Goal: Task Accomplishment & Management: Use online tool/utility

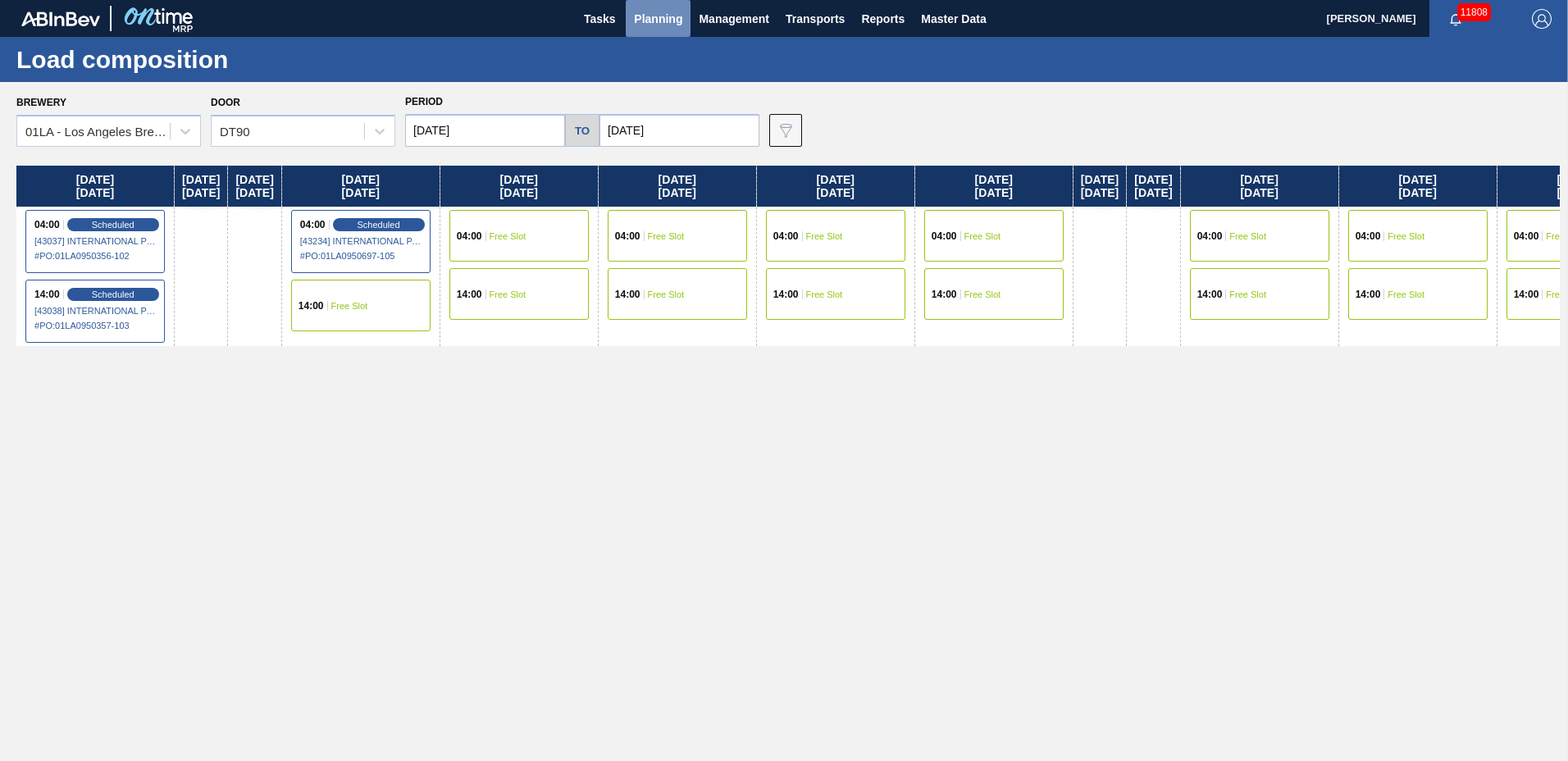
click at [657, 14] on span "Planning" at bounding box center [658, 19] width 48 height 20
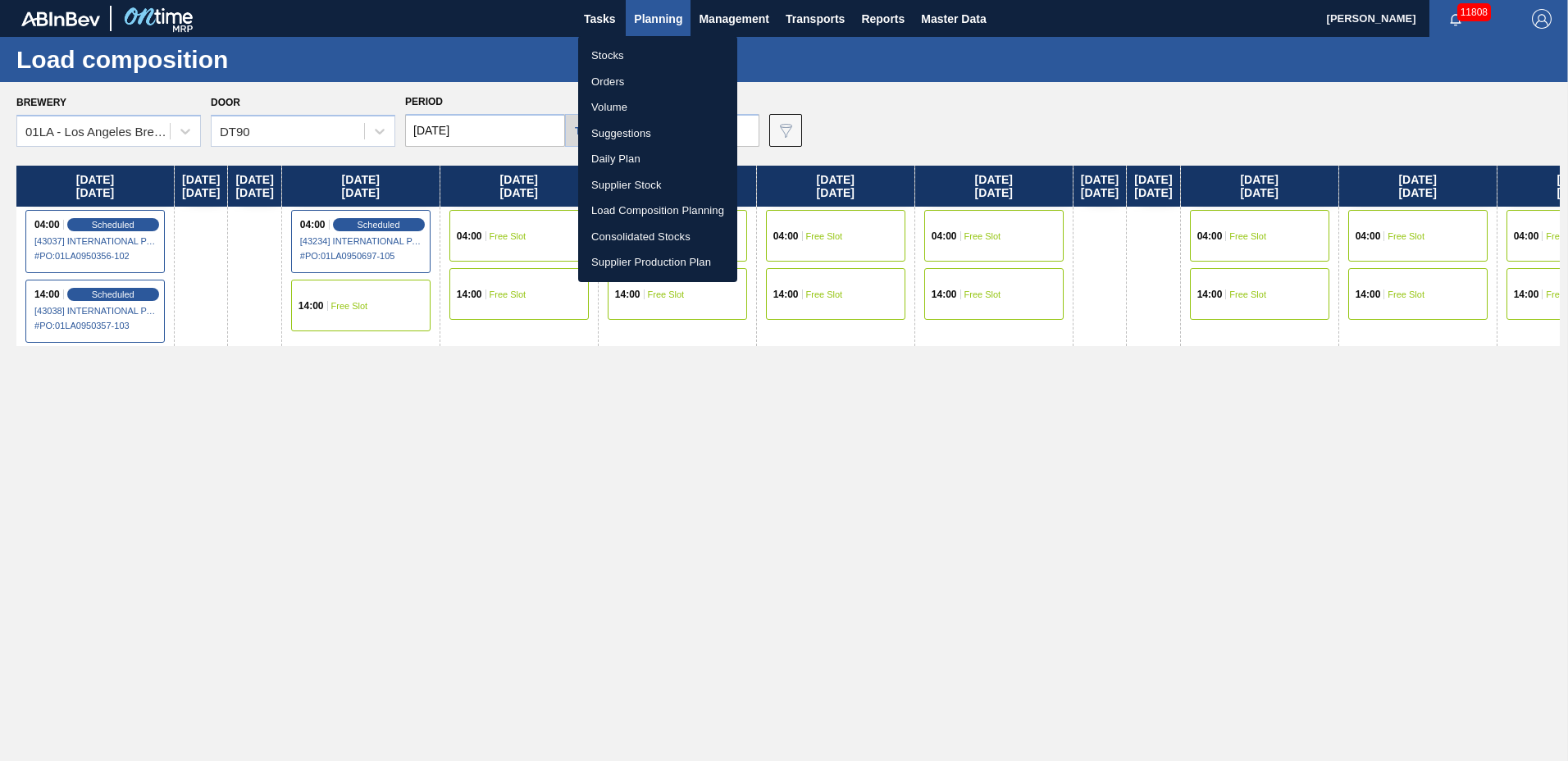
click at [657, 137] on li "Suggestions" at bounding box center [657, 134] width 159 height 27
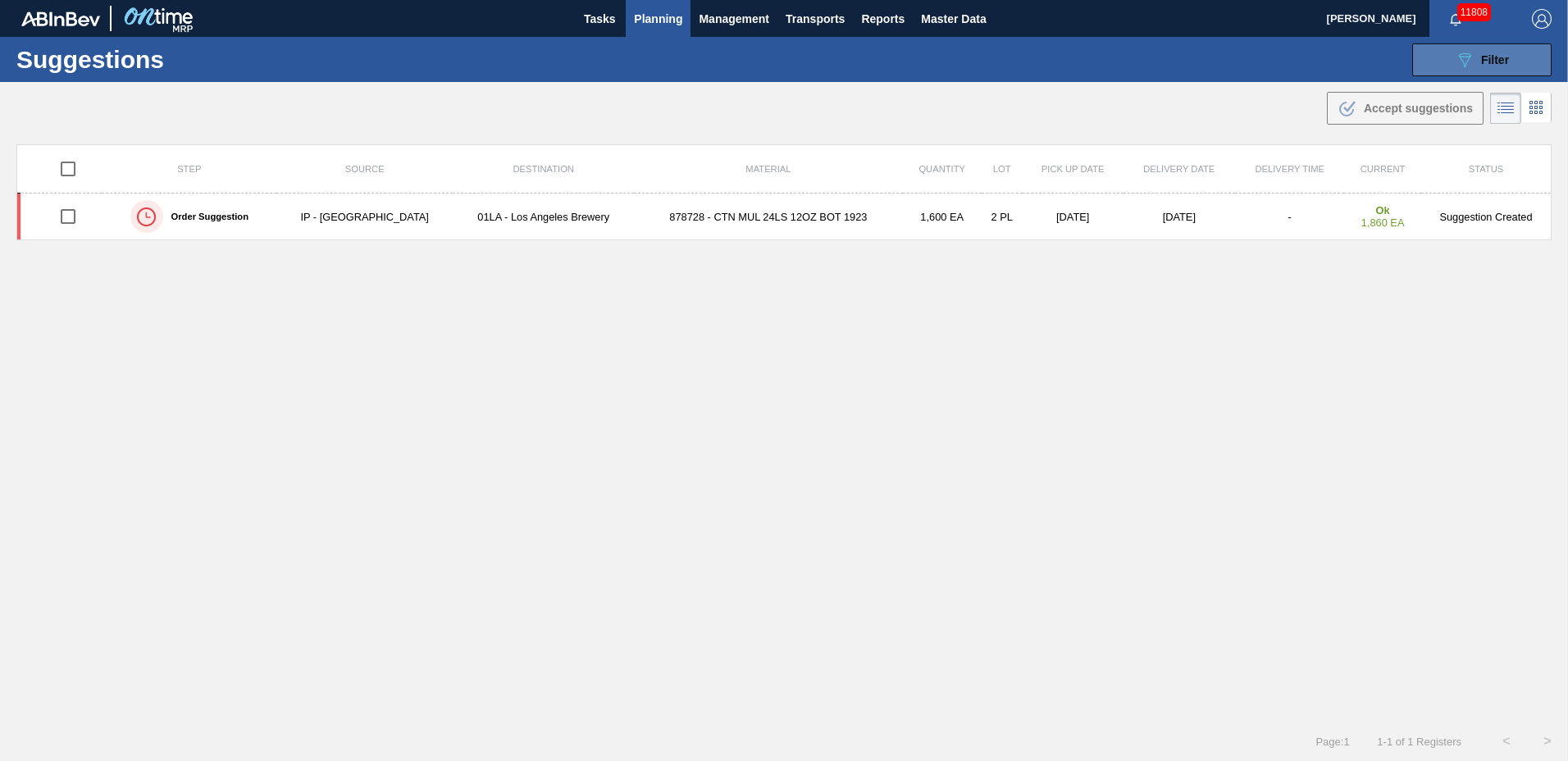
type to "[DATE]"
drag, startPoint x: 1490, startPoint y: 52, endPoint x: 1483, endPoint y: 72, distance: 21.2
click at [1490, 53] on div "089F7B8B-B2A5-4AFE-B5C0-19BA573D28AC Filter" at bounding box center [1481, 60] width 54 height 20
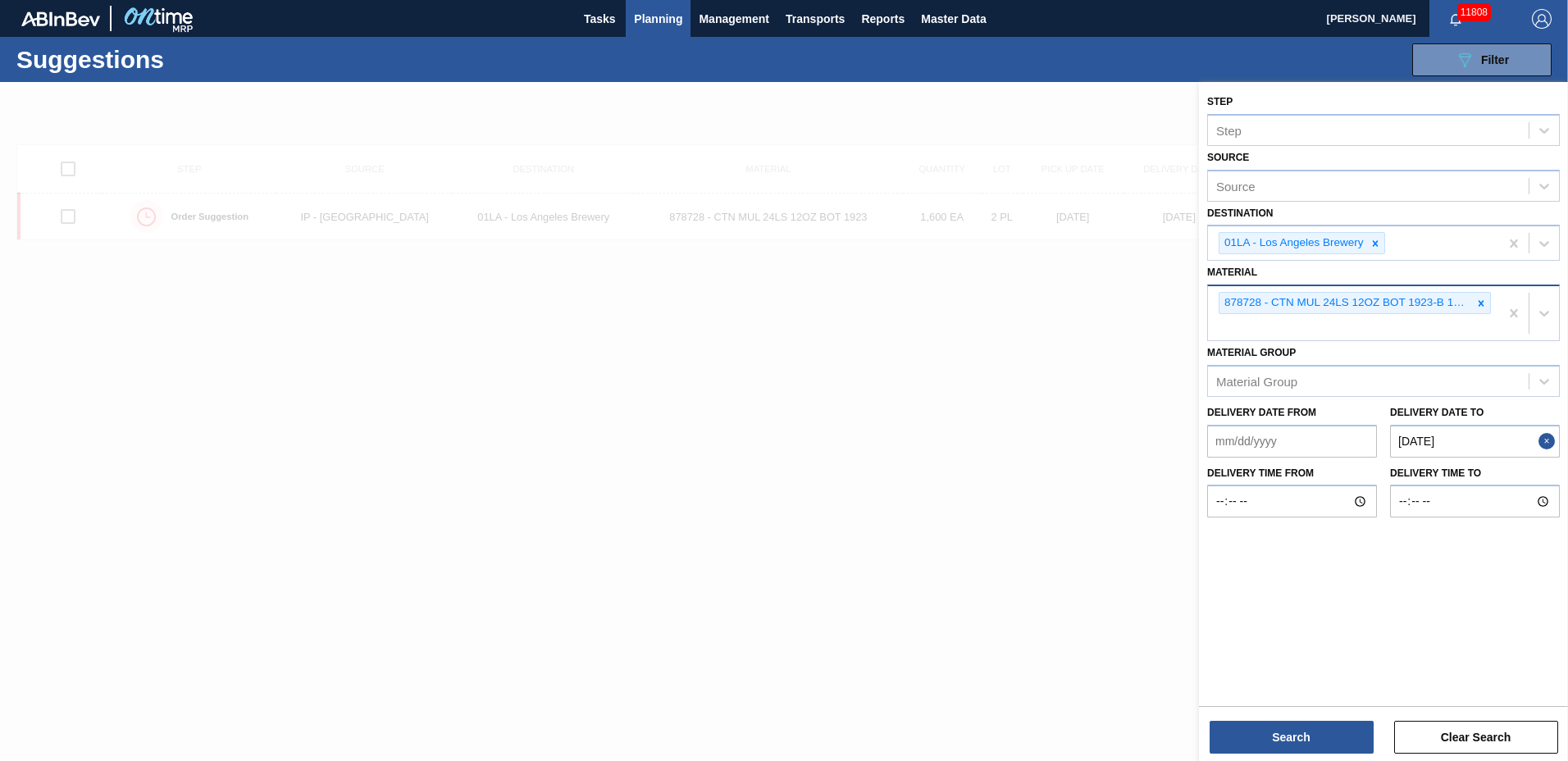
click at [1477, 301] on icon at bounding box center [1481, 304] width 12 height 12
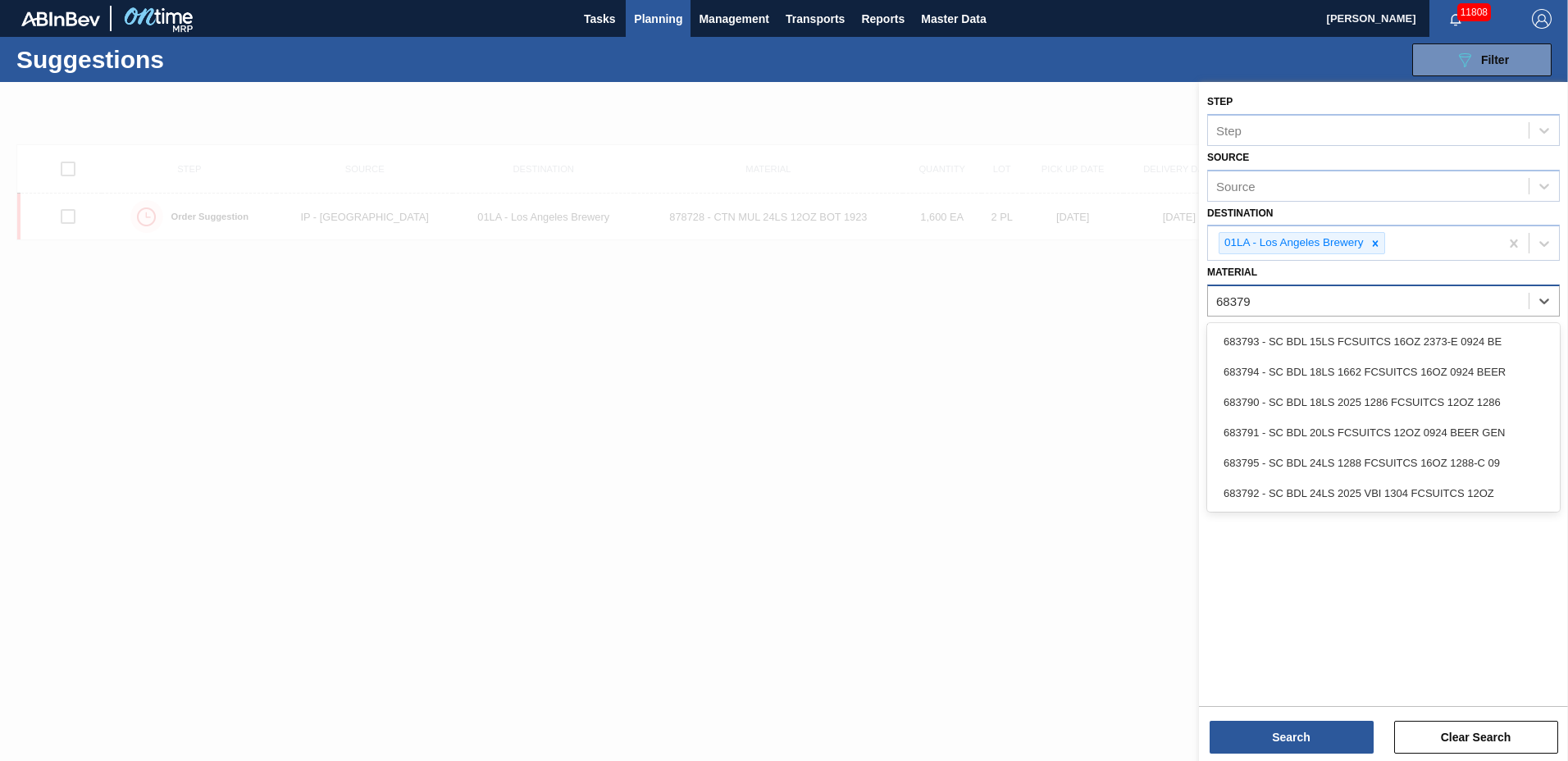
type input "683792"
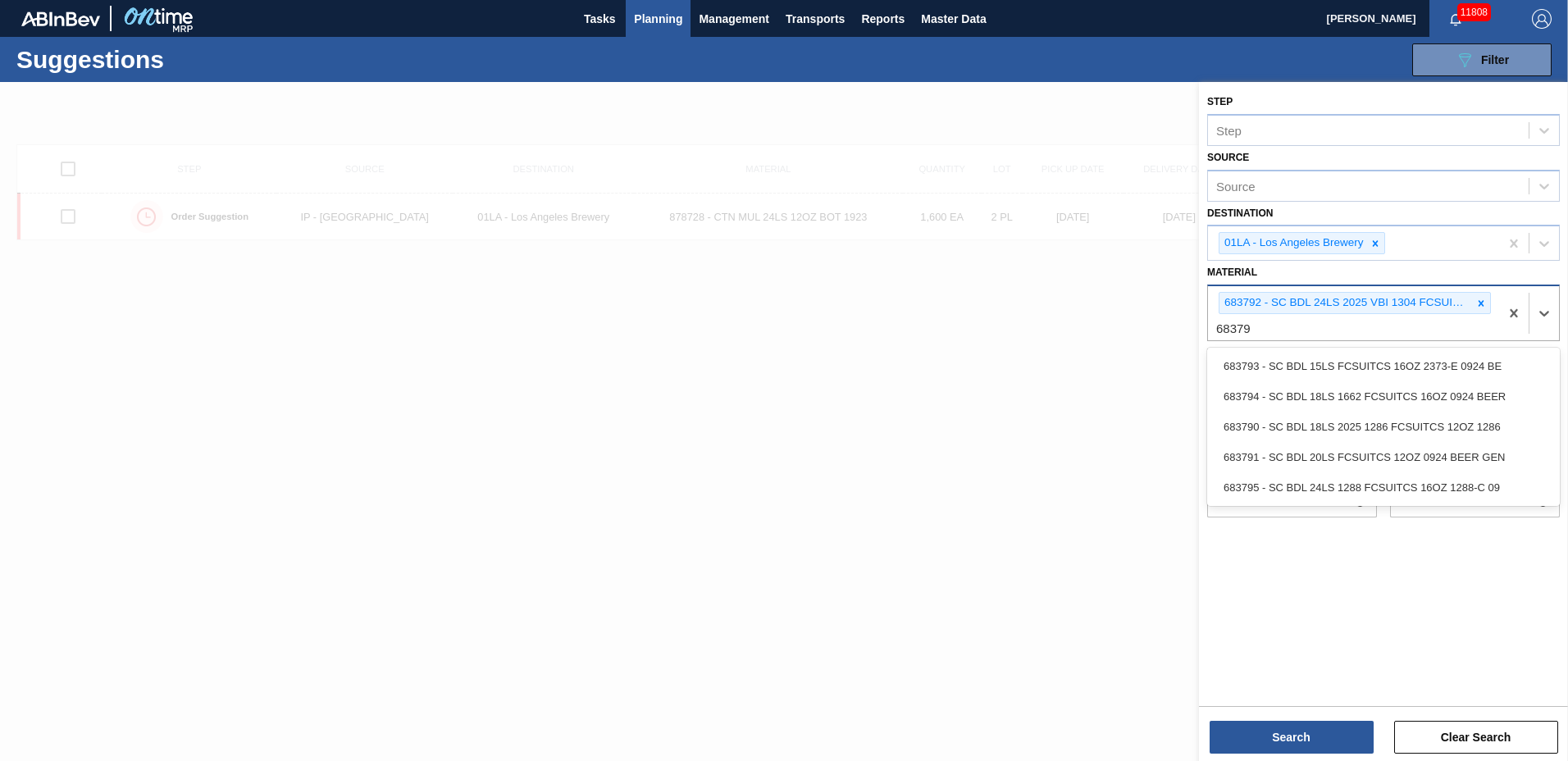
type input "683790"
type input "676253"
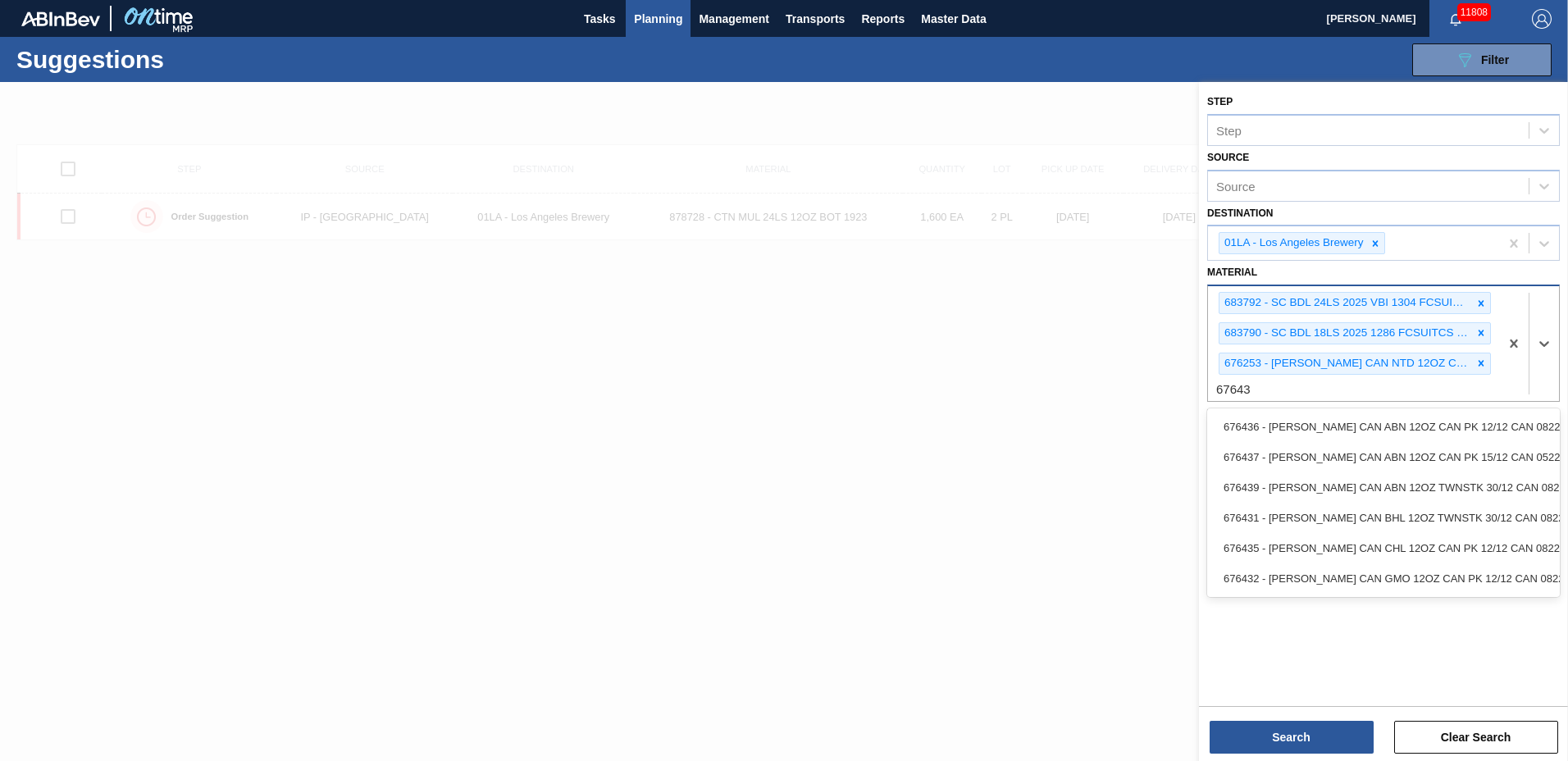
type input "676437"
type input "676623"
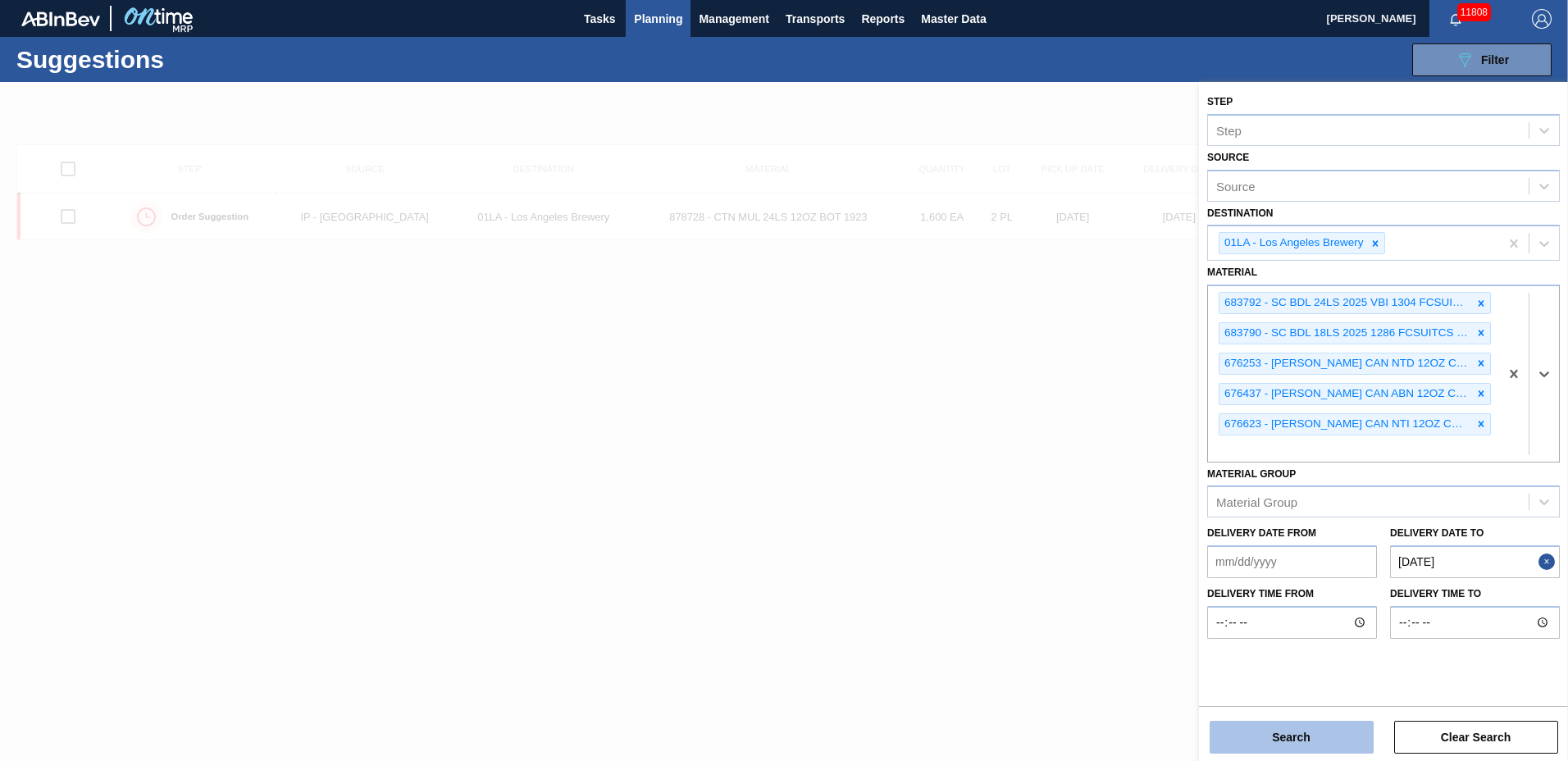
click at [1251, 729] on button "Search" at bounding box center [1292, 737] width 164 height 32
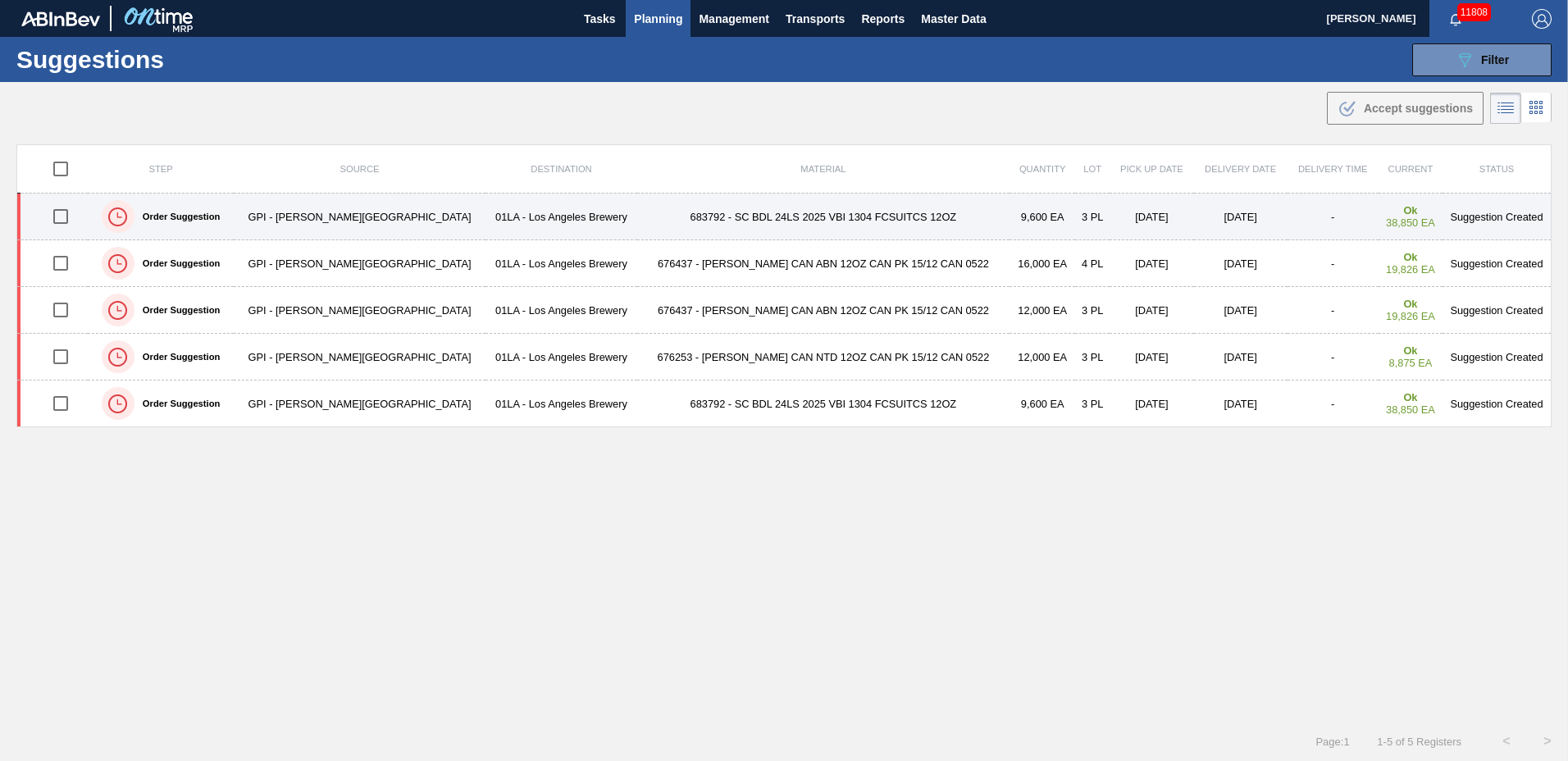
click at [66, 216] on input "checkbox" at bounding box center [60, 216] width 34 height 34
checkbox input "true"
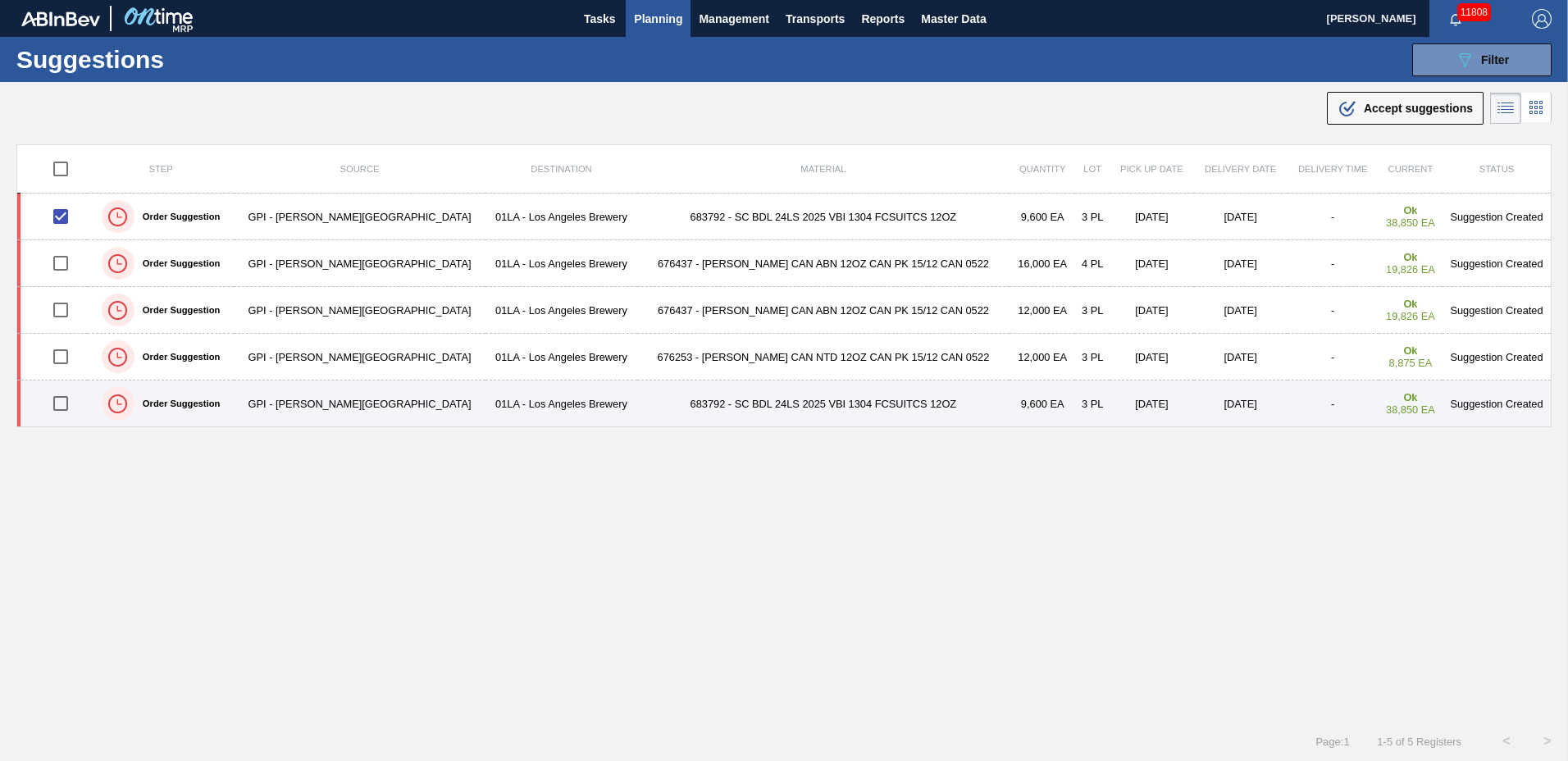
click at [62, 405] on input "checkbox" at bounding box center [60, 403] width 34 height 34
checkbox input "true"
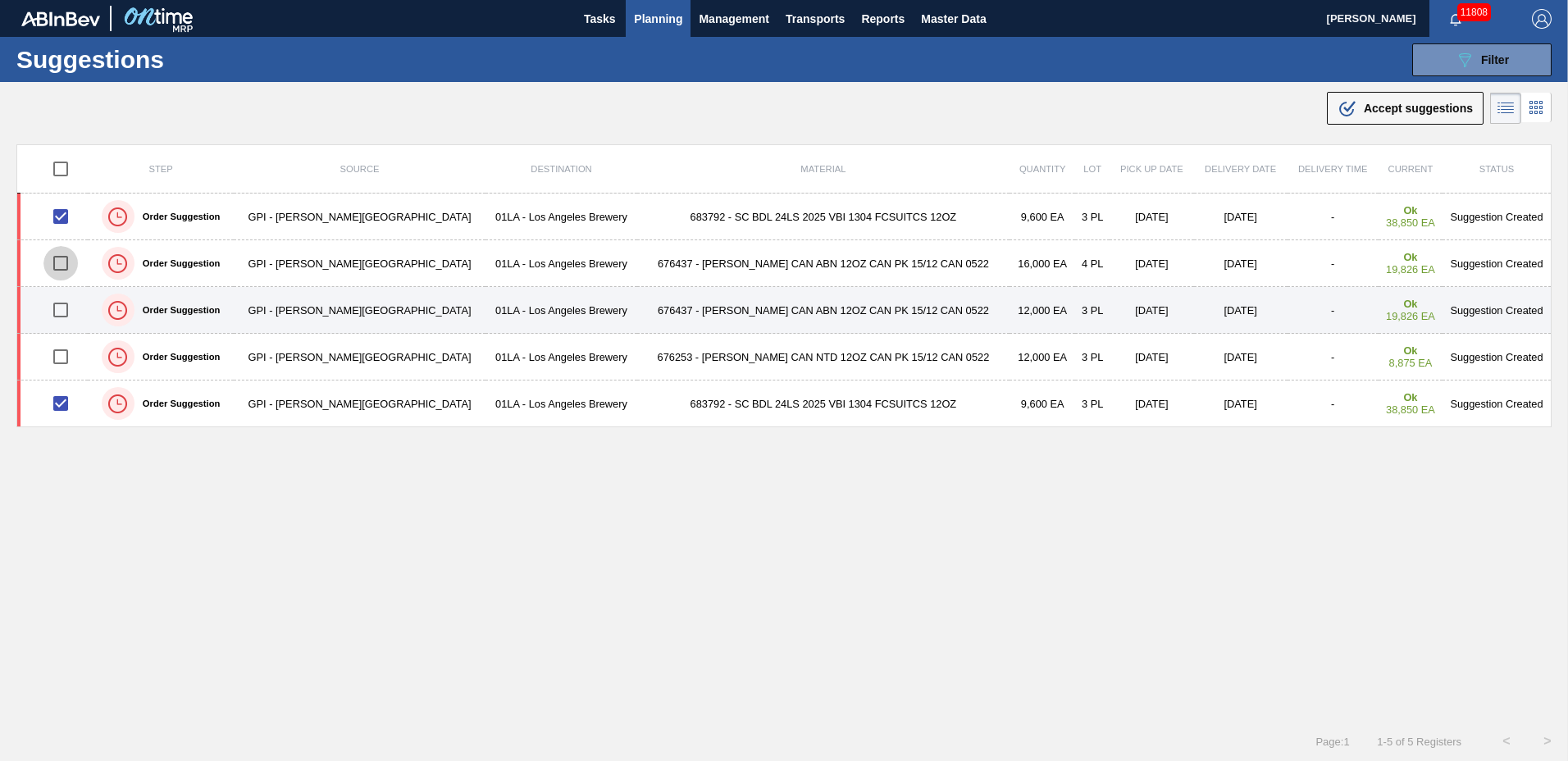
drag, startPoint x: 61, startPoint y: 259, endPoint x: 62, endPoint y: 323, distance: 64.0
click at [62, 261] on input "checkbox" at bounding box center [60, 263] width 34 height 34
checkbox input "true"
click at [68, 309] on input "checkbox" at bounding box center [60, 310] width 34 height 34
checkbox input "true"
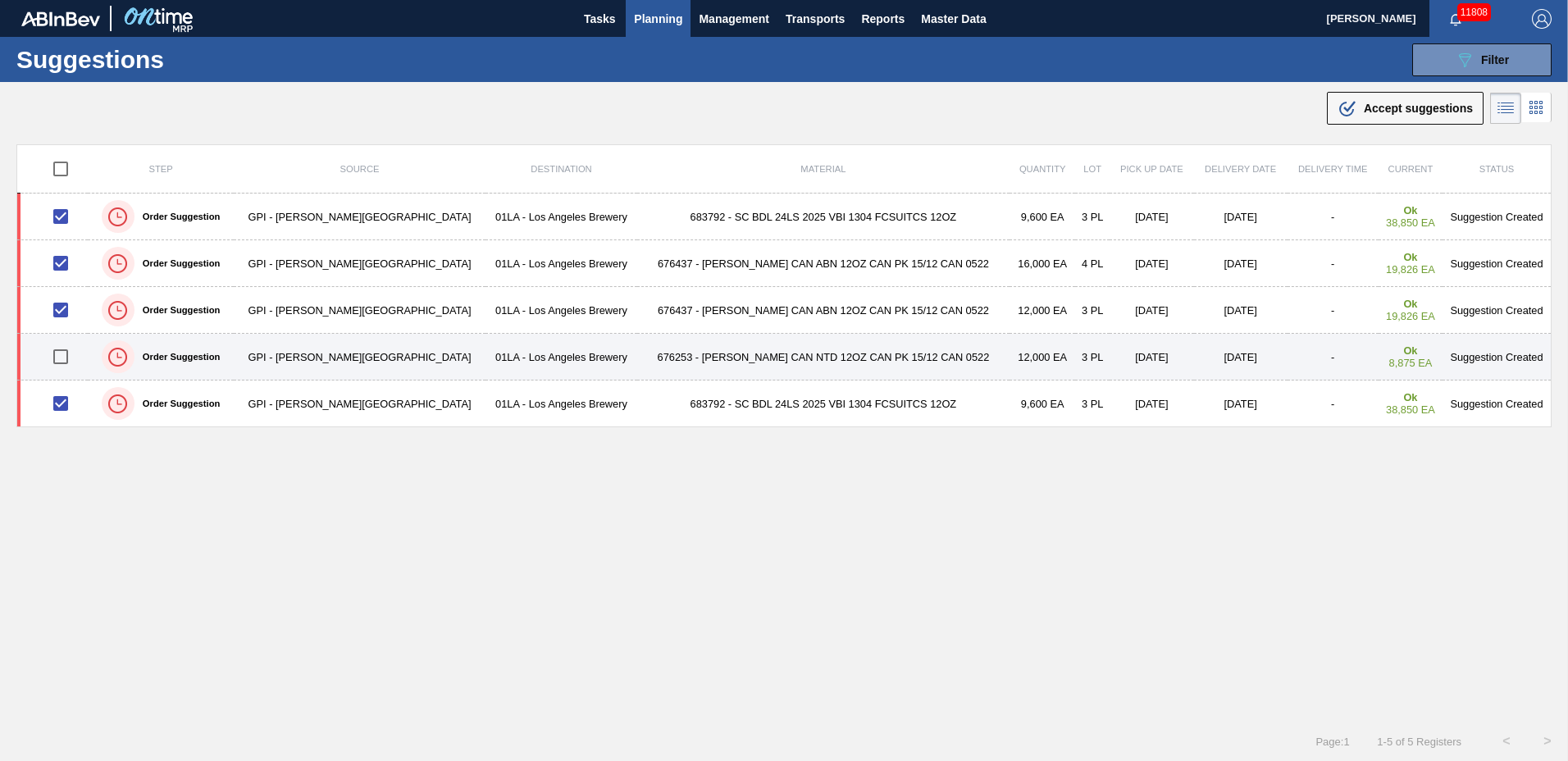
click at [69, 357] on input "checkbox" at bounding box center [60, 356] width 34 height 34
checkbox input "true"
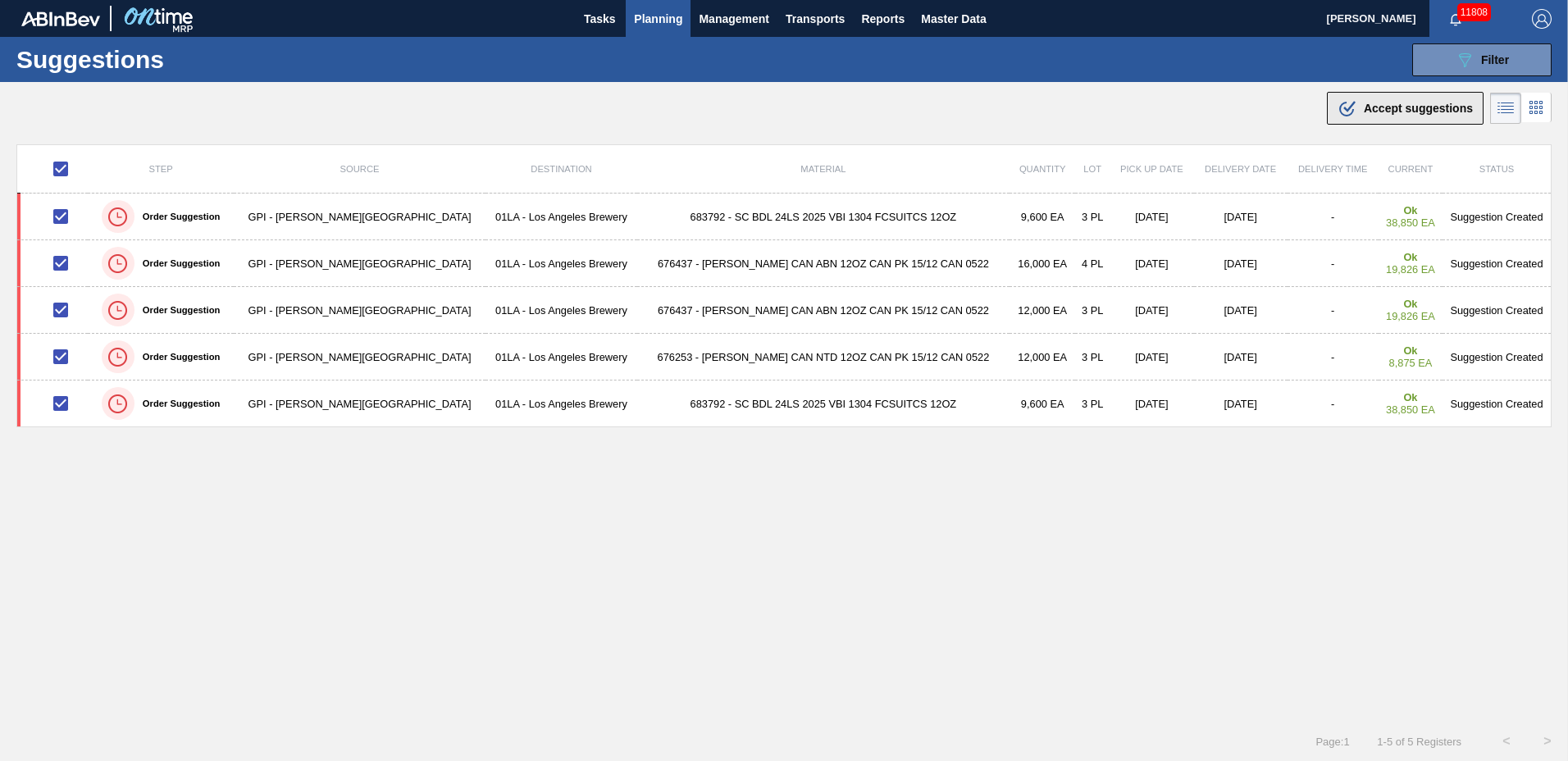
click at [1395, 98] on div ".b{fill:var(--color-action-default)} Accept suggestions" at bounding box center [1406, 108] width 136 height 20
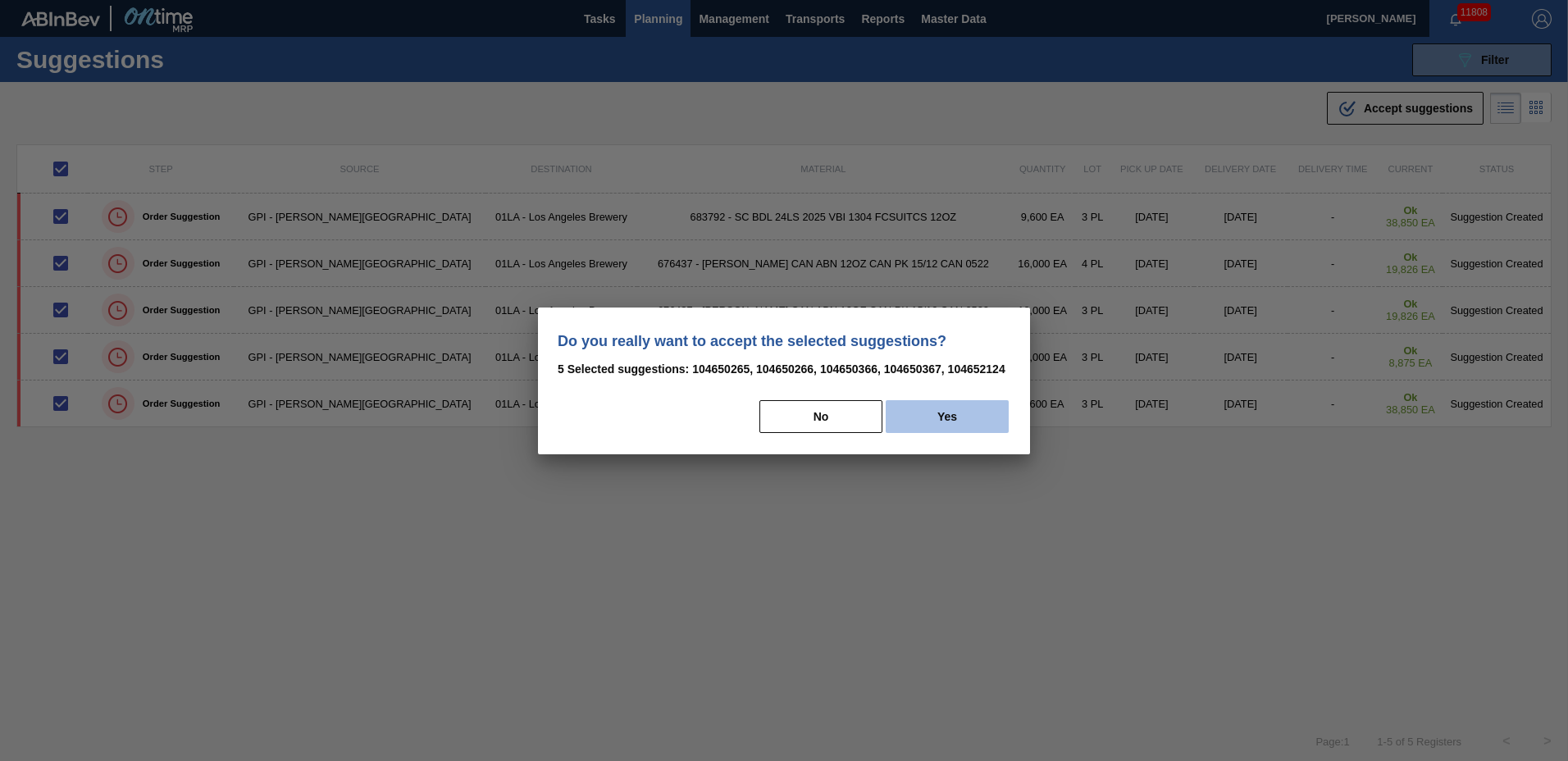
click at [975, 415] on button "Yes" at bounding box center [948, 416] width 123 height 32
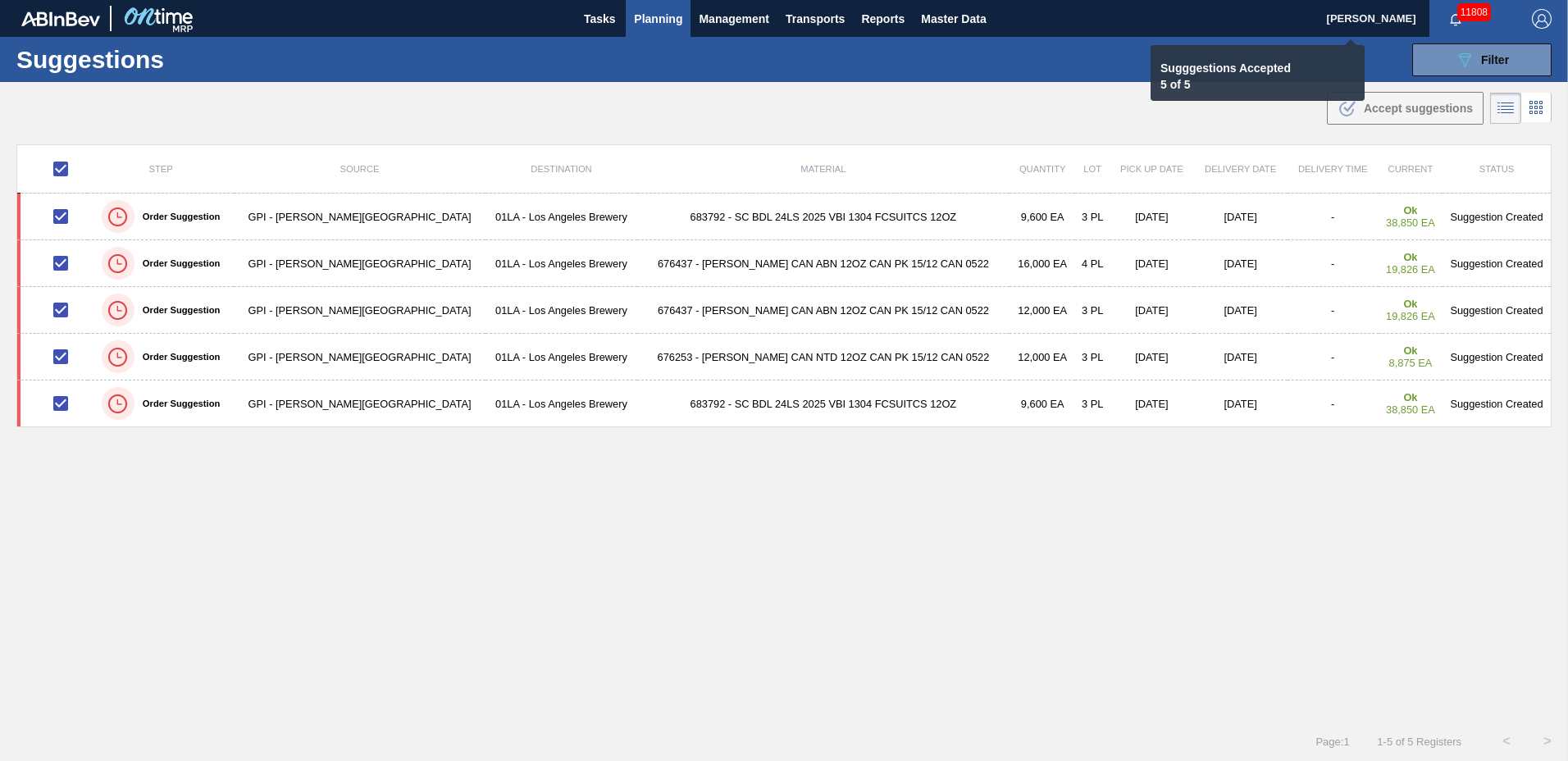
checkbox input "false"
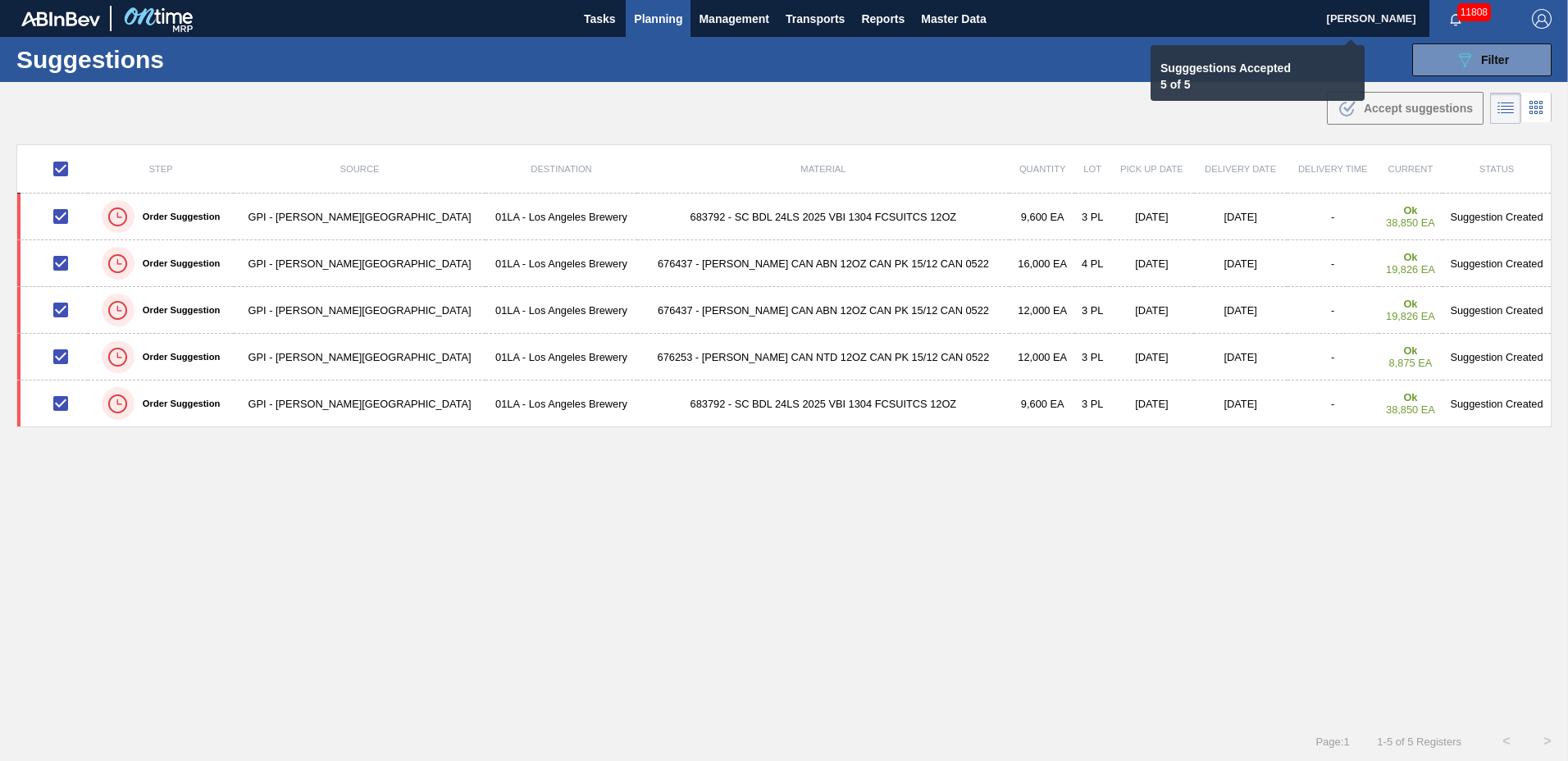
checkbox input "false"
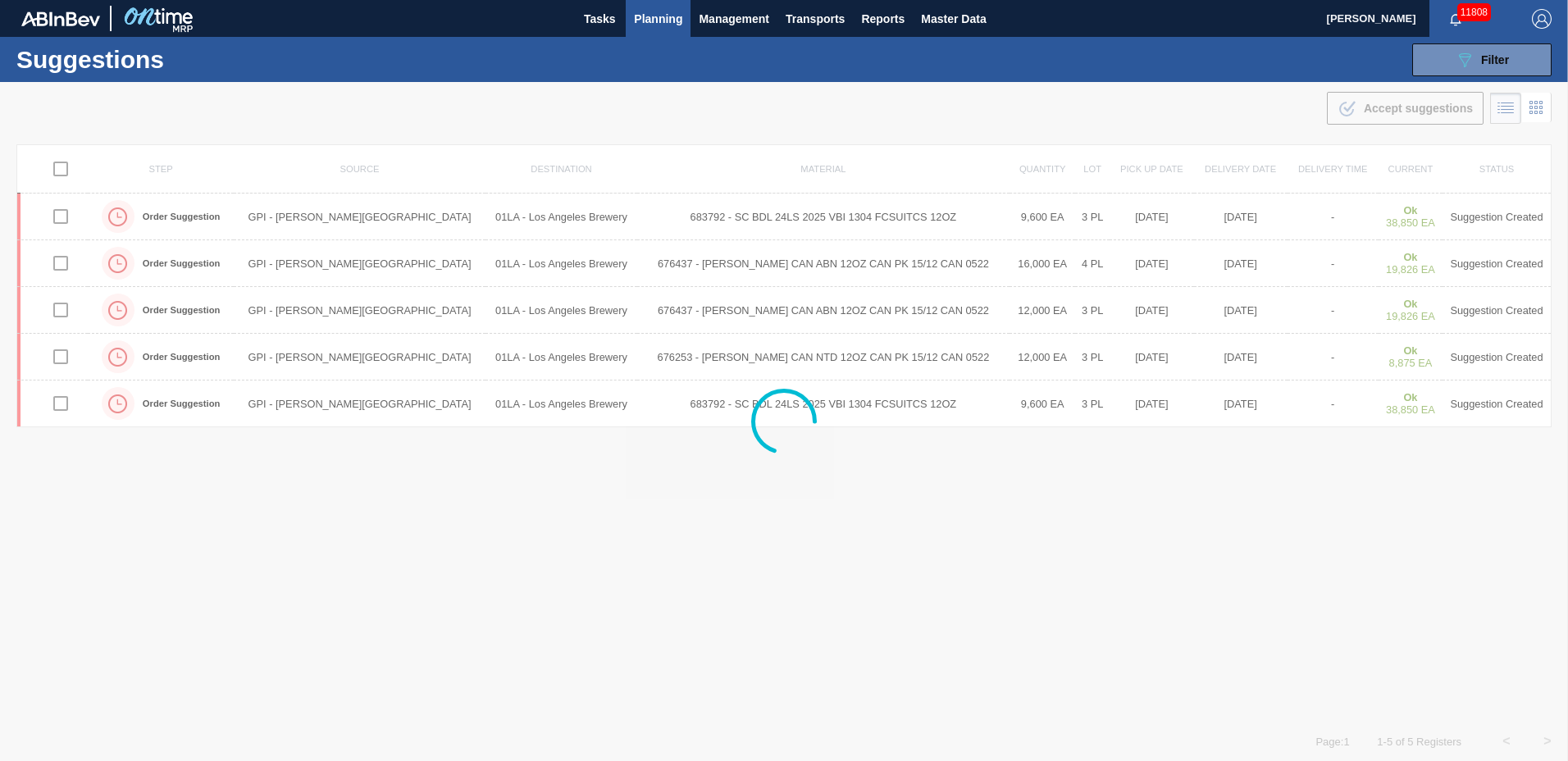
click at [655, 22] on span "Planning" at bounding box center [658, 19] width 48 height 20
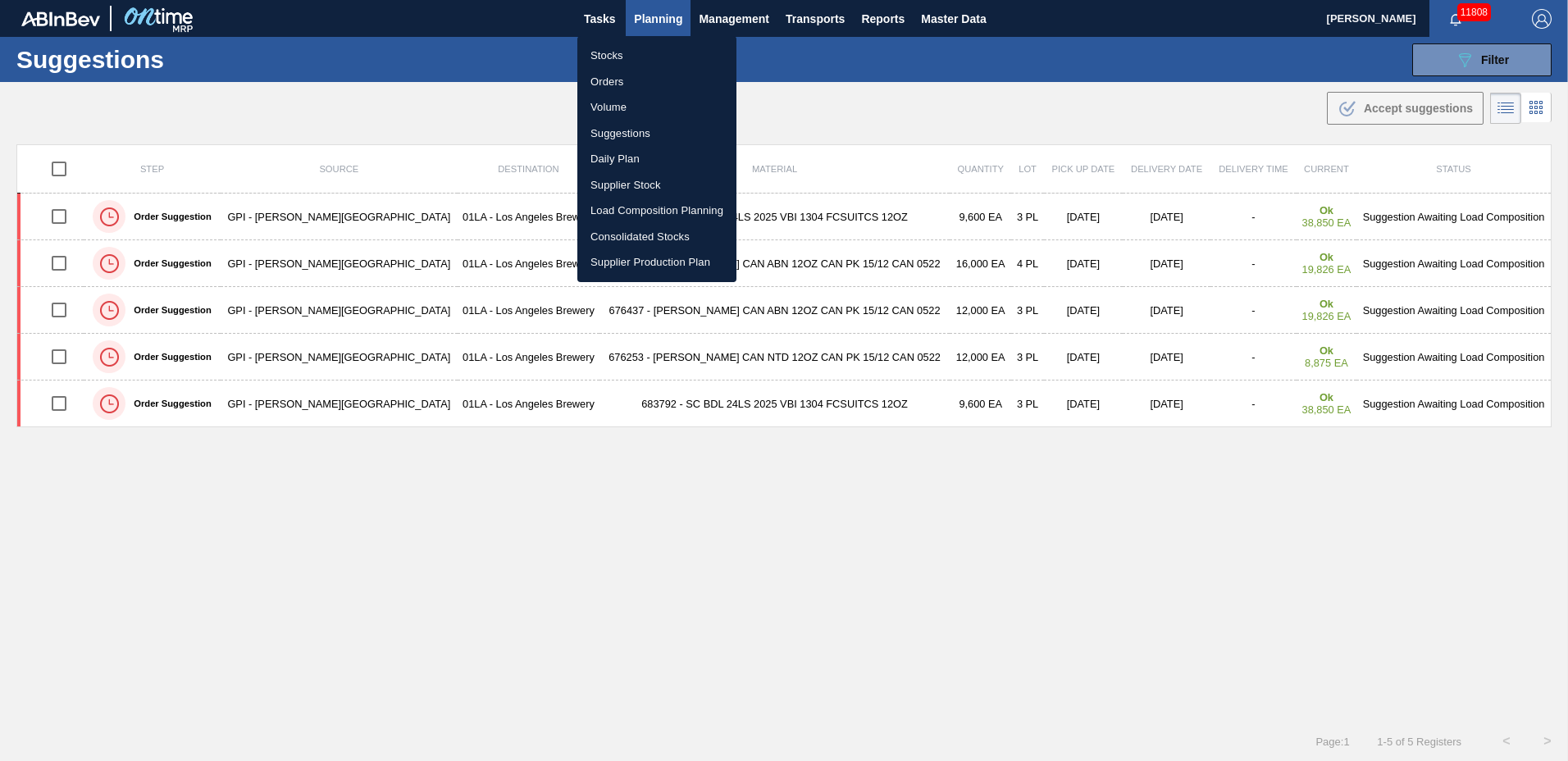
click at [654, 201] on li "Load Composition Planning" at bounding box center [656, 211] width 159 height 27
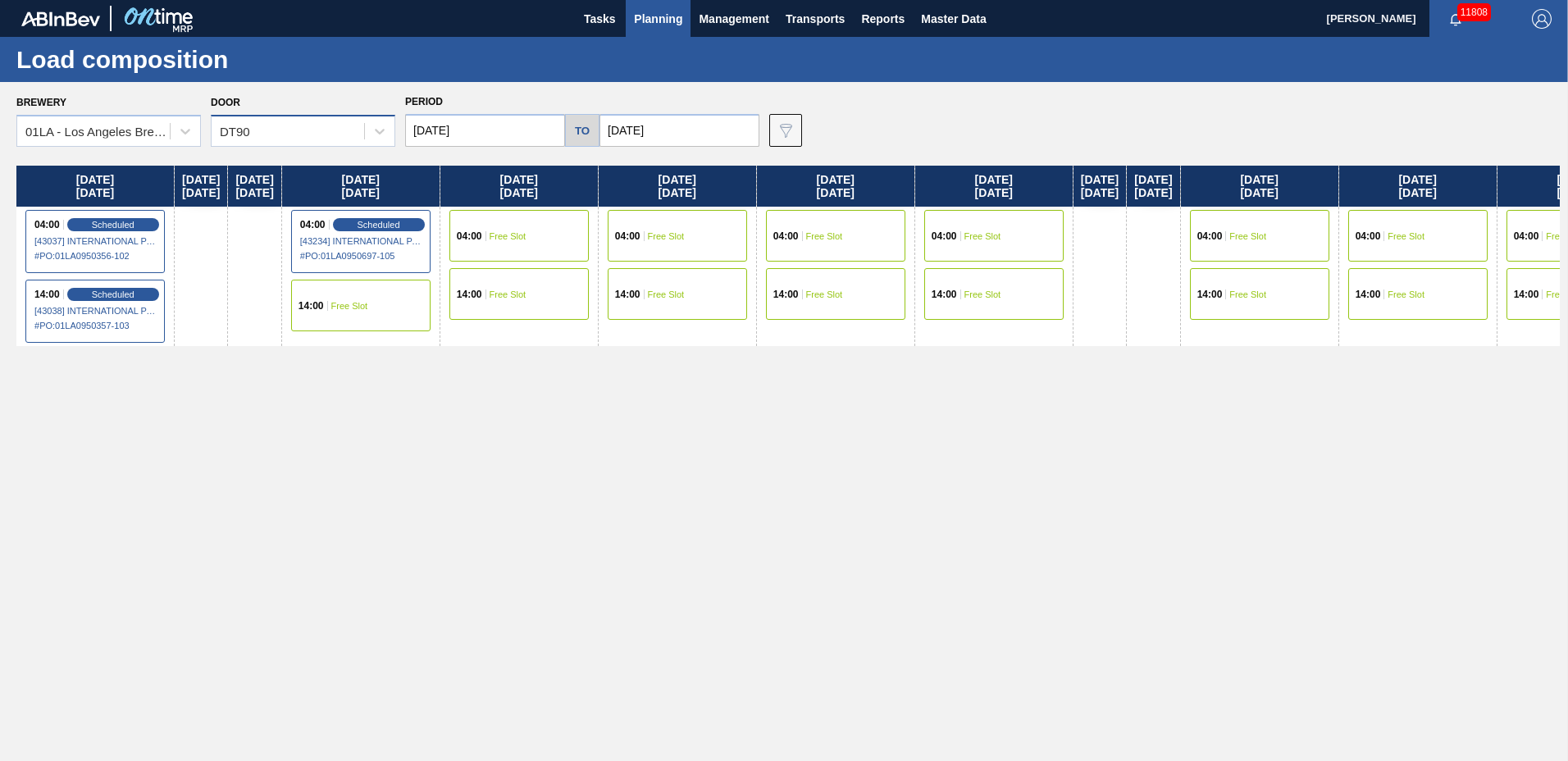
click at [291, 140] on div "DT90" at bounding box center [287, 132] width 152 height 24
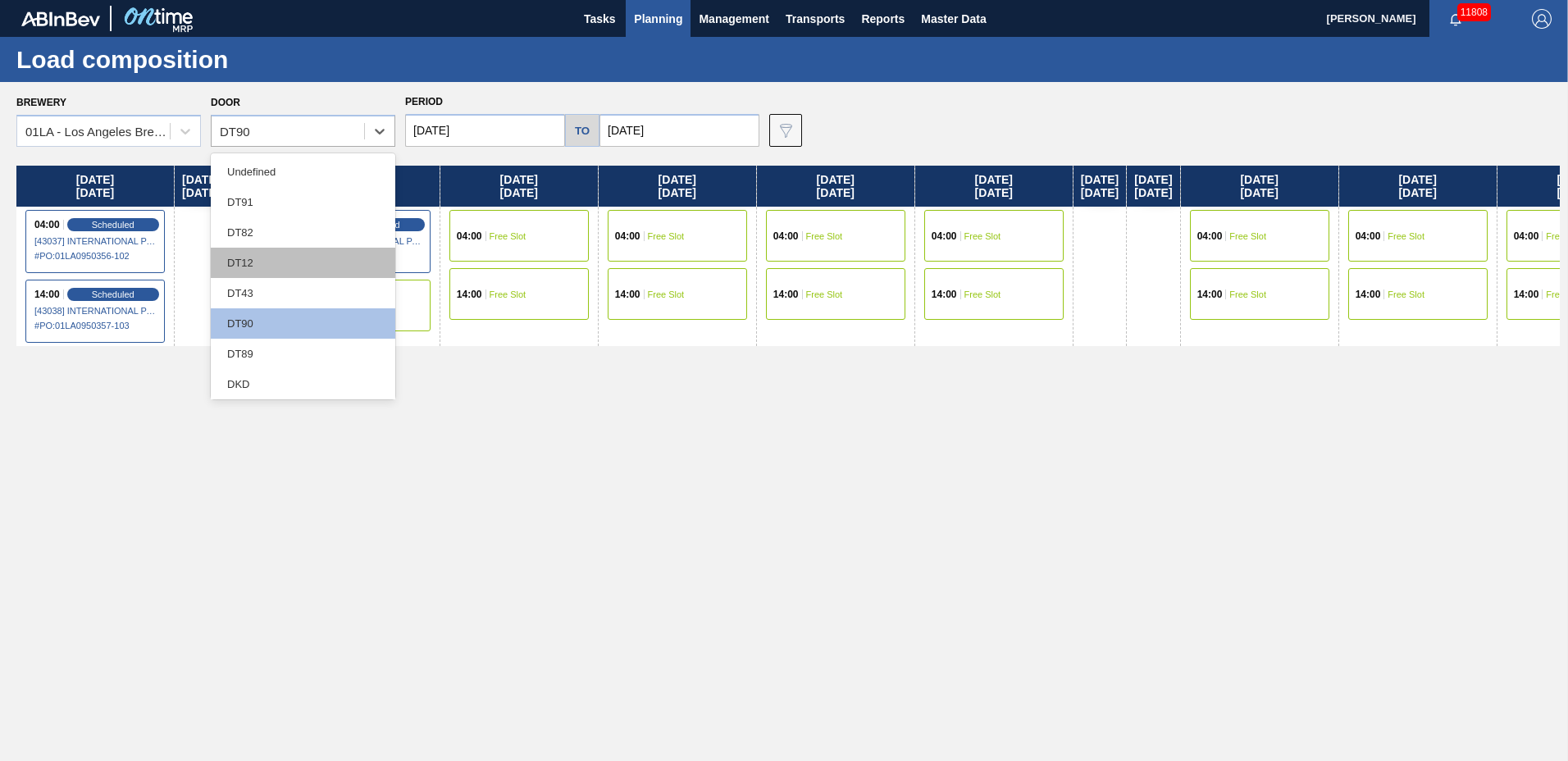
click at [271, 261] on div "DT12" at bounding box center [303, 262] width 185 height 30
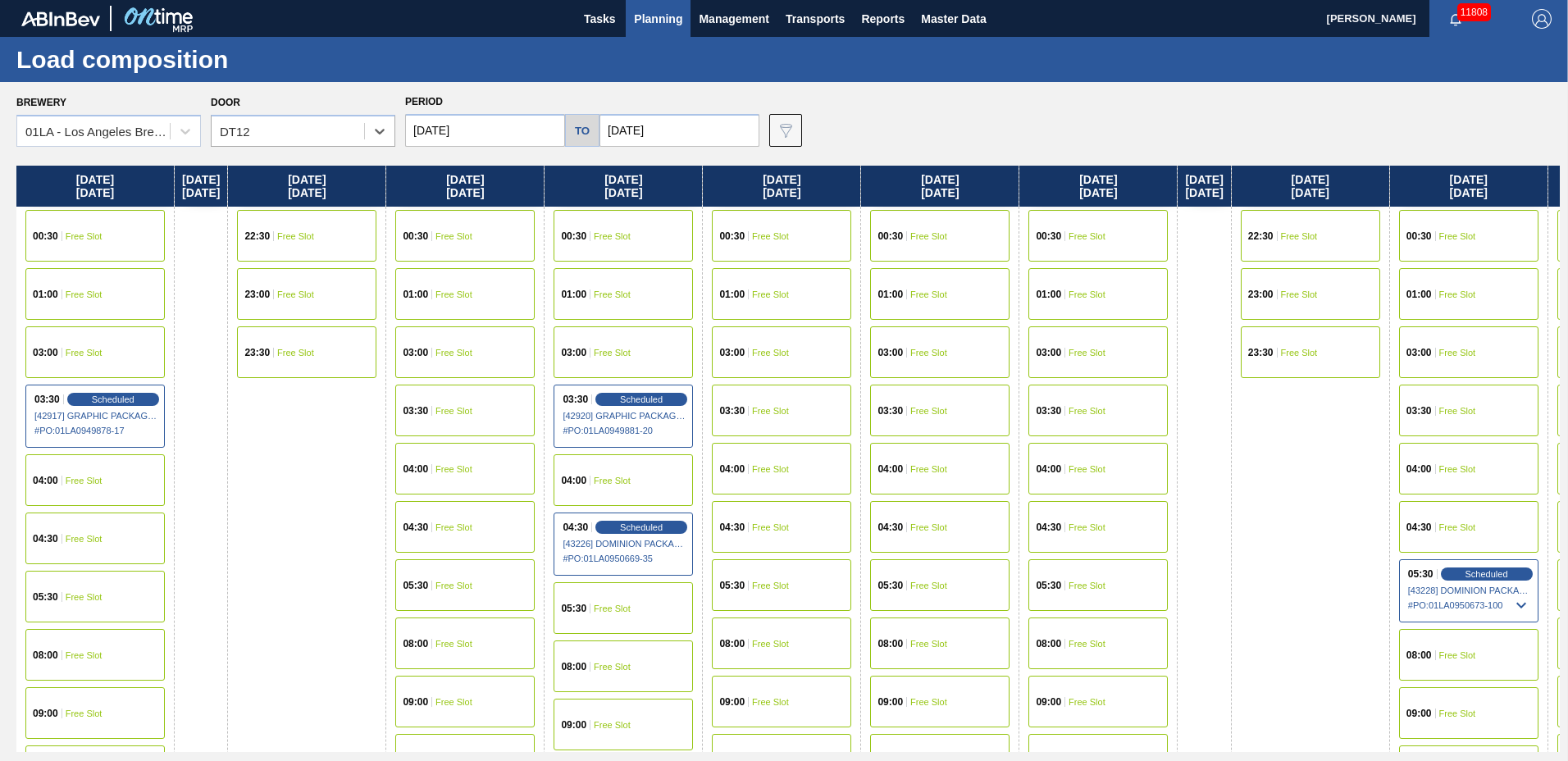
scroll to position [629, 0]
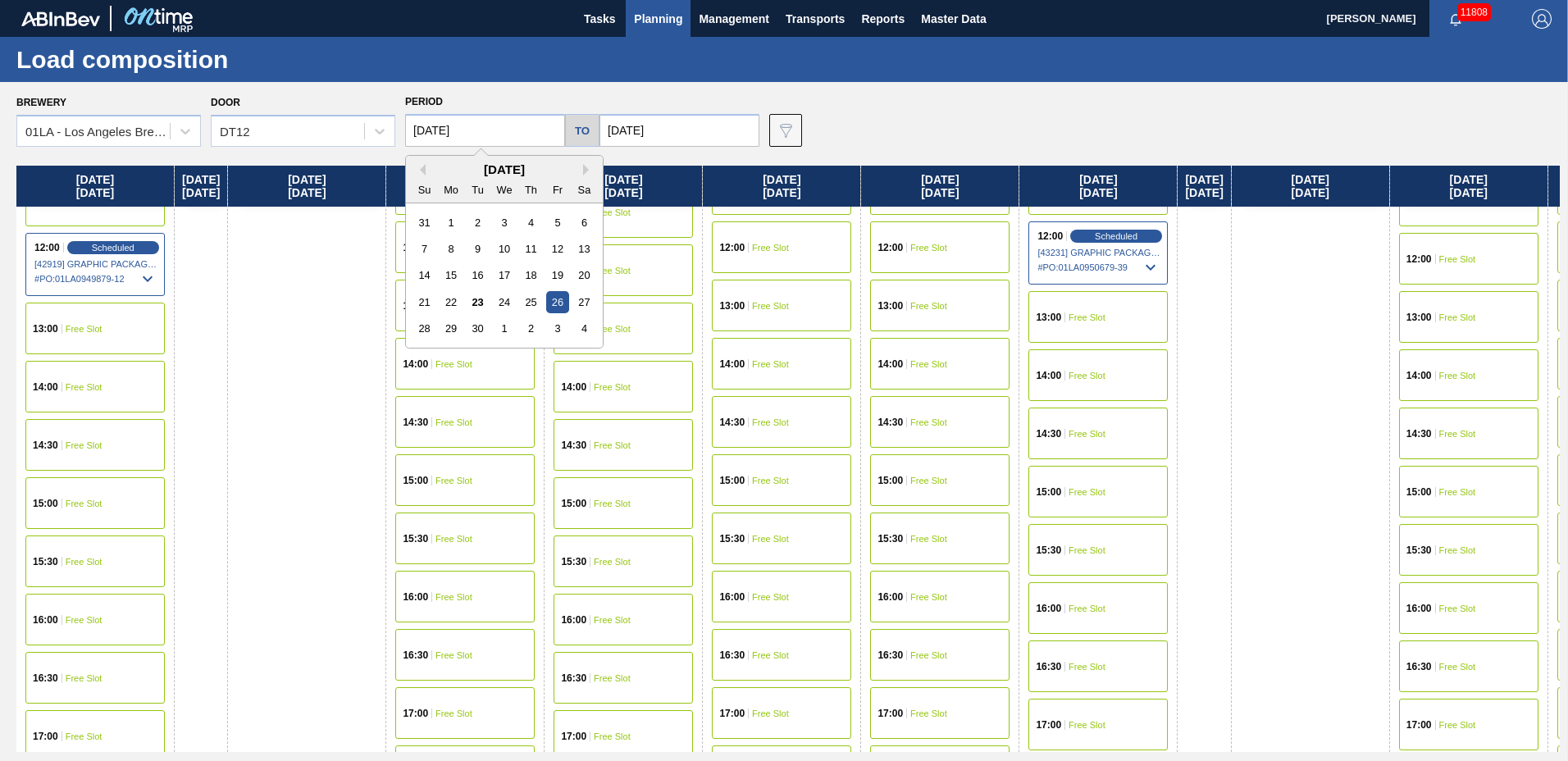
click at [418, 124] on input "[DATE]" at bounding box center [485, 130] width 160 height 32
click at [467, 325] on div "30" at bounding box center [477, 328] width 22 height 22
type input "[DATE]"
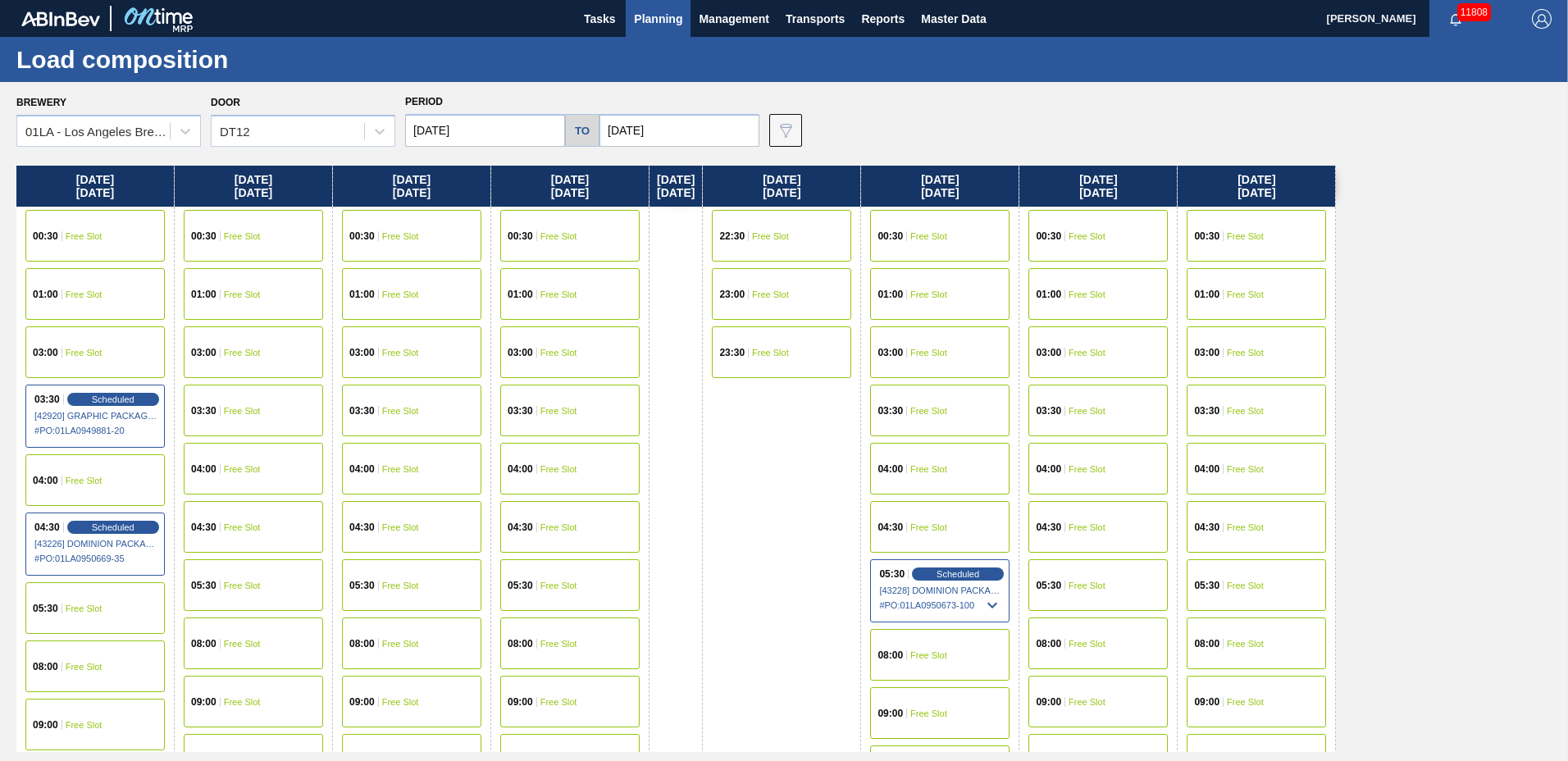
scroll to position [875, 0]
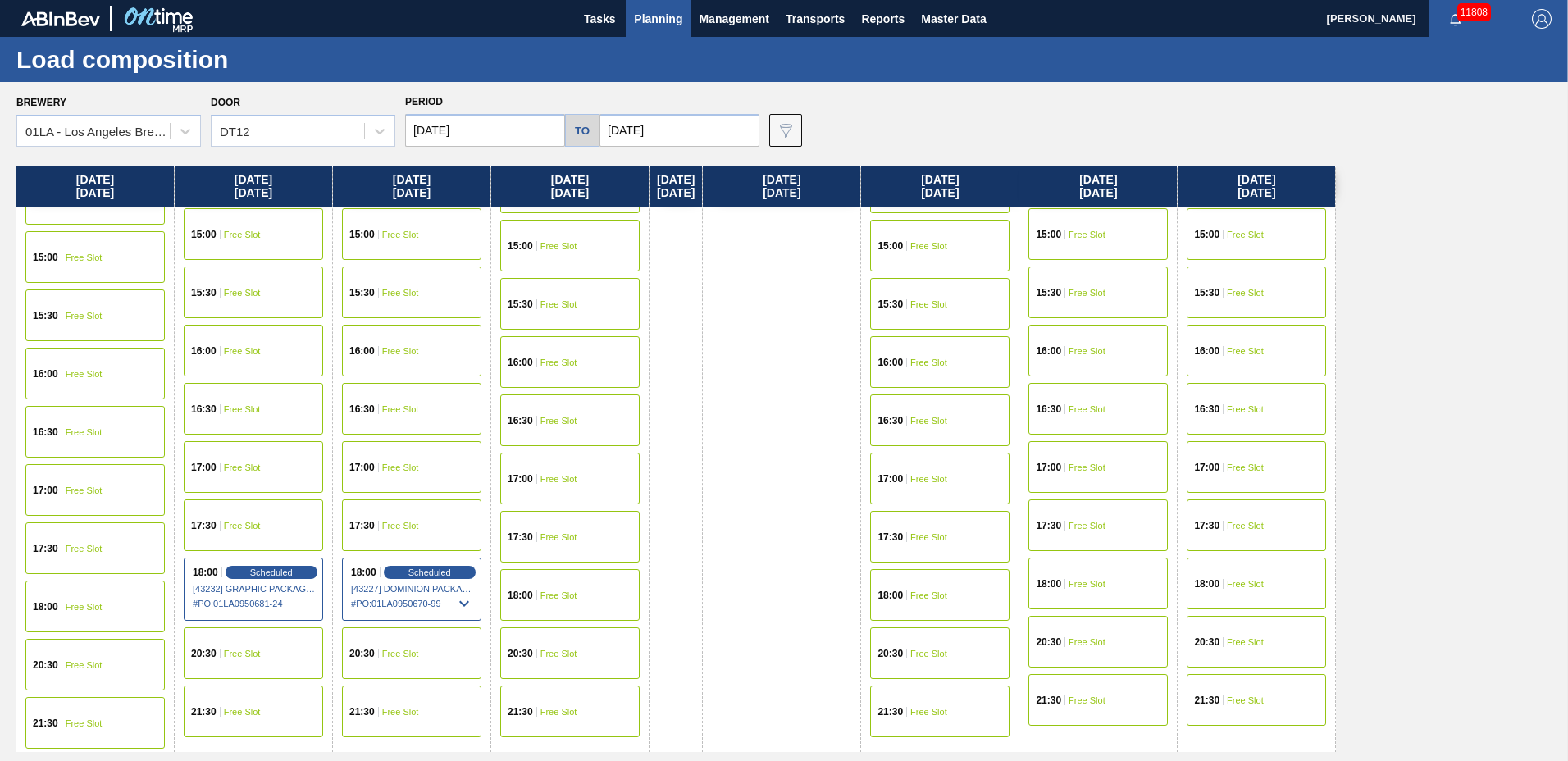
click at [1252, 298] on div "15:30 Free Slot" at bounding box center [1256, 292] width 139 height 52
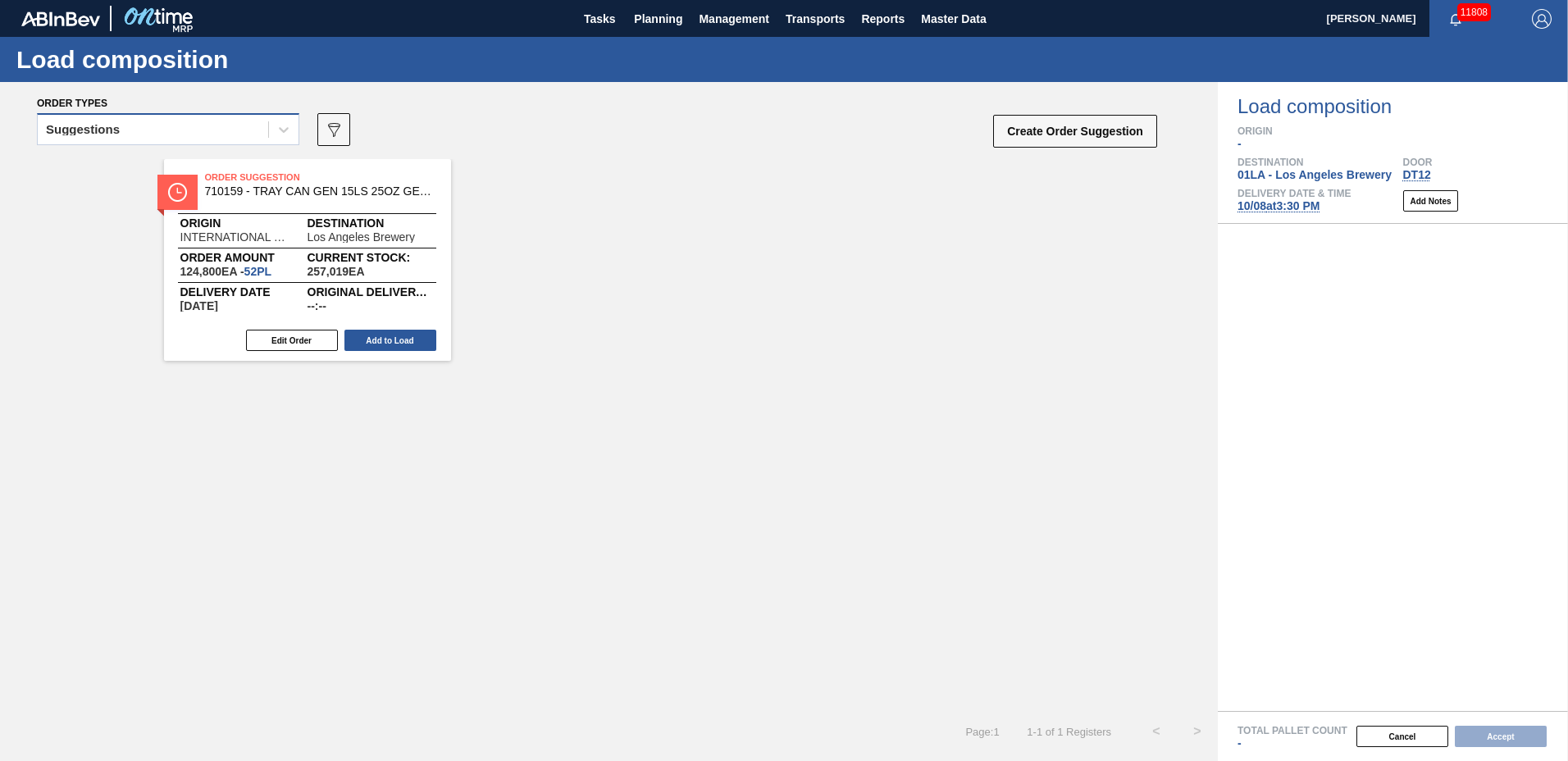
click at [172, 128] on div "Suggestions" at bounding box center [152, 130] width 231 height 24
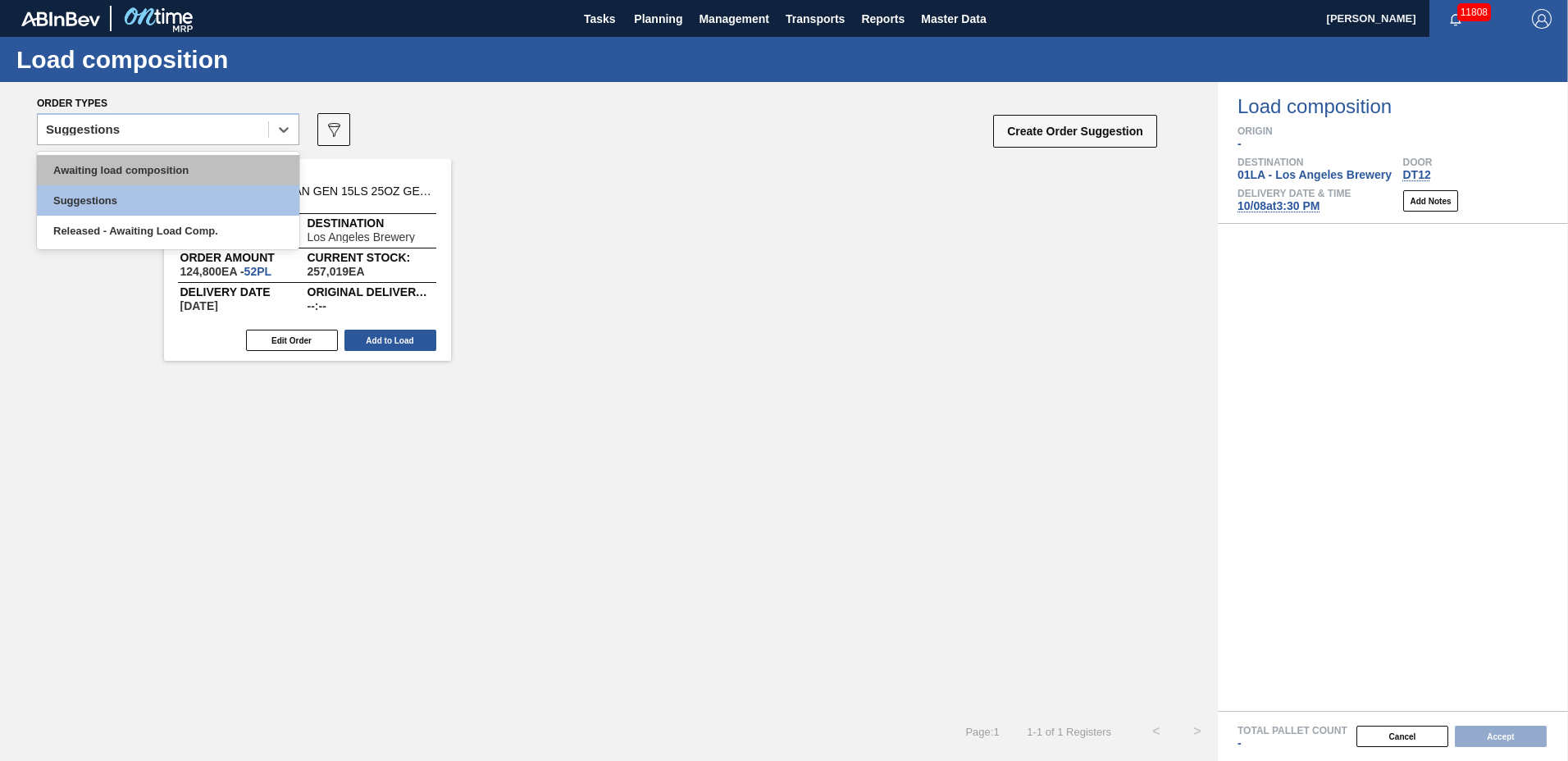
click at [156, 157] on div "Awaiting load composition" at bounding box center [167, 170] width 262 height 30
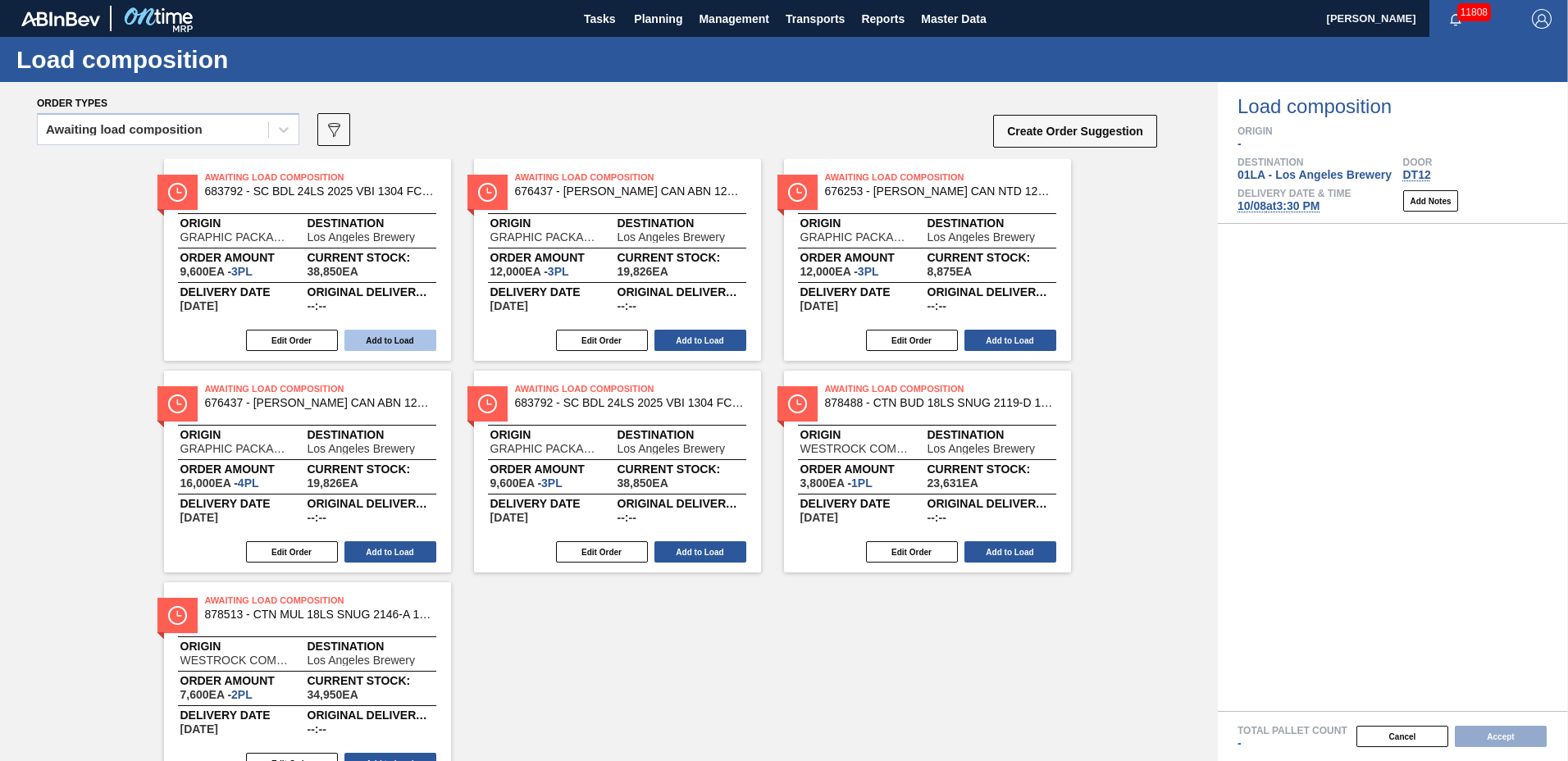
click at [381, 346] on button "Add to Load" at bounding box center [391, 341] width 92 height 22
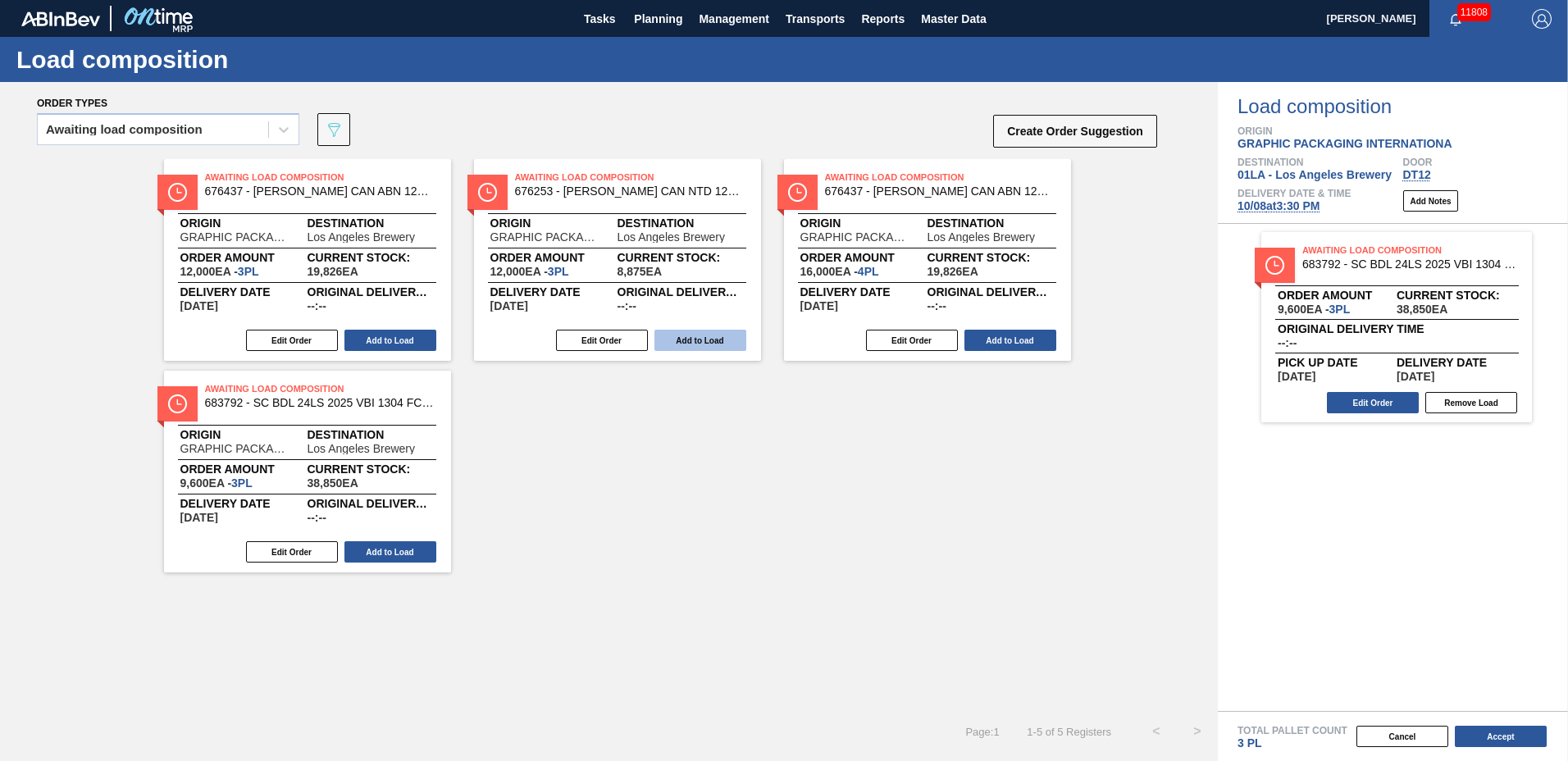
click at [383, 339] on button "Add to Load" at bounding box center [391, 341] width 92 height 22
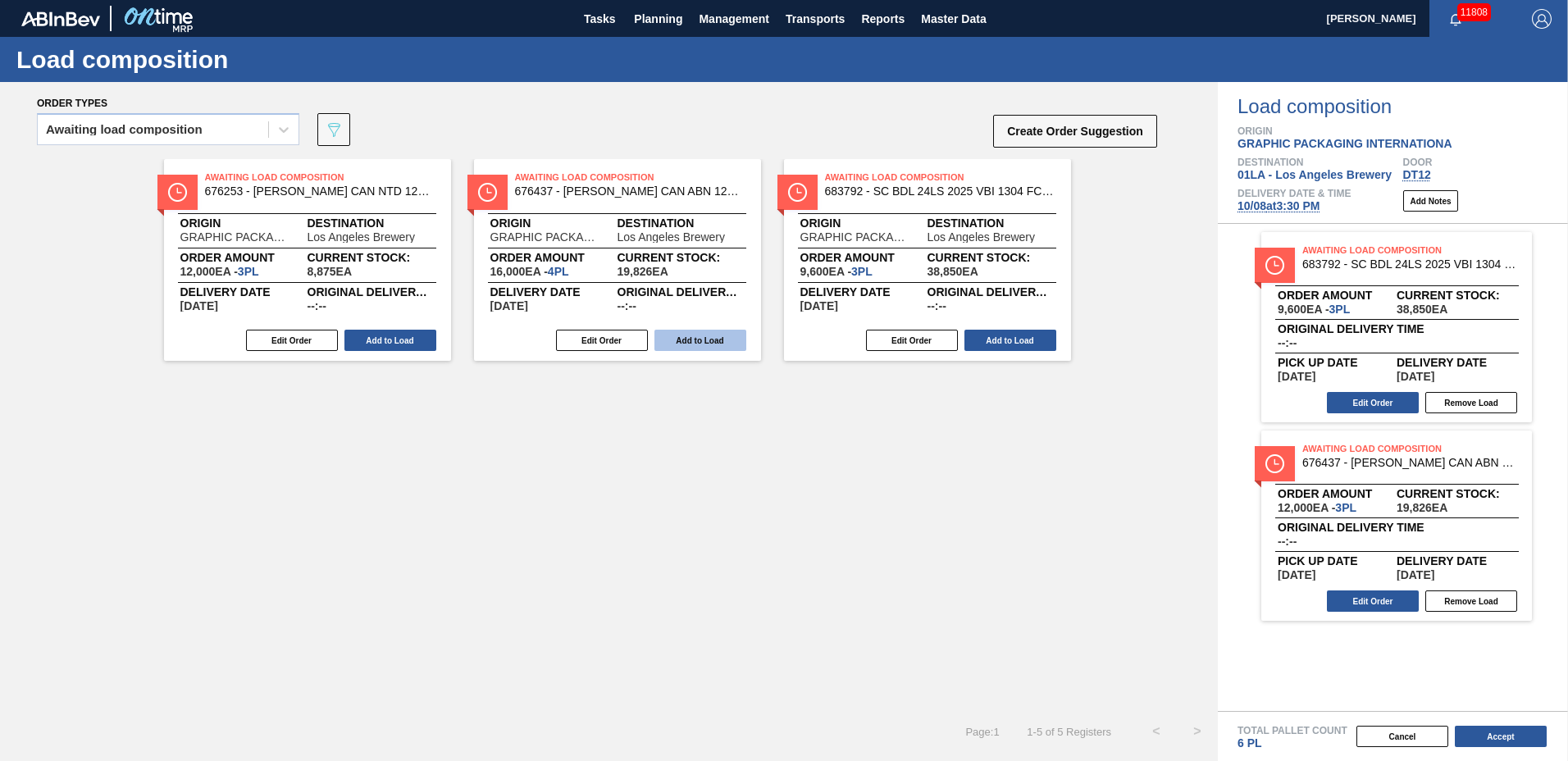
click at [385, 338] on button "Add to Load" at bounding box center [391, 341] width 92 height 22
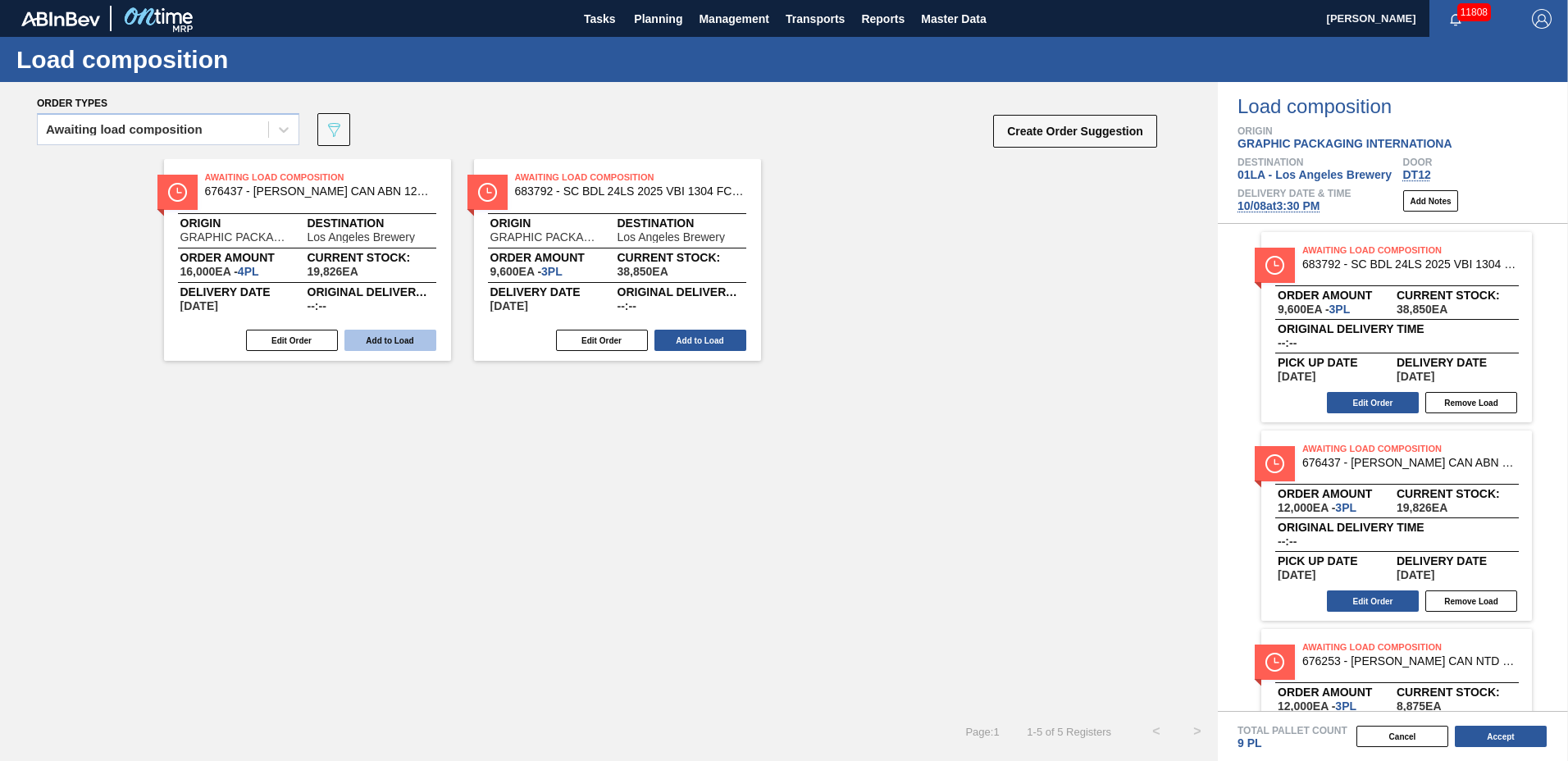
click at [386, 338] on button "Add to Load" at bounding box center [391, 341] width 92 height 22
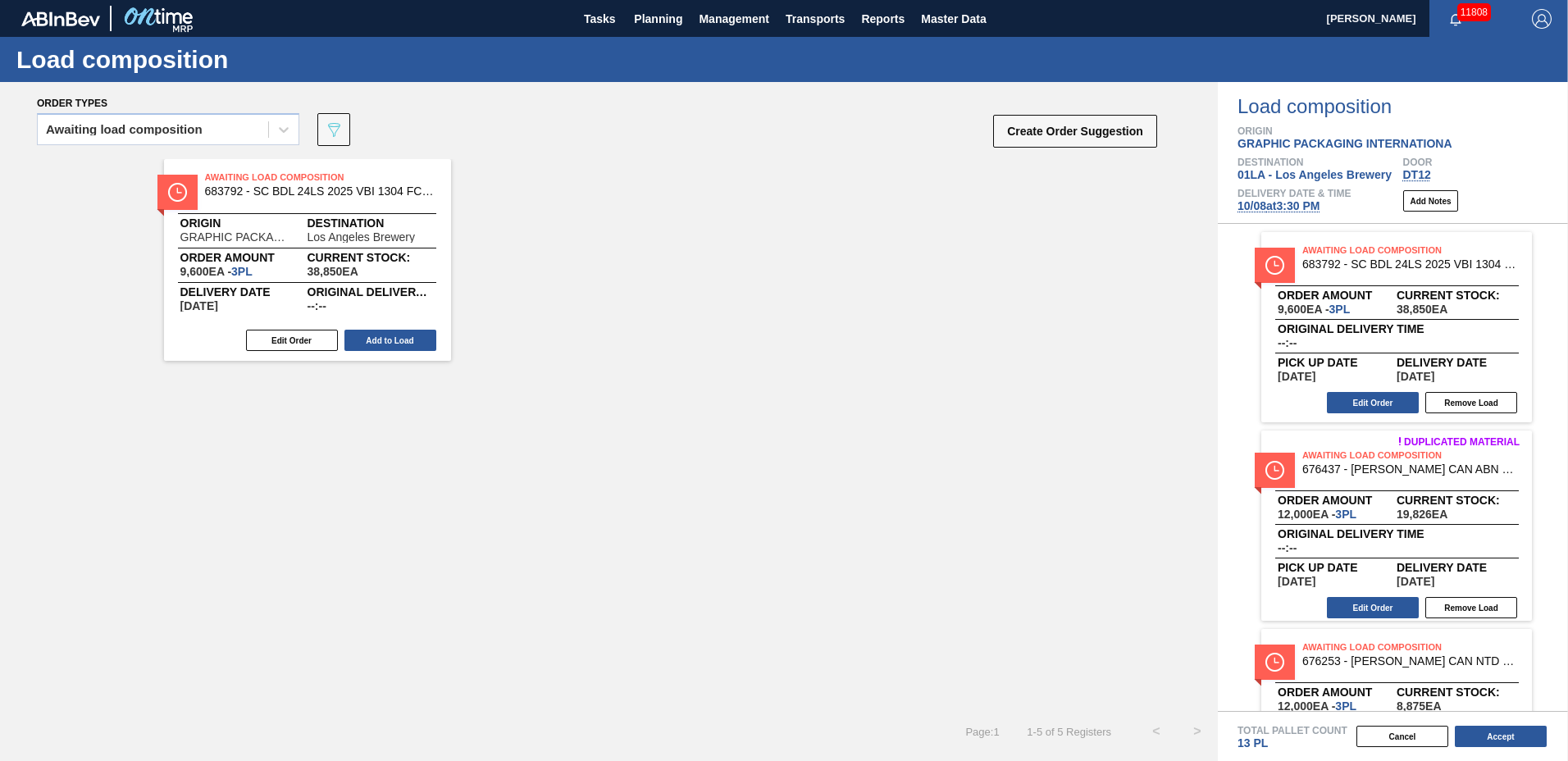
click at [386, 338] on button "Add to Load" at bounding box center [391, 341] width 92 height 22
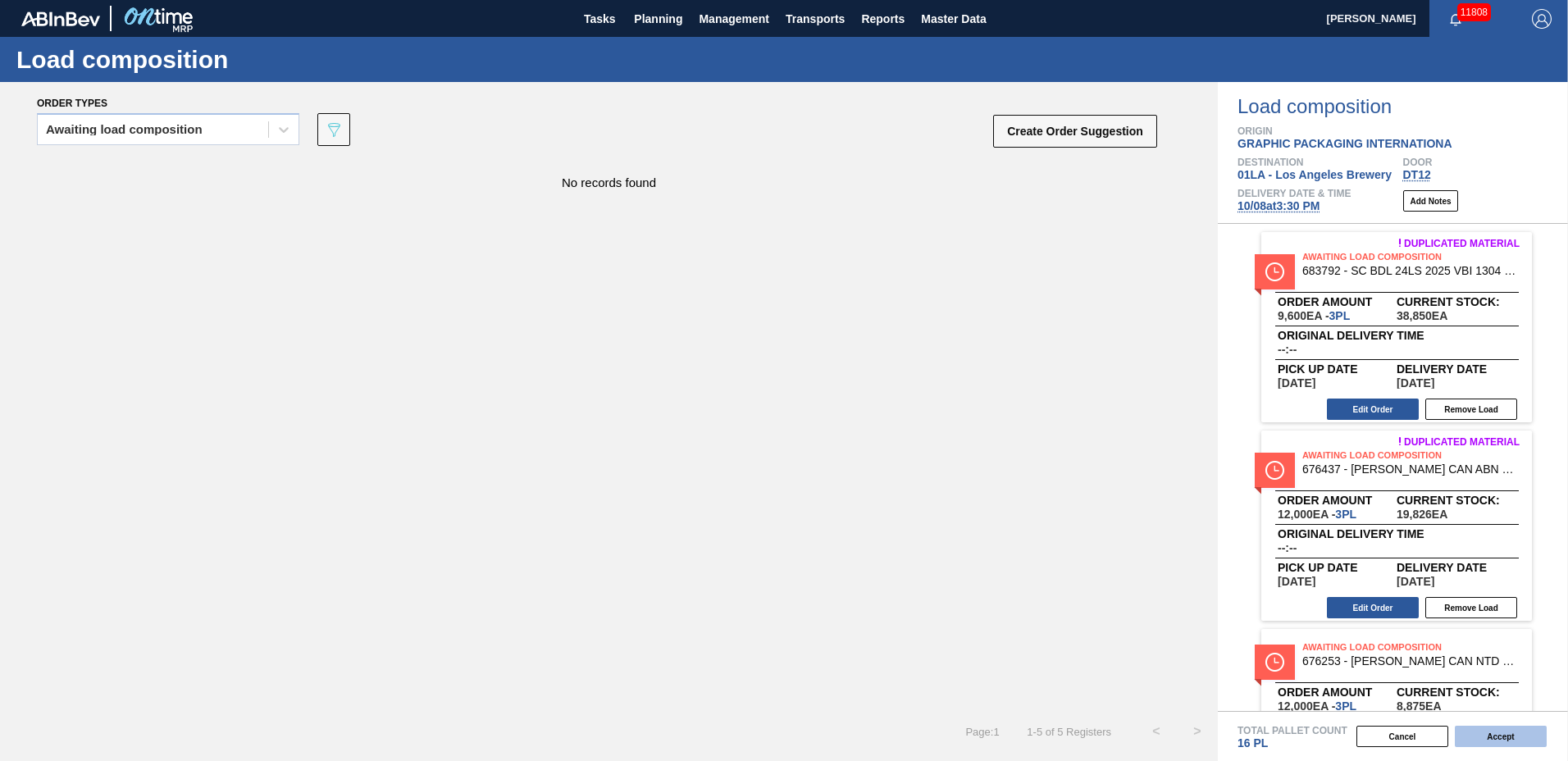
click at [1510, 743] on button "Accept" at bounding box center [1501, 737] width 92 height 22
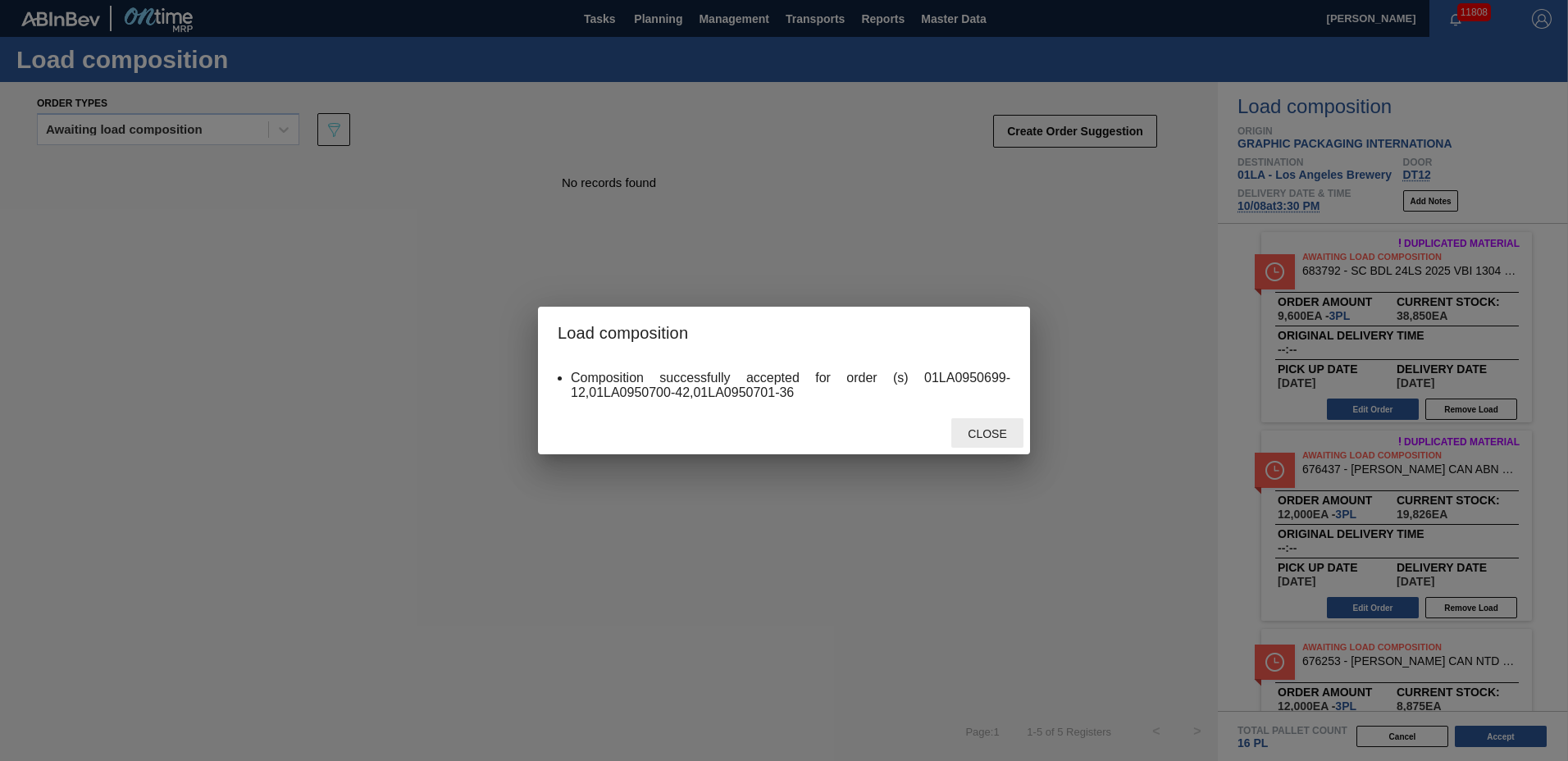
click at [998, 435] on span "Close" at bounding box center [988, 434] width 65 height 13
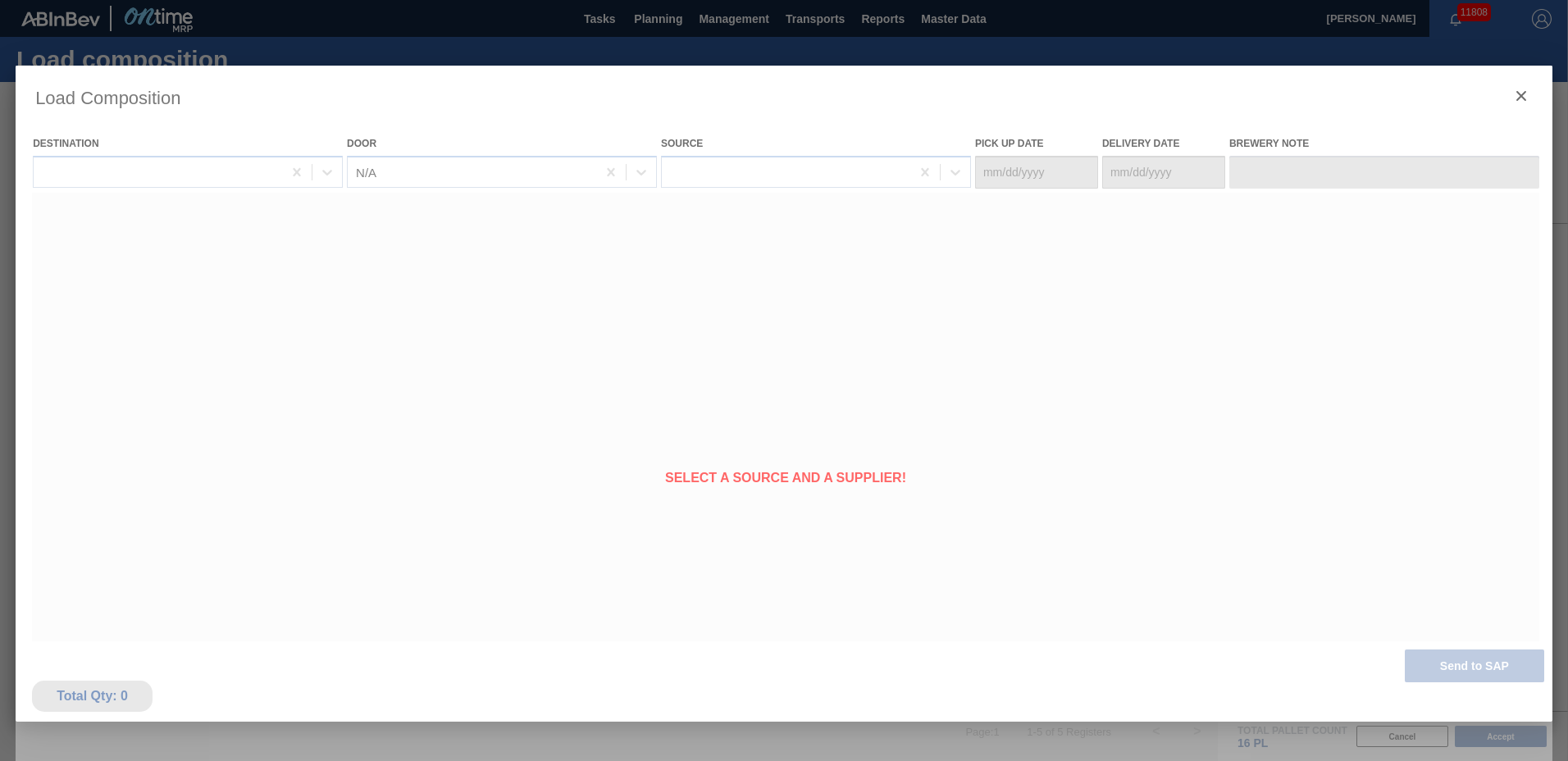
type Date "[DATE]"
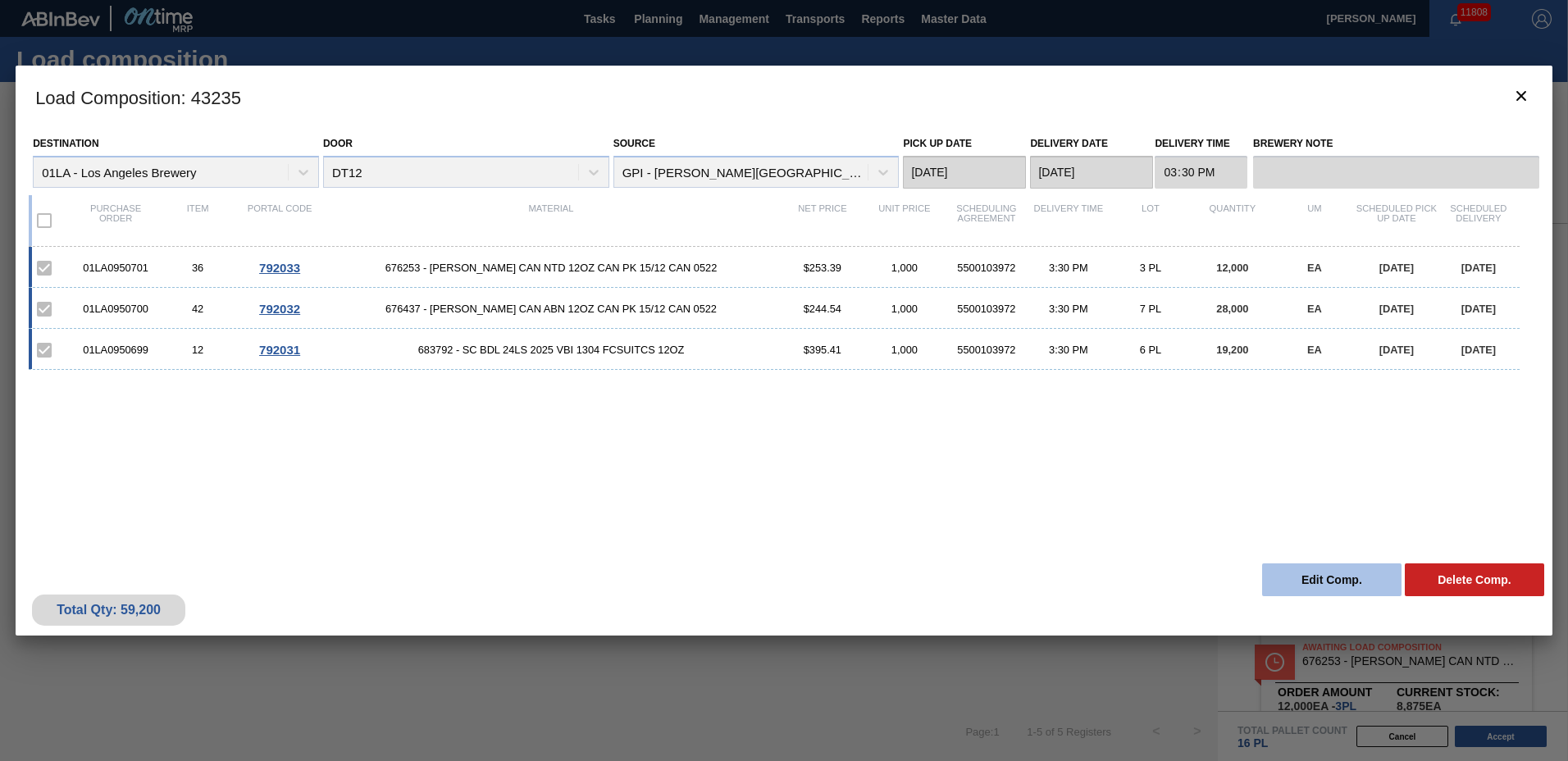
click at [1346, 584] on button "Edit Comp." at bounding box center [1332, 579] width 139 height 32
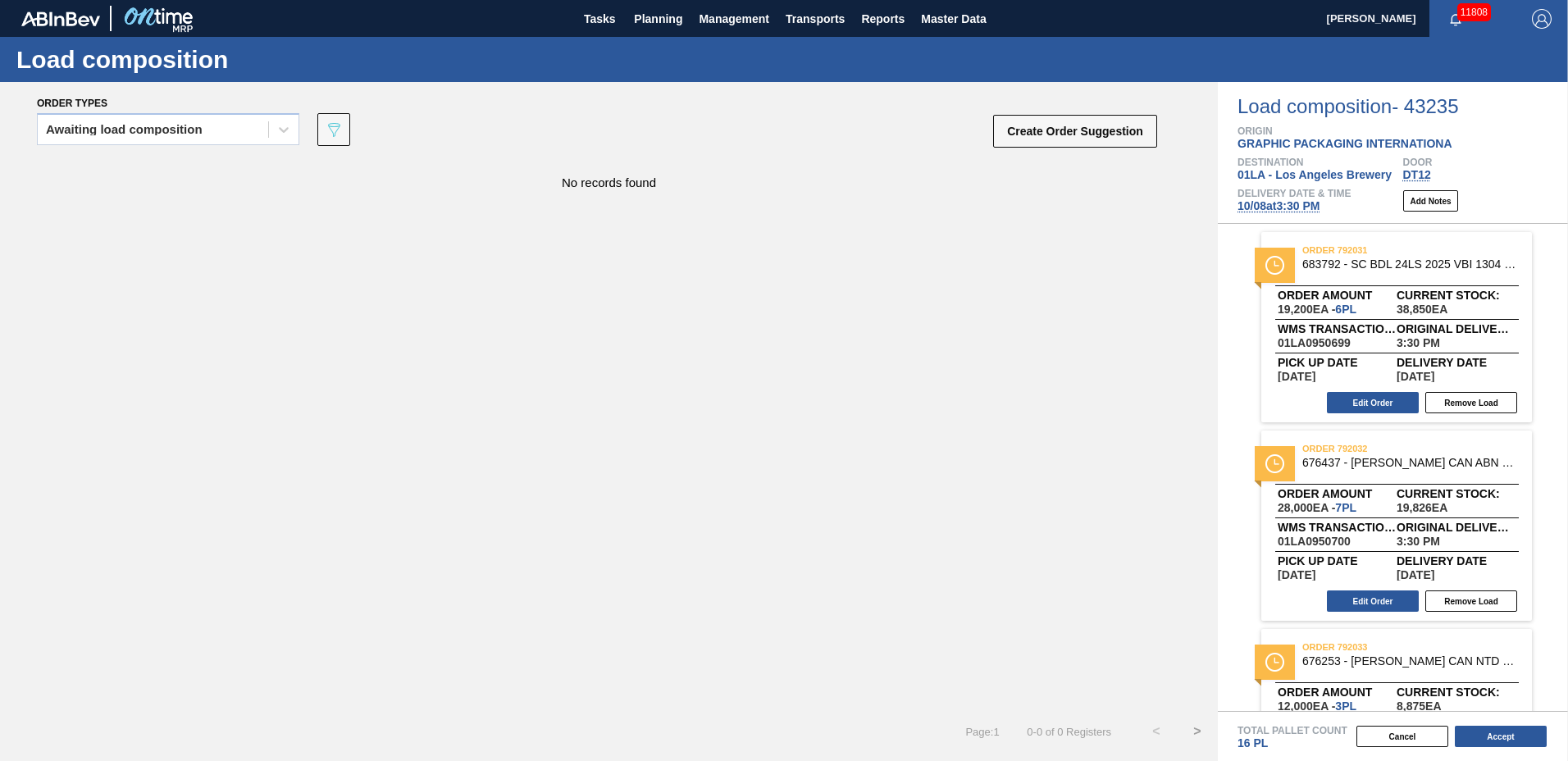
click at [1043, 106] on div "Order types" at bounding box center [598, 102] width 1122 height 15
click at [1043, 125] on button "Create Order Suggestion" at bounding box center [1075, 131] width 164 height 32
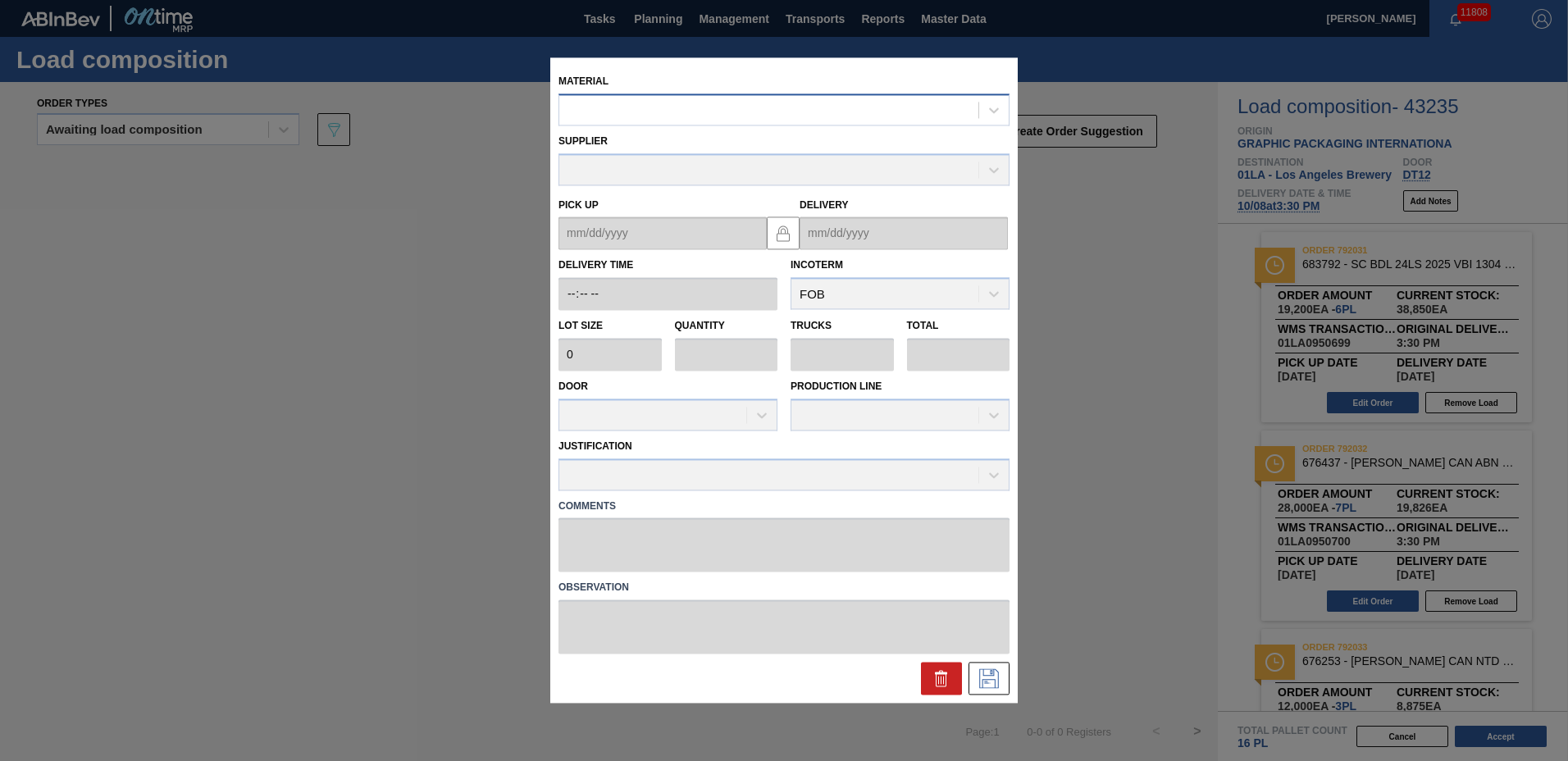
click at [629, 112] on div at bounding box center [769, 110] width 419 height 24
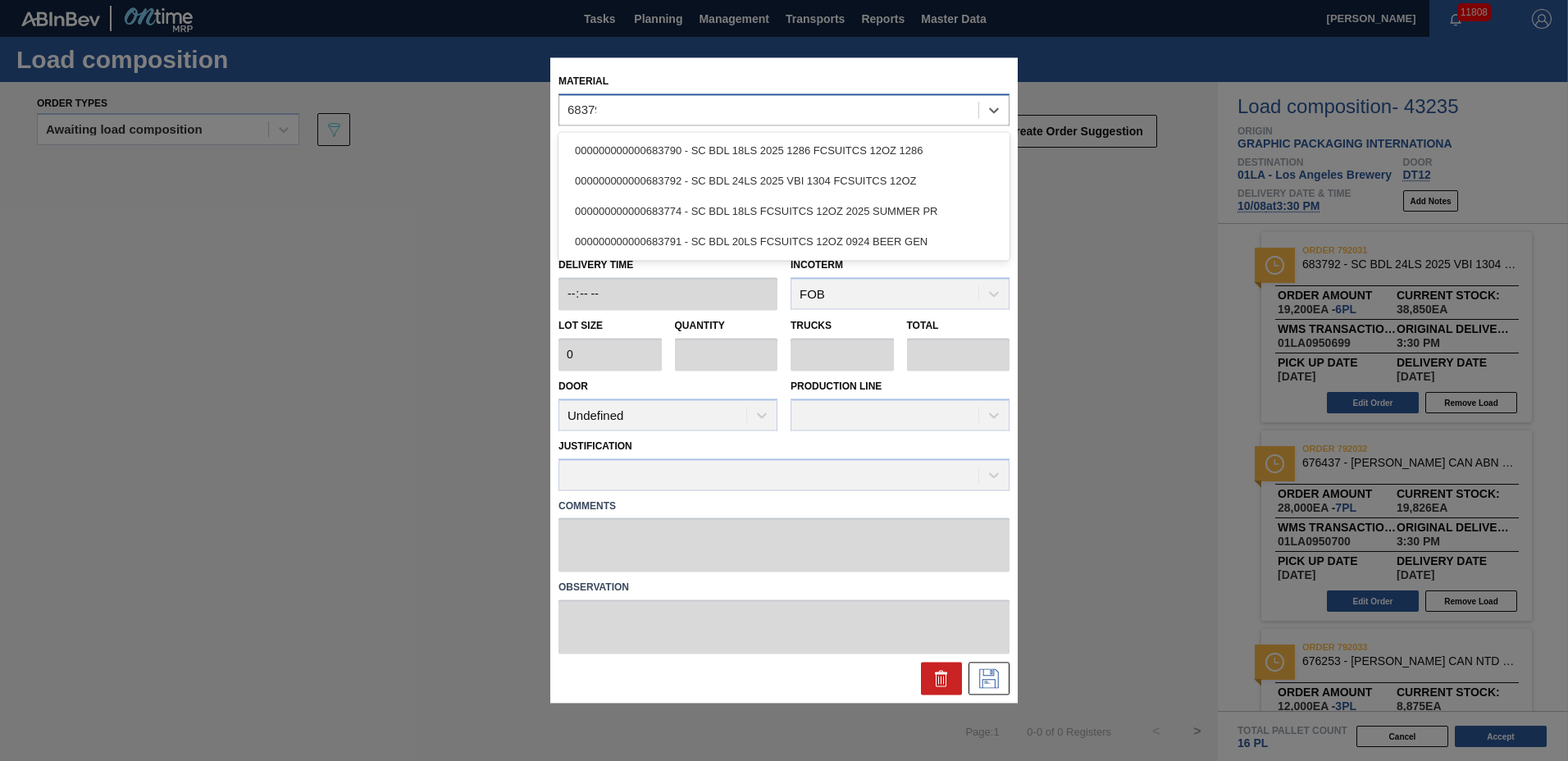
type input "683790"
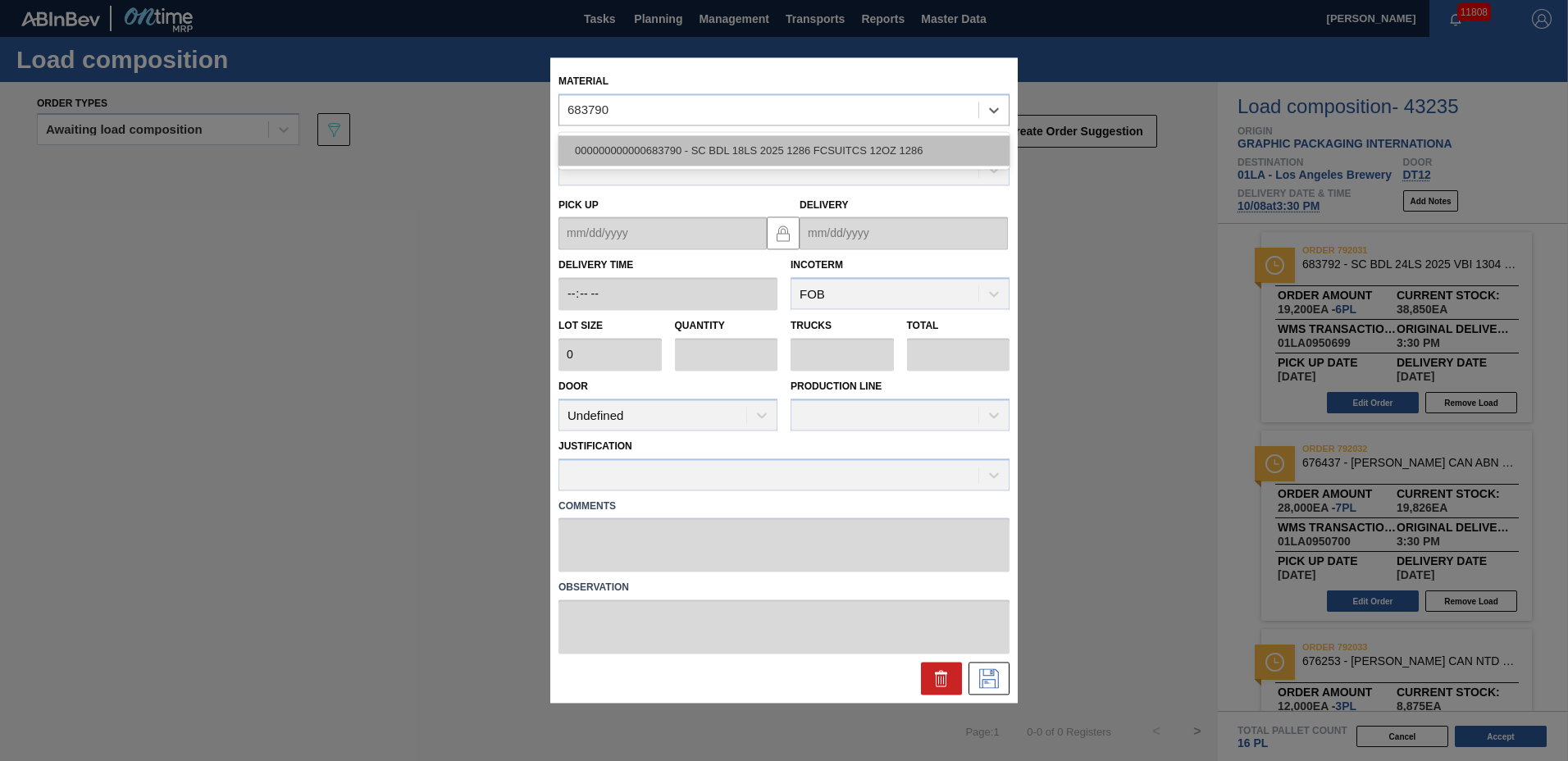
click at [766, 152] on div "000000000000683790 - SC BDL 18LS 2025 1286 FCSUITCS 12OZ 1286" at bounding box center [784, 151] width 451 height 30
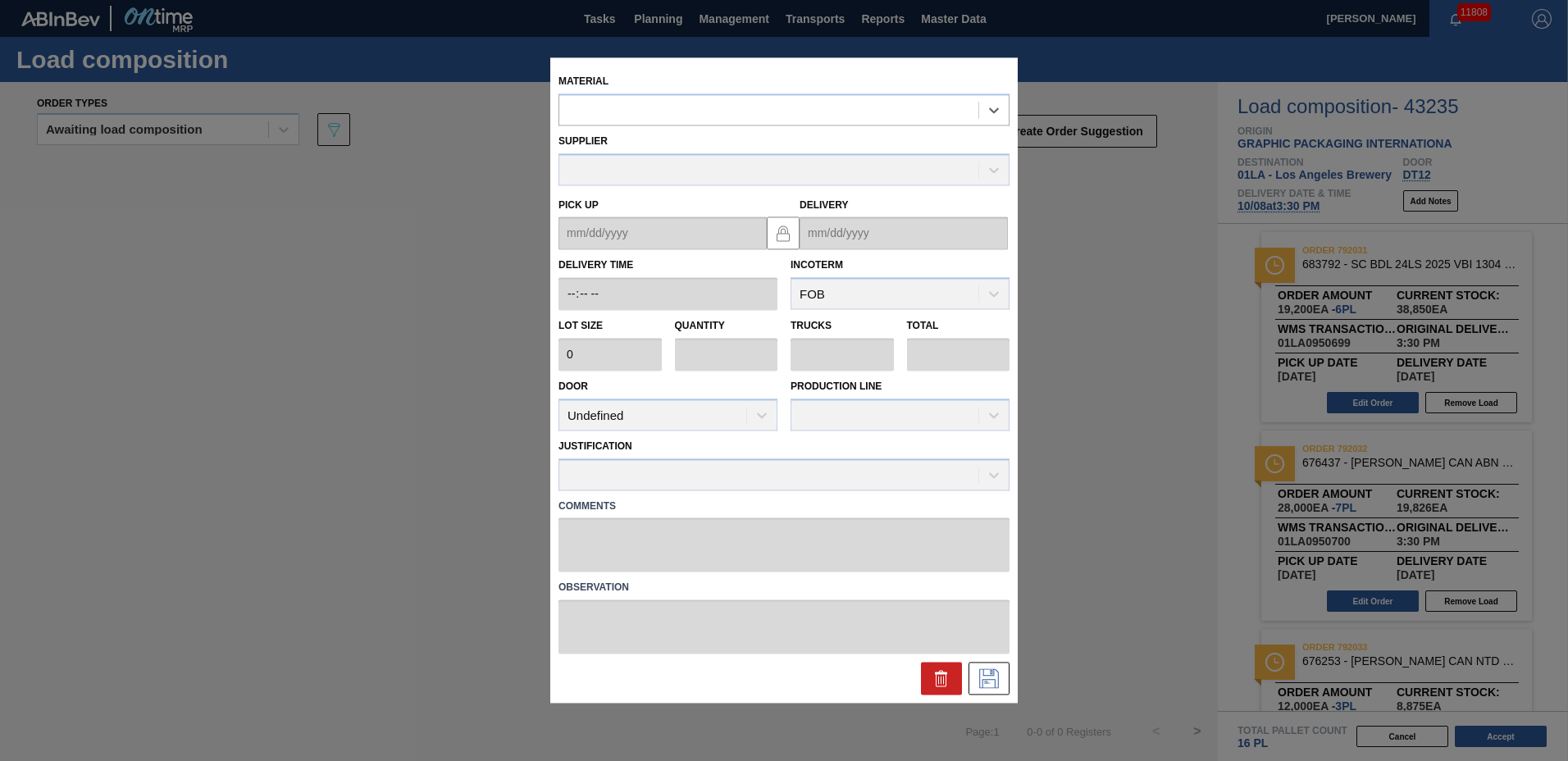
type input "4,800"
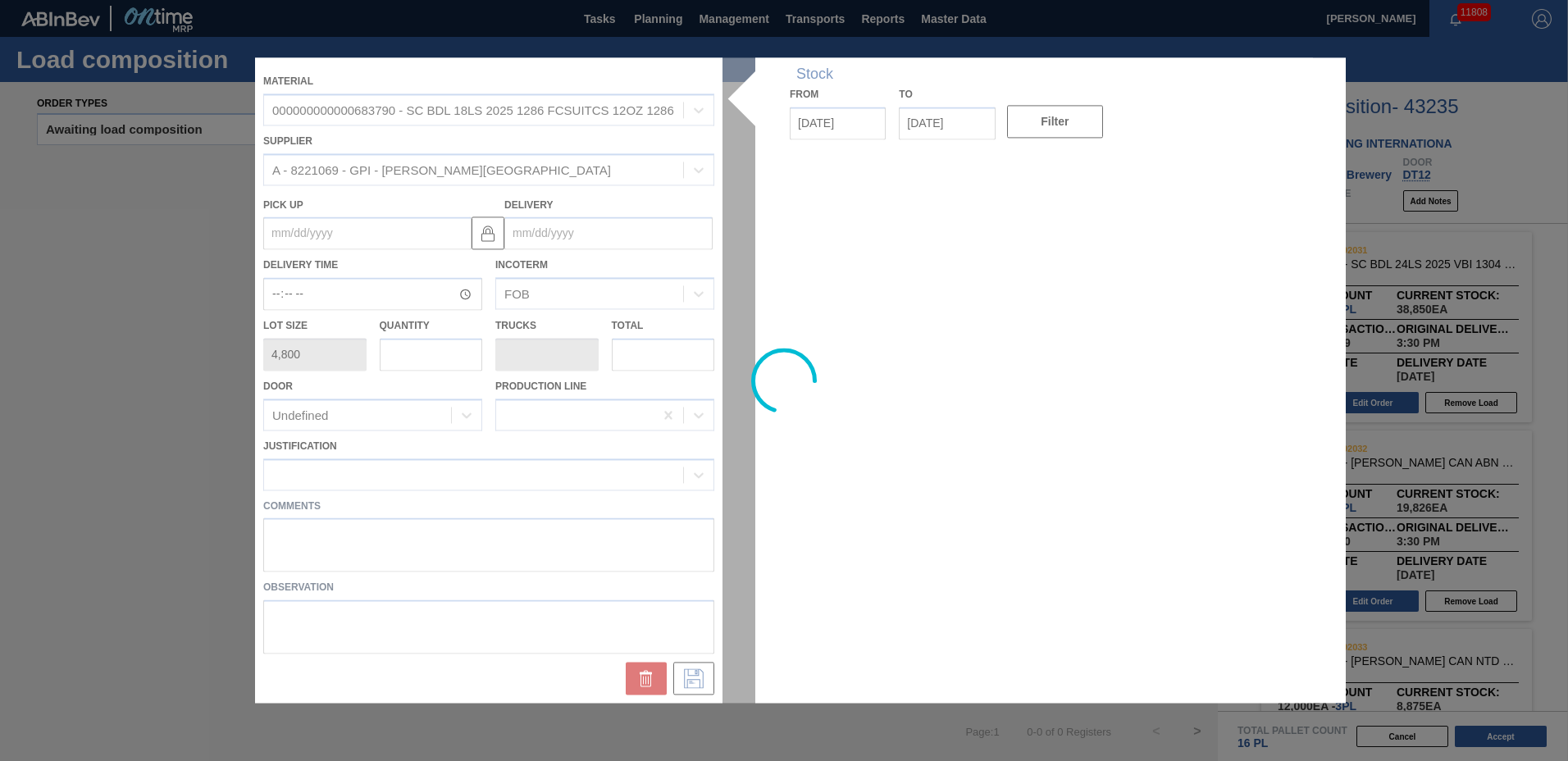
click at [632, 232] on div at bounding box center [784, 380] width 1058 height 645
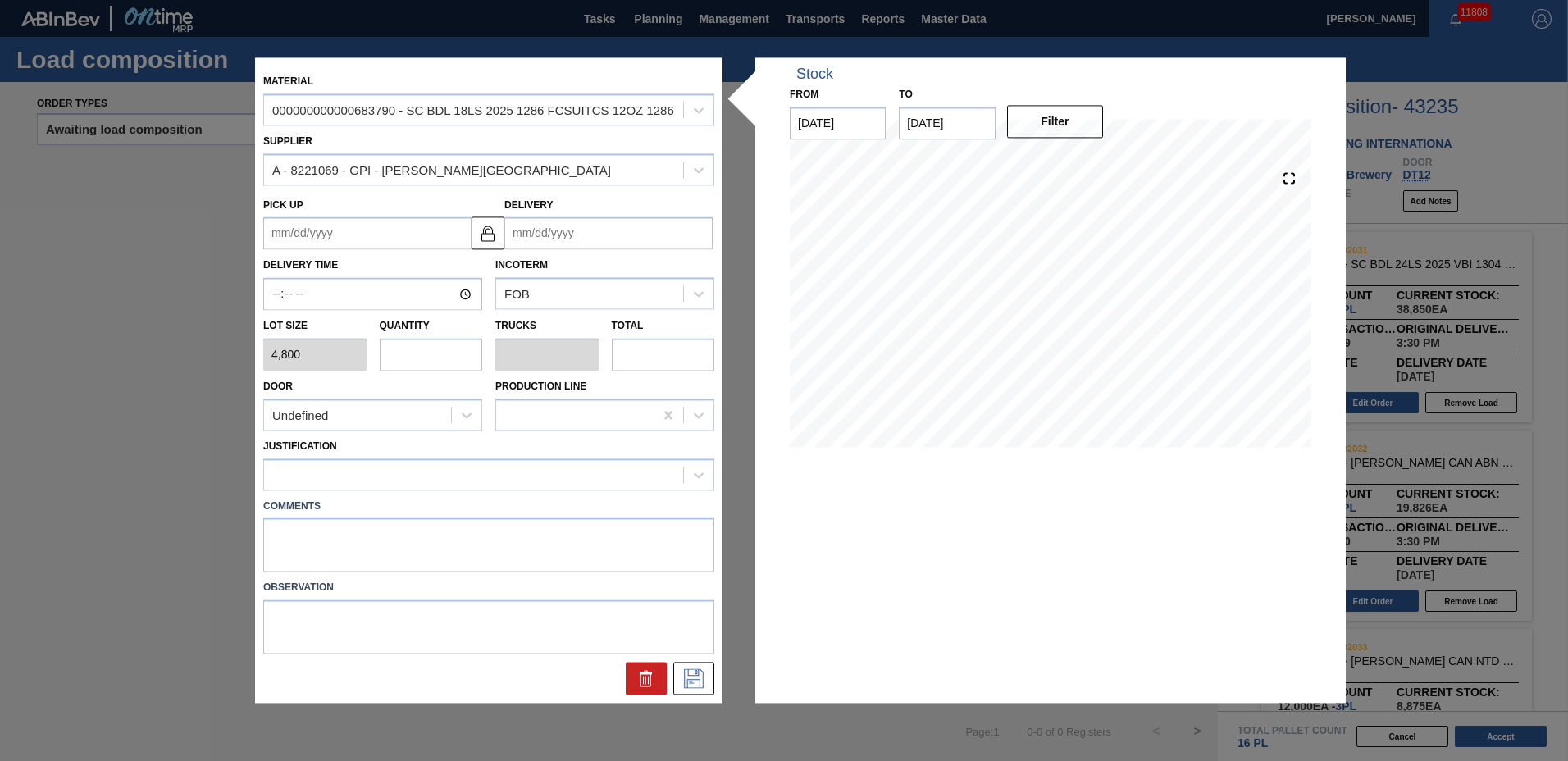
click at [632, 232] on input "Delivery" at bounding box center [609, 233] width 208 height 32
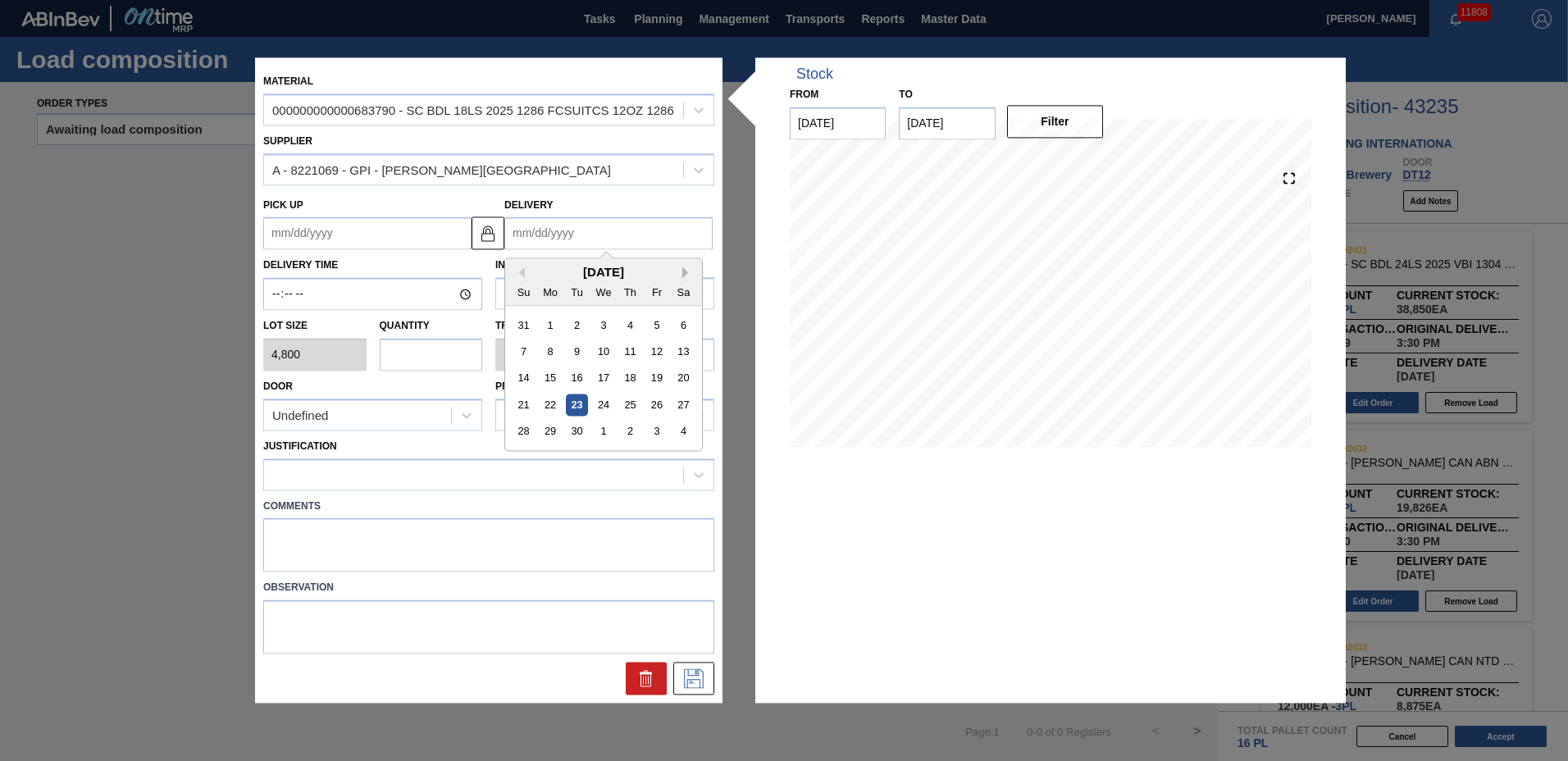
click at [684, 269] on button "Next Month" at bounding box center [689, 273] width 12 height 12
drag, startPoint x: 609, startPoint y: 351, endPoint x: 570, endPoint y: 351, distance: 39.0
click at [608, 351] on div "8" at bounding box center [603, 352] width 22 height 22
type up "[DATE]"
type input "[DATE]"
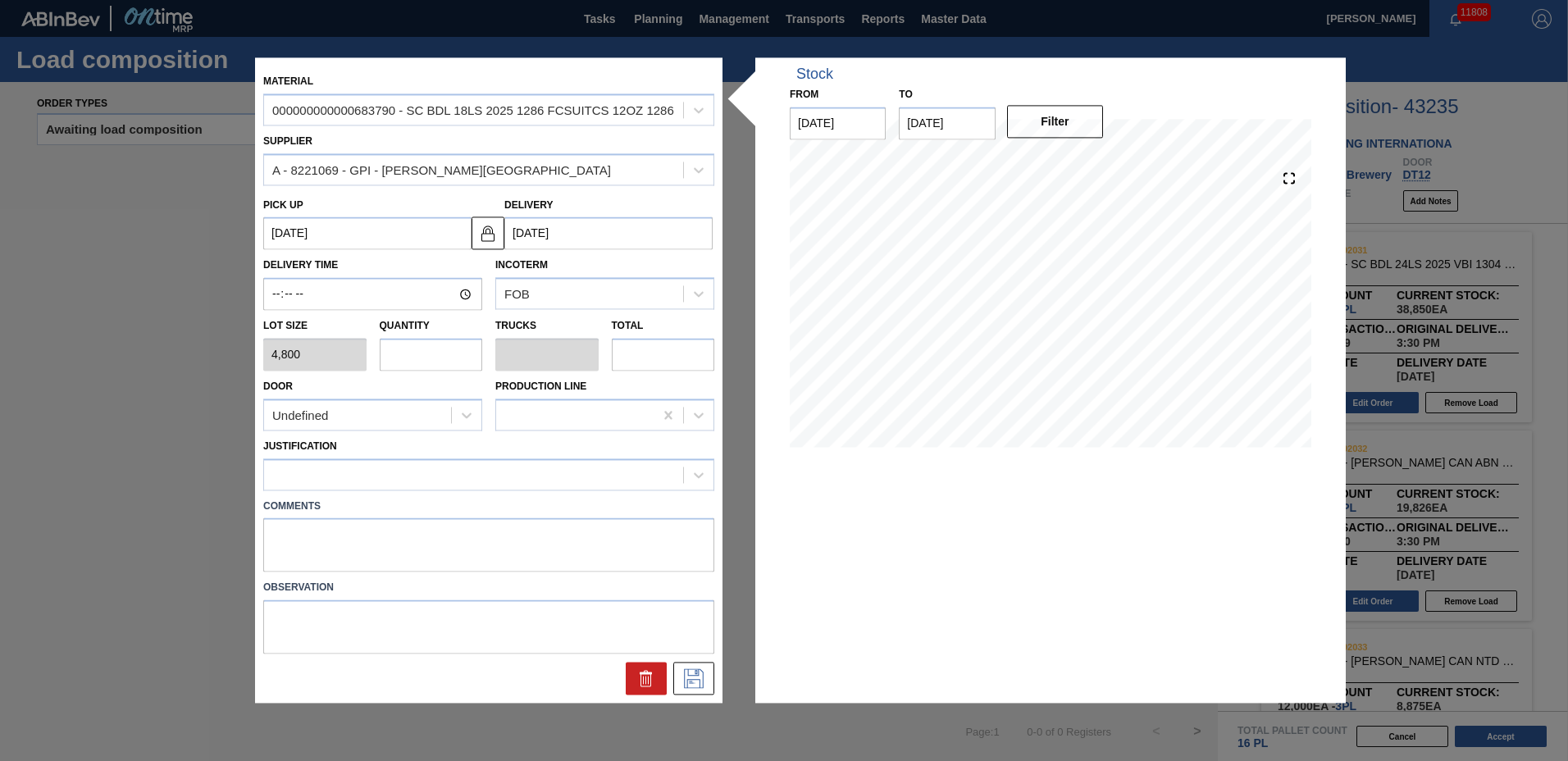
click at [396, 350] on input "text" at bounding box center [431, 354] width 103 height 32
type input "6"
type input "0.25"
type input "28,800"
type input "6"
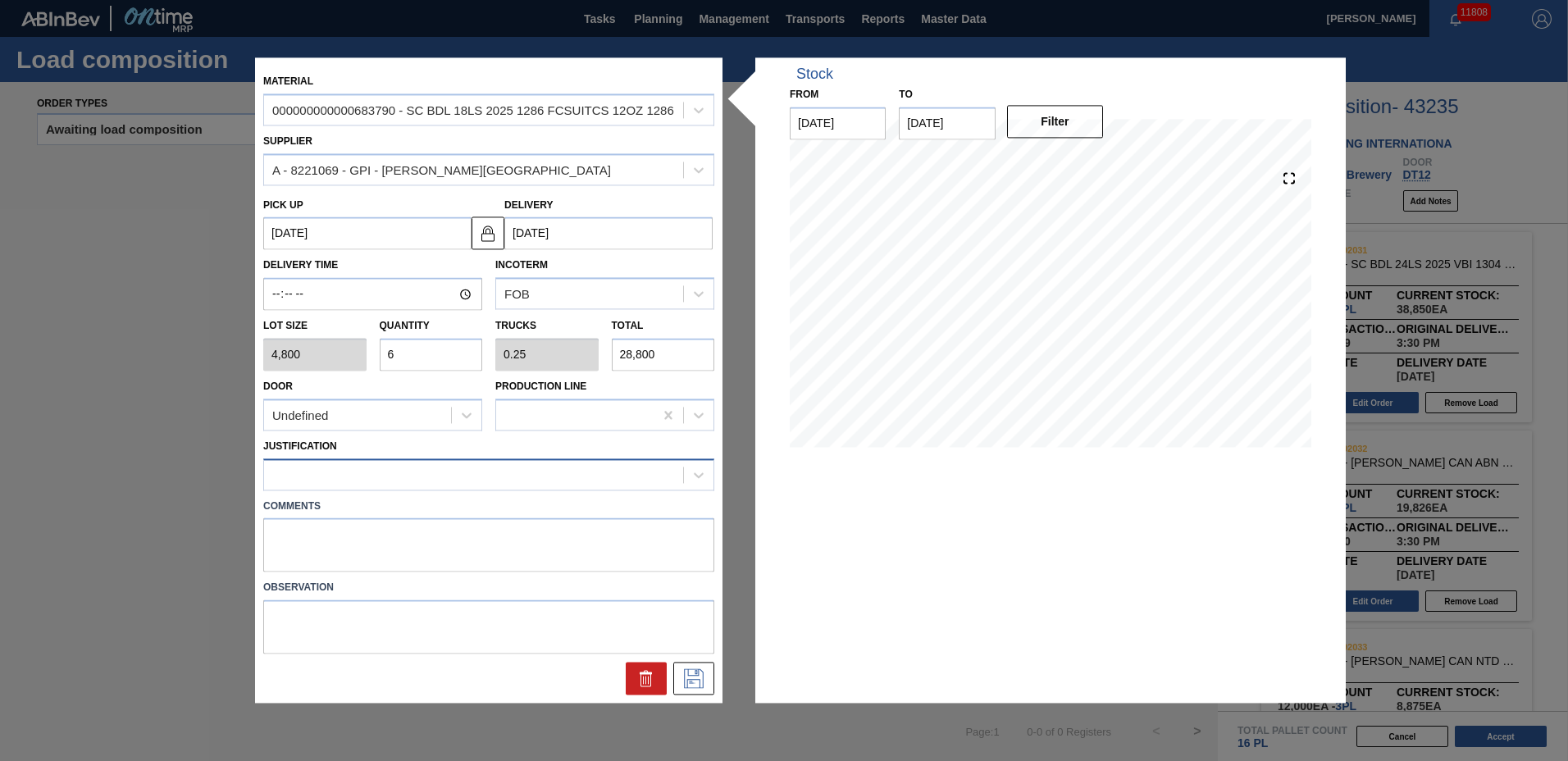
click at [308, 475] on div at bounding box center [473, 475] width 419 height 24
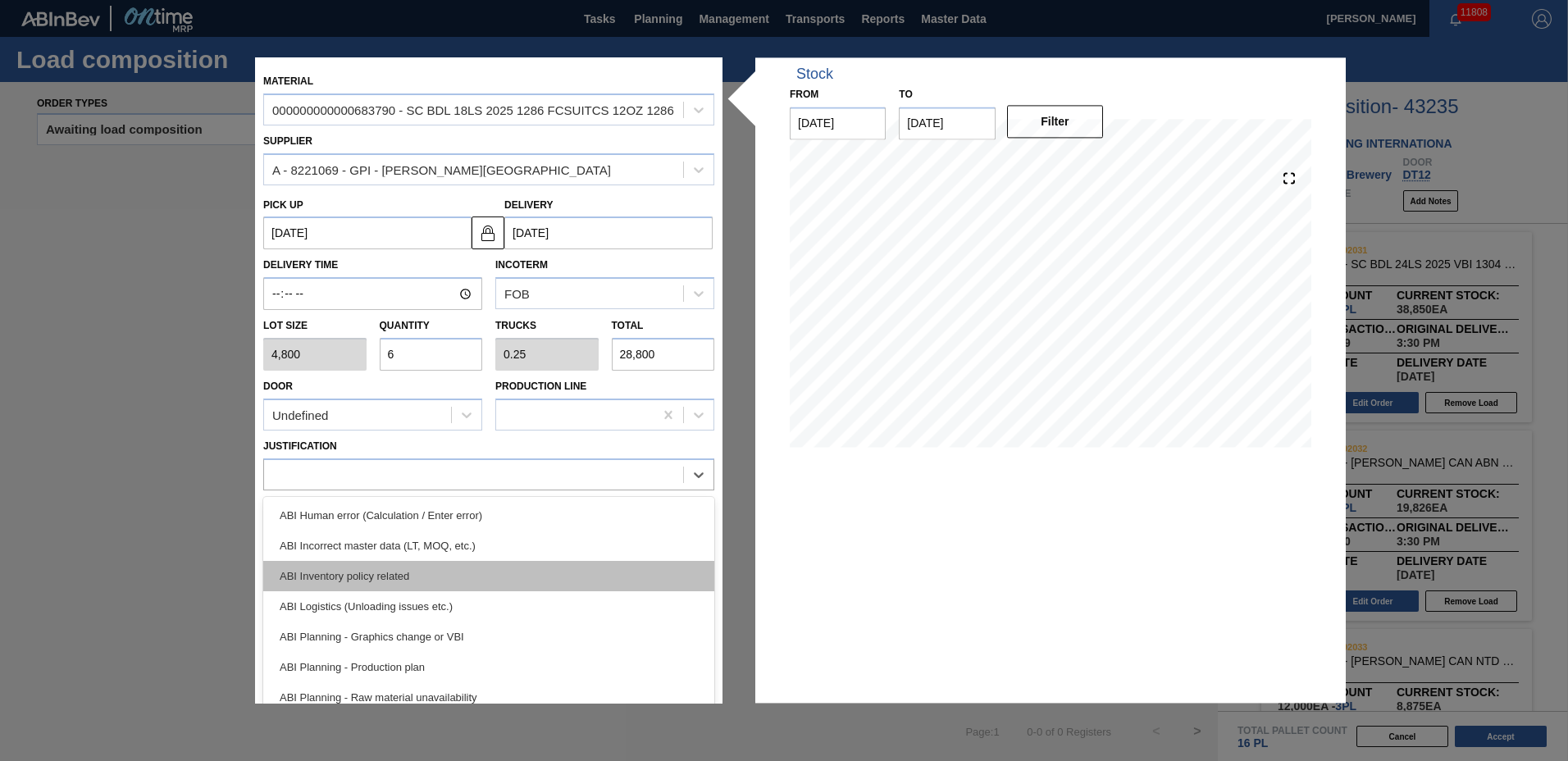
click at [299, 579] on div "ABI Inventory policy related" at bounding box center [489, 576] width 451 height 30
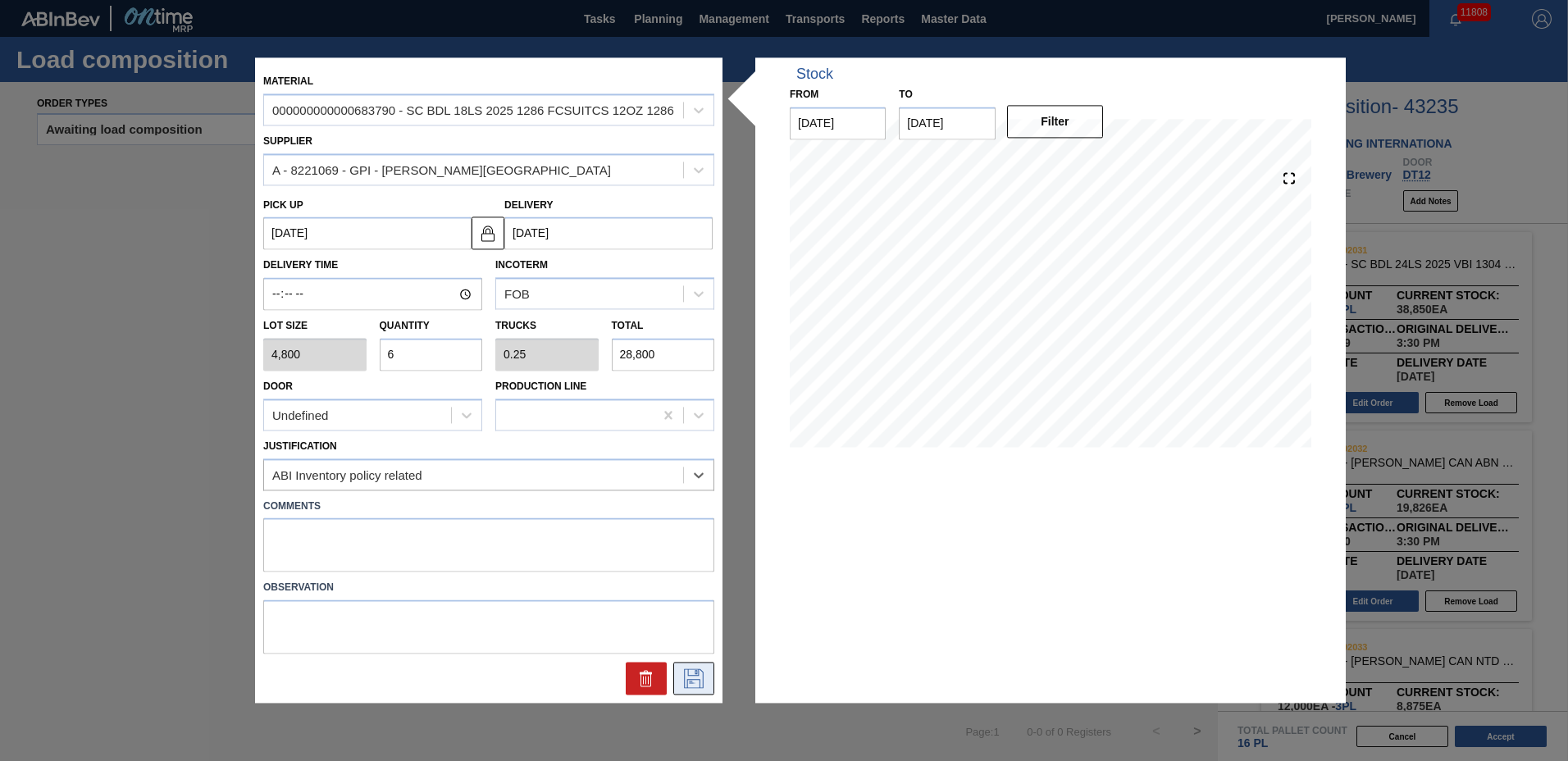
click at [682, 672] on icon at bounding box center [694, 679] width 27 height 20
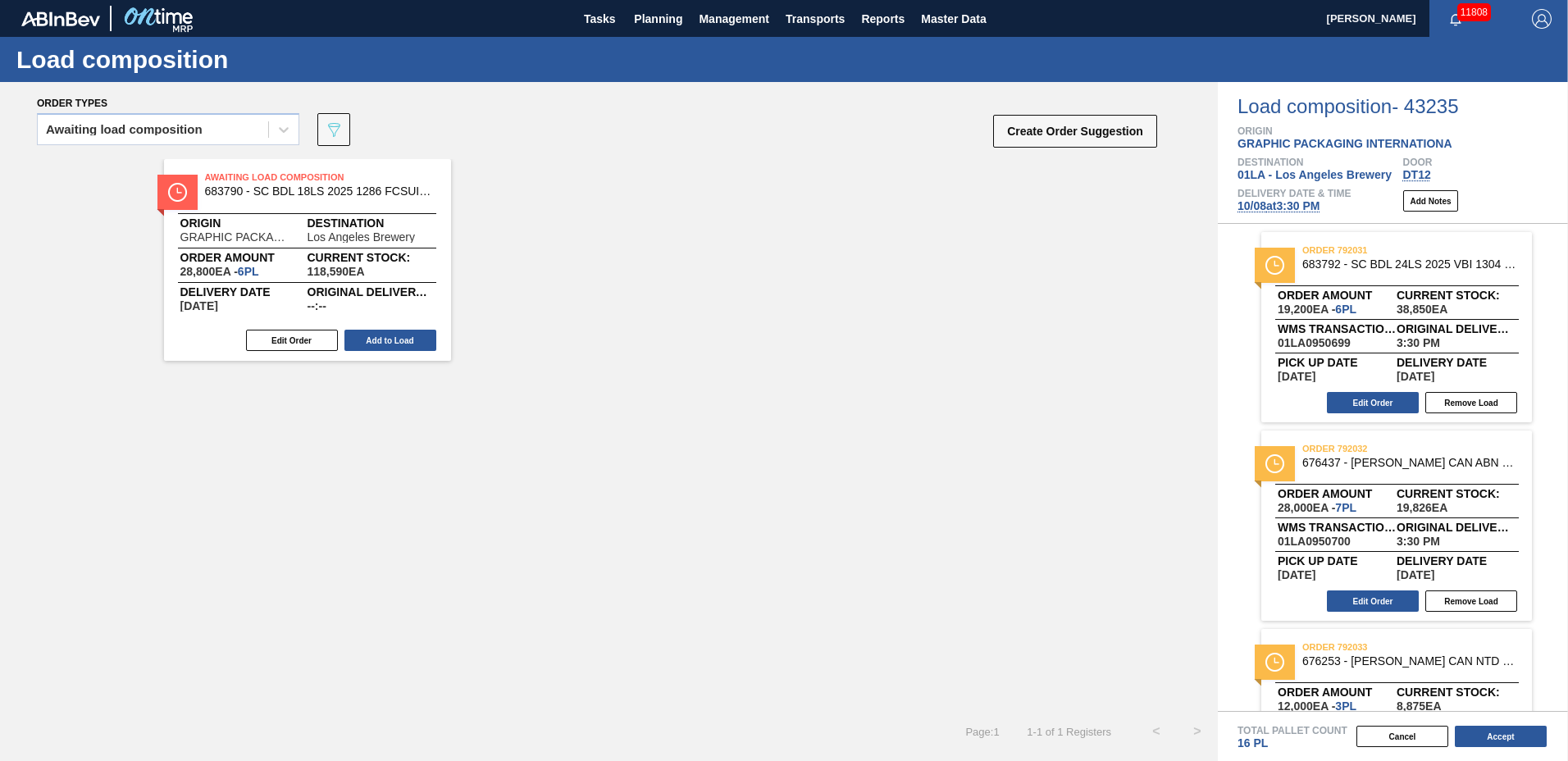
click at [403, 336] on button "Add to Load" at bounding box center [391, 341] width 92 height 22
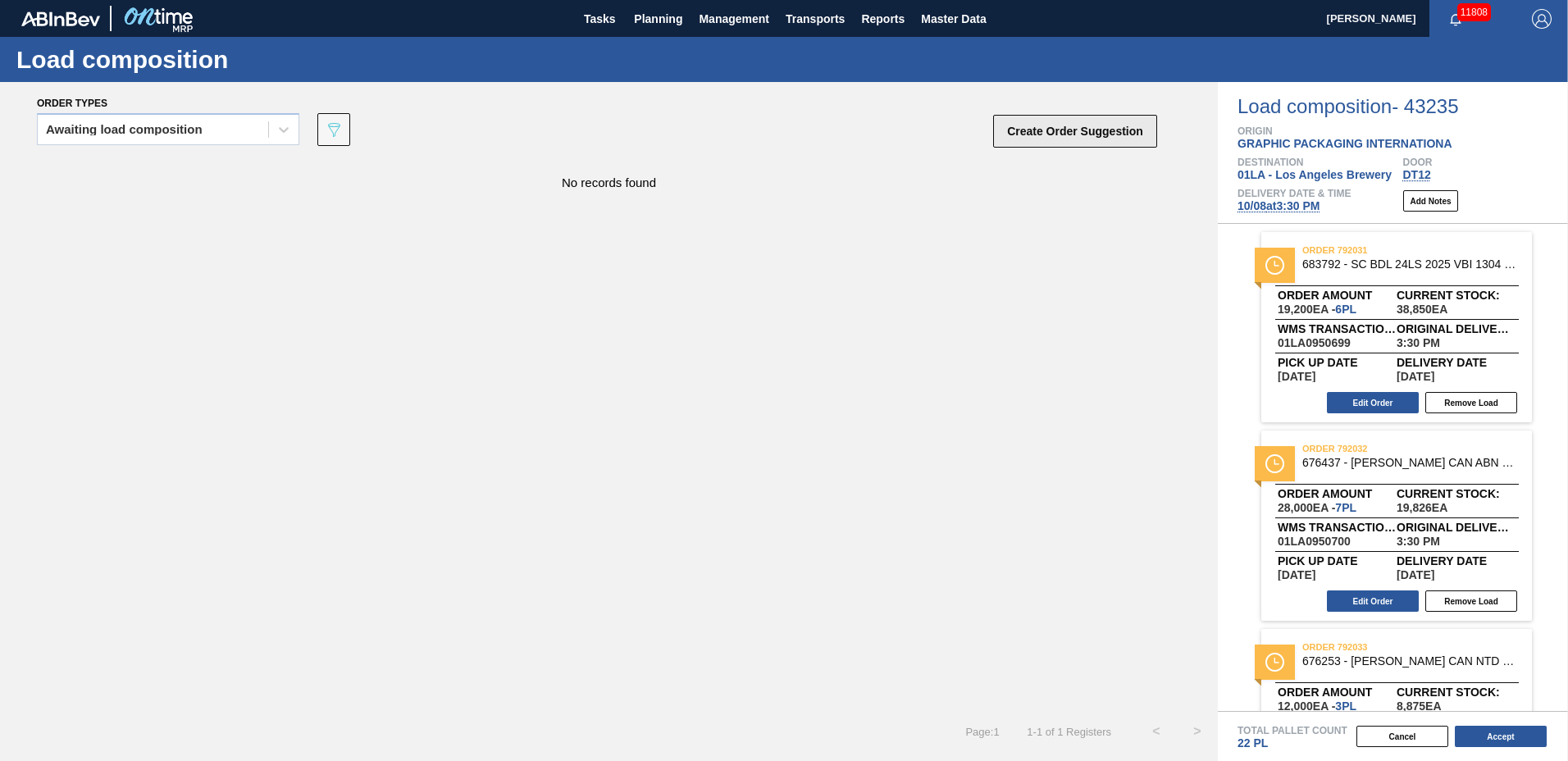
click at [1025, 124] on button "Create Order Suggestion" at bounding box center [1075, 131] width 164 height 32
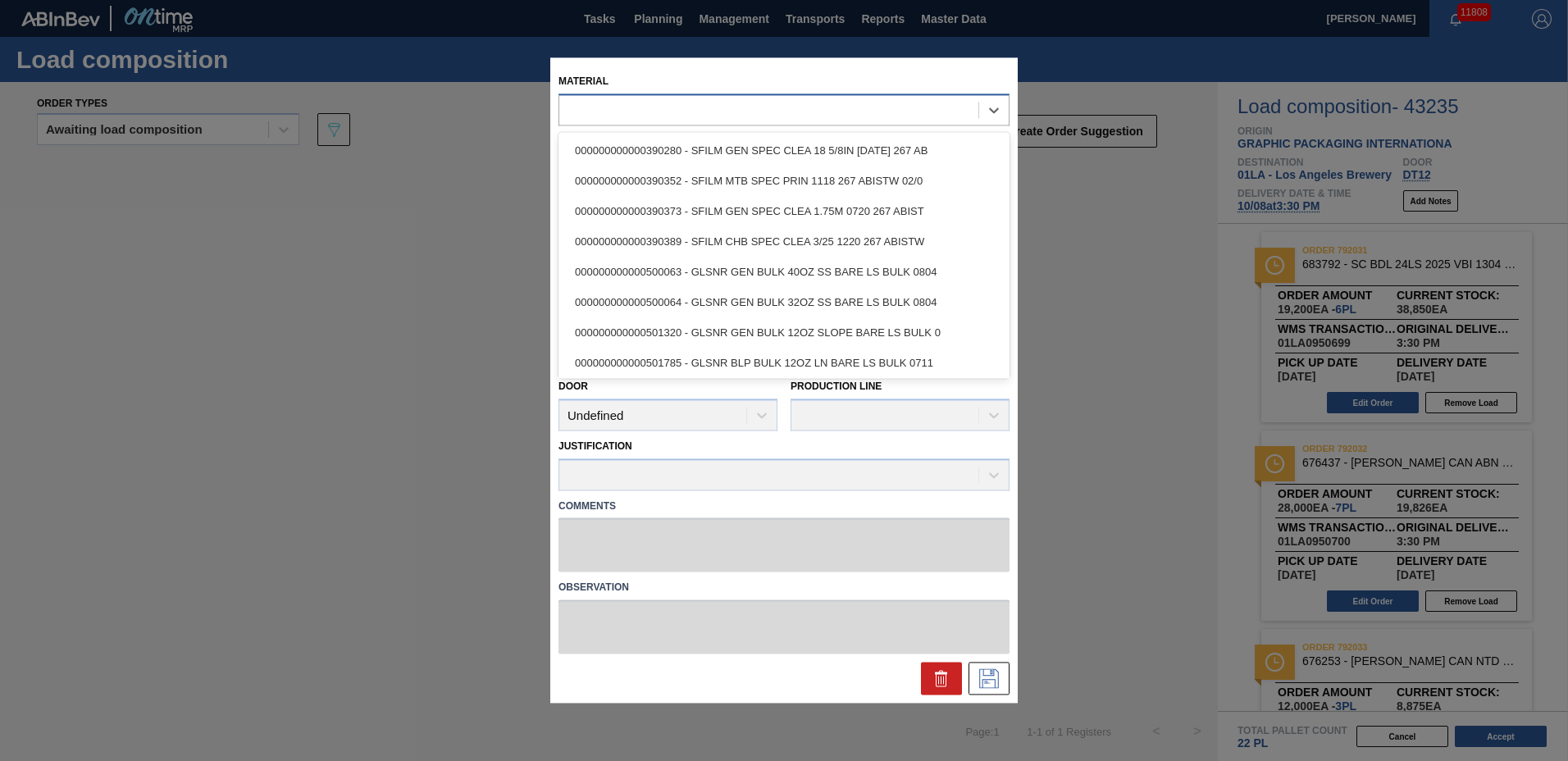
click at [752, 116] on div at bounding box center [769, 110] width 419 height 24
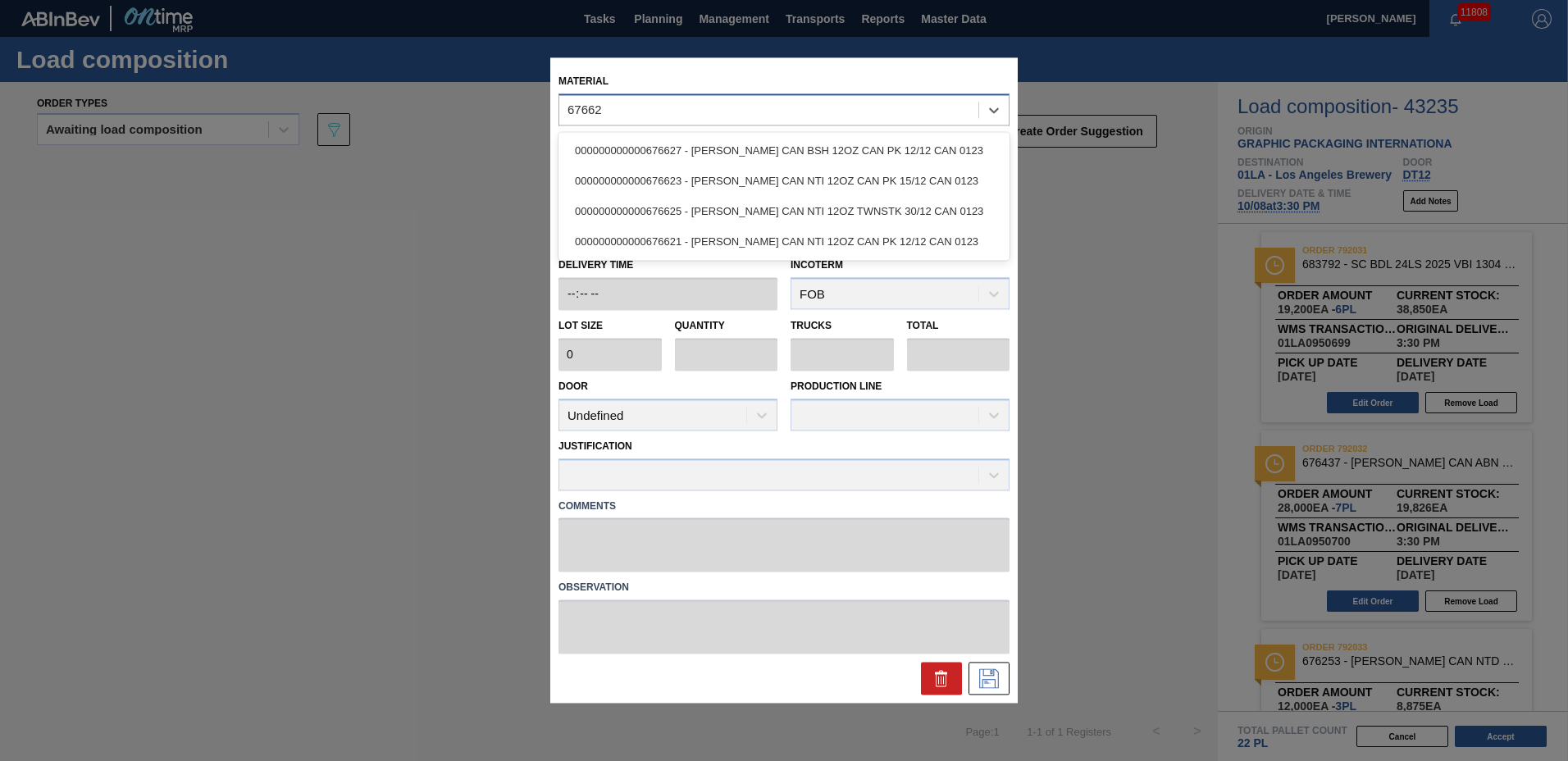
type input "676623"
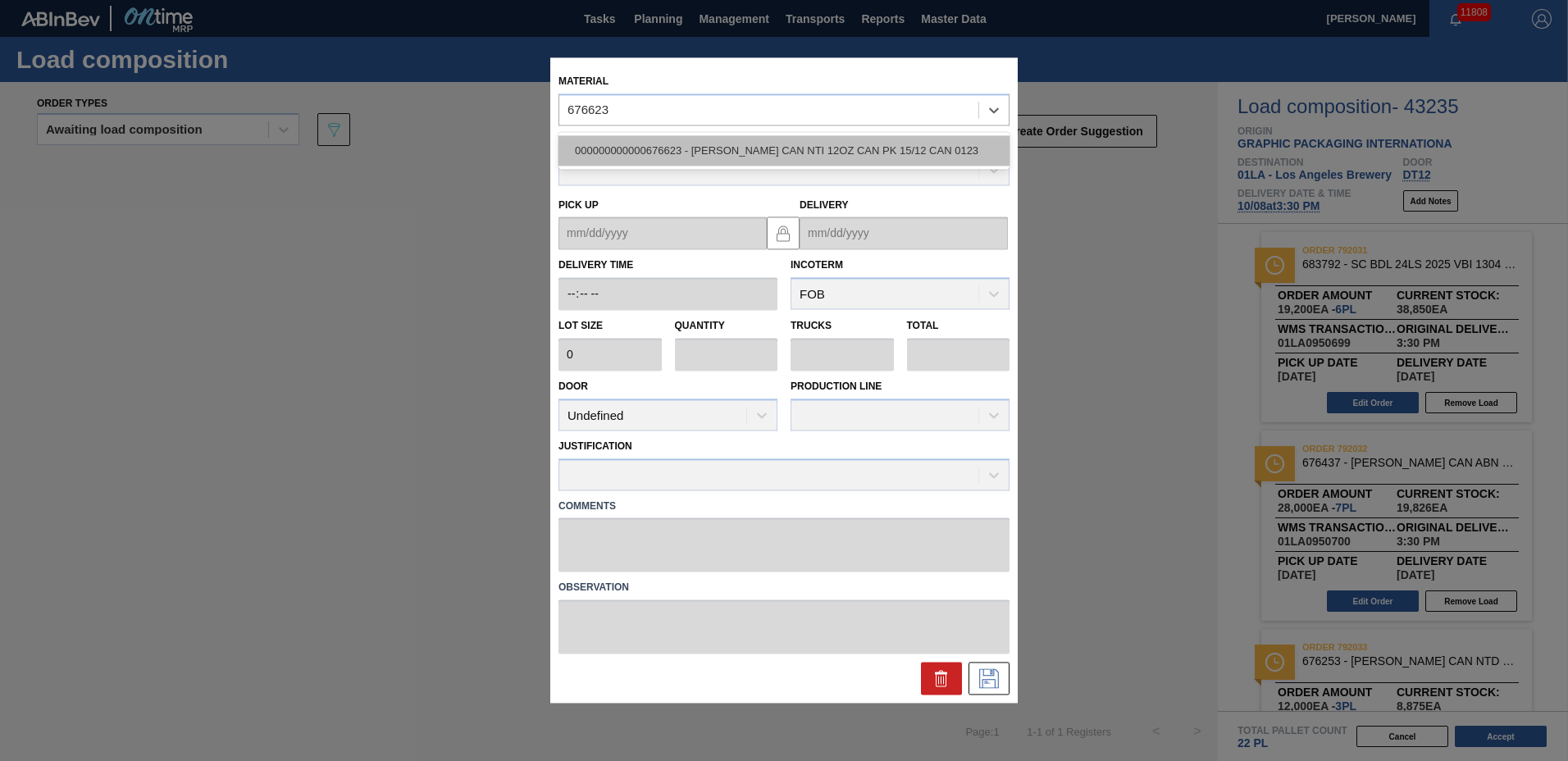
click at [728, 146] on div "000000000000676623 - [PERSON_NAME] CAN NTI 12OZ CAN PK 15/12 CAN 0123" at bounding box center [784, 151] width 451 height 30
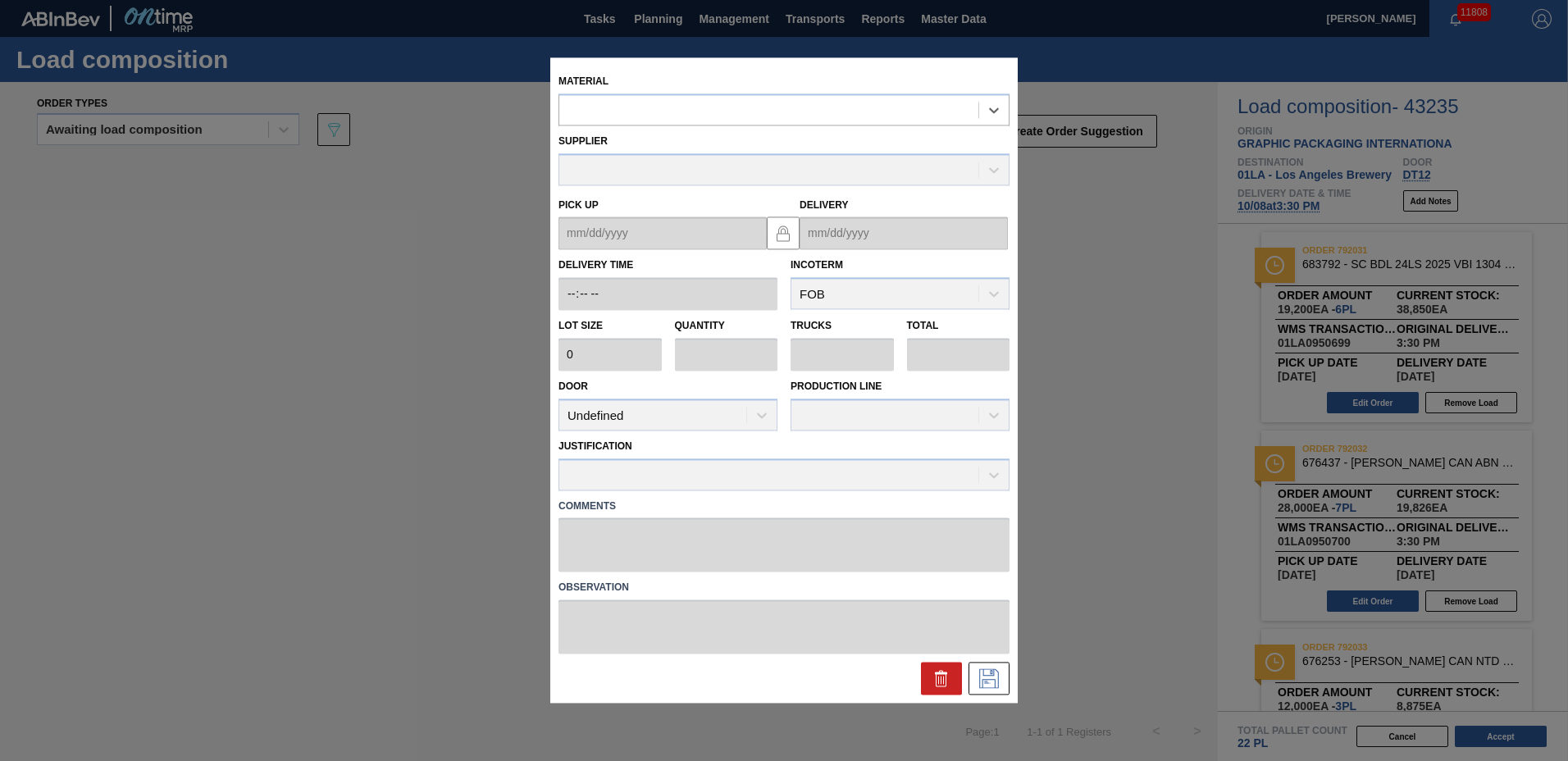
type input "4,000"
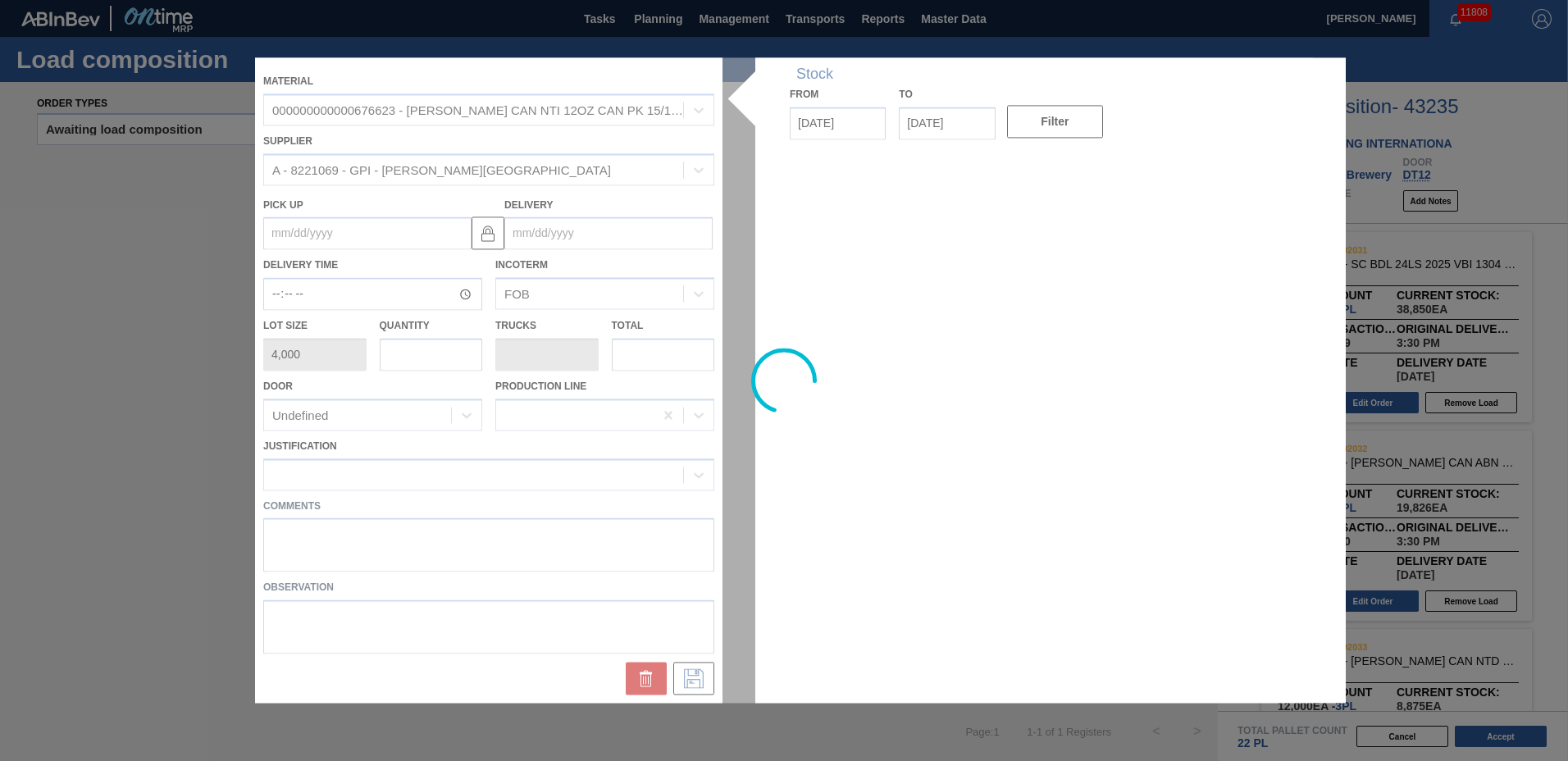
click at [558, 240] on div at bounding box center [784, 380] width 1058 height 645
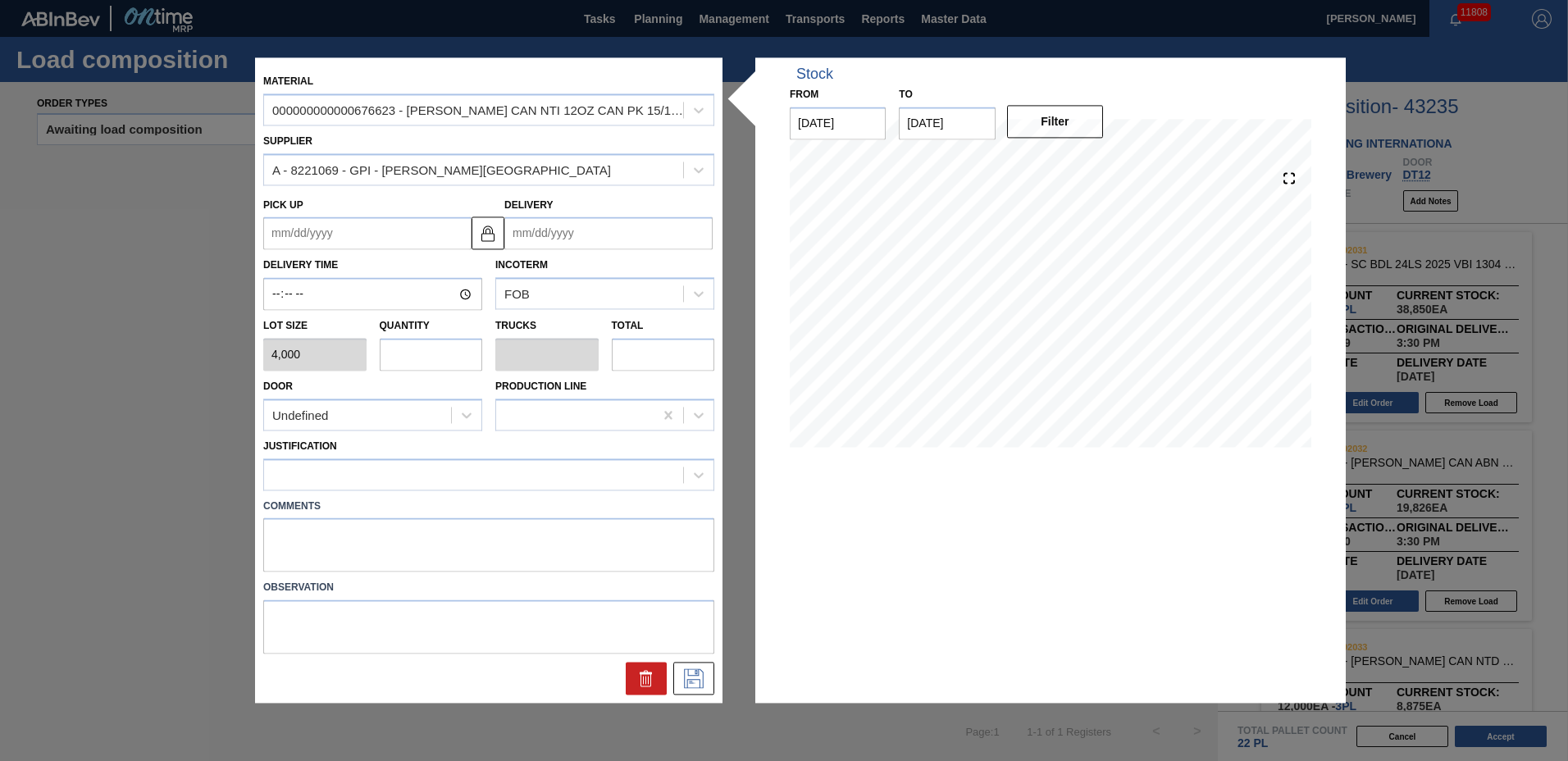
click at [555, 238] on input "Delivery" at bounding box center [609, 233] width 208 height 32
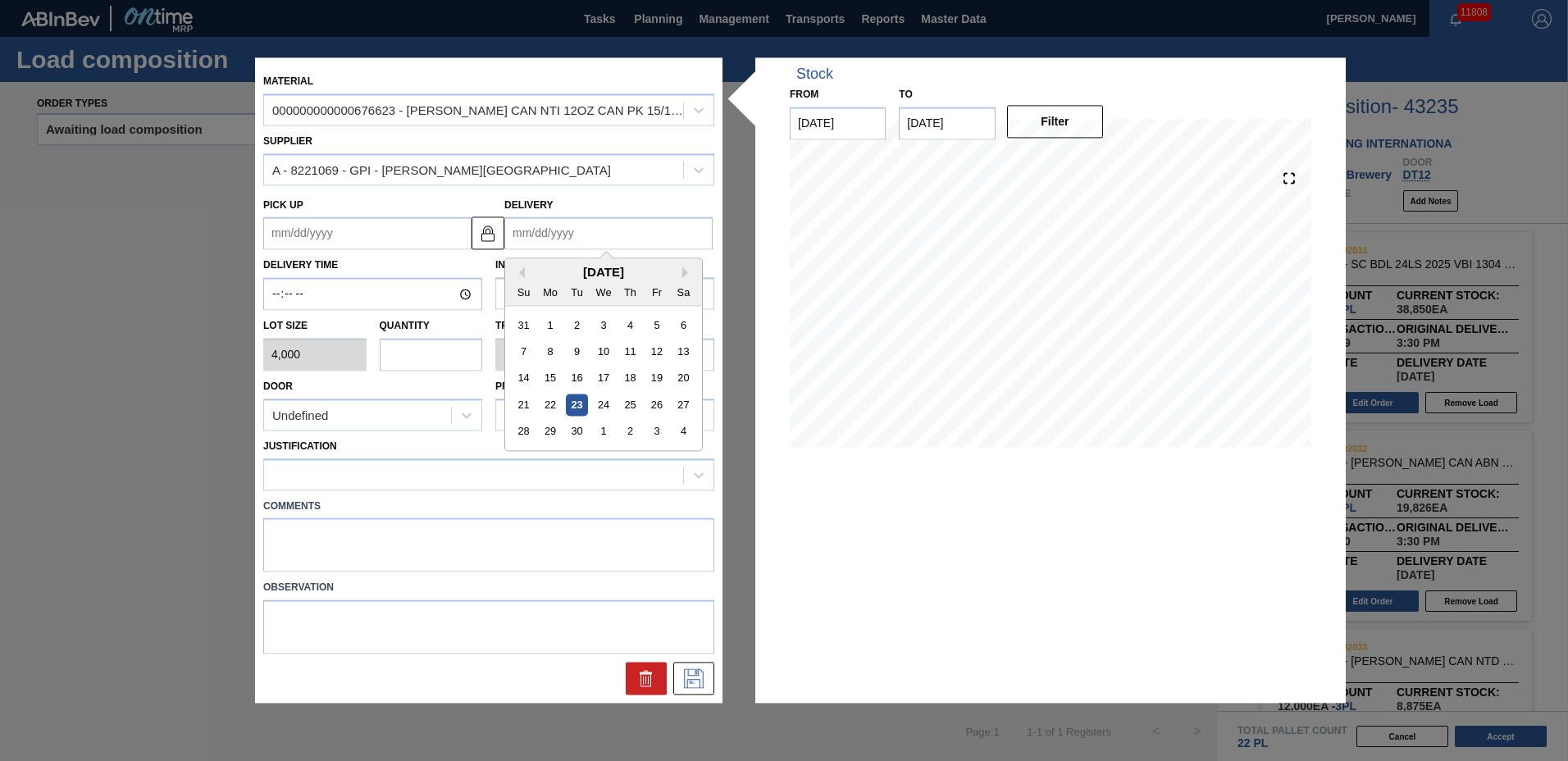
click at [682, 272] on div "[DATE]" at bounding box center [604, 272] width 197 height 14
click at [684, 276] on button "Next Month" at bounding box center [689, 273] width 12 height 12
click at [595, 351] on div "8" at bounding box center [603, 352] width 22 height 22
type up "[DATE]"
type input "[DATE]"
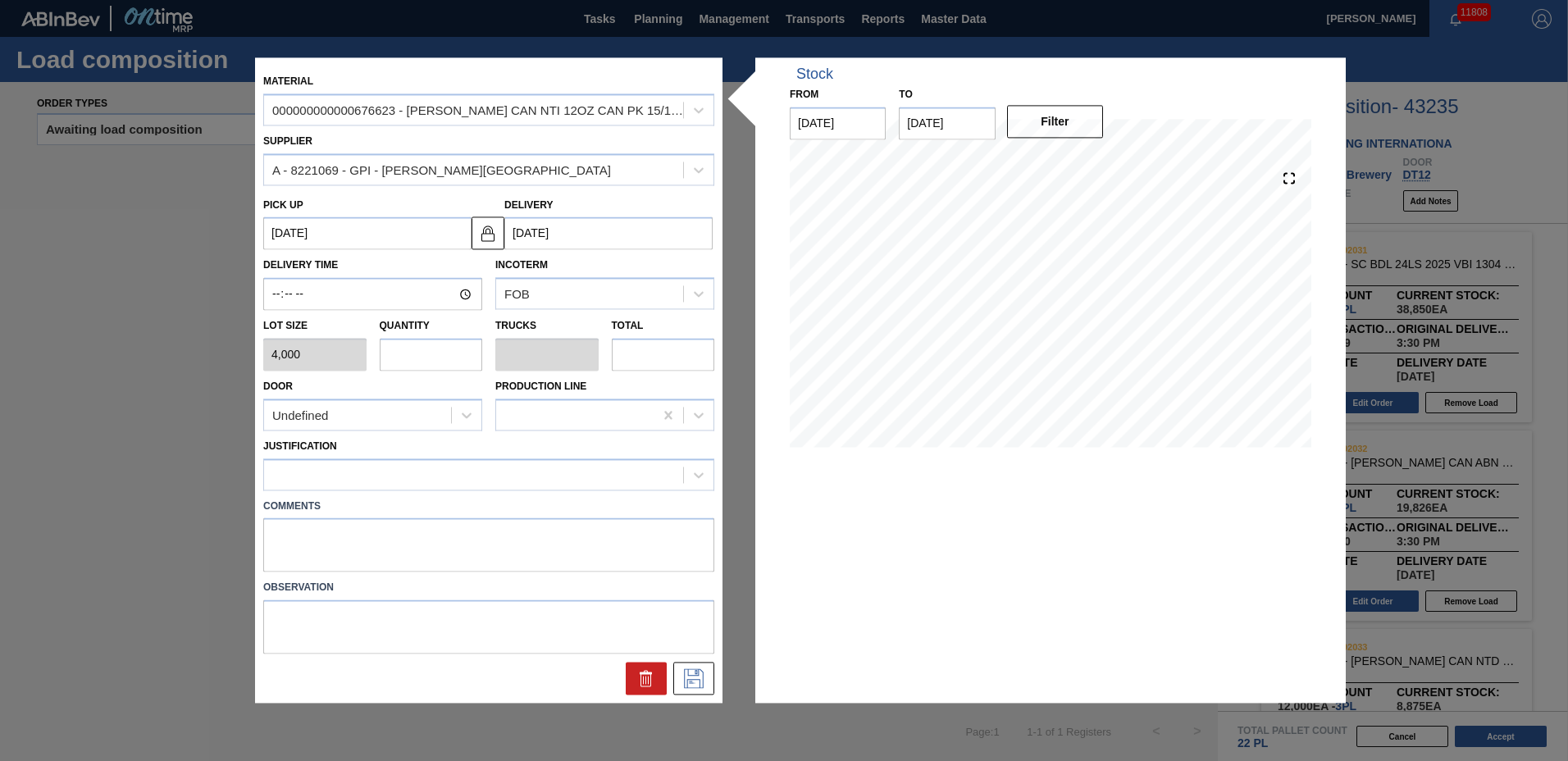
click at [455, 357] on input "text" at bounding box center [431, 354] width 103 height 32
type input "1"
type input "0.038"
type input "4,000"
type input "1"
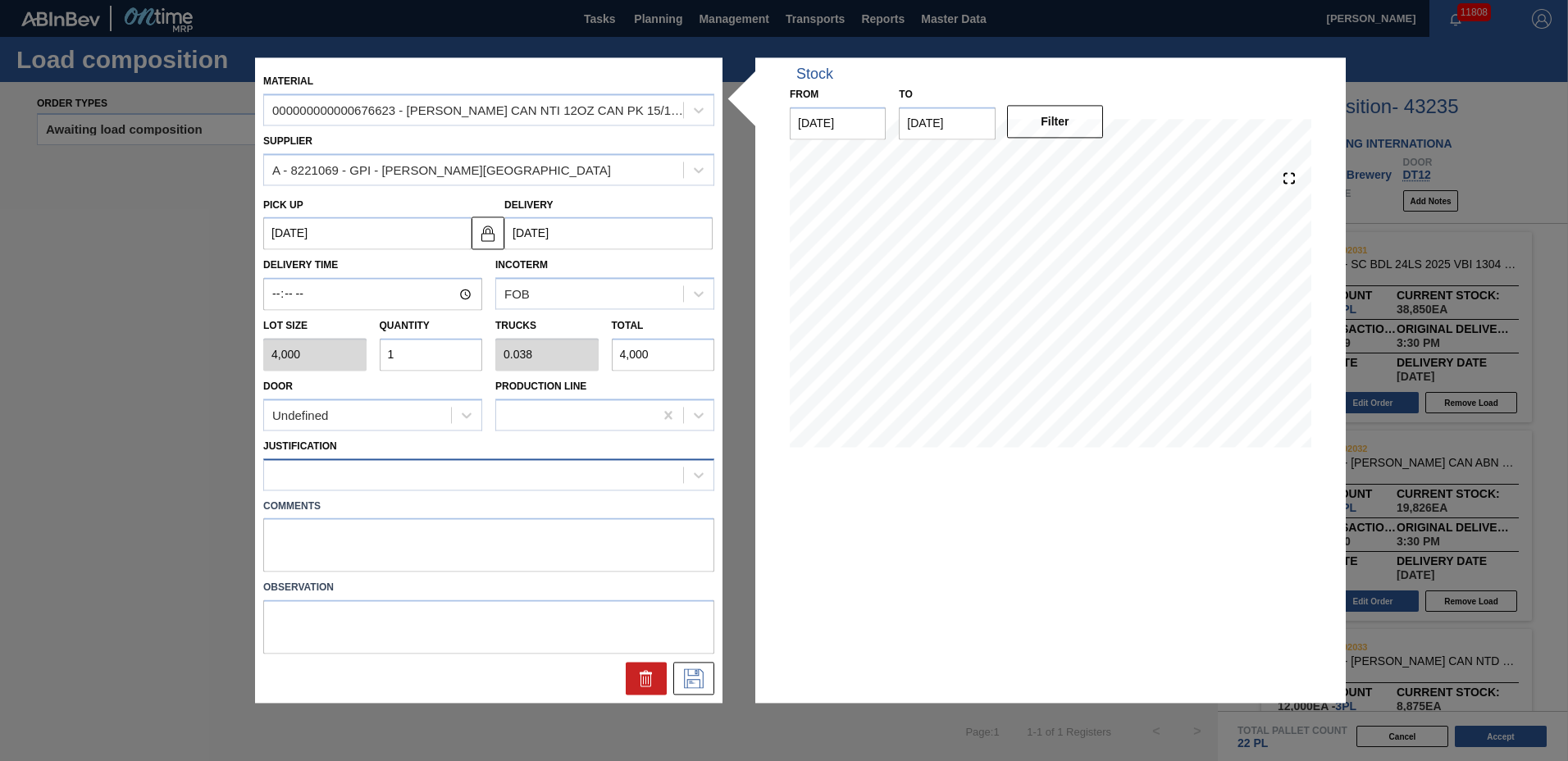
click at [352, 477] on div at bounding box center [473, 475] width 419 height 24
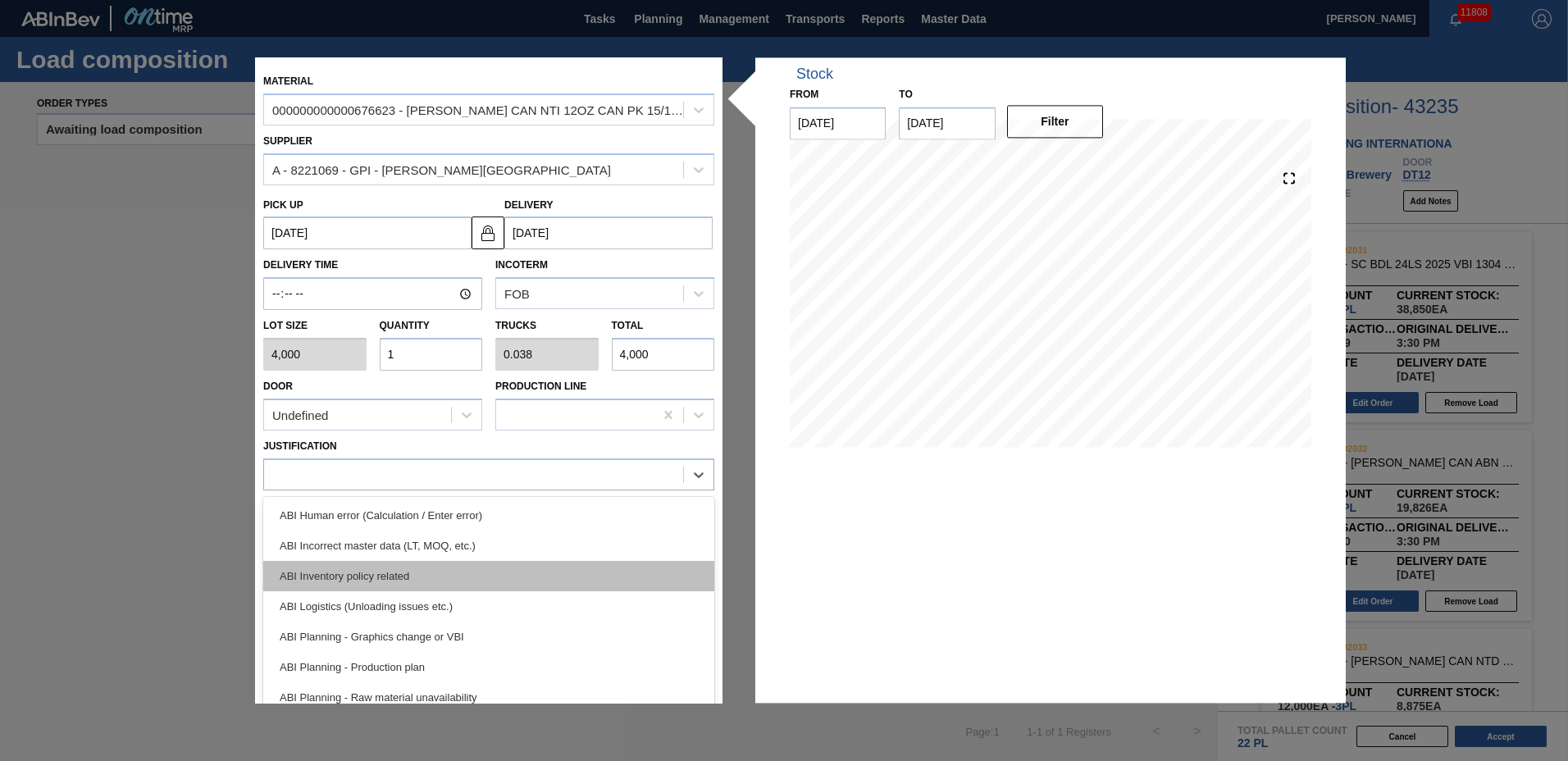
click at [352, 578] on div "ABI Inventory policy related" at bounding box center [489, 576] width 451 height 30
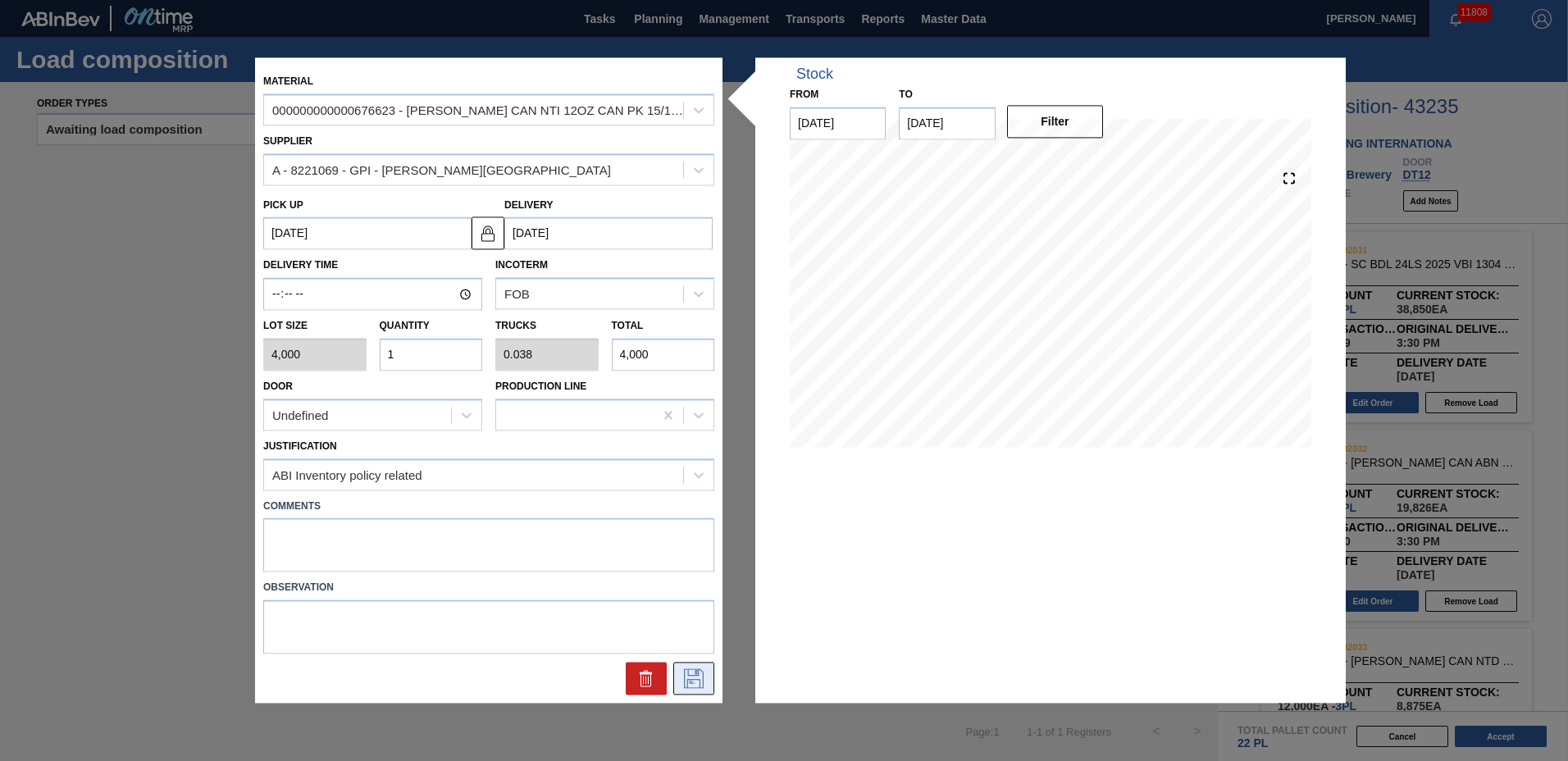
click at [701, 677] on icon at bounding box center [694, 679] width 27 height 20
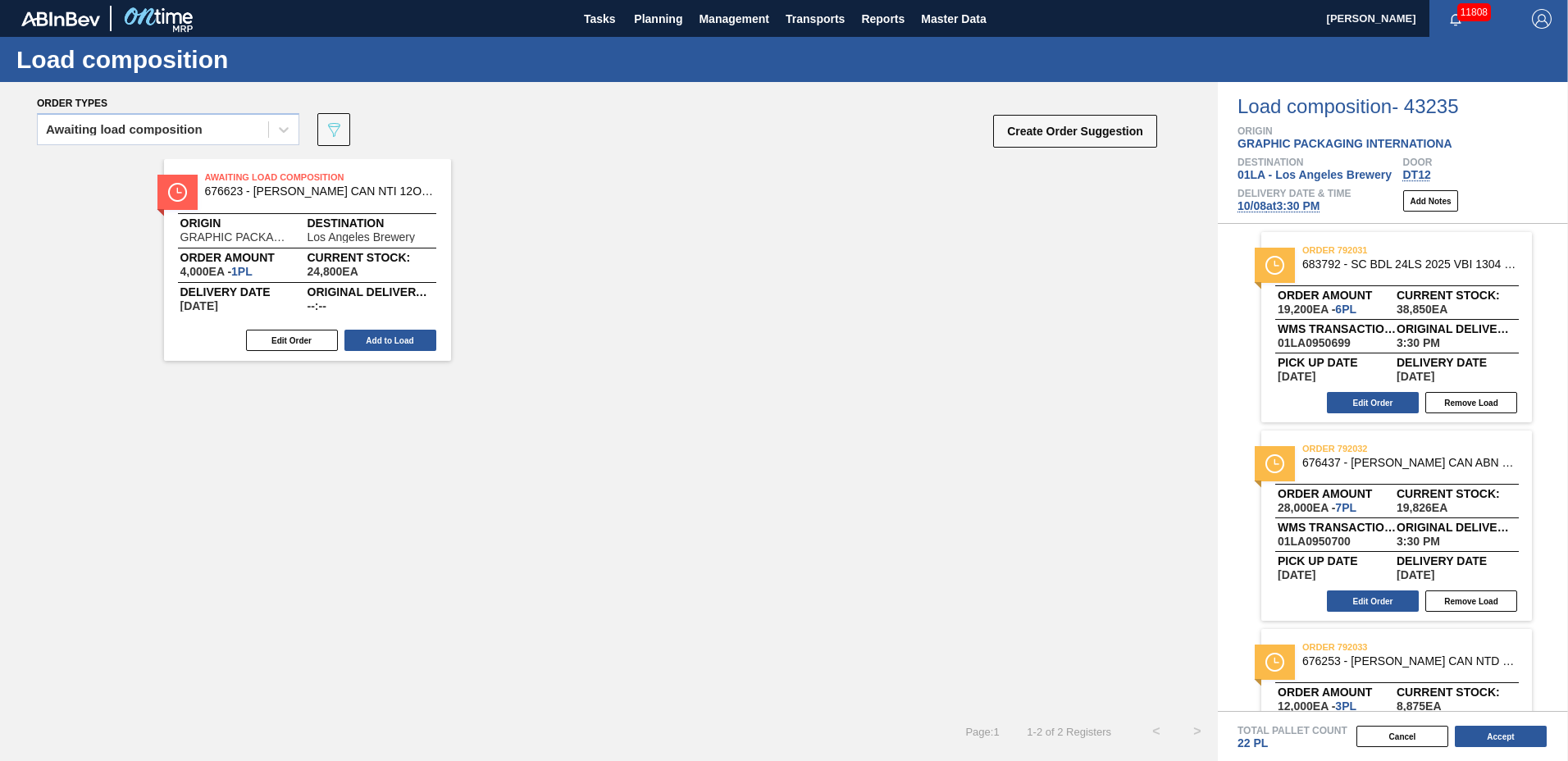
click at [391, 337] on button "Add to Load" at bounding box center [391, 341] width 92 height 22
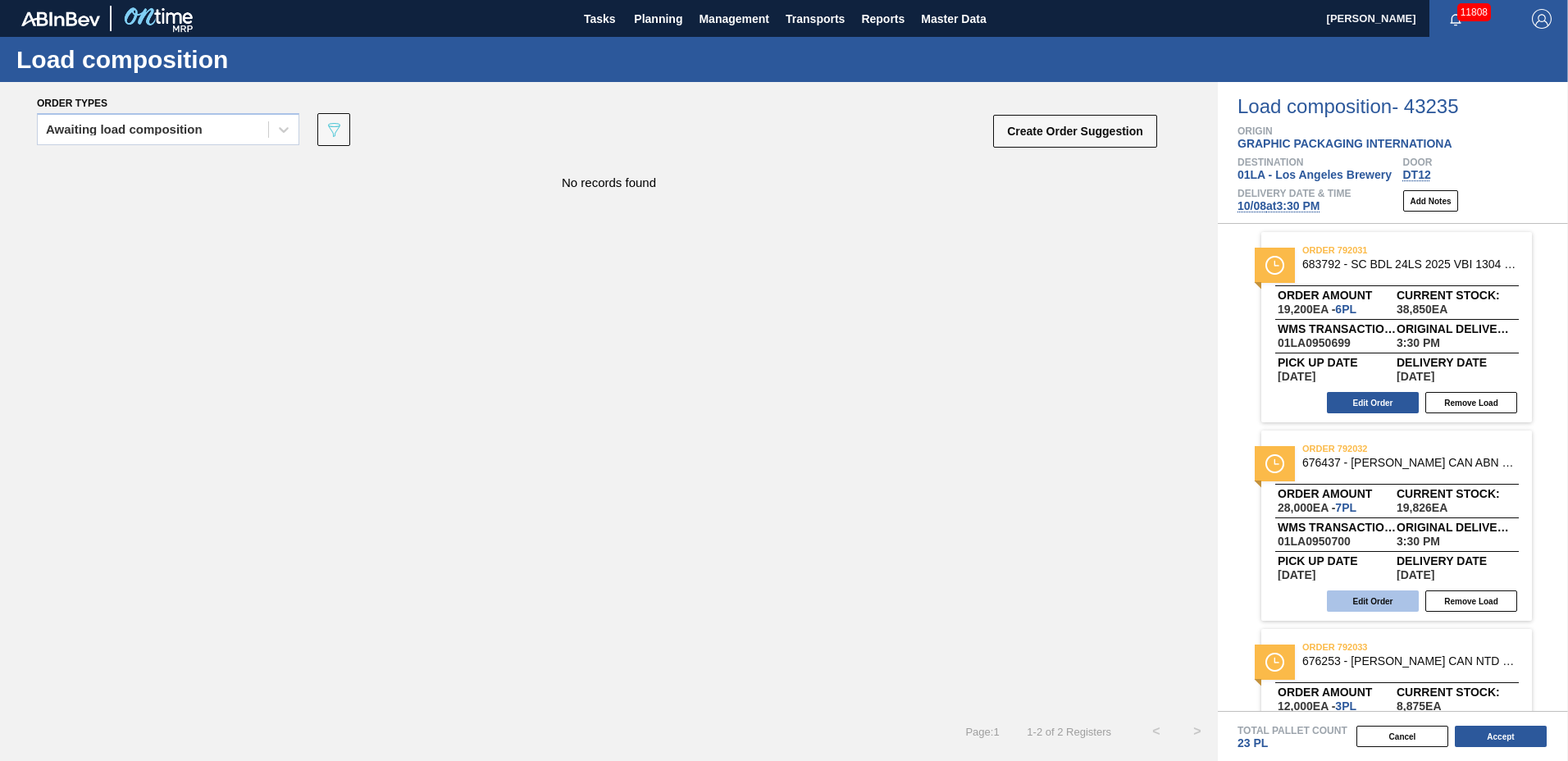
click at [1384, 596] on button "Edit Order" at bounding box center [1373, 601] width 92 height 22
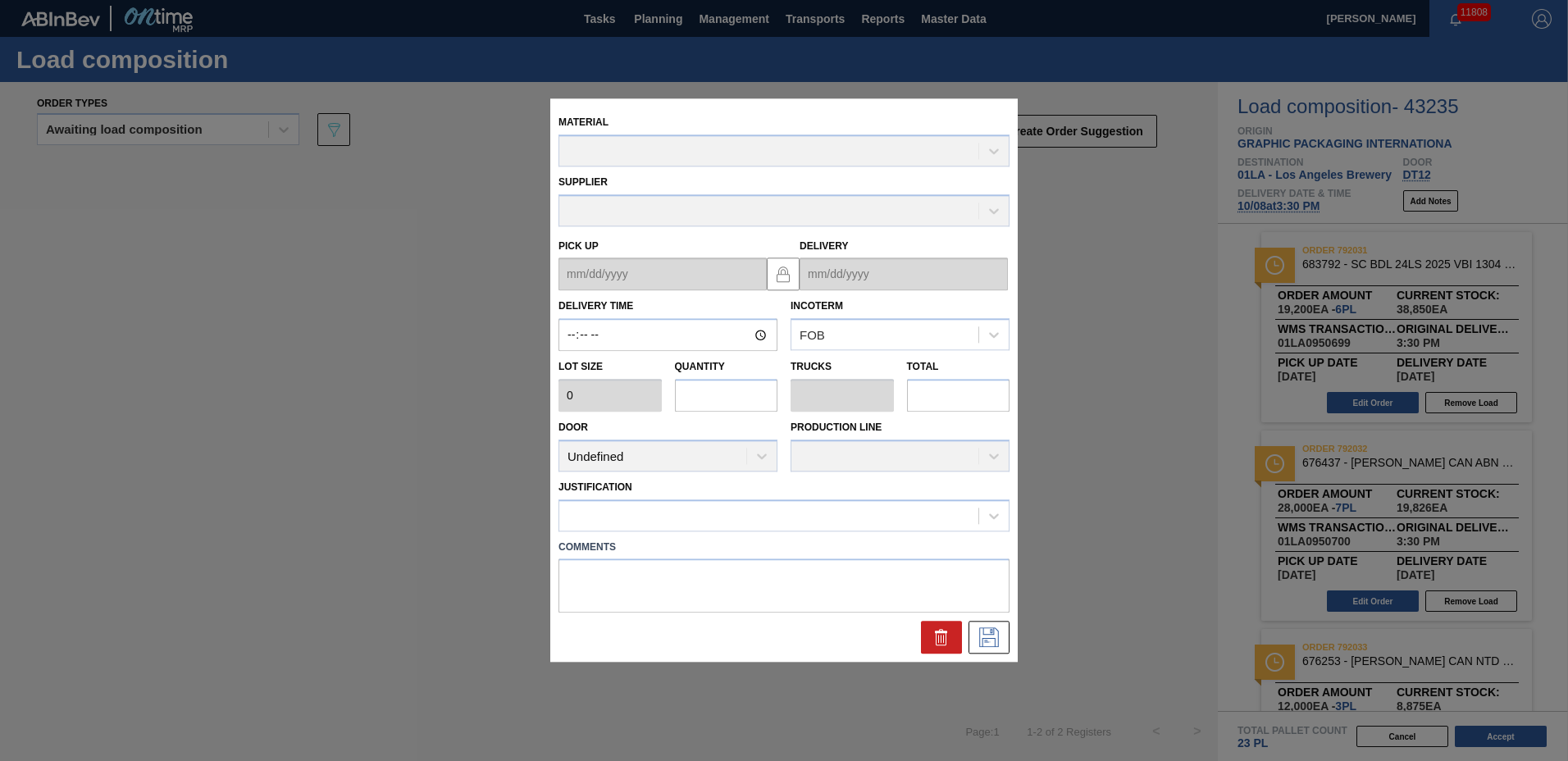
type input "15:30:00"
type input "4,000"
type input "7"
type input "0.35"
type input "28,000"
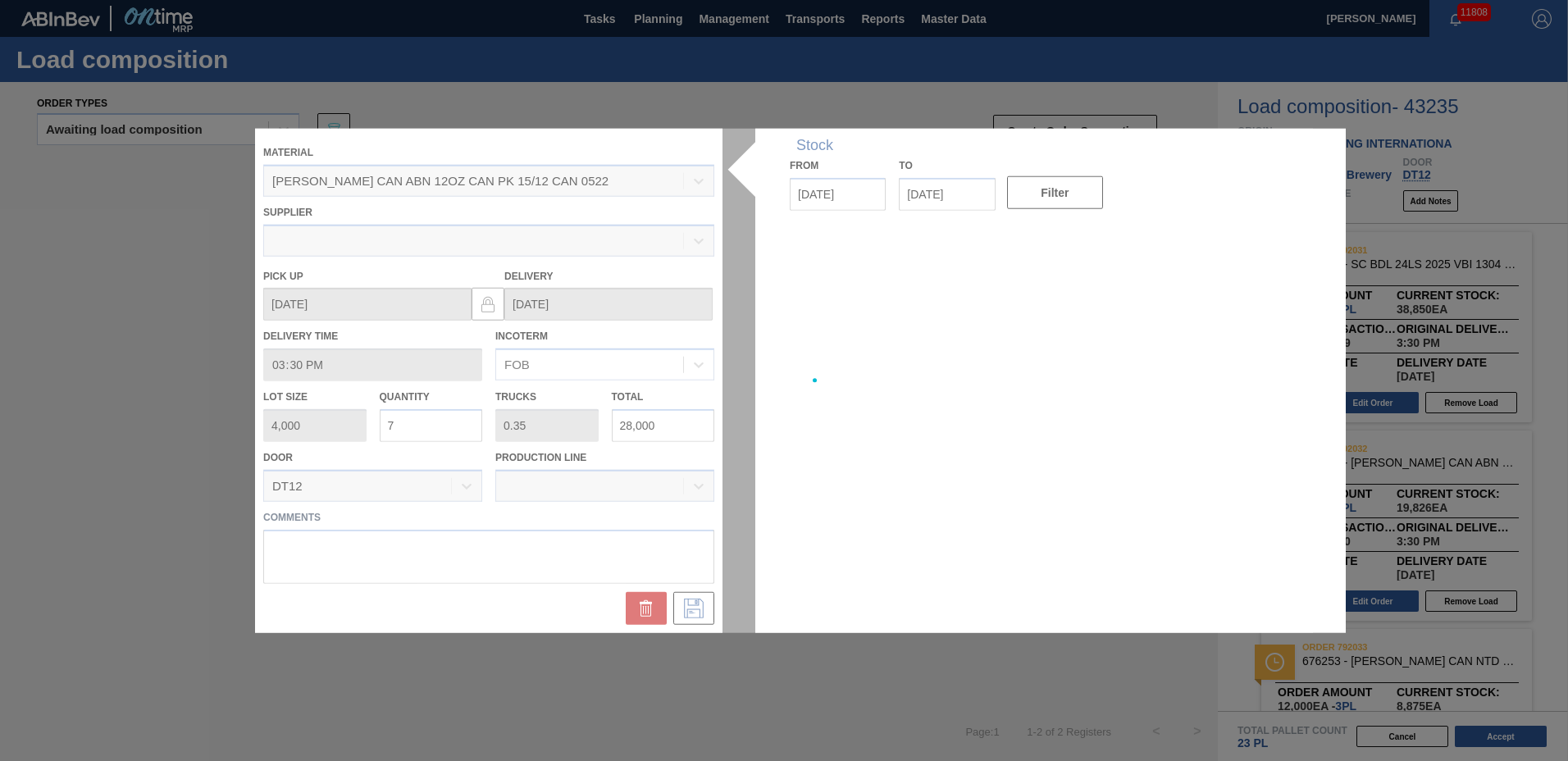
type up "[DATE]"
type input "[DATE]"
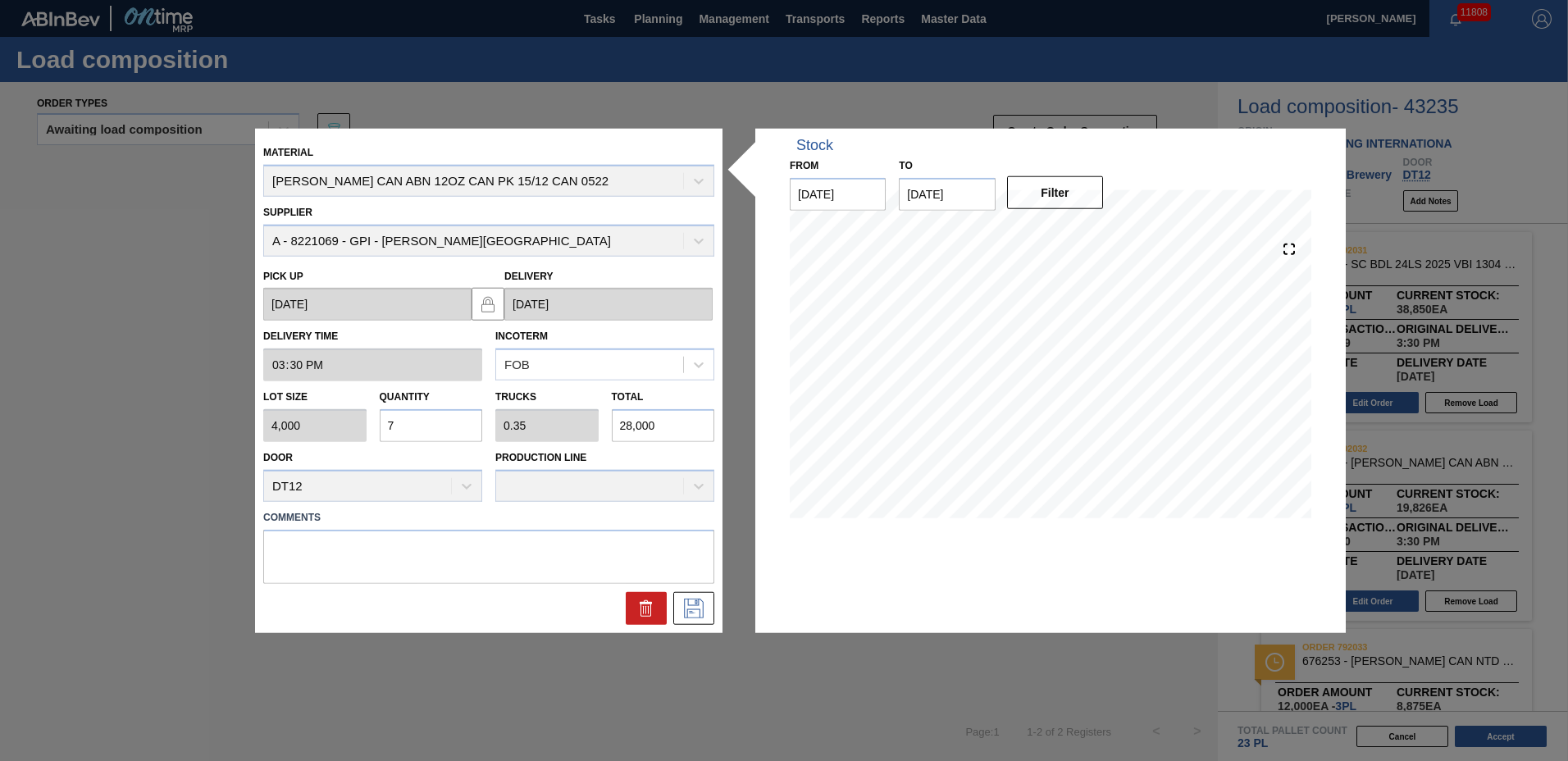
click at [453, 428] on input "7" at bounding box center [431, 425] width 103 height 32
type input "0"
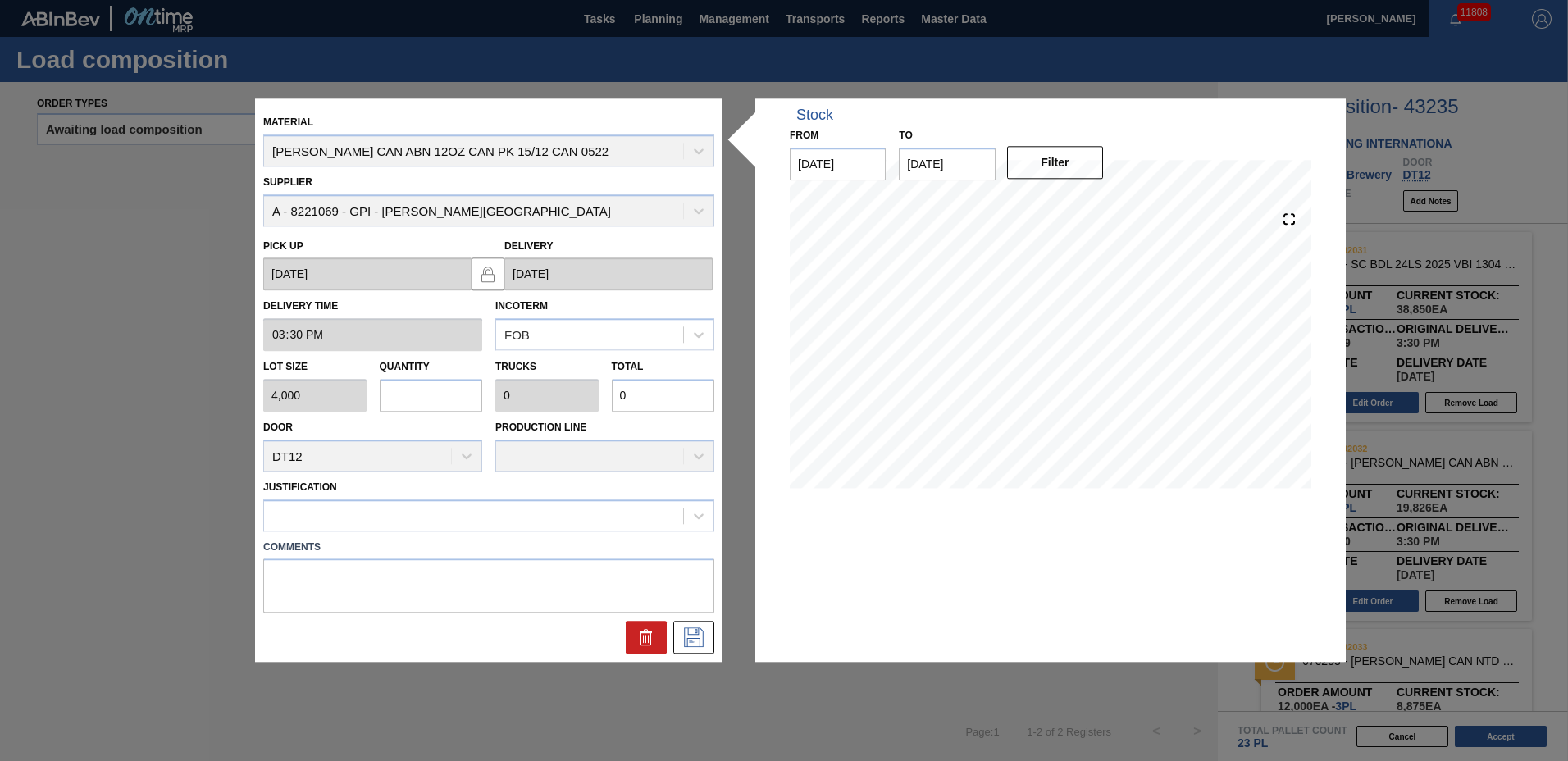
type input "8"
type input "0.4"
type input "32,000"
type input "8"
click at [369, 517] on div at bounding box center [473, 515] width 419 height 24
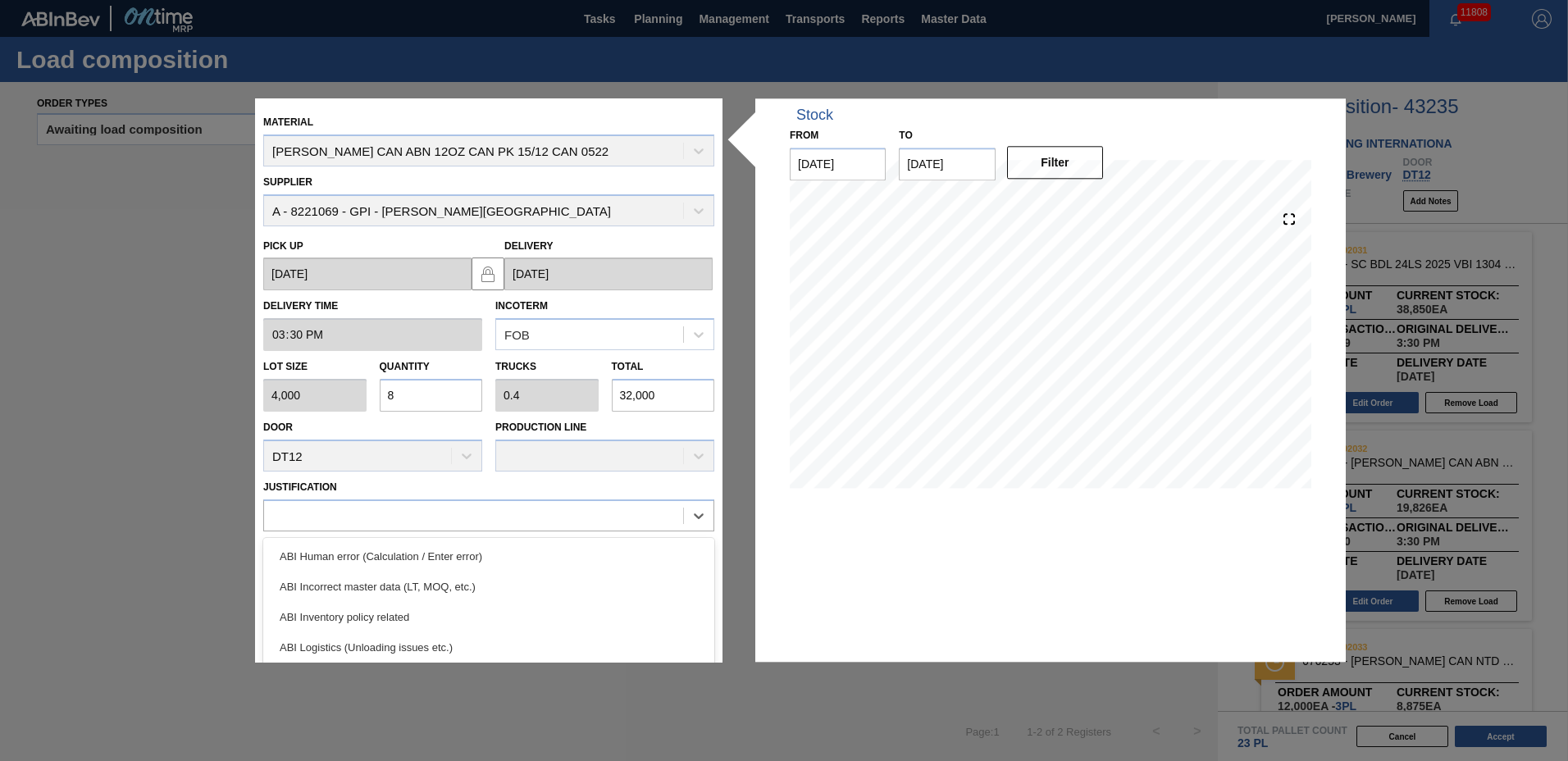
drag, startPoint x: 376, startPoint y: 612, endPoint x: 415, endPoint y: 620, distance: 39.8
click at [379, 614] on div "ABI Inventory policy related" at bounding box center [489, 617] width 451 height 30
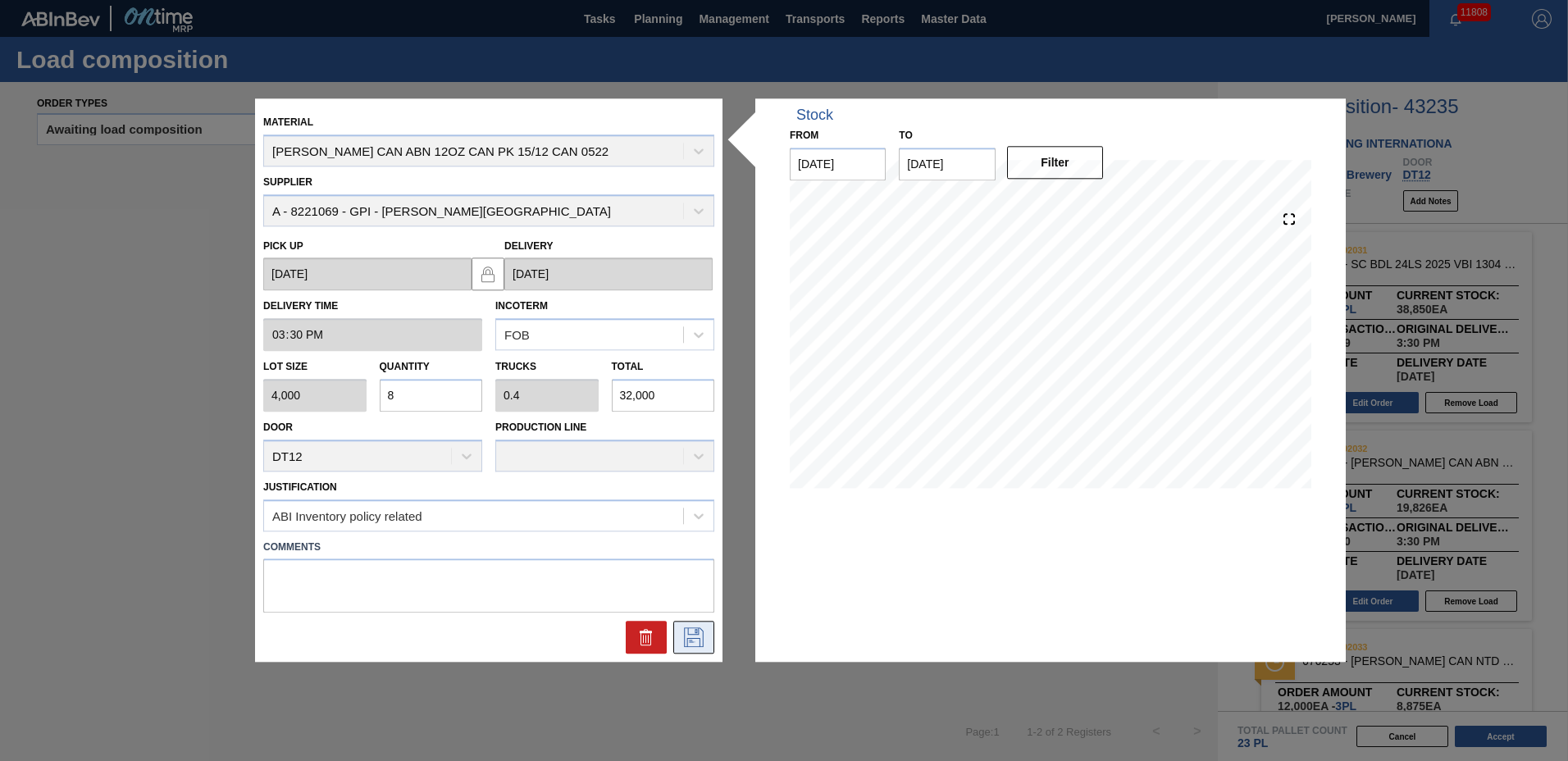
click at [684, 641] on icon at bounding box center [694, 639] width 27 height 20
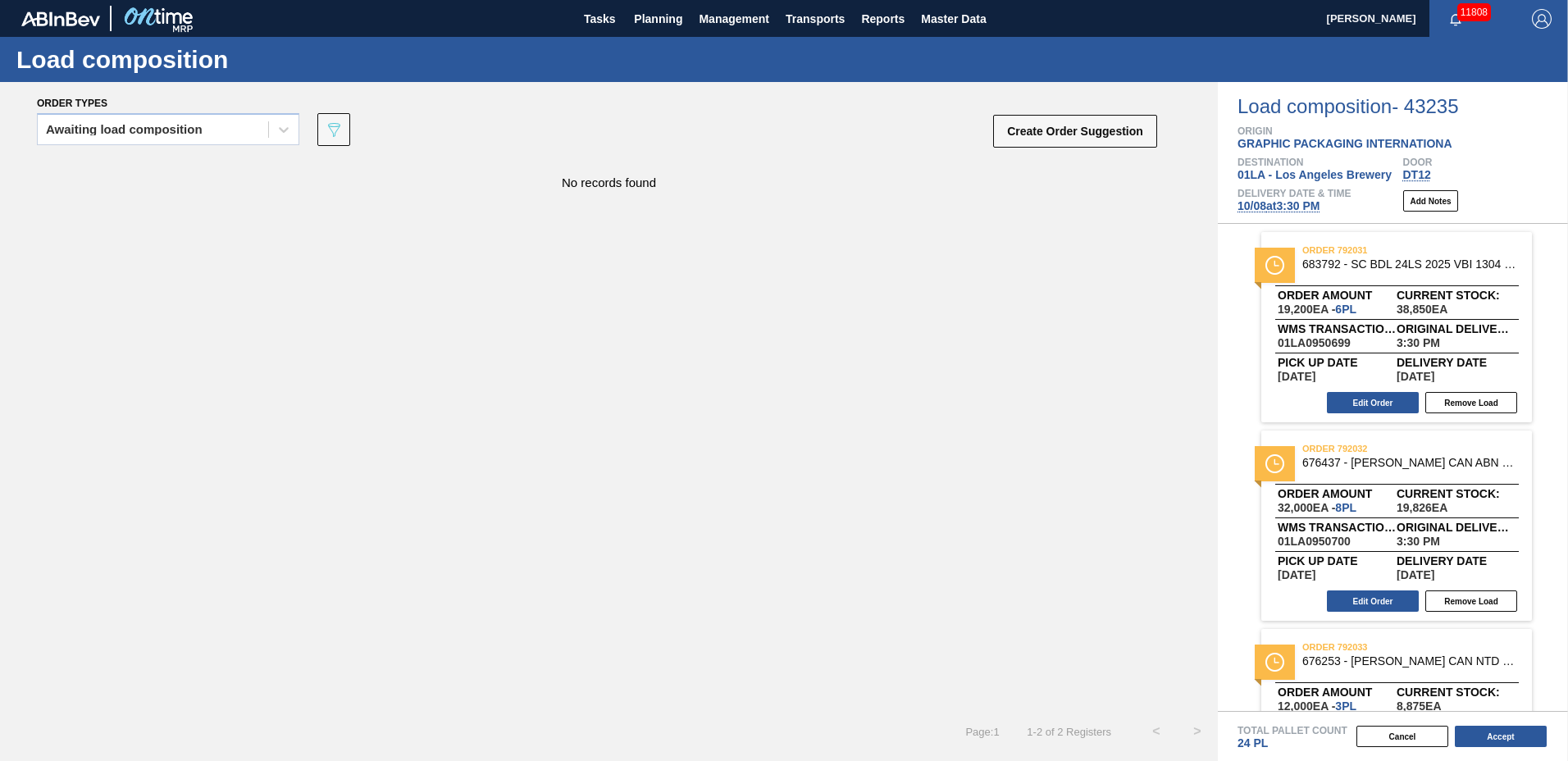
scroll to position [514, 0]
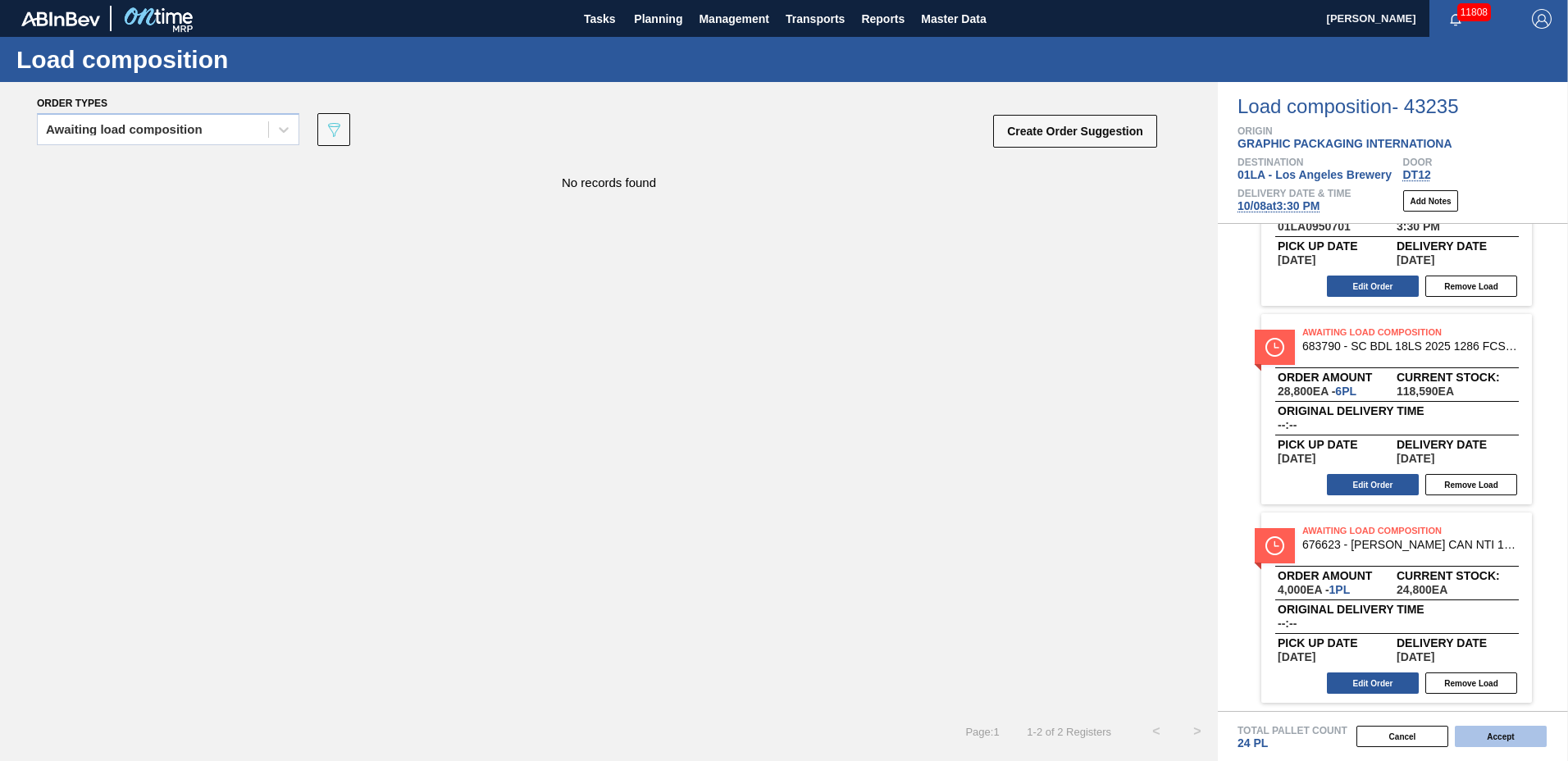
click at [1491, 734] on button "Accept" at bounding box center [1501, 737] width 92 height 22
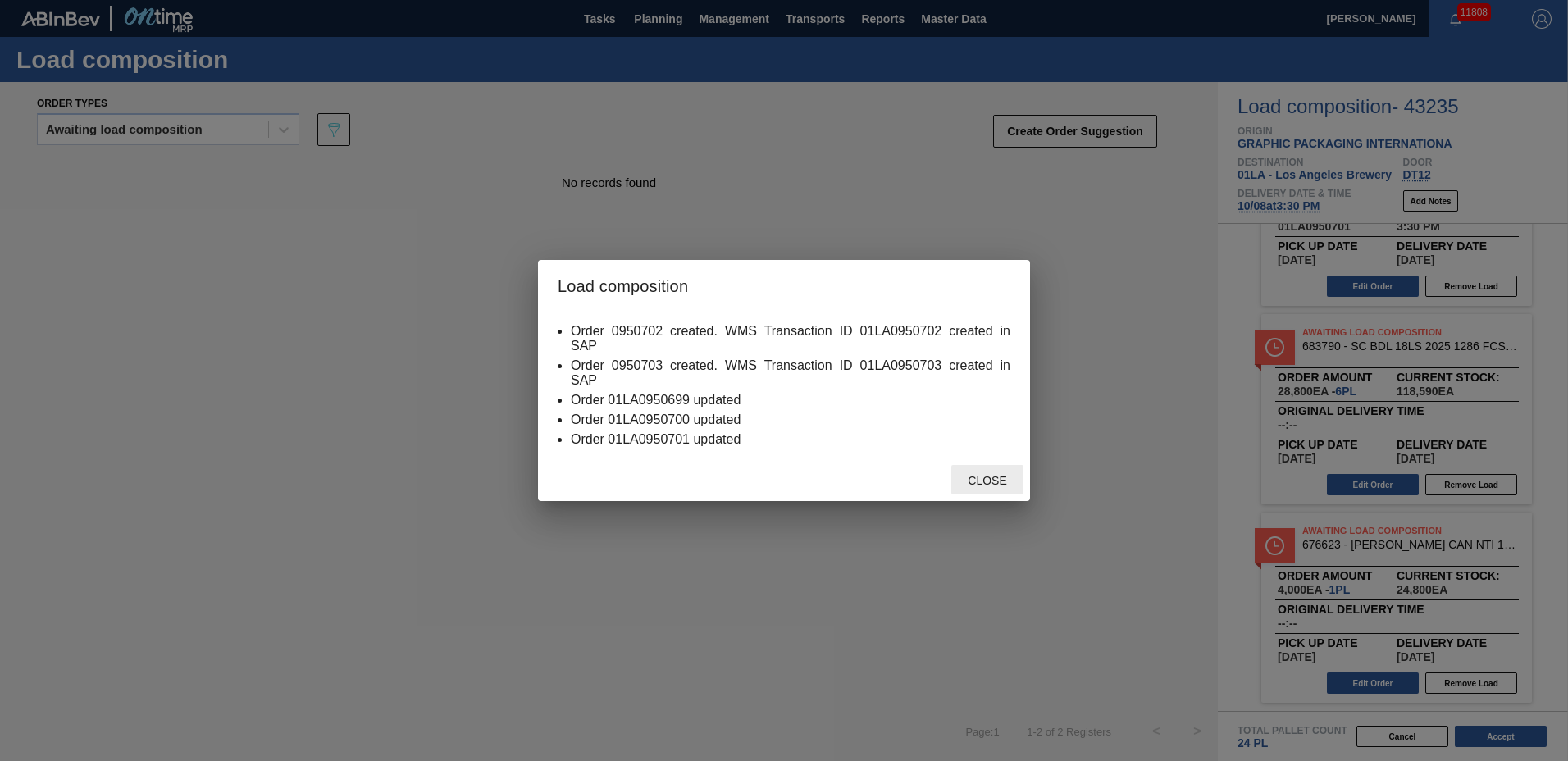
click at [983, 479] on span "Close" at bounding box center [988, 480] width 65 height 13
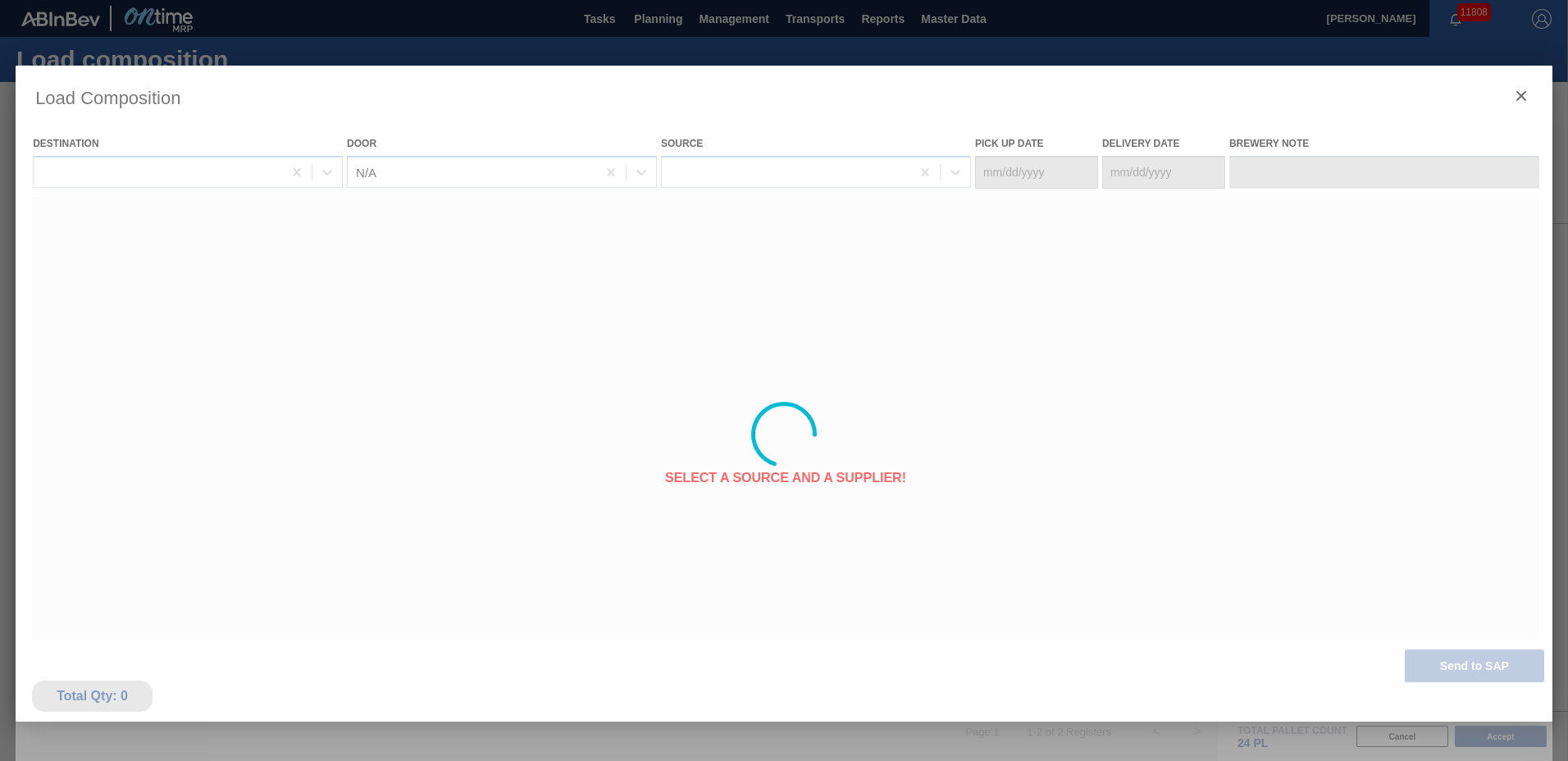
type Date "[DATE]"
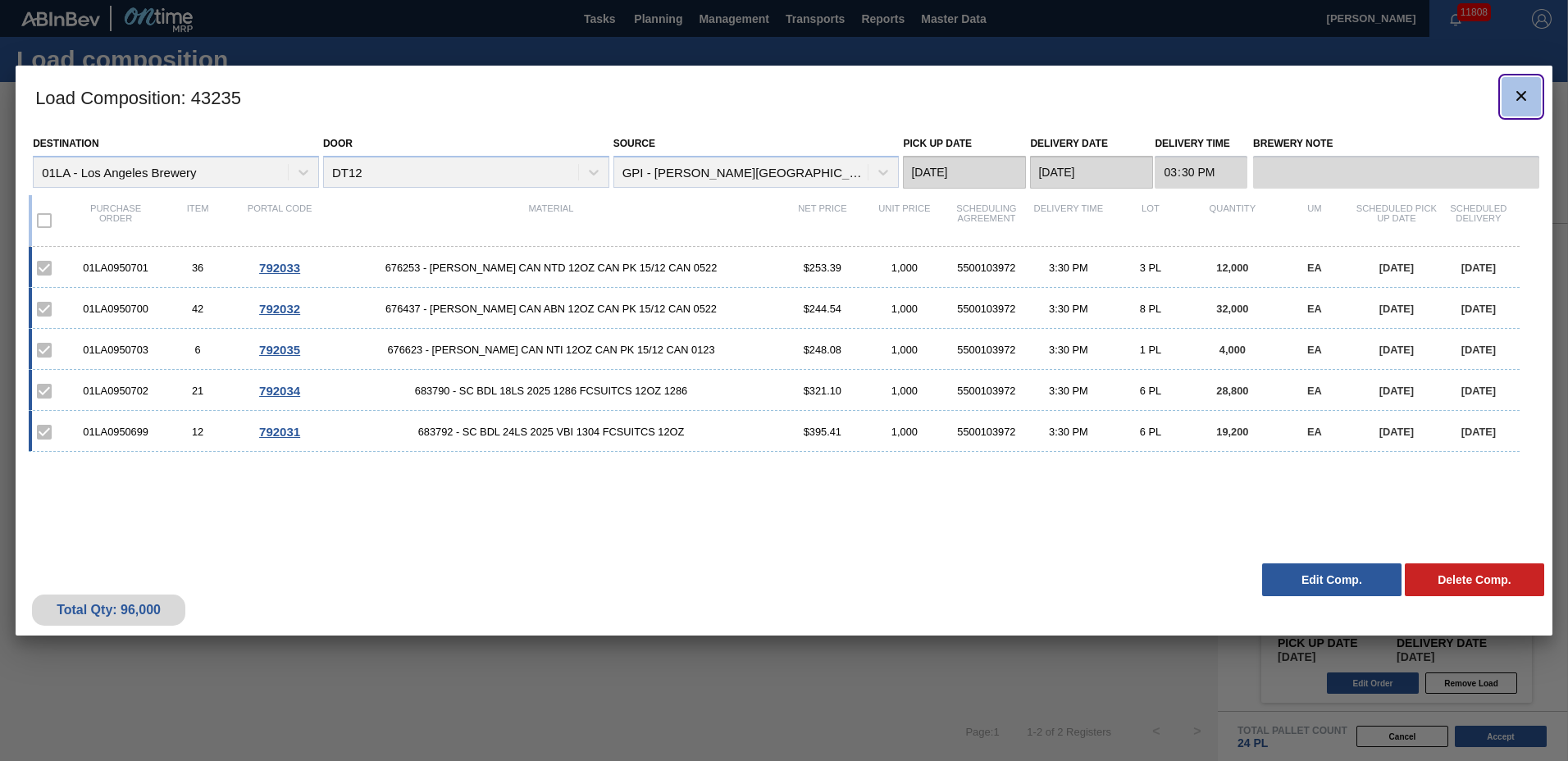
click at [1526, 90] on icon "botão de ícone" at bounding box center [1521, 96] width 20 height 20
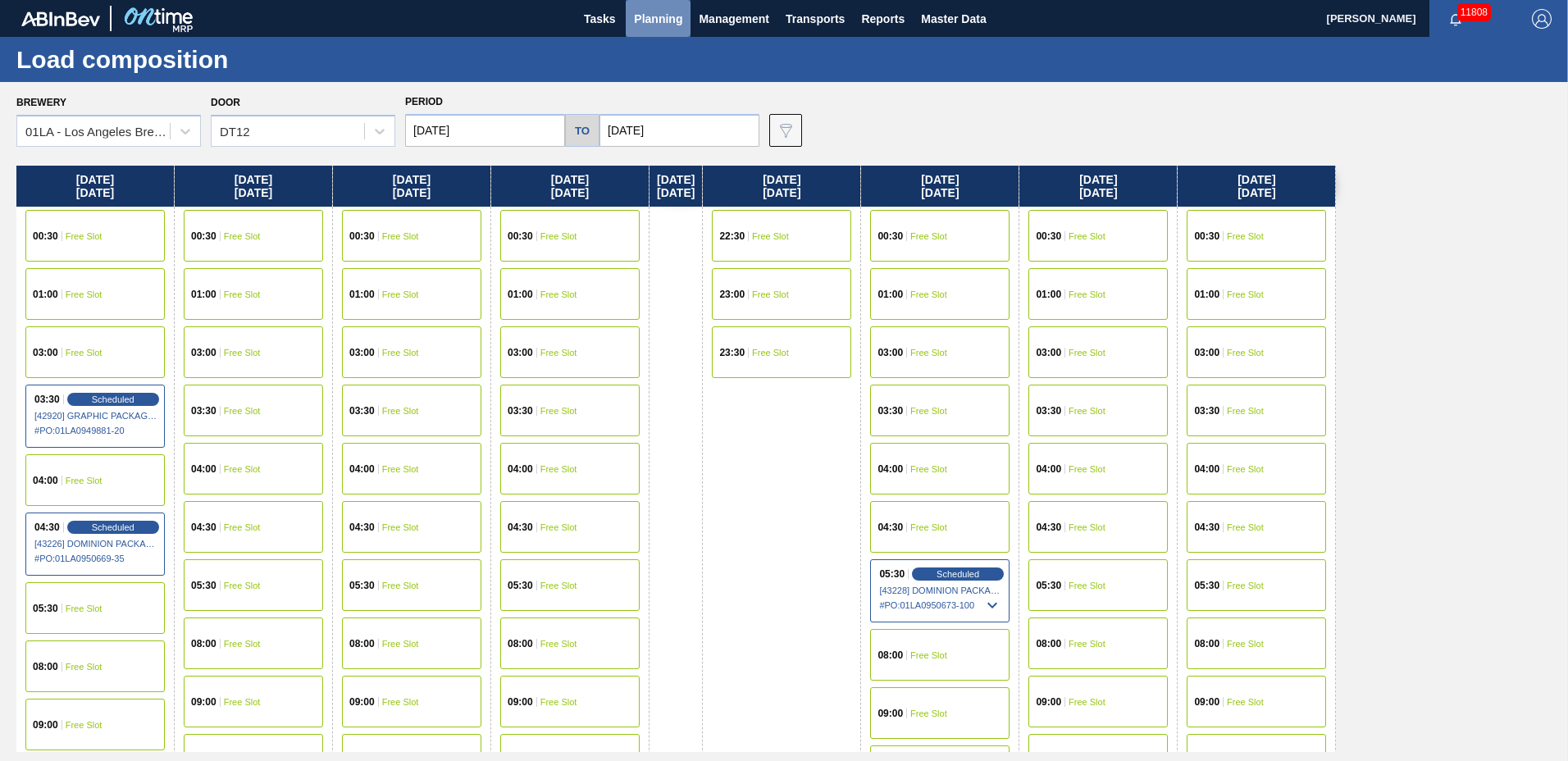
click at [669, 18] on span "Planning" at bounding box center [658, 19] width 48 height 20
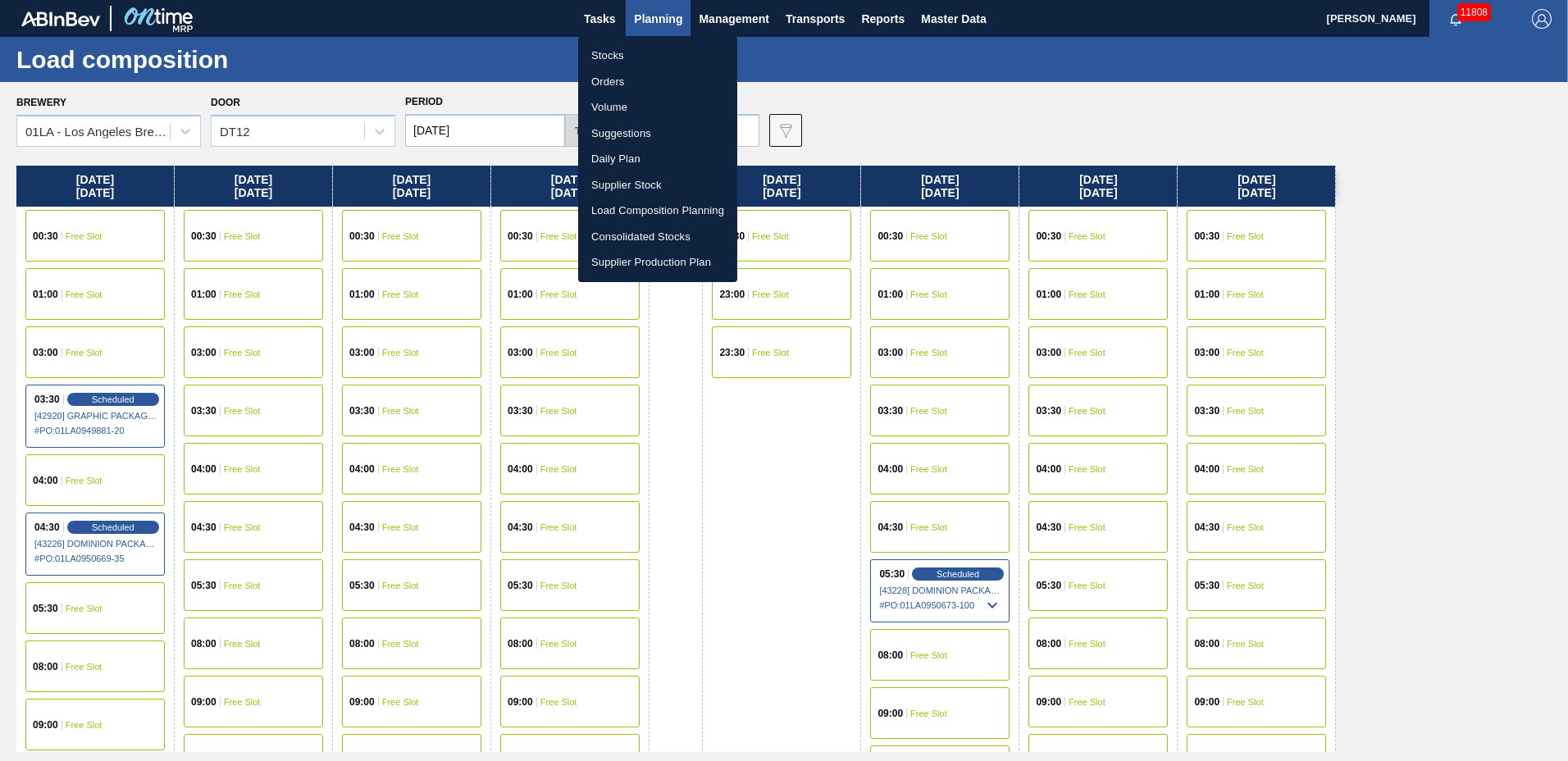
click at [650, 136] on li "Suggestions" at bounding box center [657, 134] width 159 height 27
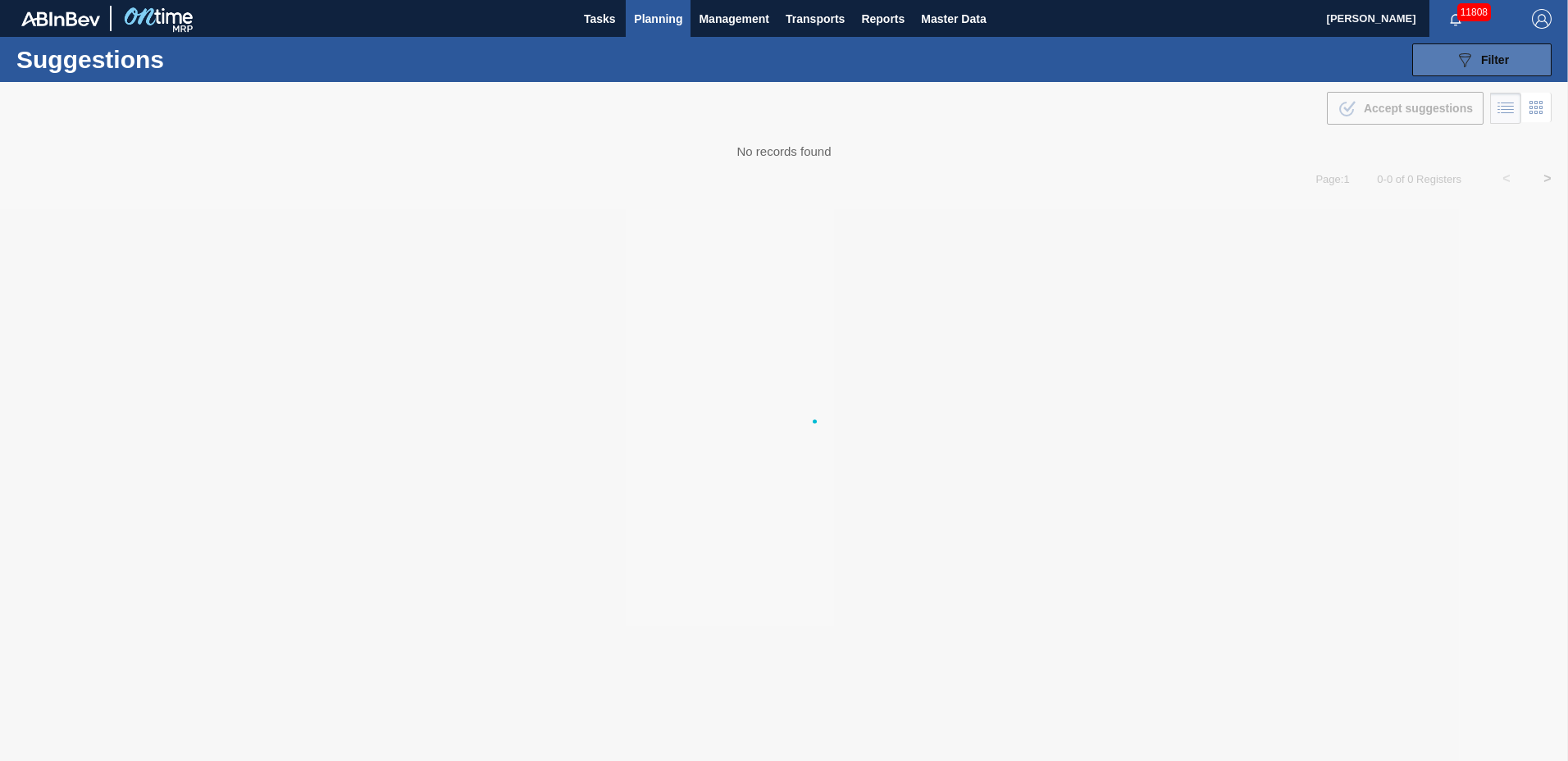
click at [1469, 48] on button "089F7B8B-B2A5-4AFE-B5C0-19BA573D28AC Filter" at bounding box center [1481, 59] width 139 height 32
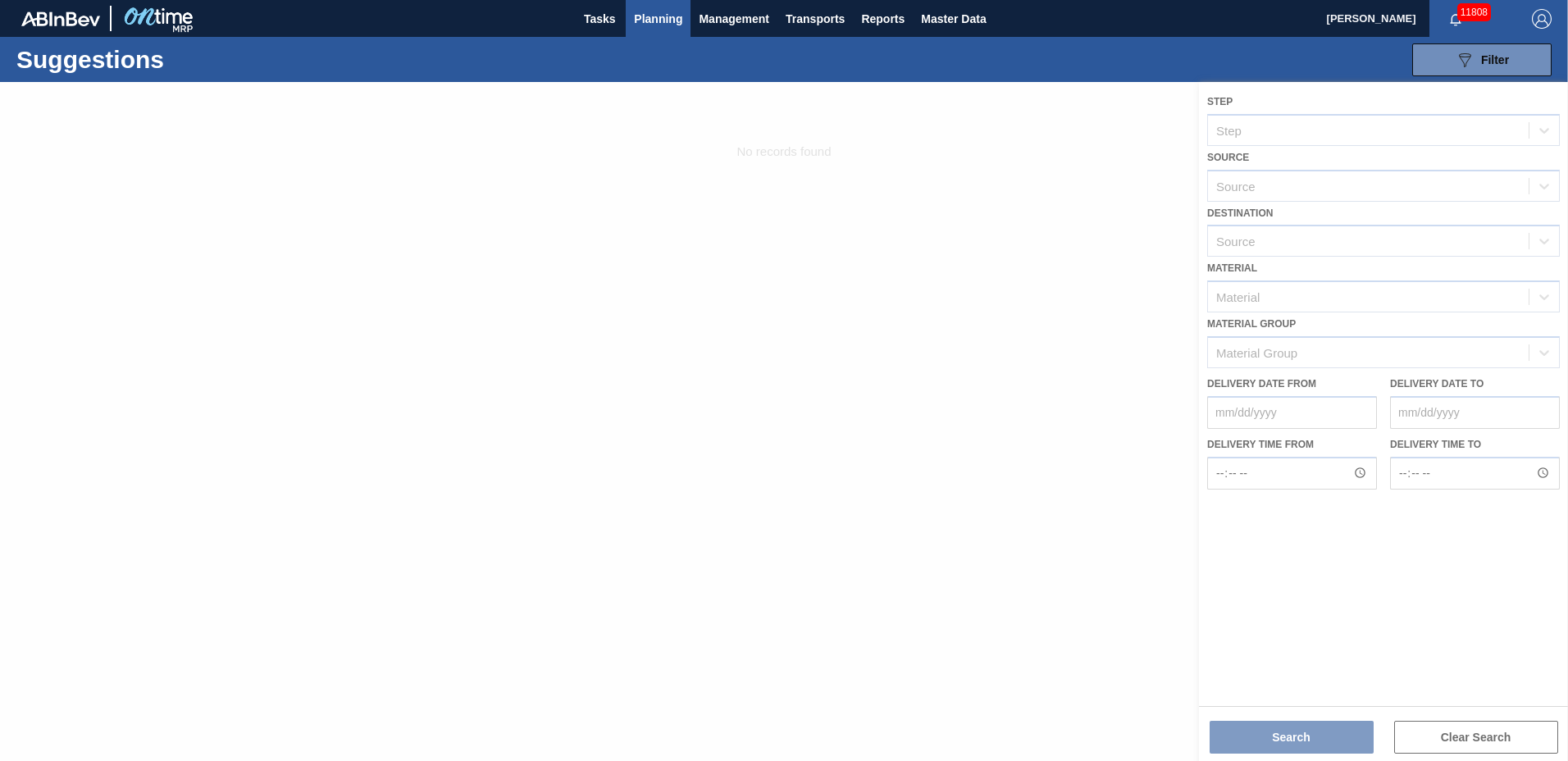
click at [1272, 241] on div at bounding box center [784, 422] width 1568 height 679
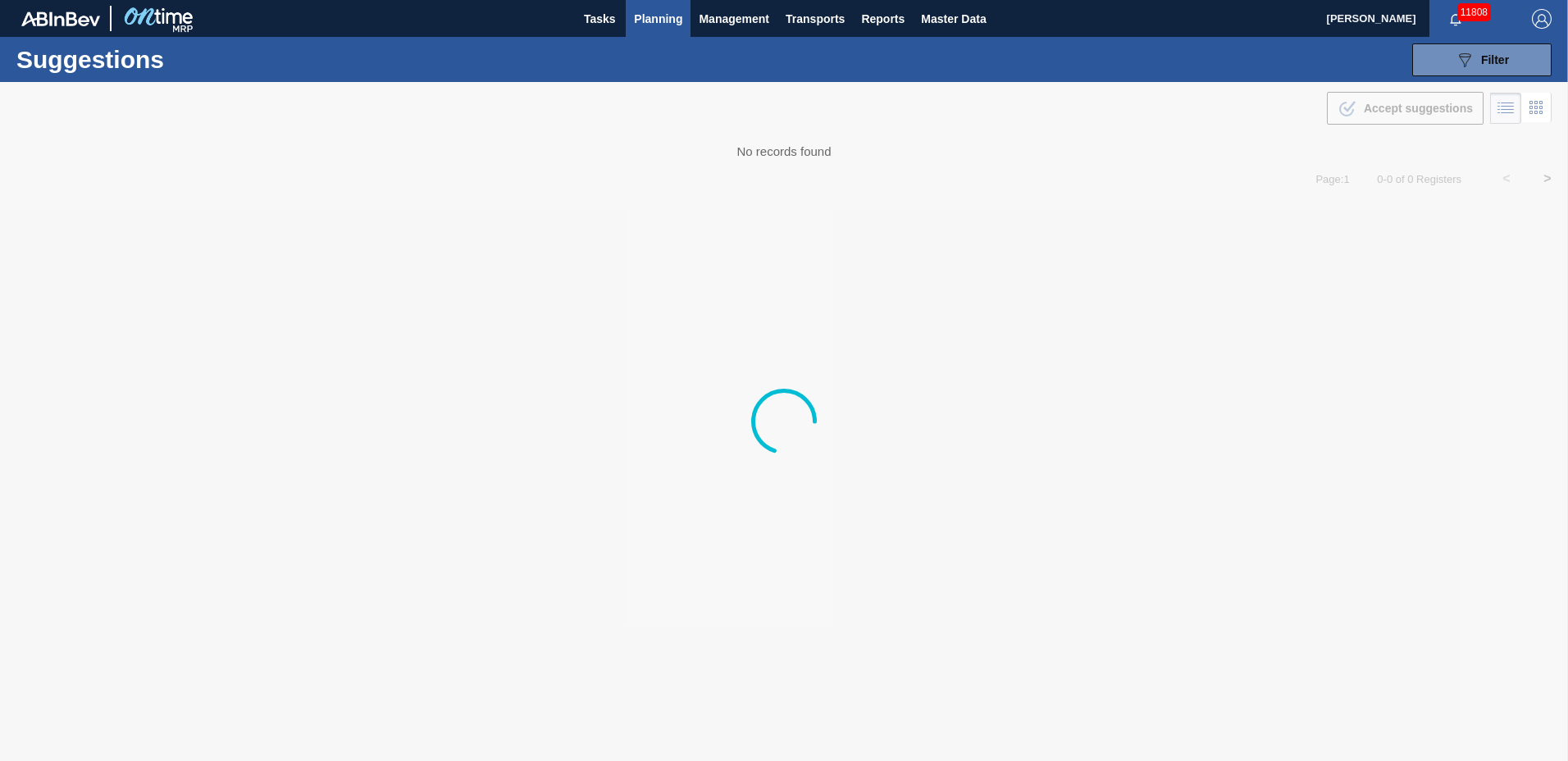
type to "[DATE]"
click at [675, 17] on span "Planning" at bounding box center [658, 19] width 48 height 20
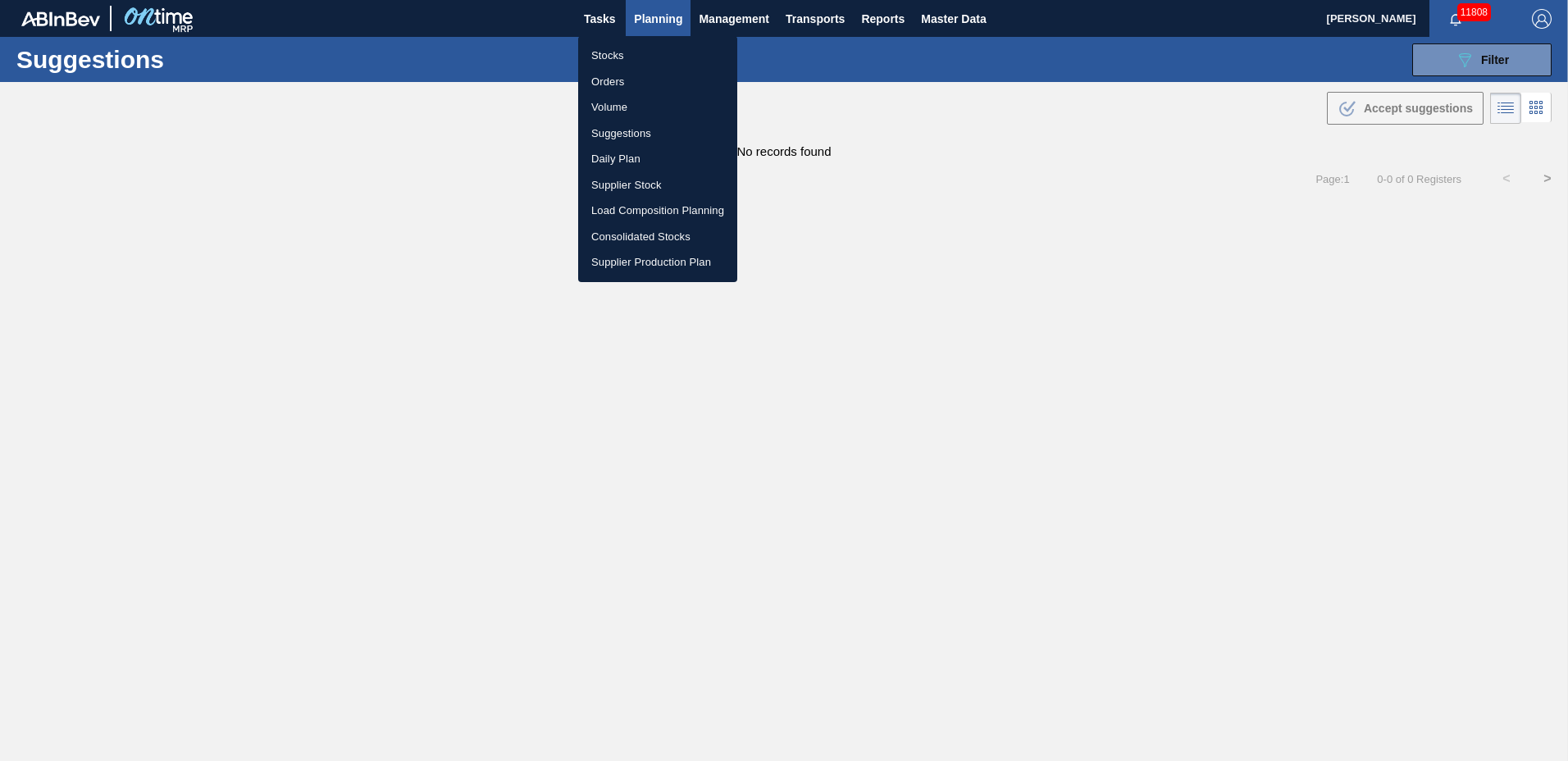
click at [672, 136] on li "Suggestions" at bounding box center [657, 134] width 159 height 27
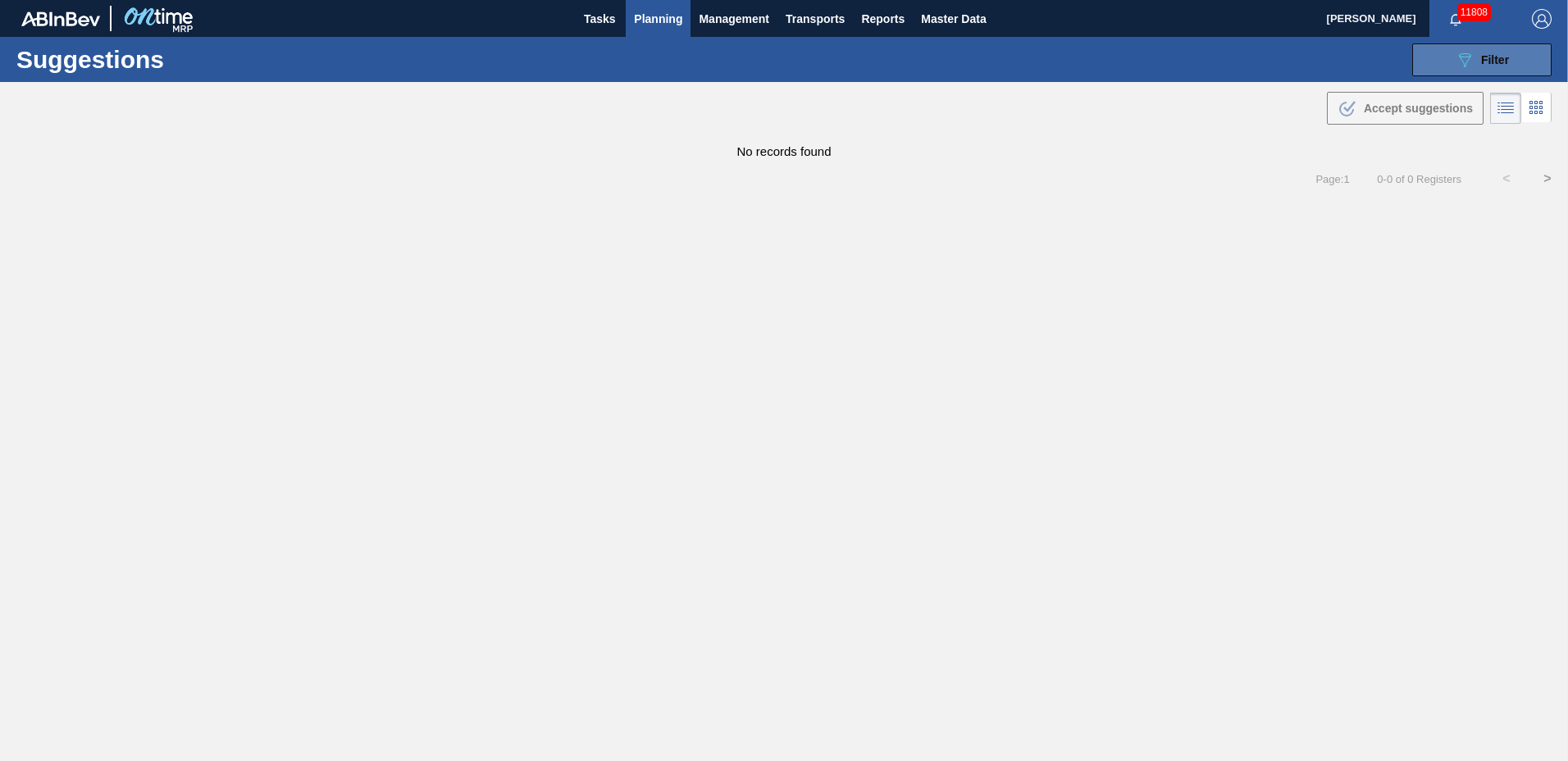
click at [1512, 57] on button "089F7B8B-B2A5-4AFE-B5C0-19BA573D28AC Filter" at bounding box center [1481, 59] width 139 height 32
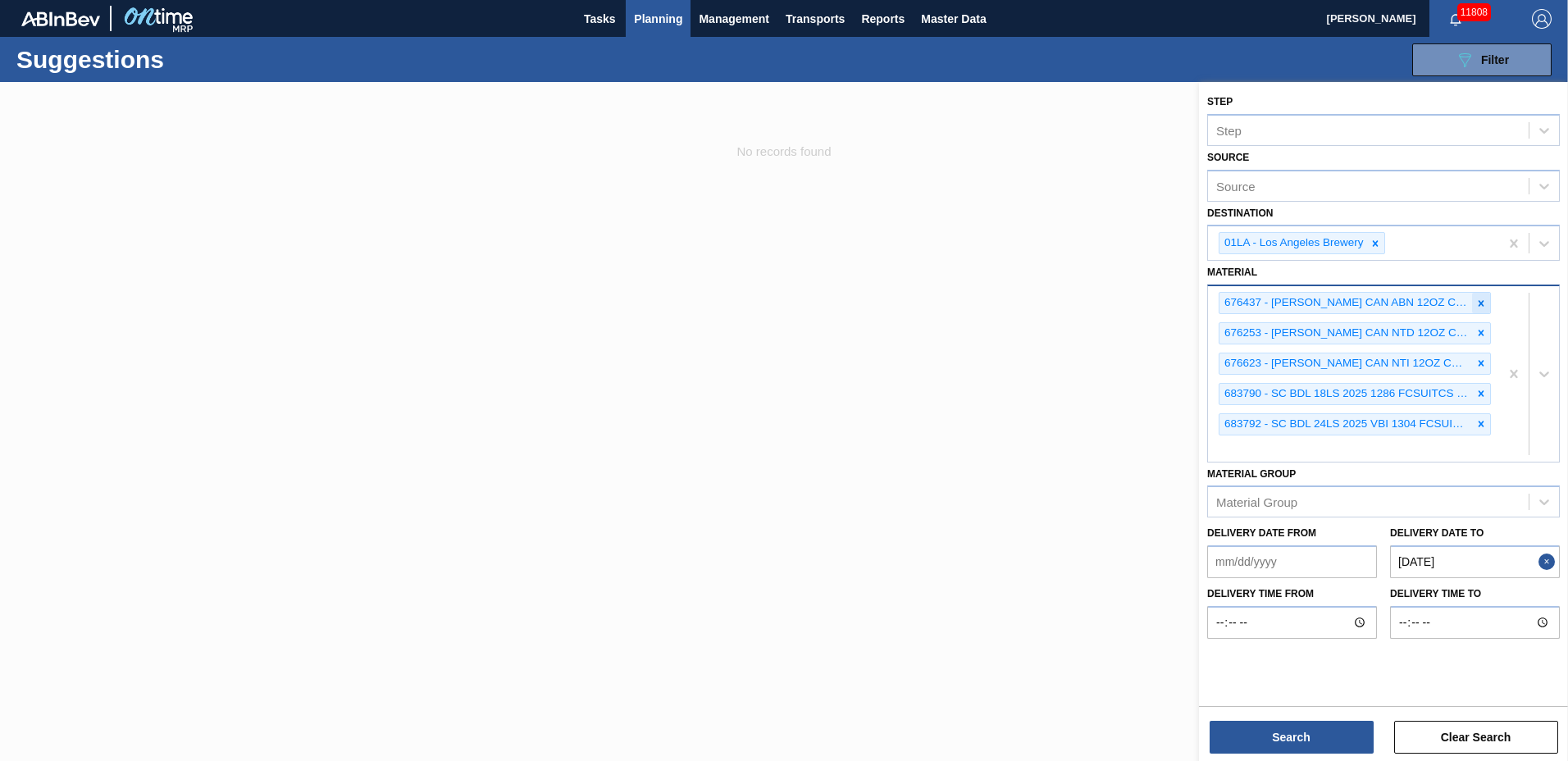
click at [1482, 298] on icon at bounding box center [1481, 304] width 12 height 12
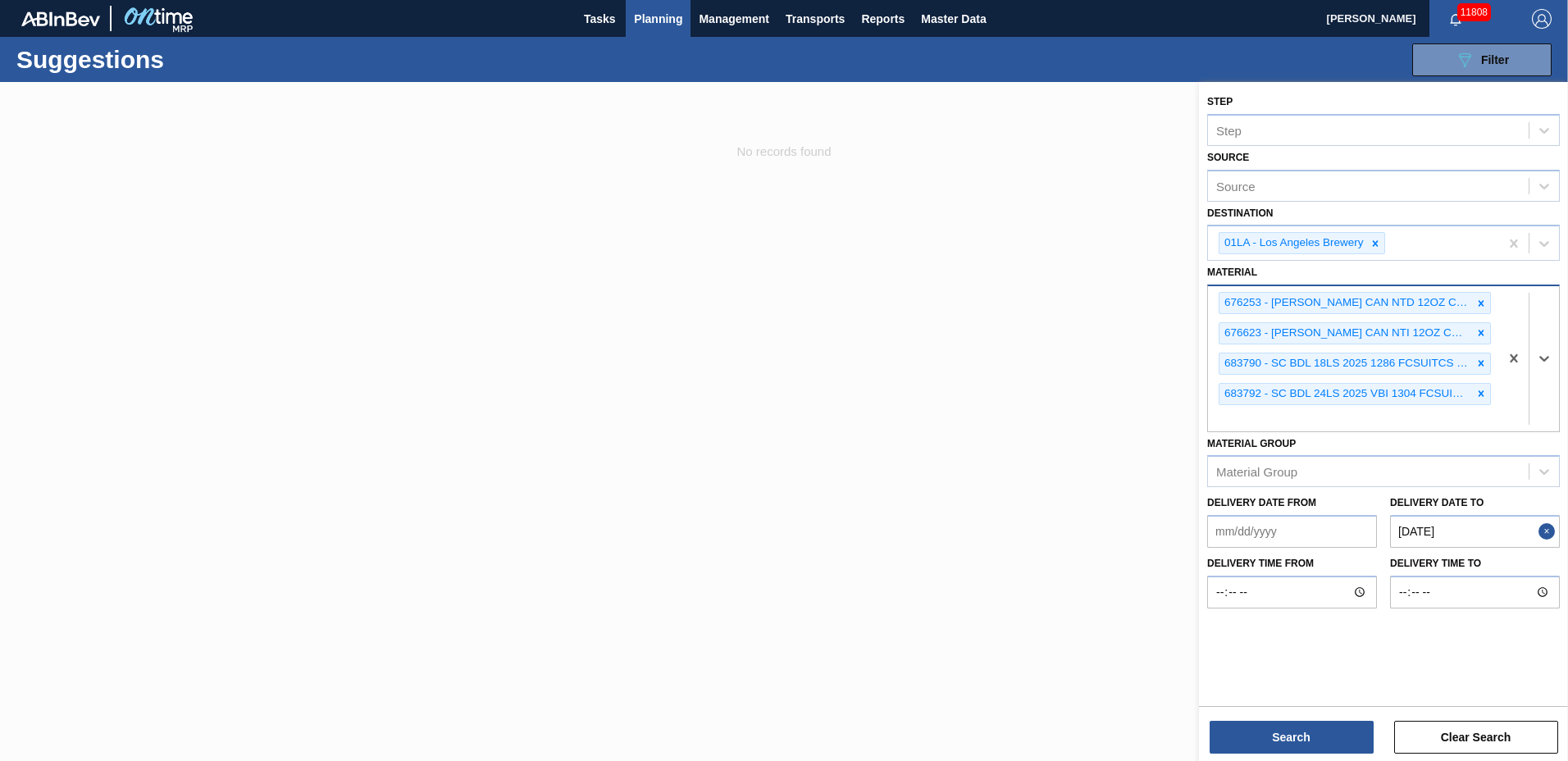
click at [1482, 298] on icon at bounding box center [1481, 304] width 12 height 12
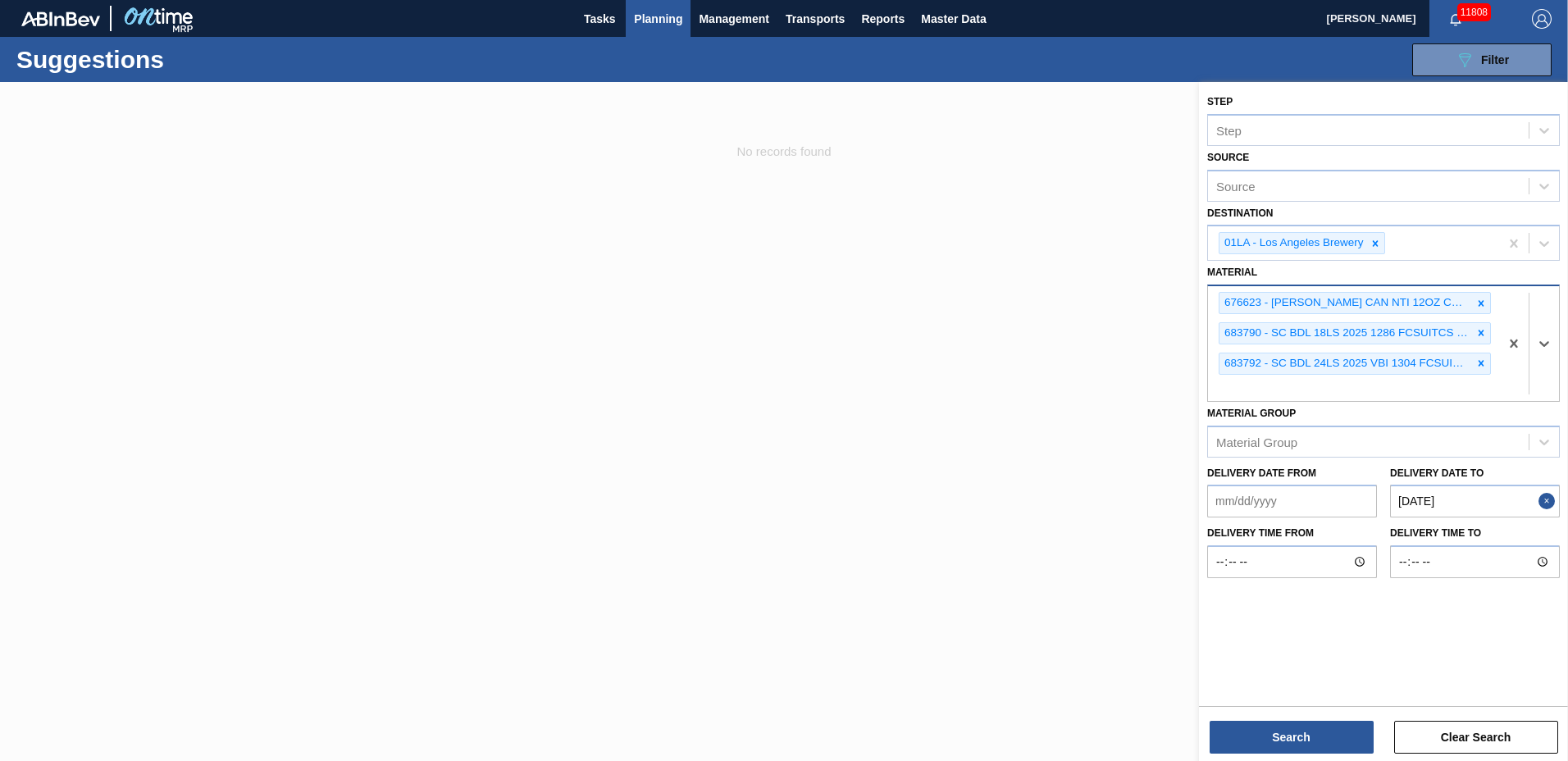
click at [1482, 298] on icon at bounding box center [1481, 304] width 12 height 12
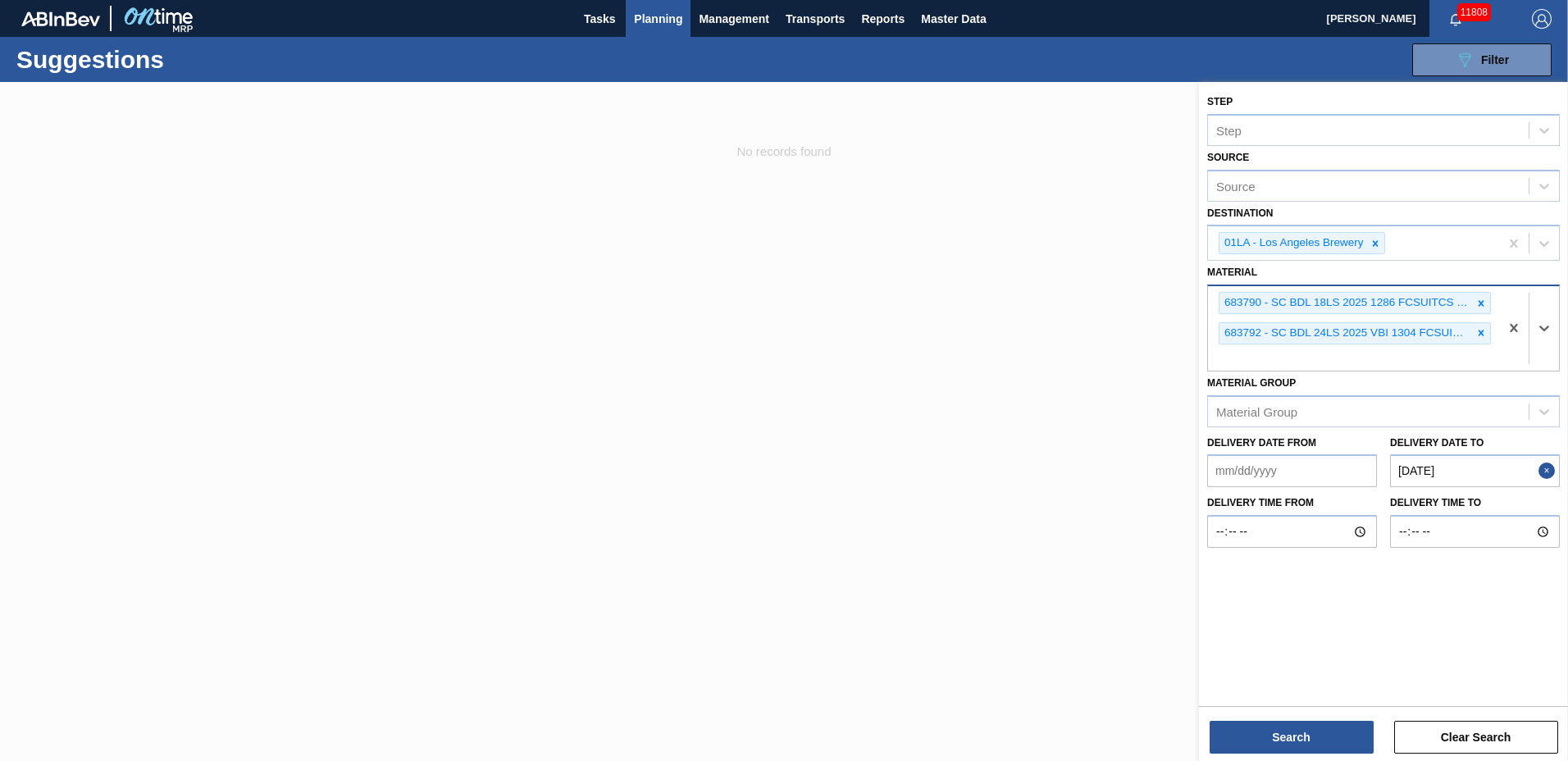
click at [1482, 298] on icon at bounding box center [1481, 304] width 12 height 12
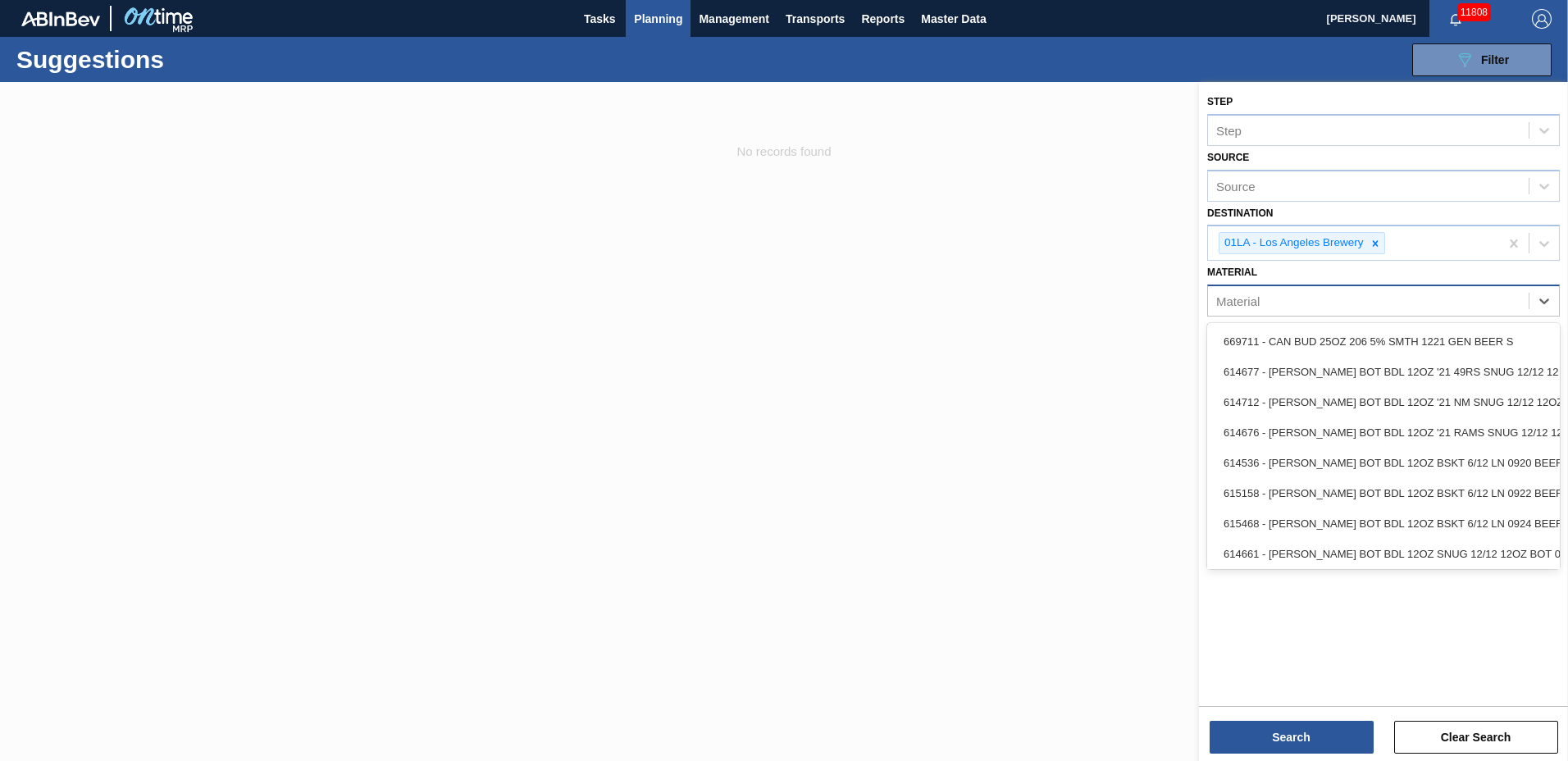
click at [1482, 297] on div "Material" at bounding box center [1368, 301] width 321 height 24
type input "677240"
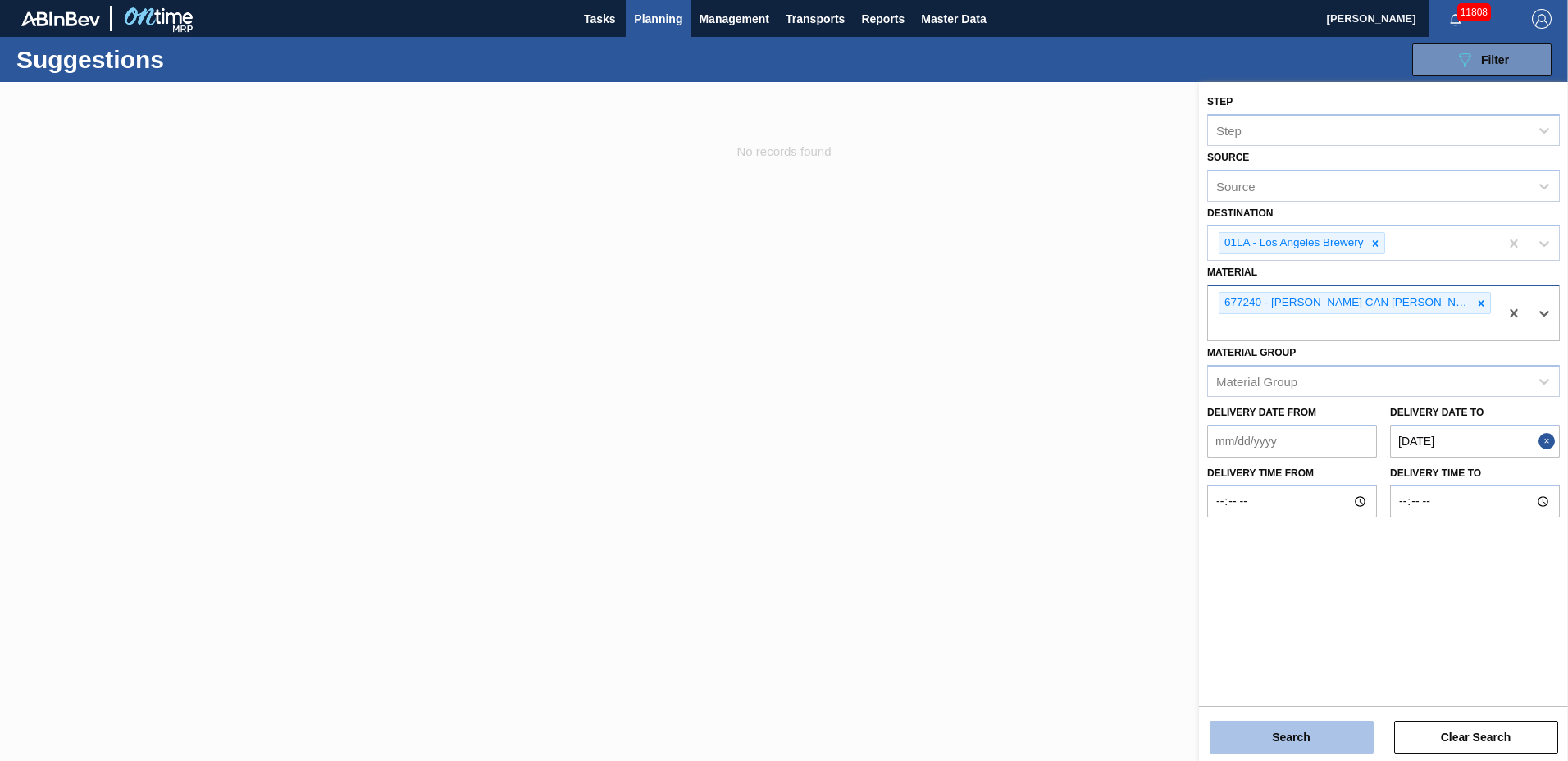
click at [1276, 732] on button "Search" at bounding box center [1292, 737] width 164 height 32
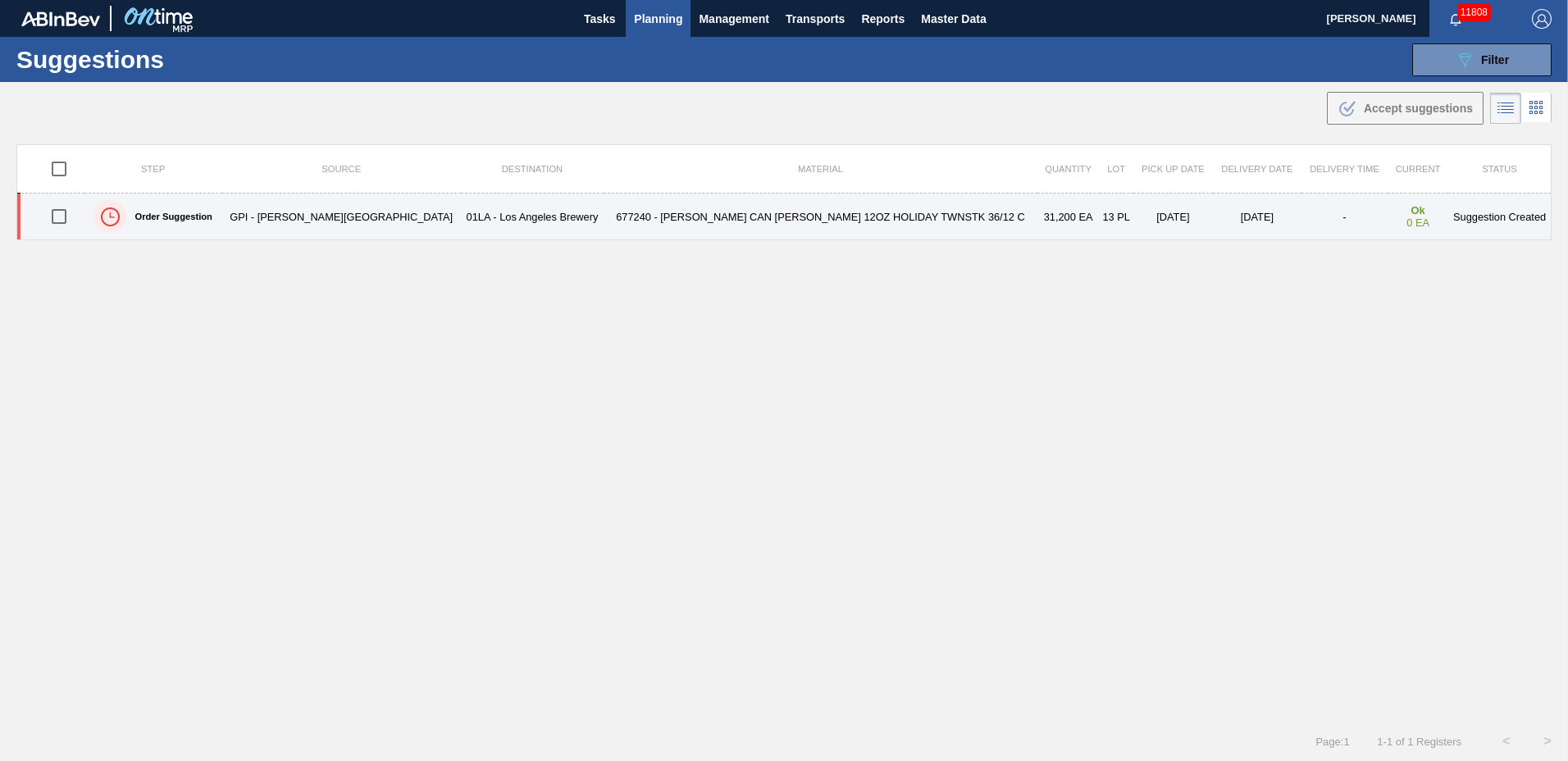
click at [62, 217] on input "checkbox" at bounding box center [58, 216] width 34 height 34
checkbox input "true"
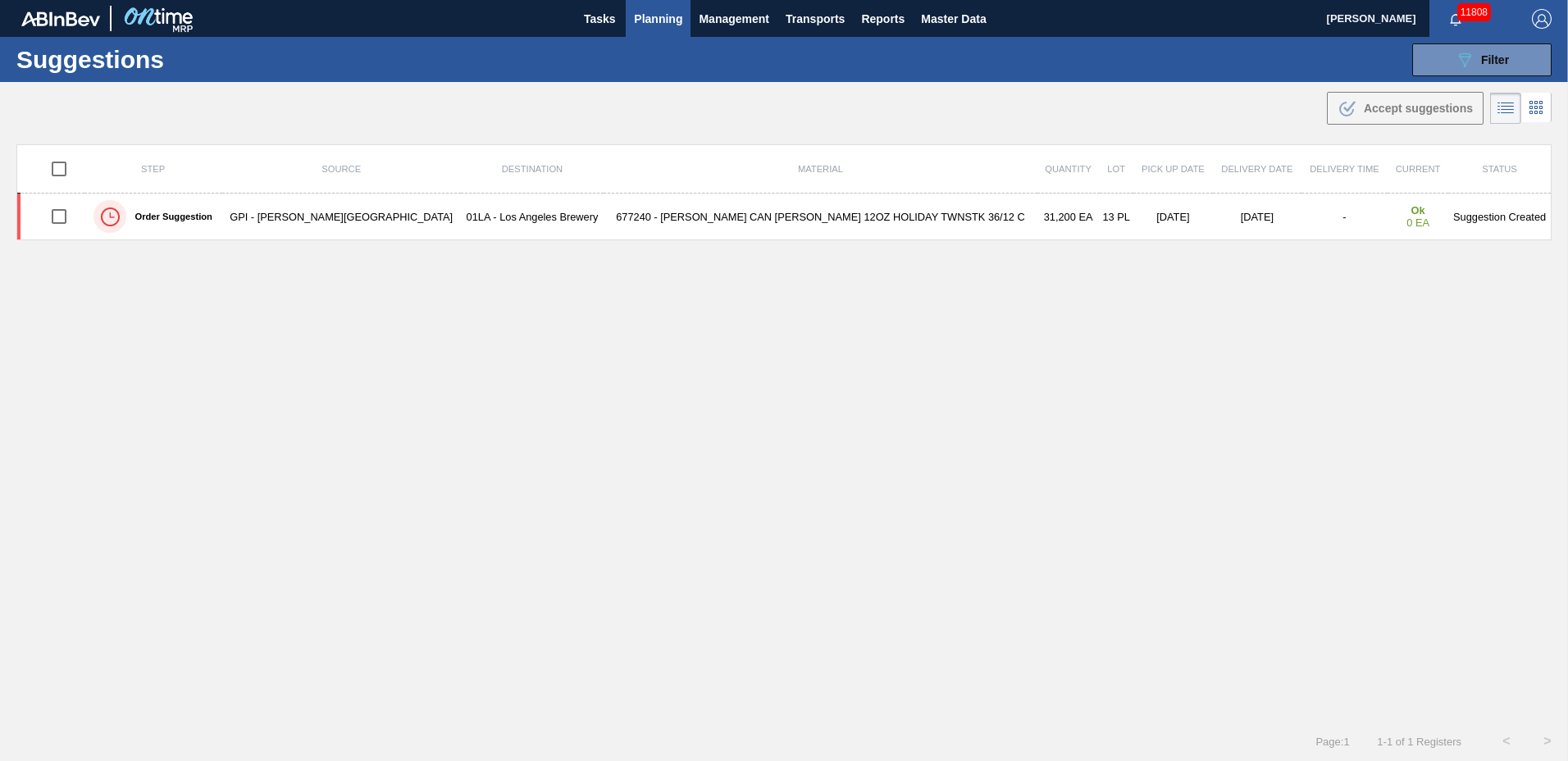
checkbox input "true"
drag, startPoint x: 1400, startPoint y: 97, endPoint x: 1348, endPoint y: 100, distance: 52.1
click at [1371, 97] on button ".b{fill:var(--color-action-default)} Accept suggestions" at bounding box center [1406, 107] width 157 height 32
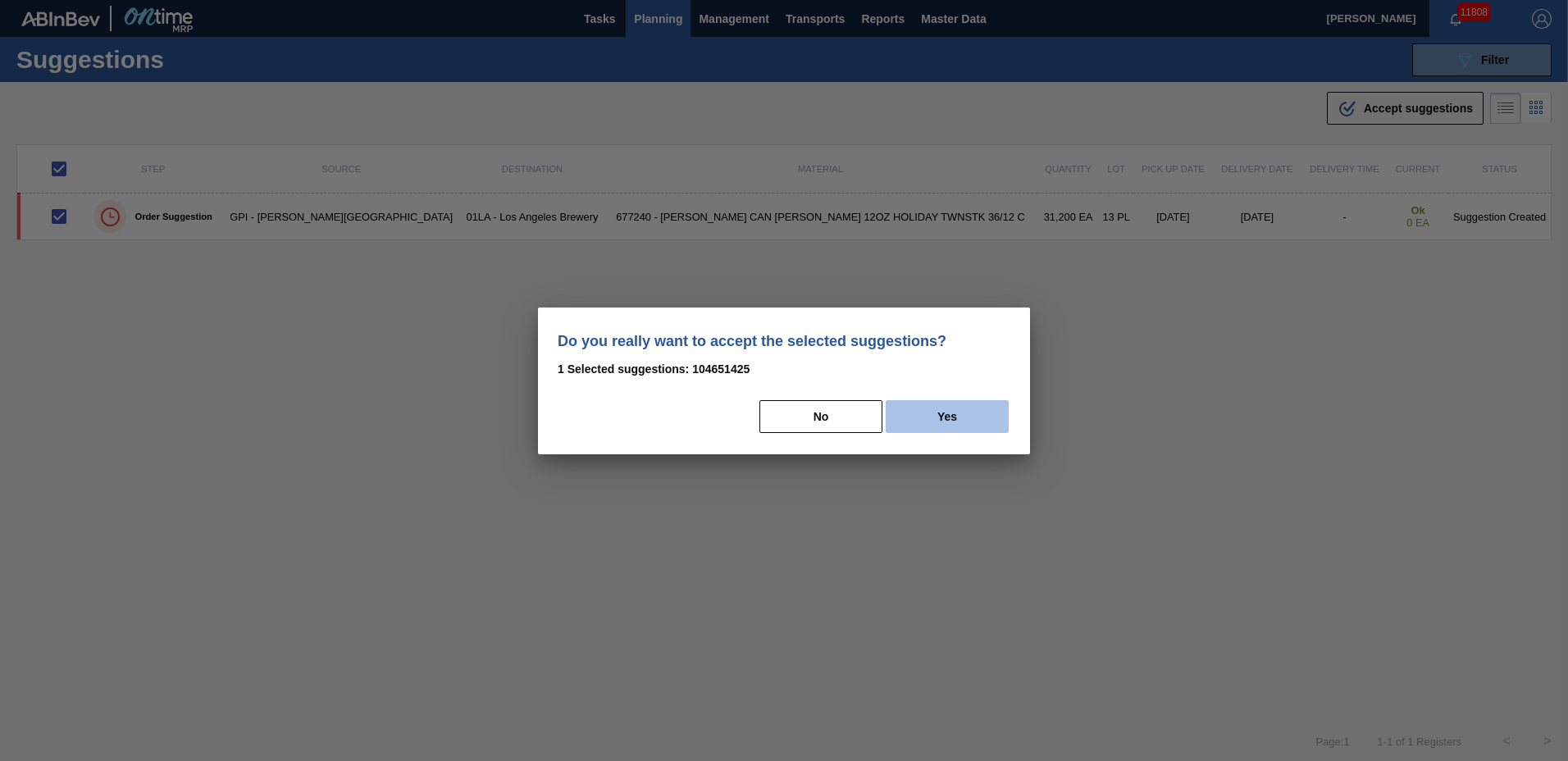
click at [943, 409] on button "Yes" at bounding box center [948, 416] width 123 height 32
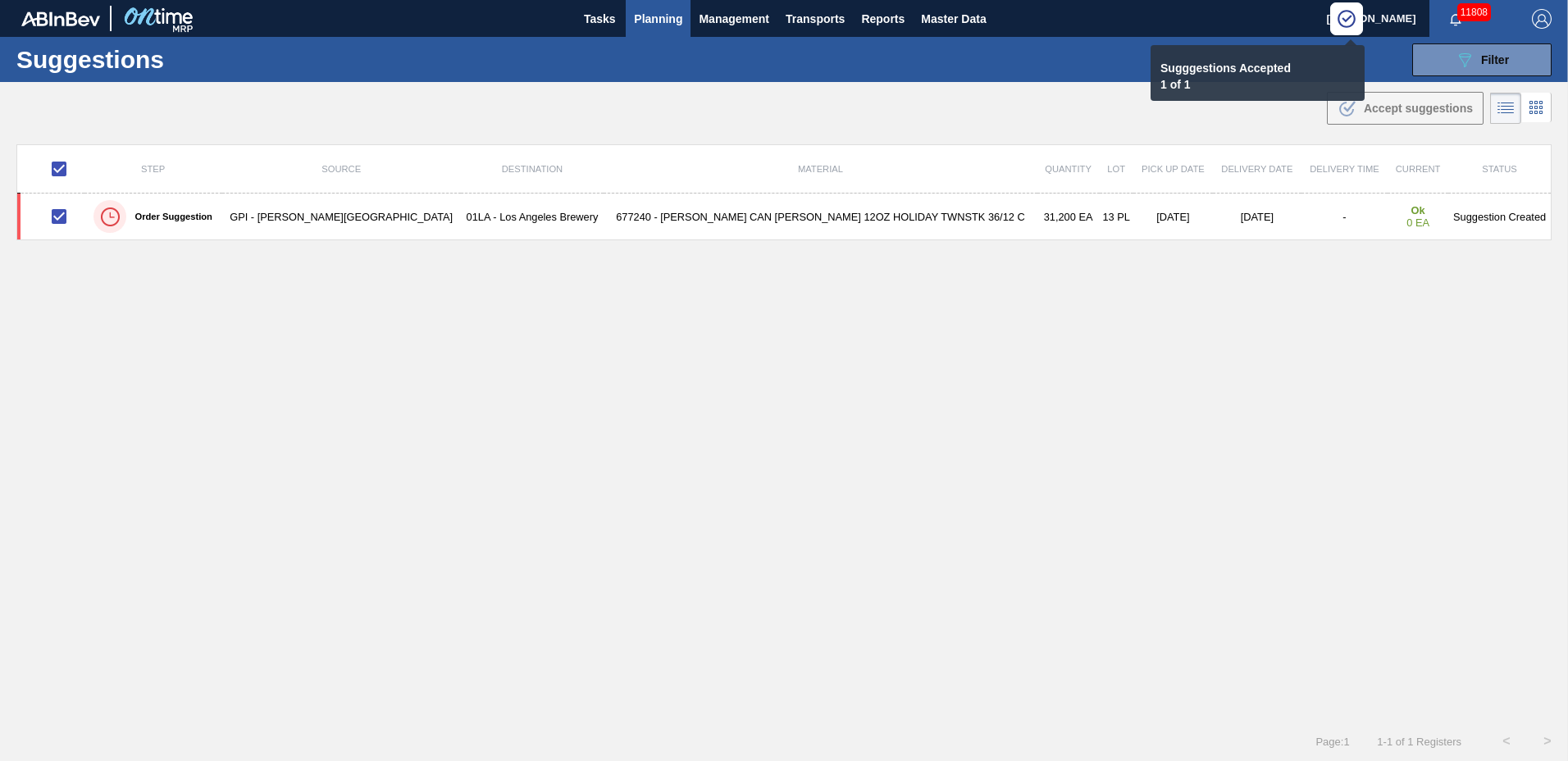
click at [655, 14] on span "Planning" at bounding box center [658, 19] width 48 height 20
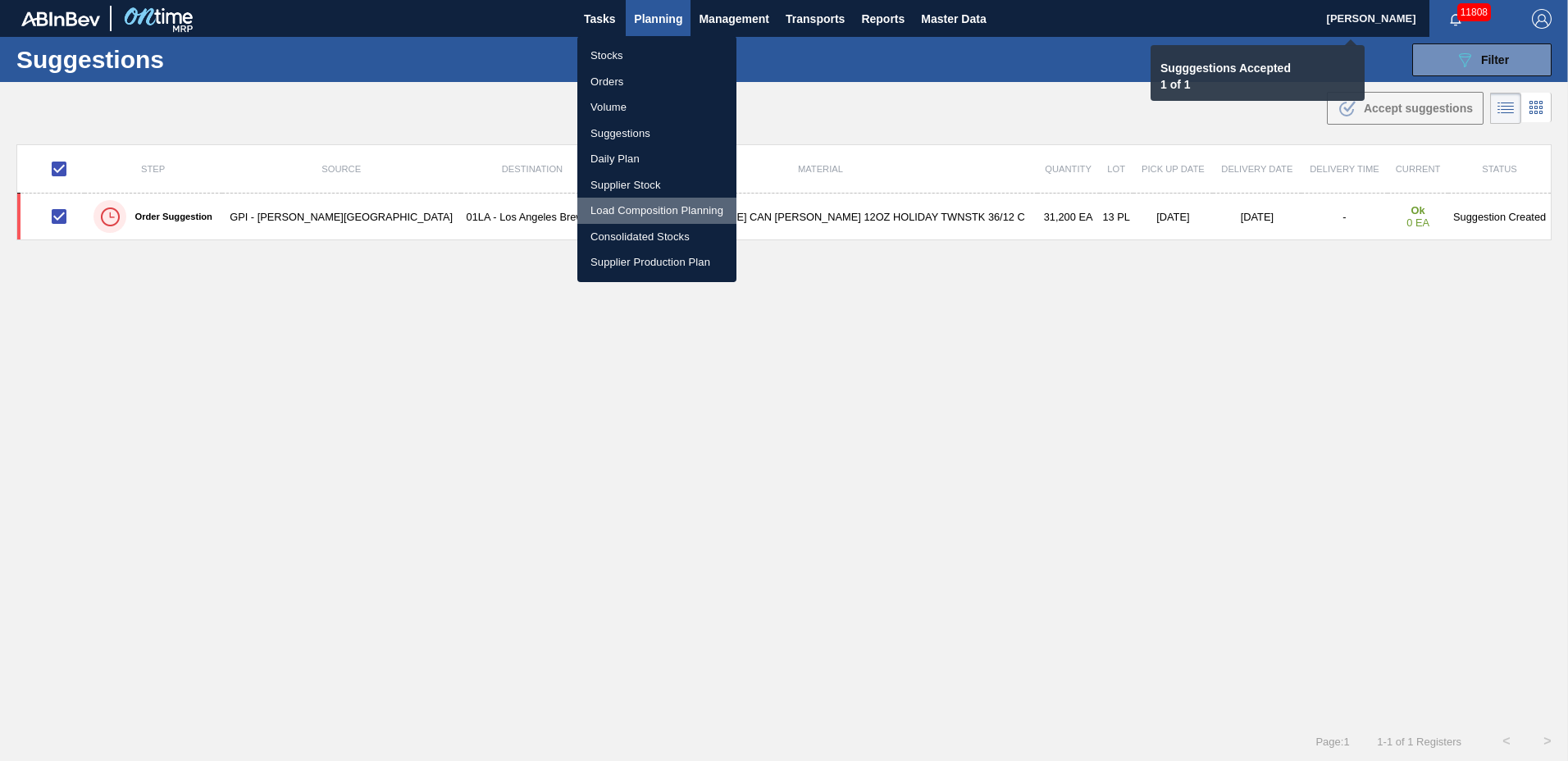
click at [650, 211] on li "Load Composition Planning" at bounding box center [656, 211] width 159 height 27
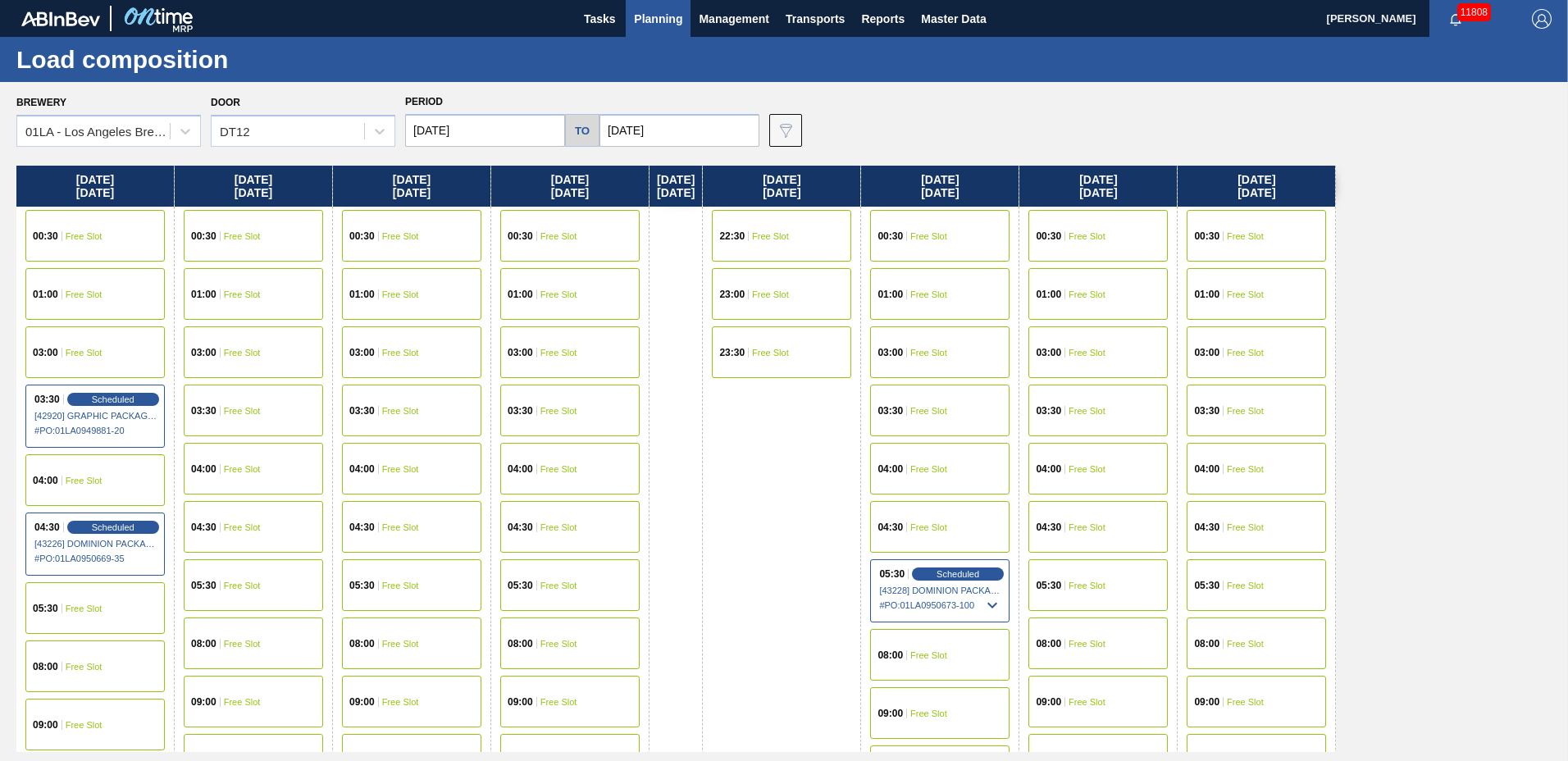
scroll to position [629, 0]
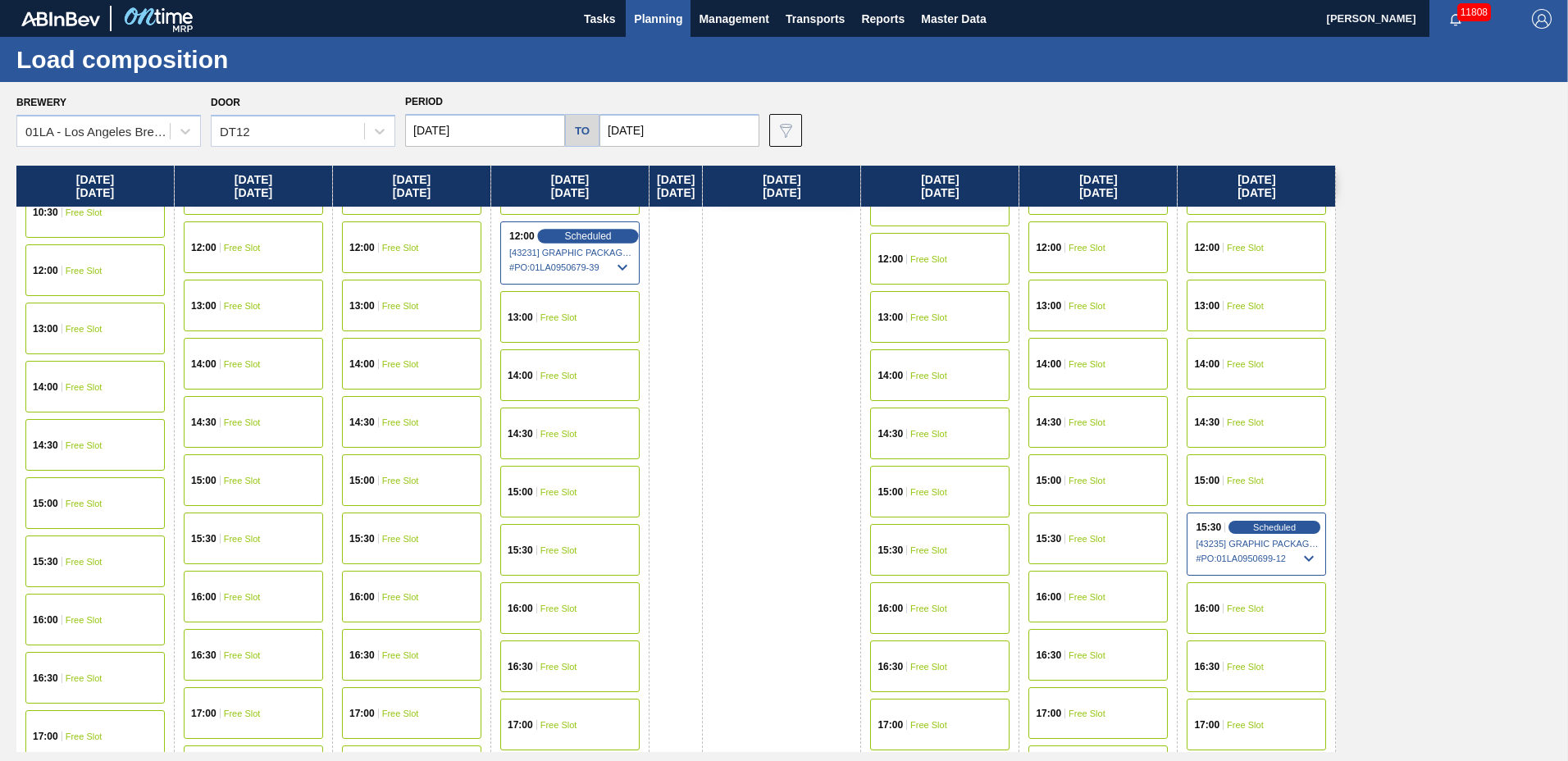
click at [569, 238] on span "Scheduled" at bounding box center [588, 236] width 47 height 11
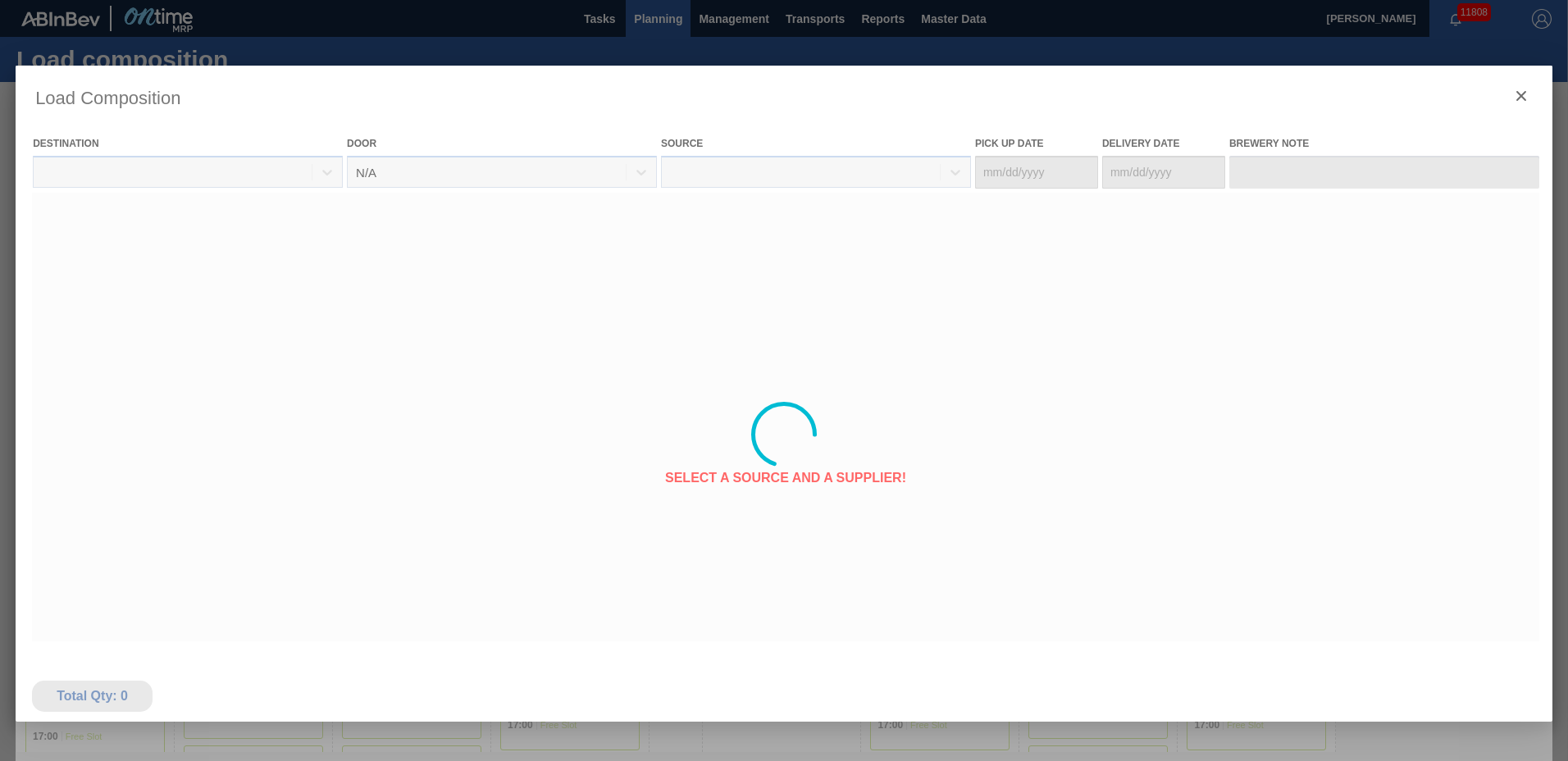
type Date "[DATE]"
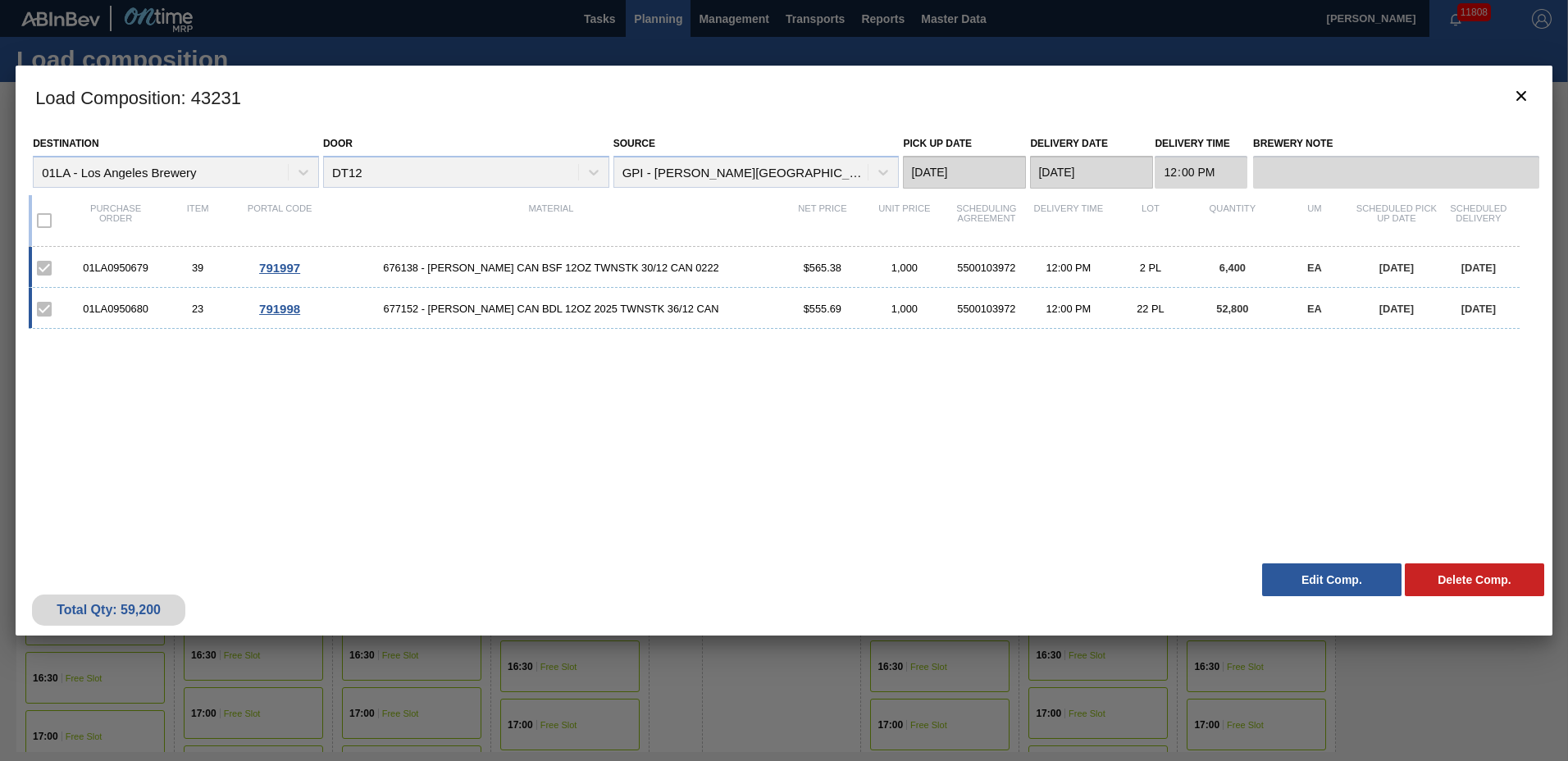
click at [1338, 577] on button "Edit Comp." at bounding box center [1332, 579] width 139 height 32
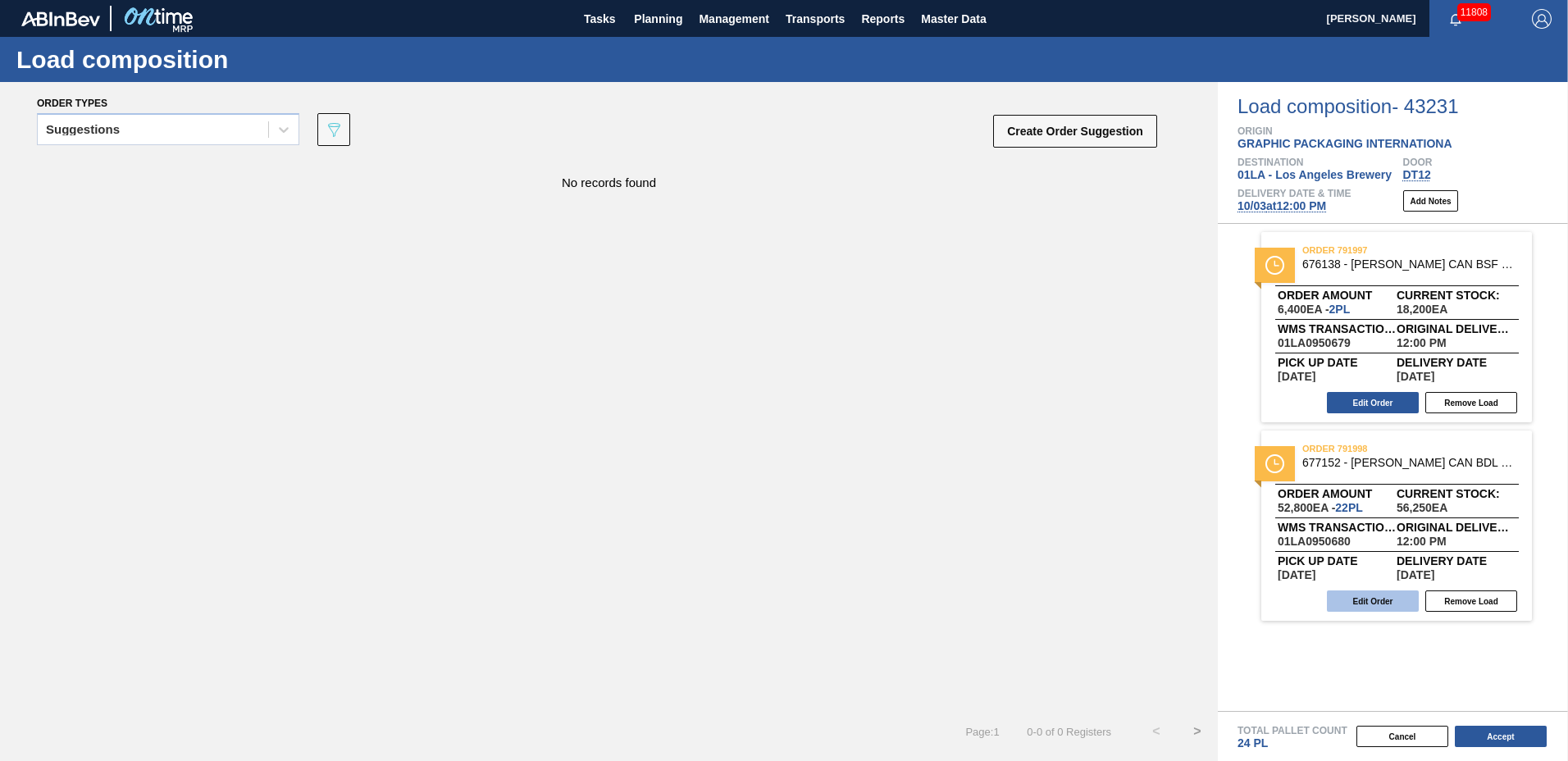
click at [1380, 596] on button "Edit Order" at bounding box center [1373, 601] width 92 height 22
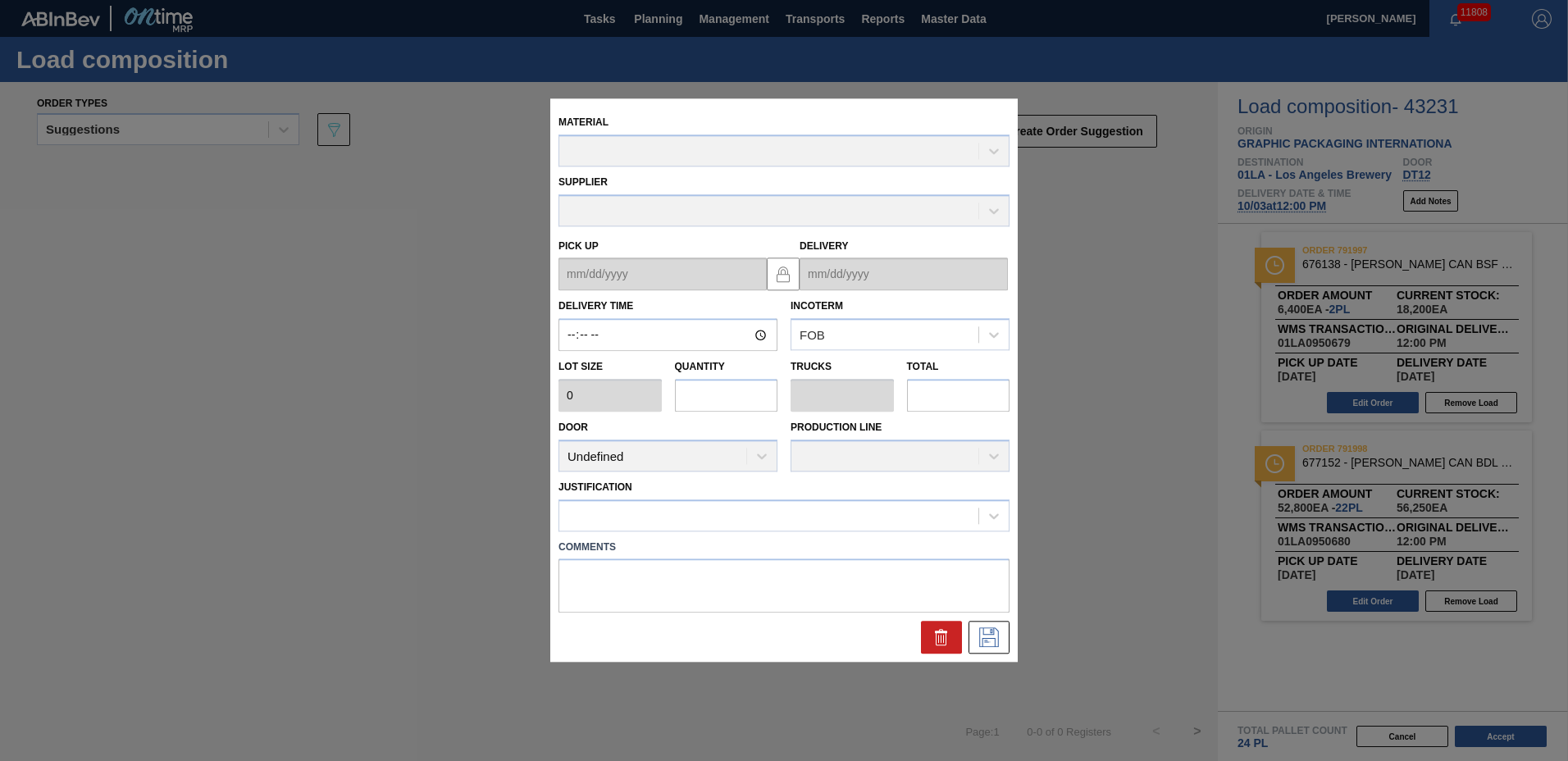
type input "12:00:00"
type input "2,400"
type input "22"
type input "0.846"
type input "52,800"
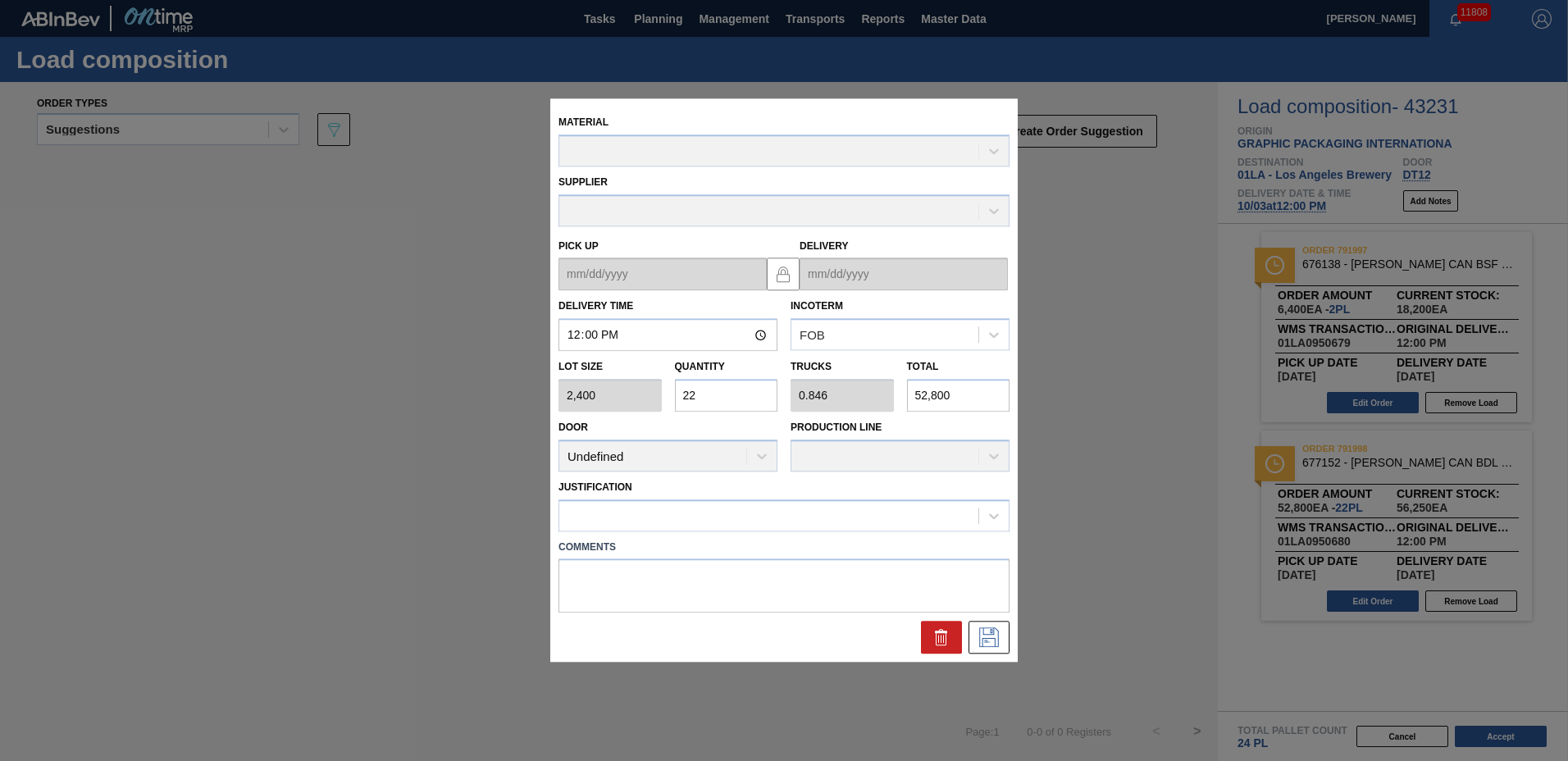
type up "[DATE]"
type input "[DATE]"
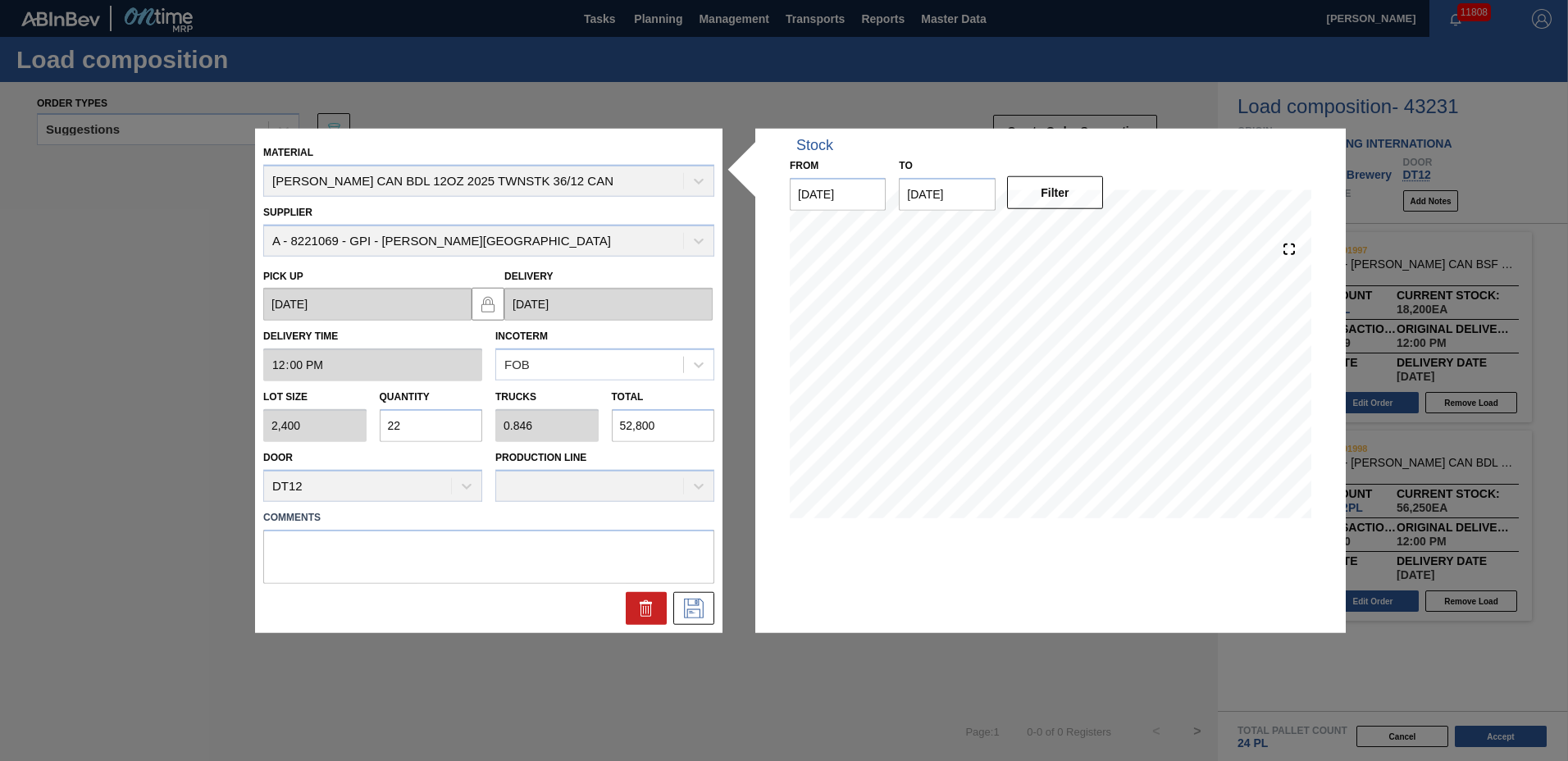
drag, startPoint x: 410, startPoint y: 426, endPoint x: 66, endPoint y: 394, distance: 345.5
click at [66, 394] on div "Material CARR CAN BDL 12OZ 2025 TWNSTK 36/12 CAN Supplier A - 8221069 - GPI - W…" at bounding box center [784, 380] width 1568 height 761
type input "1"
type input "0.038"
type input "2,400"
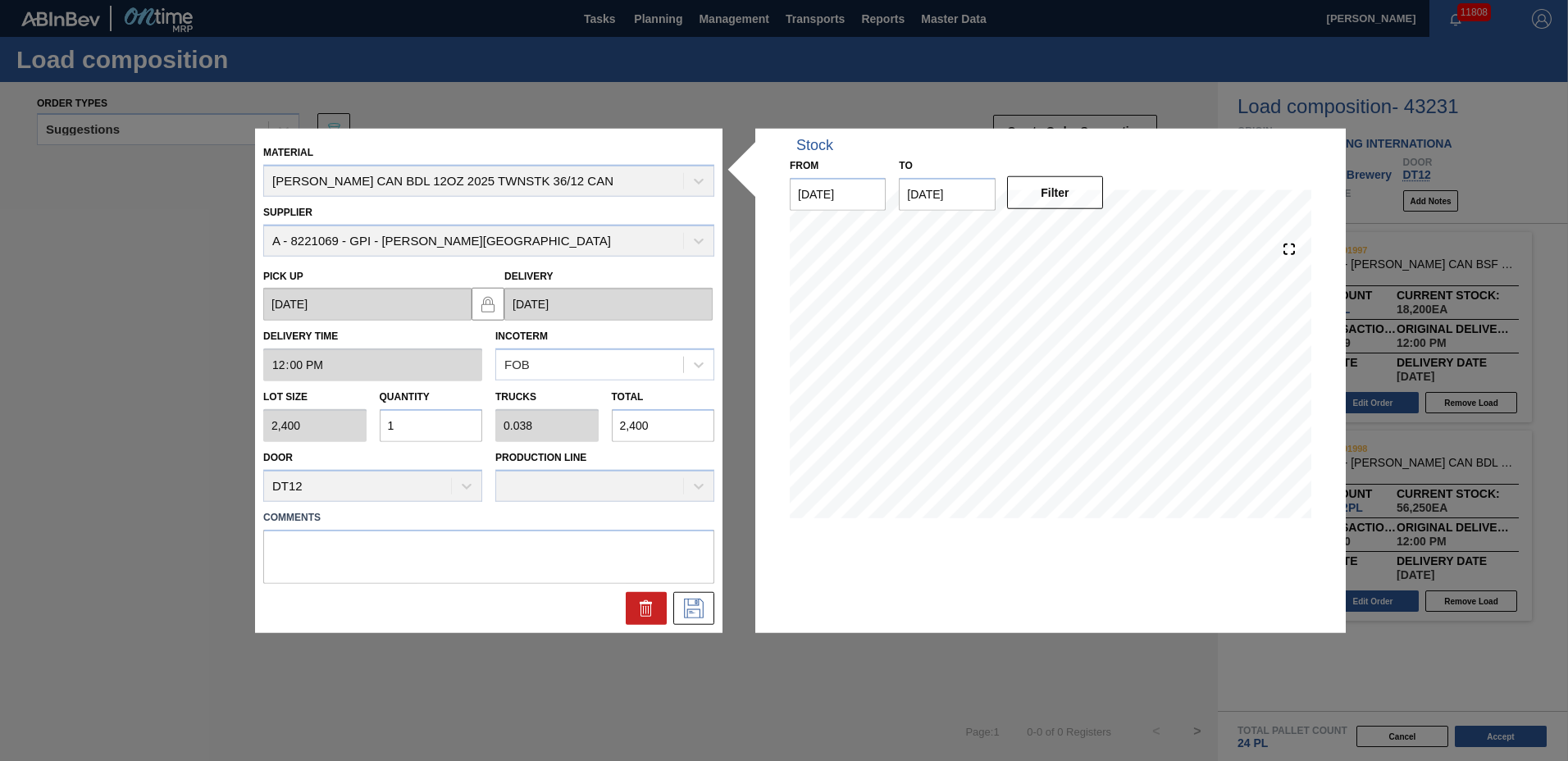
type input "10"
type input "0.385"
type input "24,000"
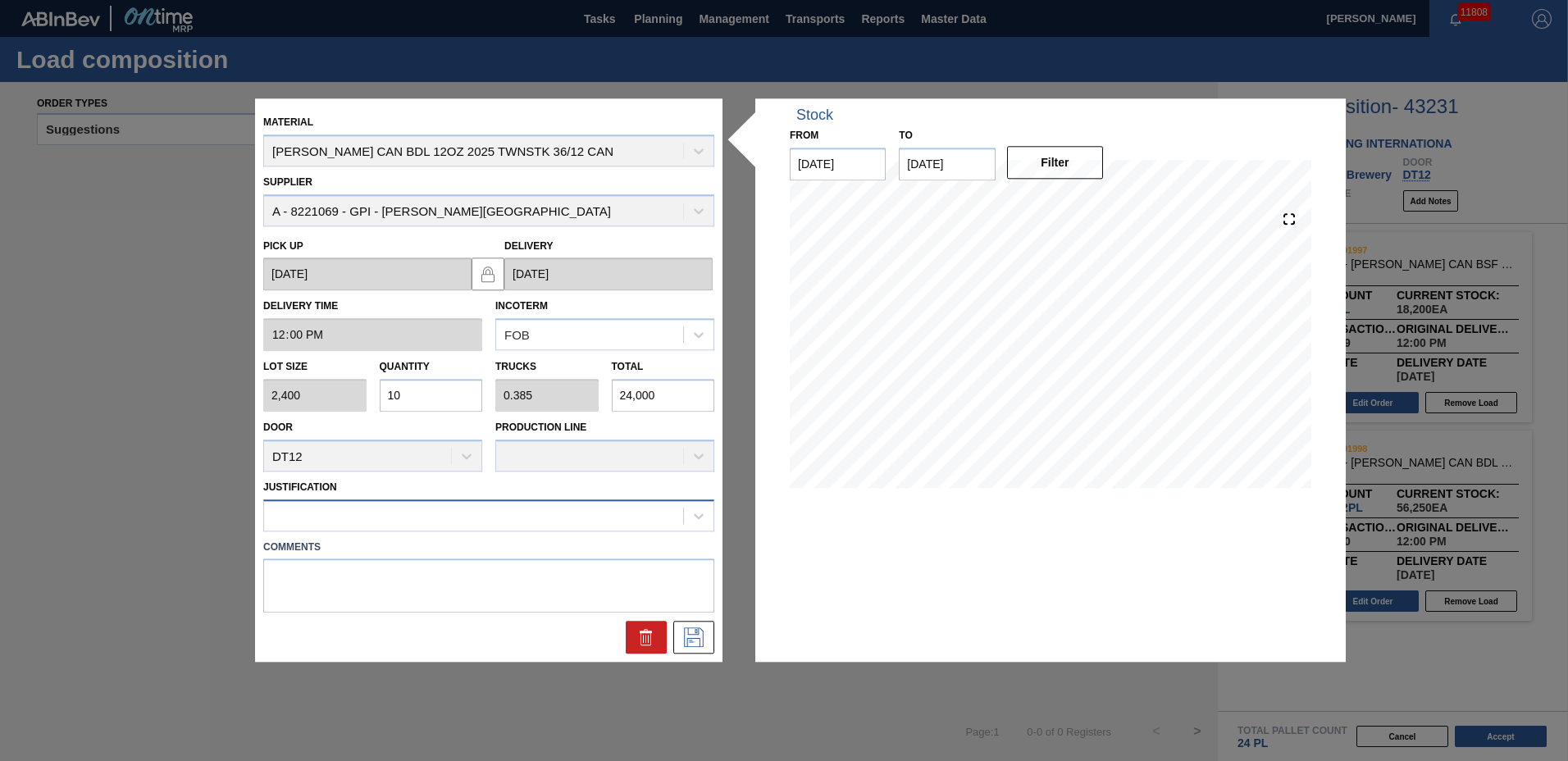
type input "10"
click at [279, 512] on div at bounding box center [473, 515] width 419 height 24
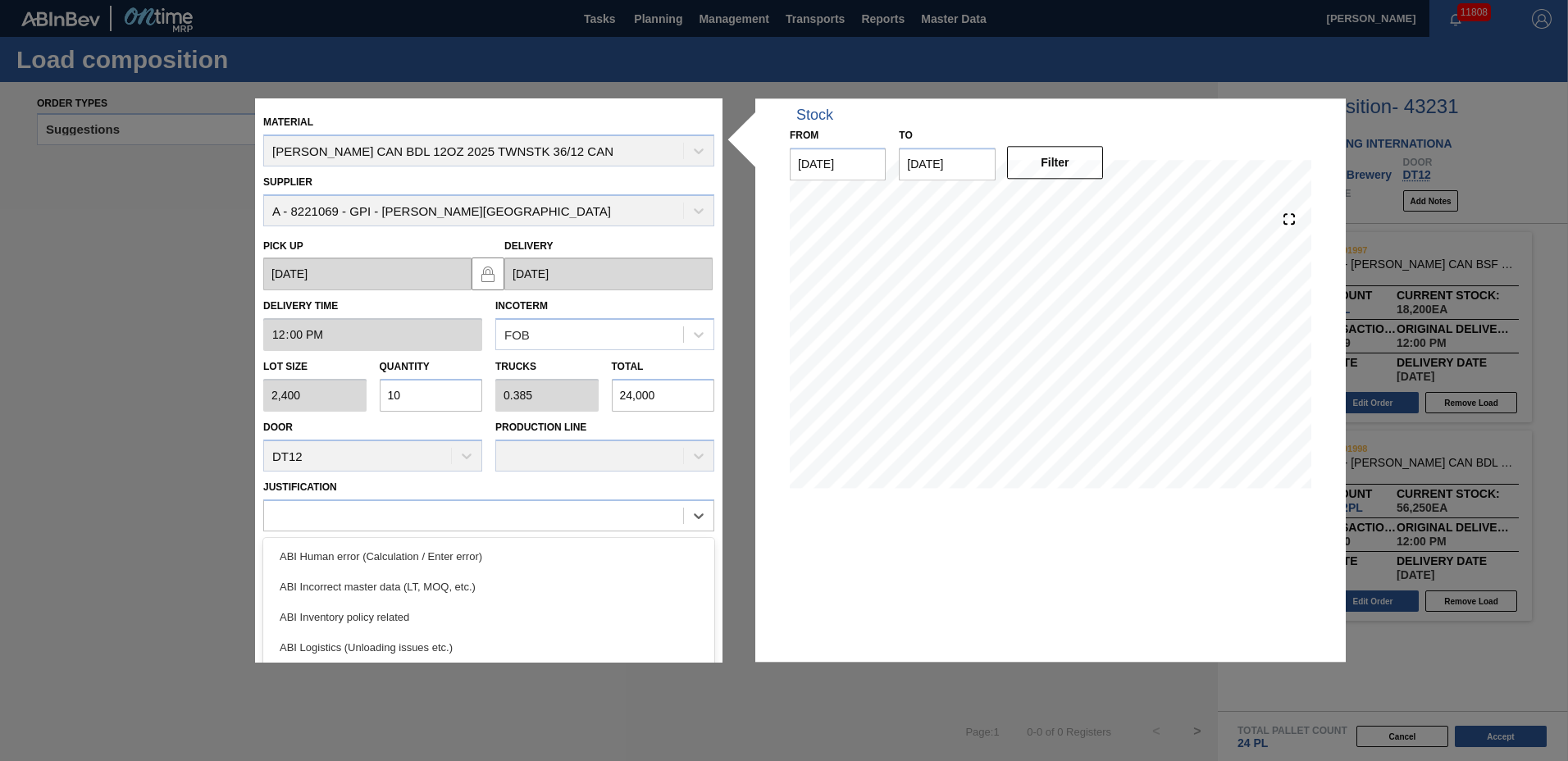
click at [296, 604] on div "ABI Inventory policy related" at bounding box center [489, 617] width 451 height 30
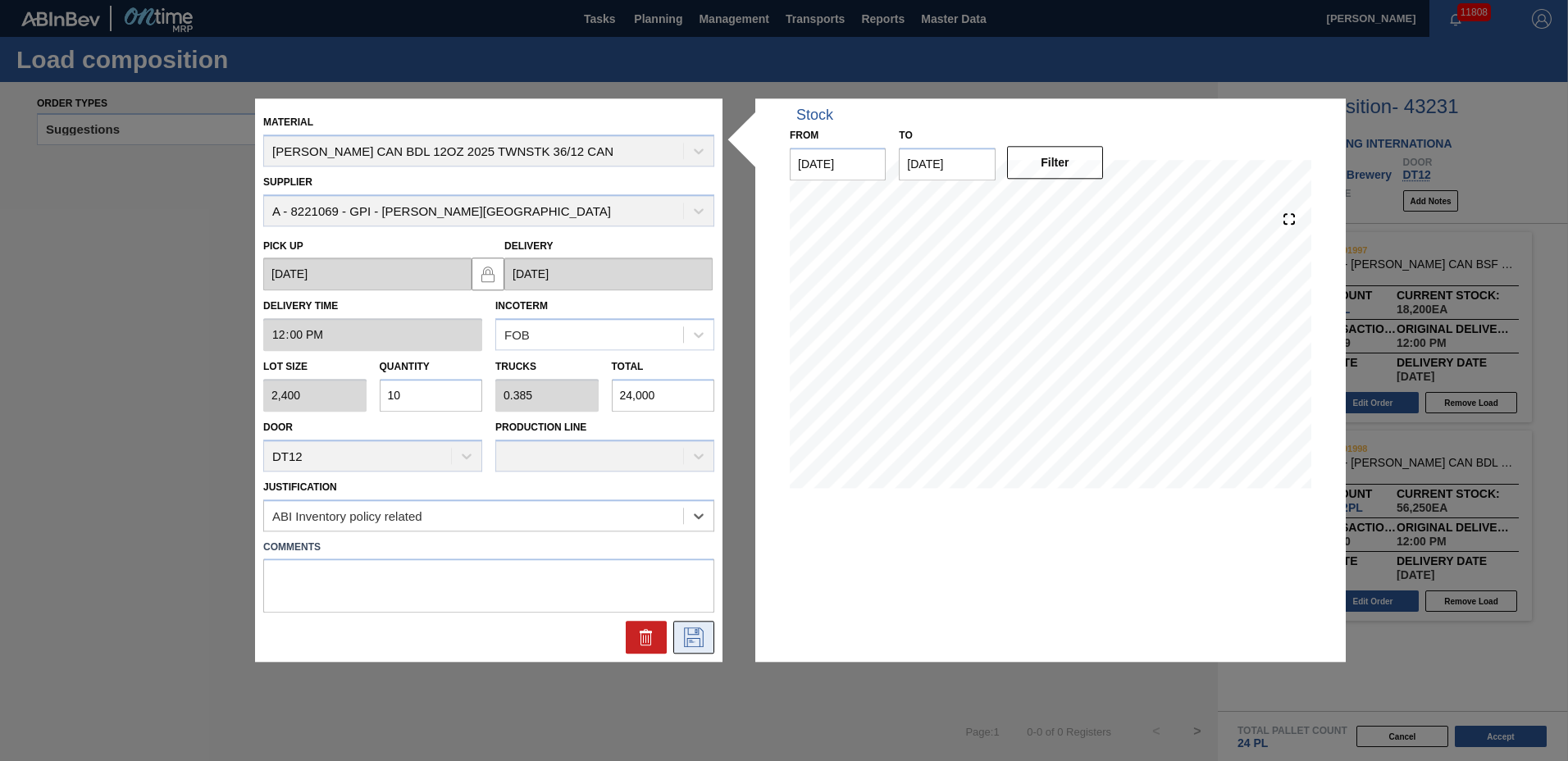
click at [690, 640] on icon at bounding box center [693, 637] width 8 height 13
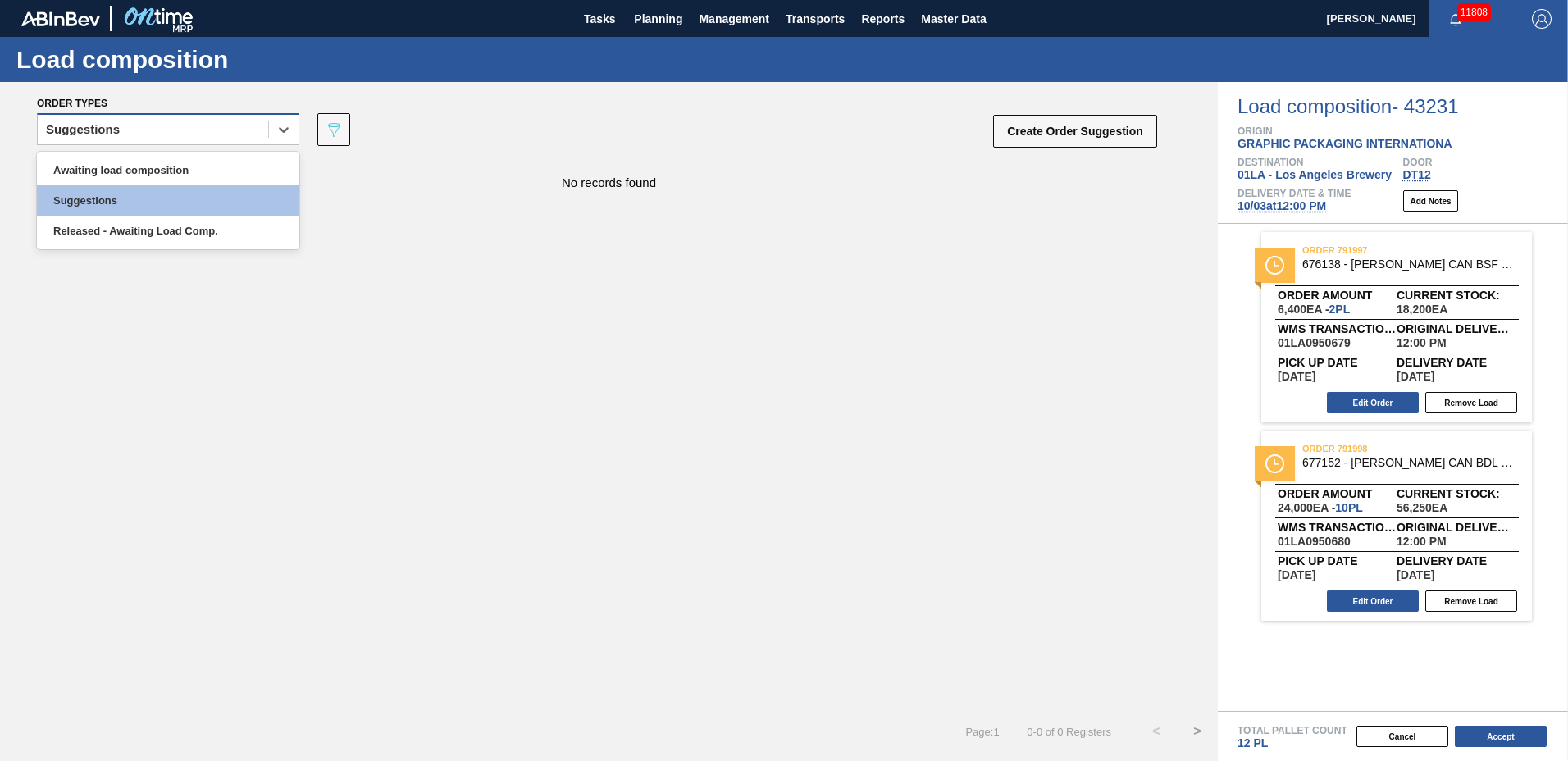
click at [167, 135] on div "Suggestions" at bounding box center [152, 130] width 231 height 24
click at [169, 159] on div "Awaiting load composition" at bounding box center [167, 170] width 262 height 30
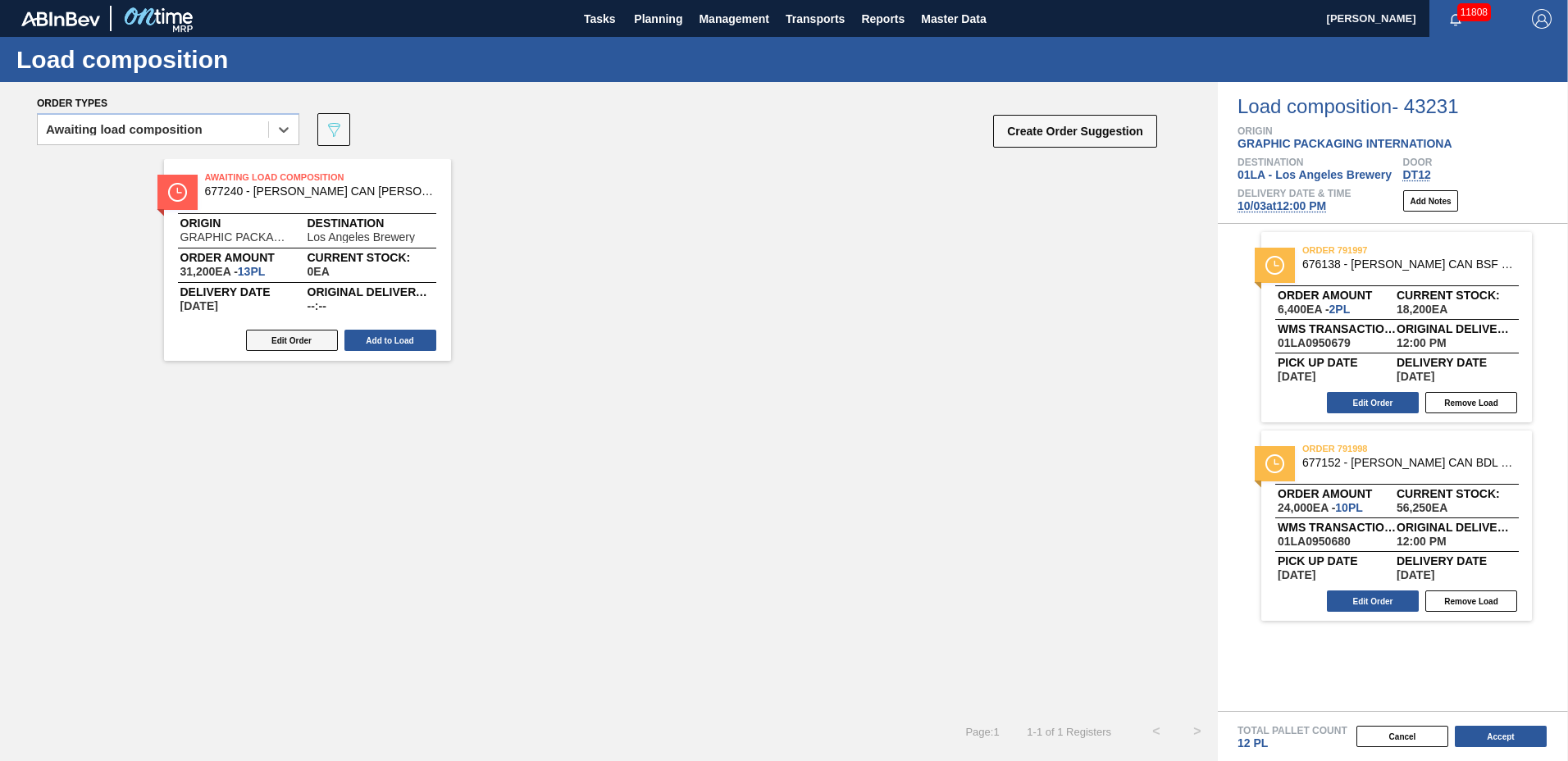
click at [305, 341] on button "Edit Order" at bounding box center [292, 341] width 92 height 22
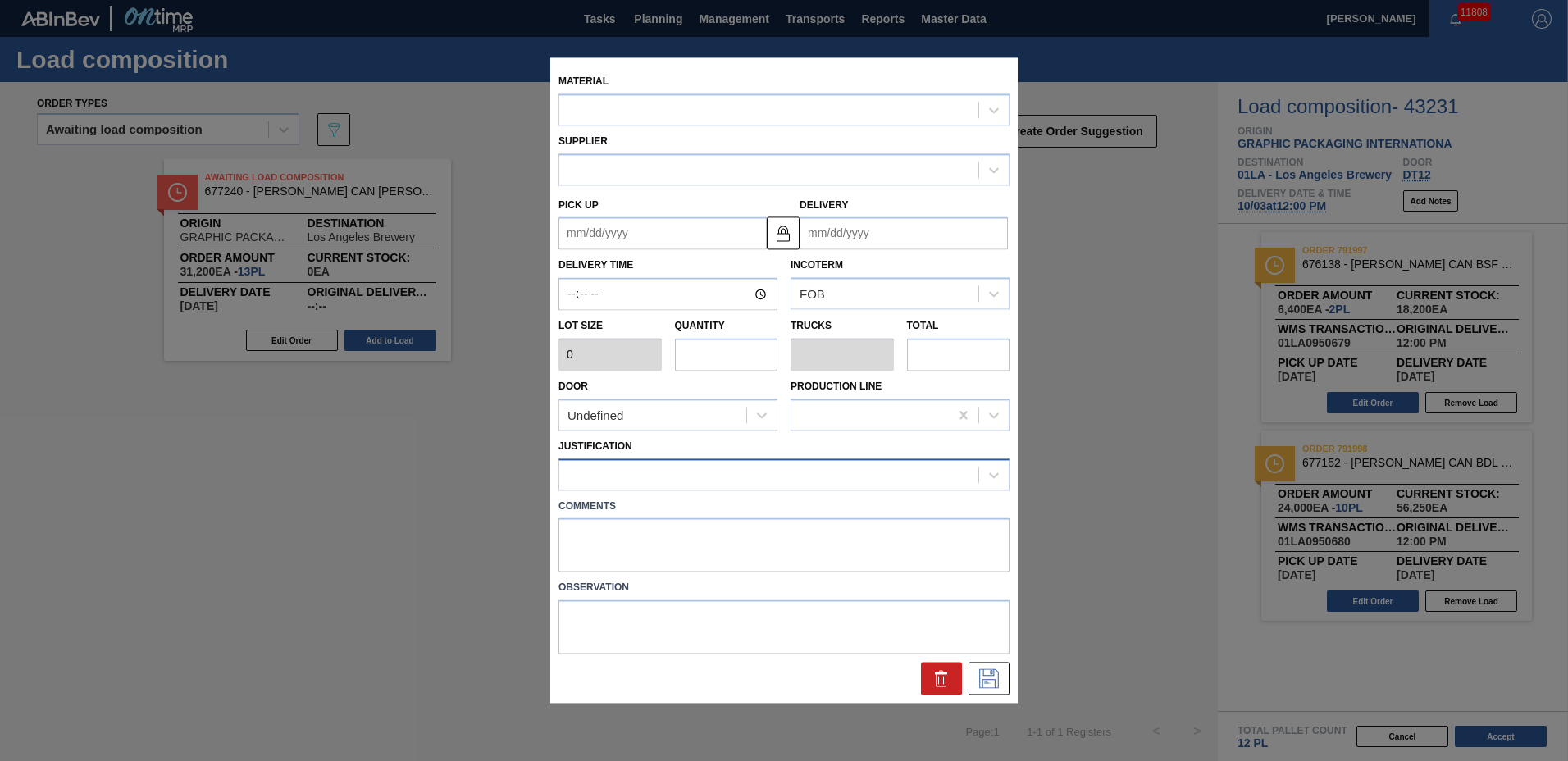
type input "2,400"
type input "13"
type input "0.5"
type input "31,200"
type up "[DATE]"
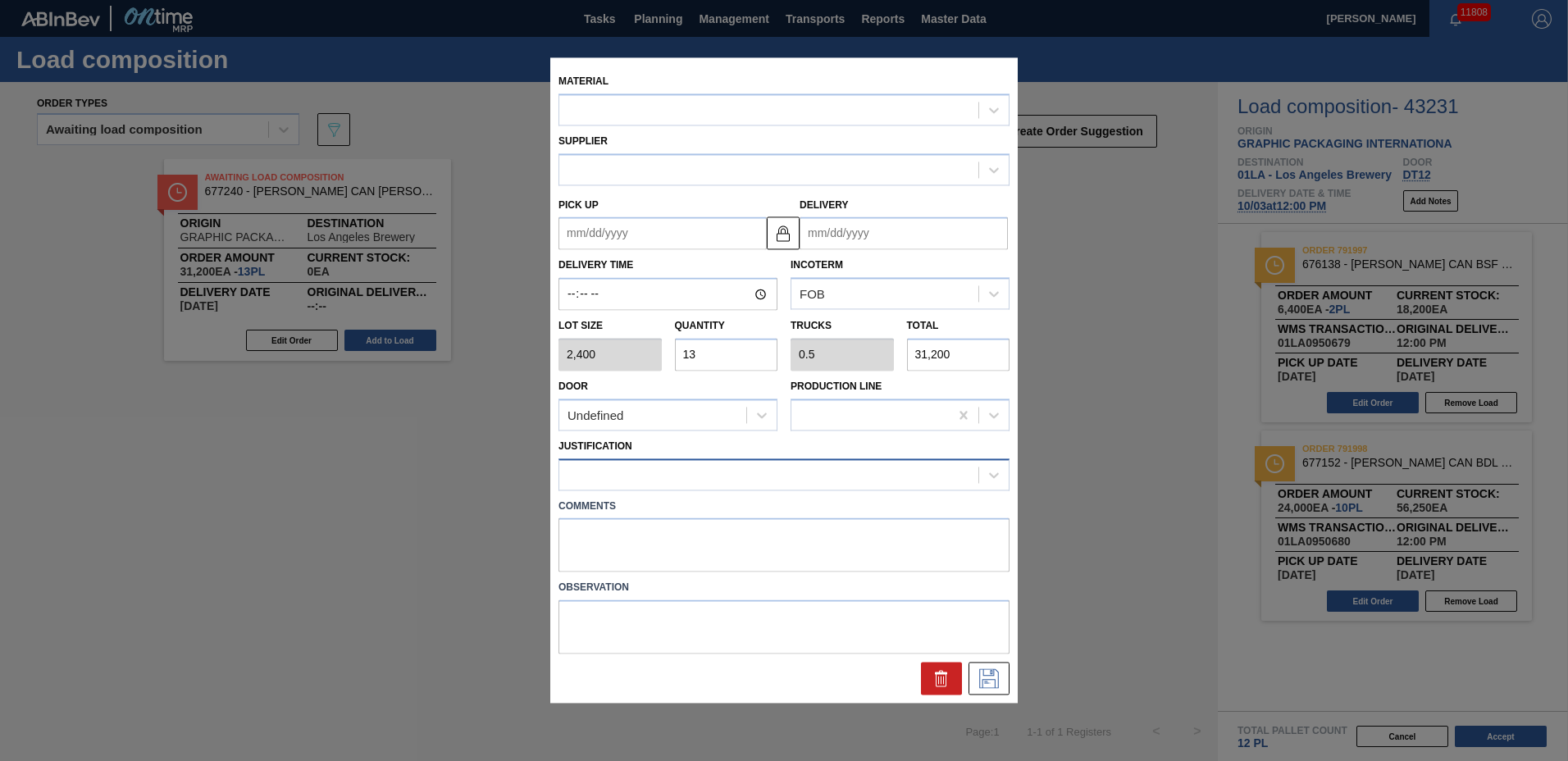
type input "[DATE]"
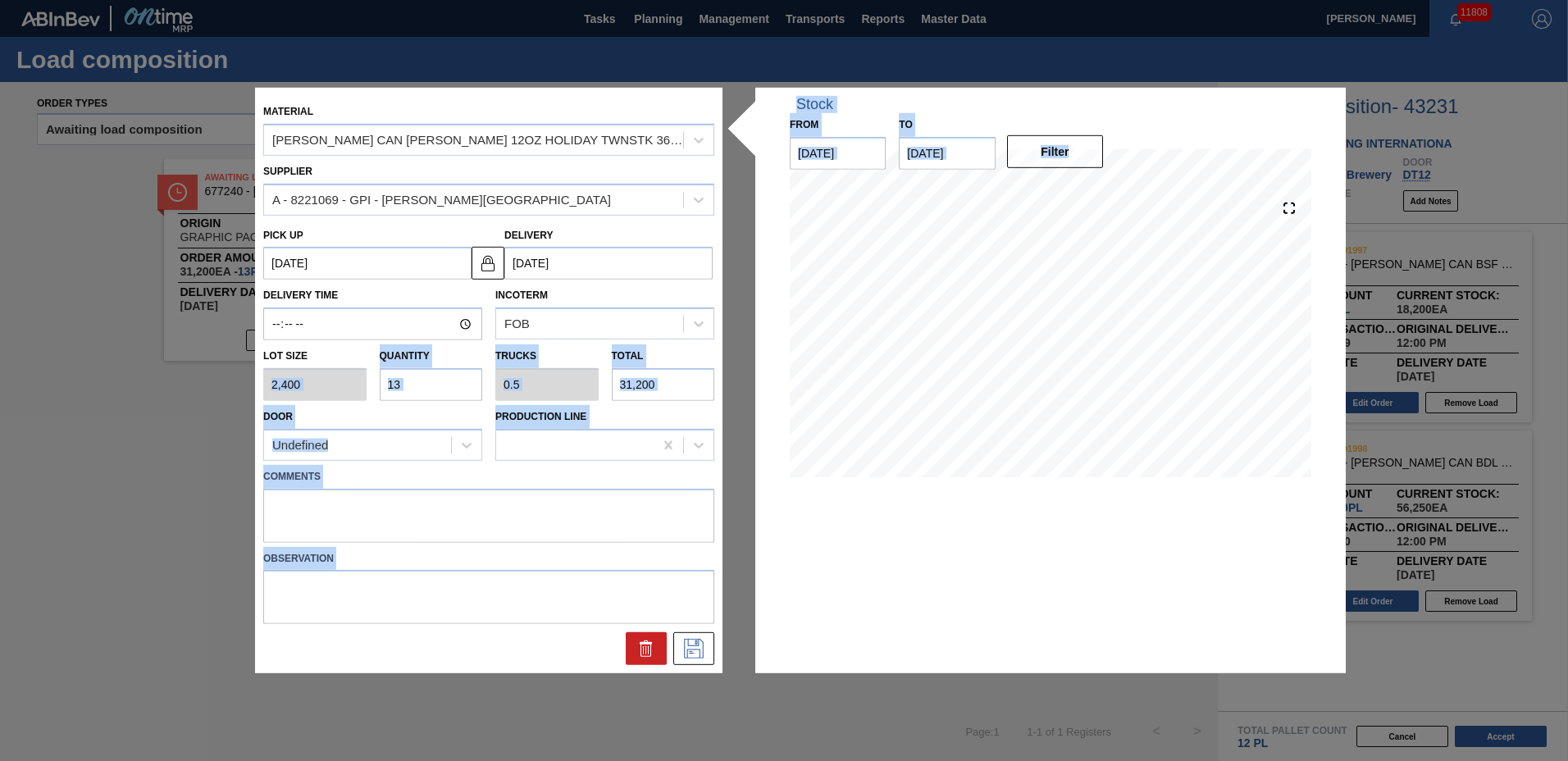
drag, startPoint x: 287, startPoint y: 373, endPoint x: 417, endPoint y: 397, distance: 132.2
click at [417, 380] on input "13" at bounding box center [431, 384] width 103 height 32
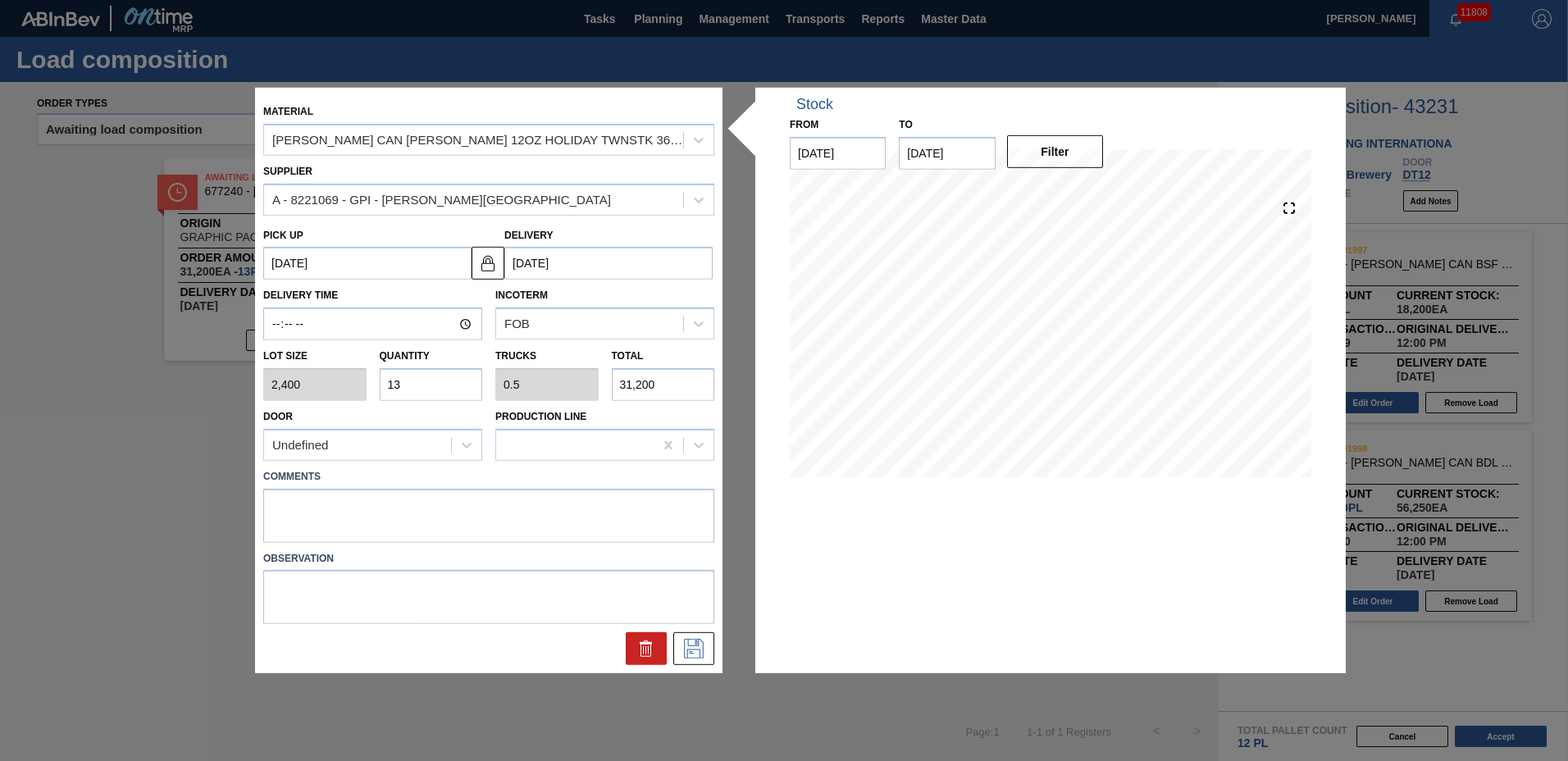
type input "1"
type input "0.038"
type input "2,400"
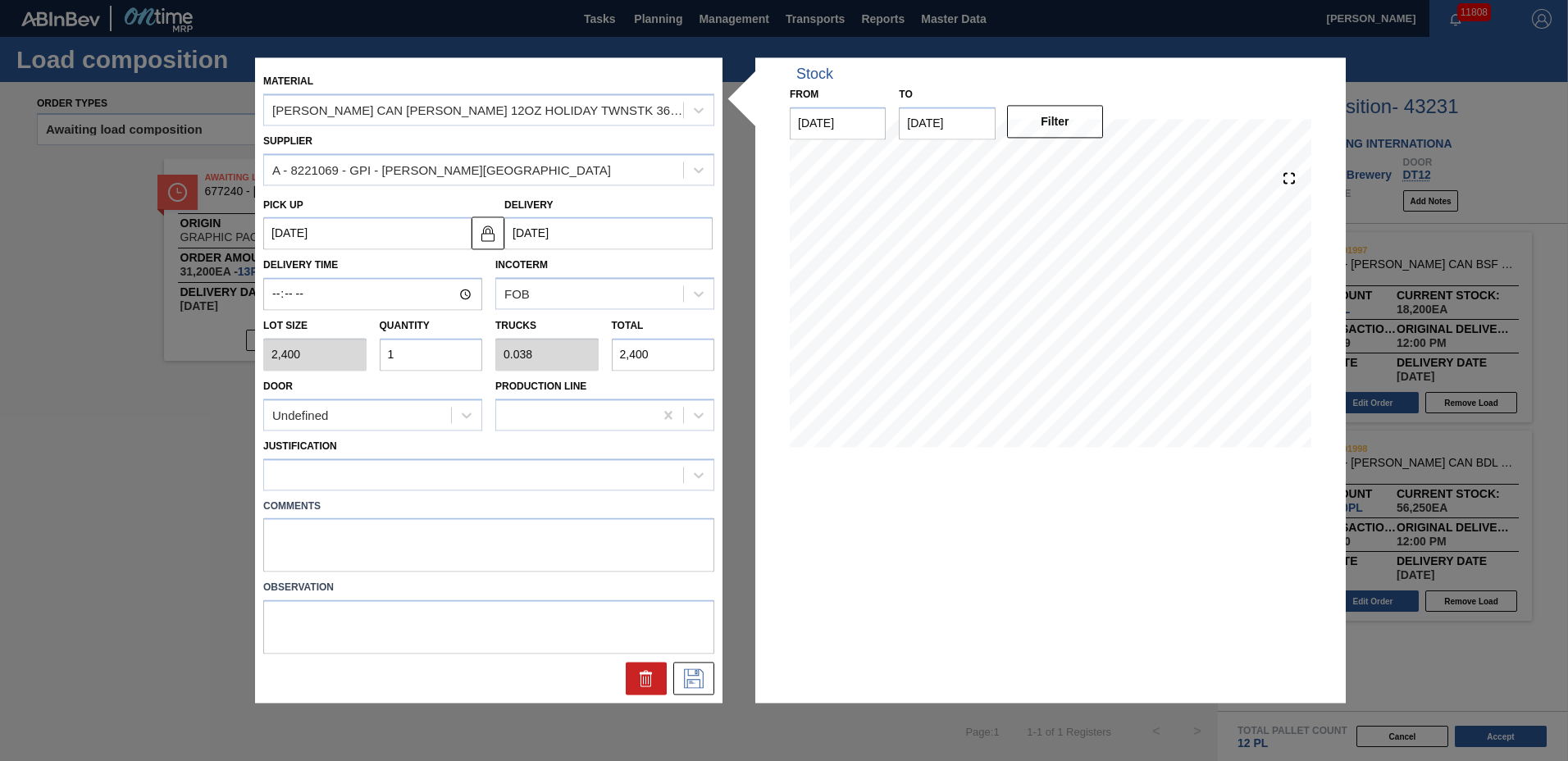
type input "12"
type input "0.462"
type input "28,800"
type input "12"
click at [387, 460] on div at bounding box center [489, 475] width 451 height 32
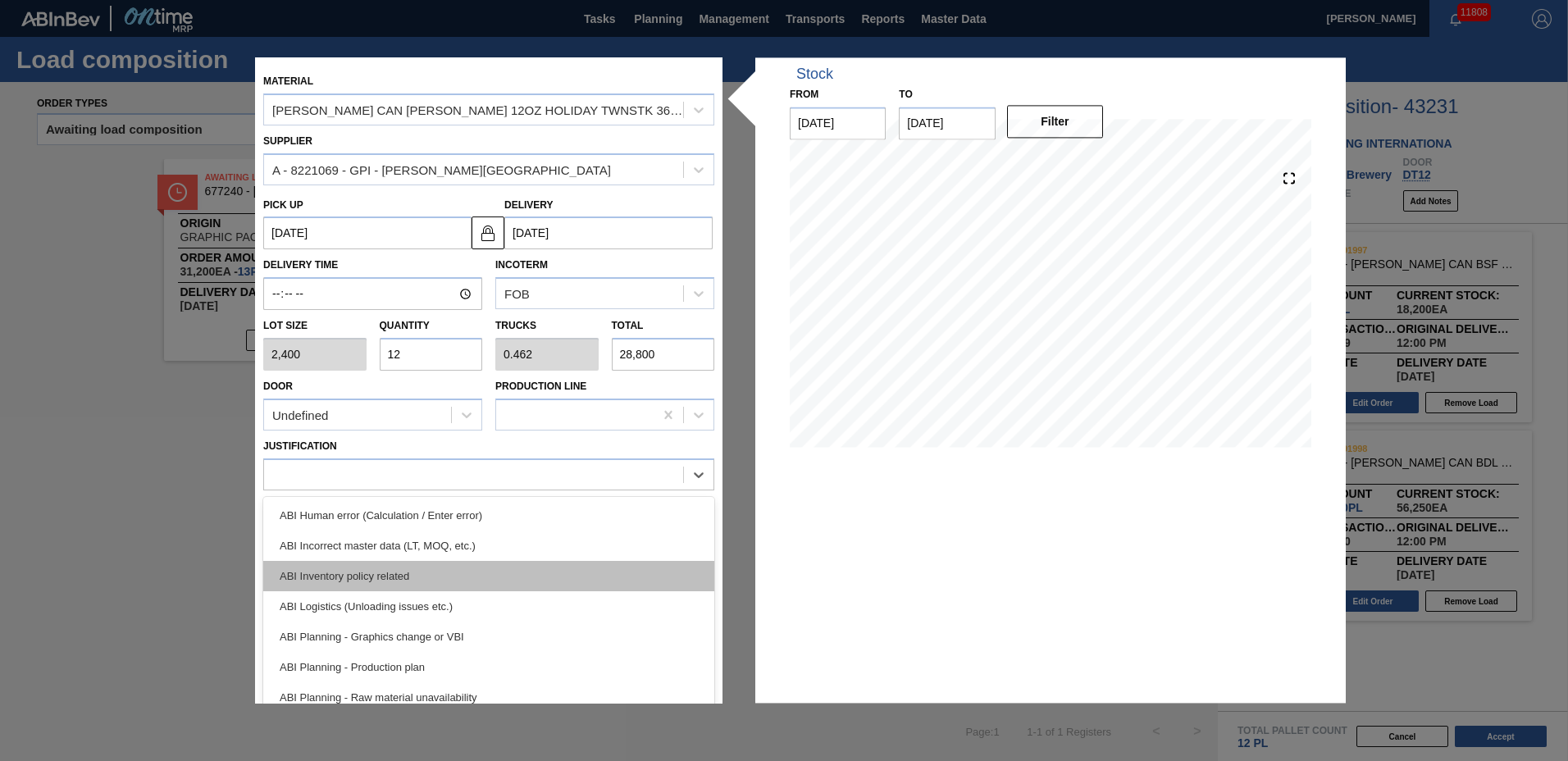
click at [381, 579] on div "ABI Inventory policy related" at bounding box center [489, 576] width 451 height 30
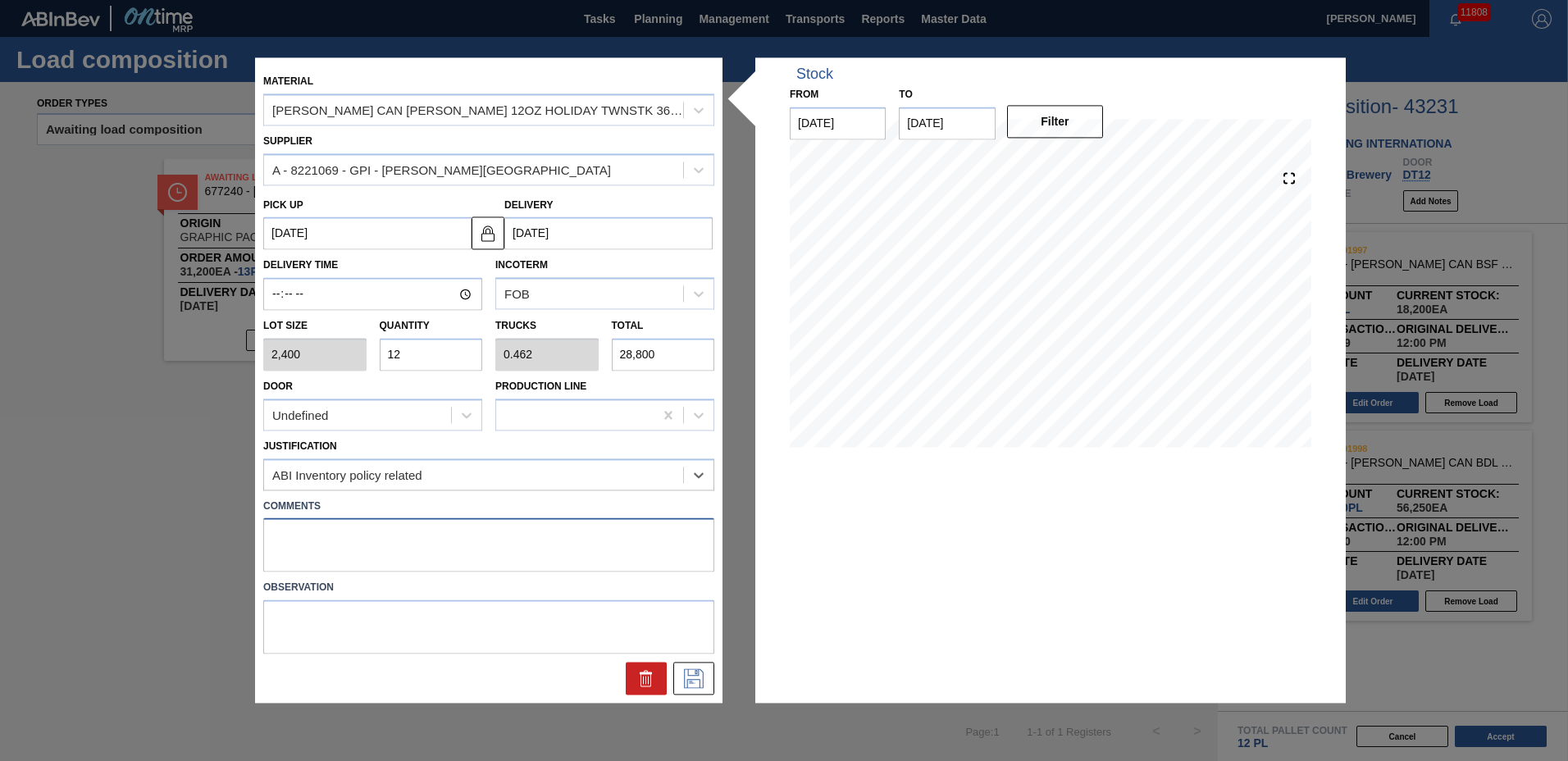
click at [366, 543] on textarea at bounding box center [489, 545] width 451 height 54
type textarea "run-out (allotment)"
click at [698, 671] on icon at bounding box center [694, 679] width 27 height 20
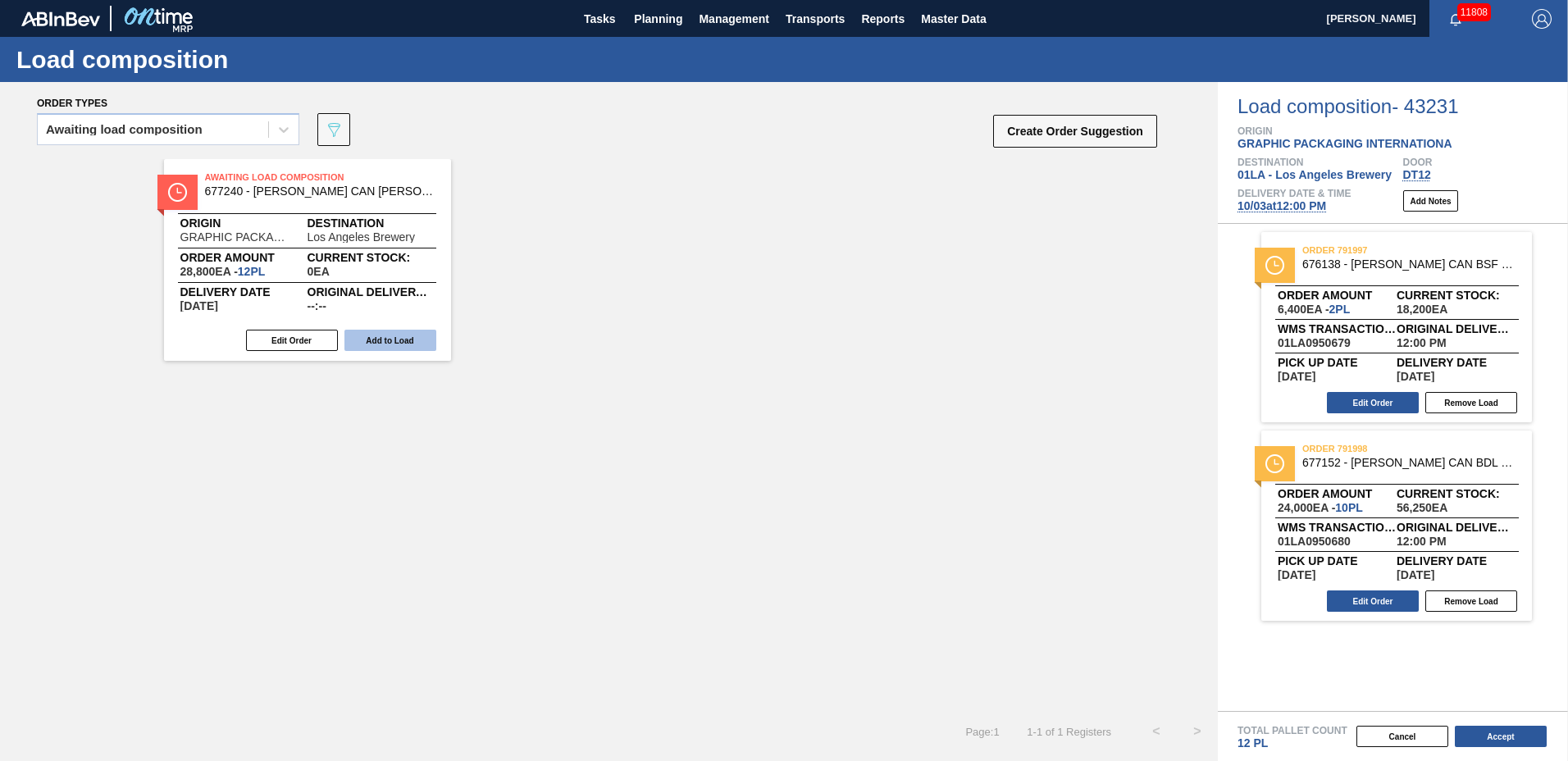
click at [411, 336] on button "Add to Load" at bounding box center [391, 341] width 92 height 22
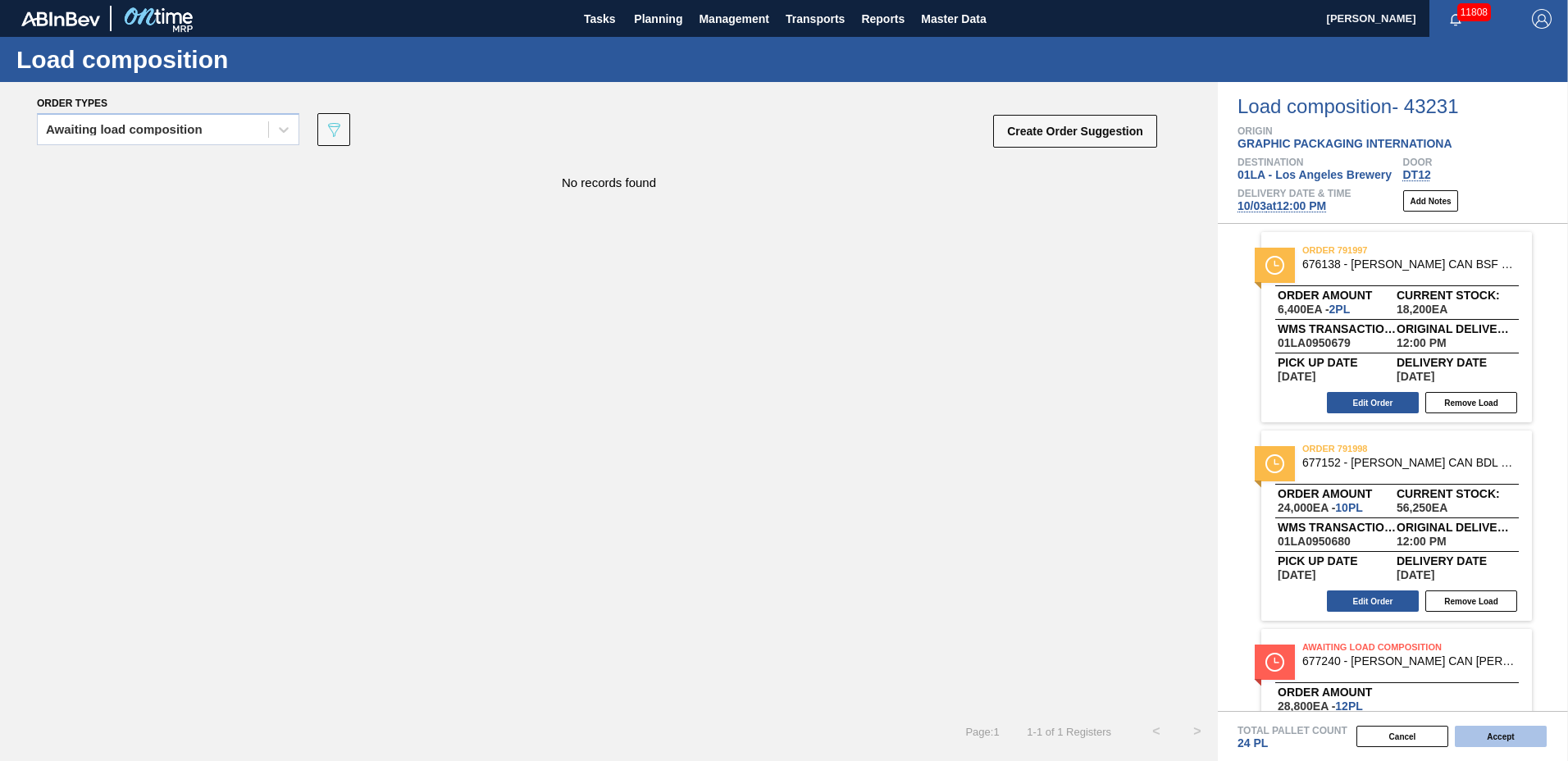
click at [1506, 728] on button "Accept" at bounding box center [1501, 737] width 92 height 22
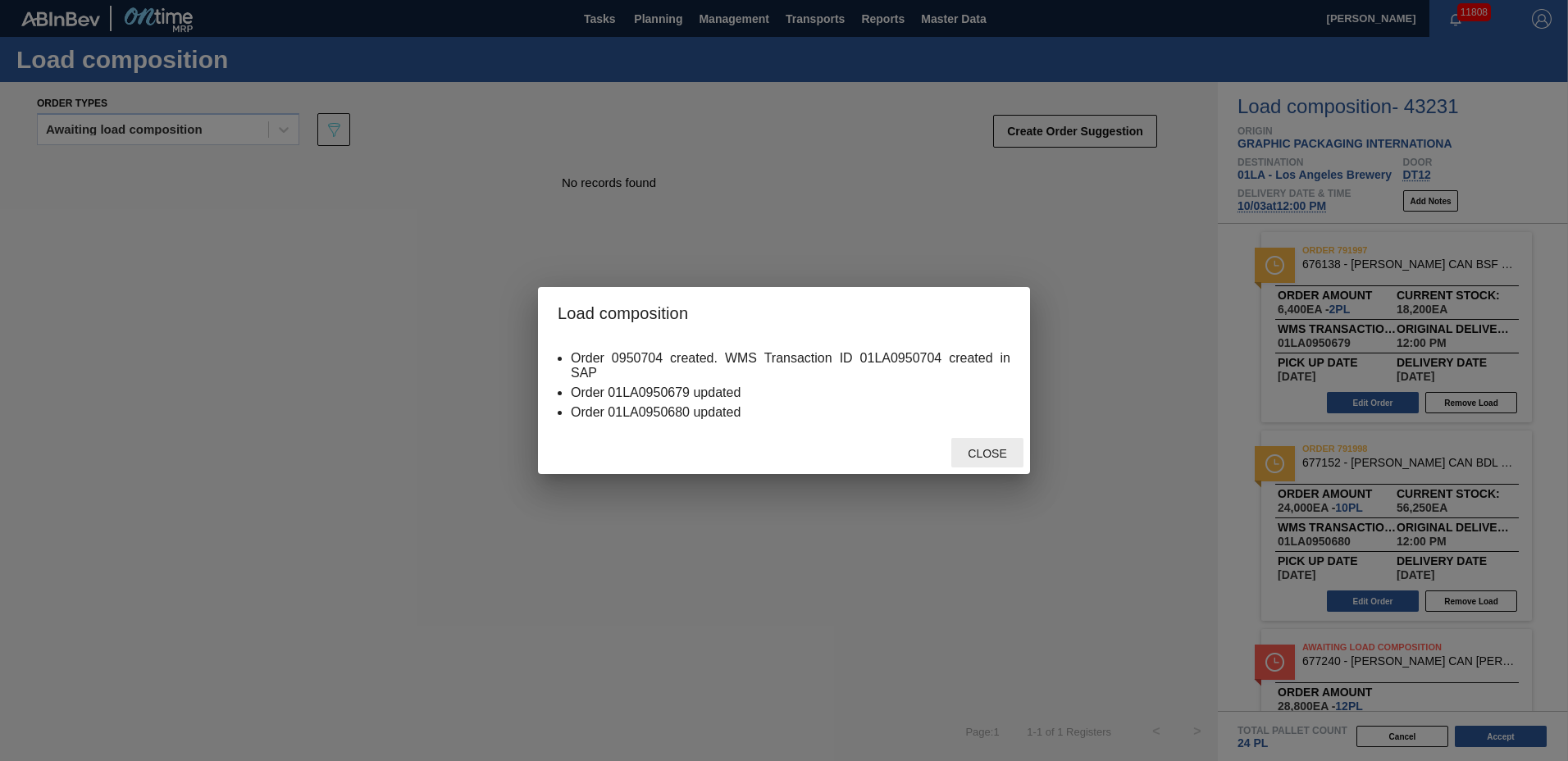
click at [992, 440] on div "Close" at bounding box center [988, 453] width 72 height 30
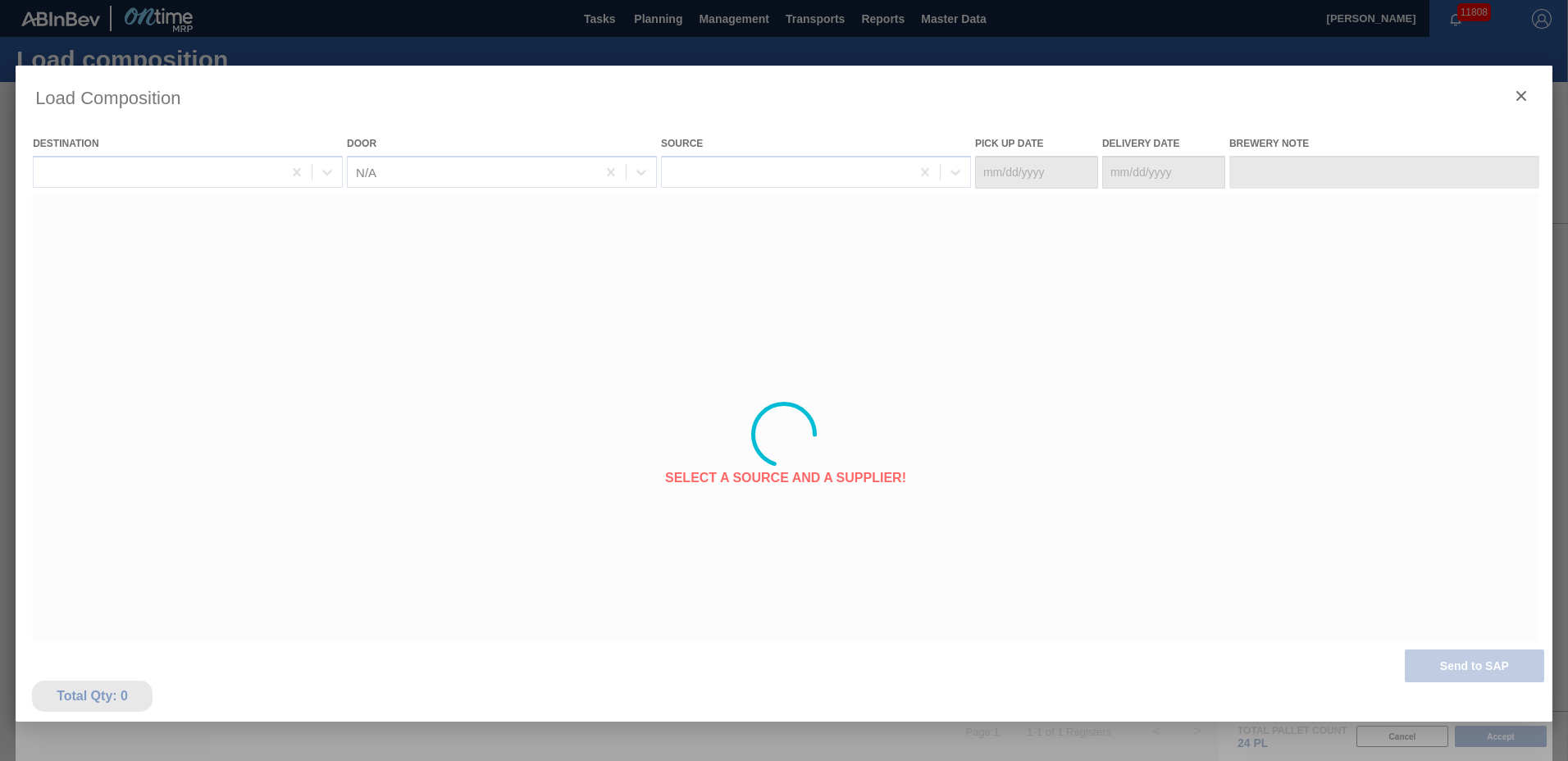
type Date "[DATE]"
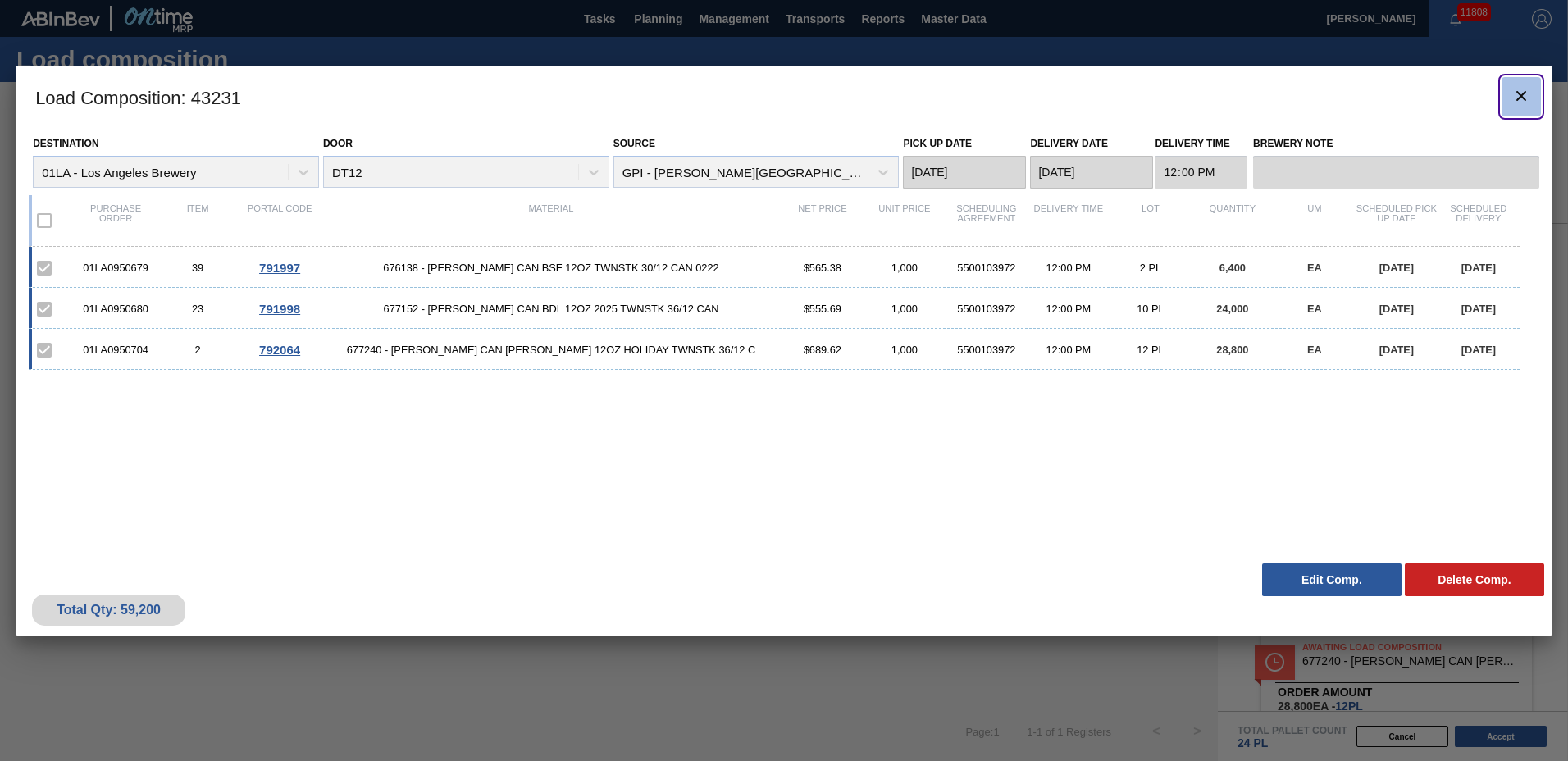
click at [1516, 90] on icon "botão de ícone" at bounding box center [1521, 96] width 20 height 20
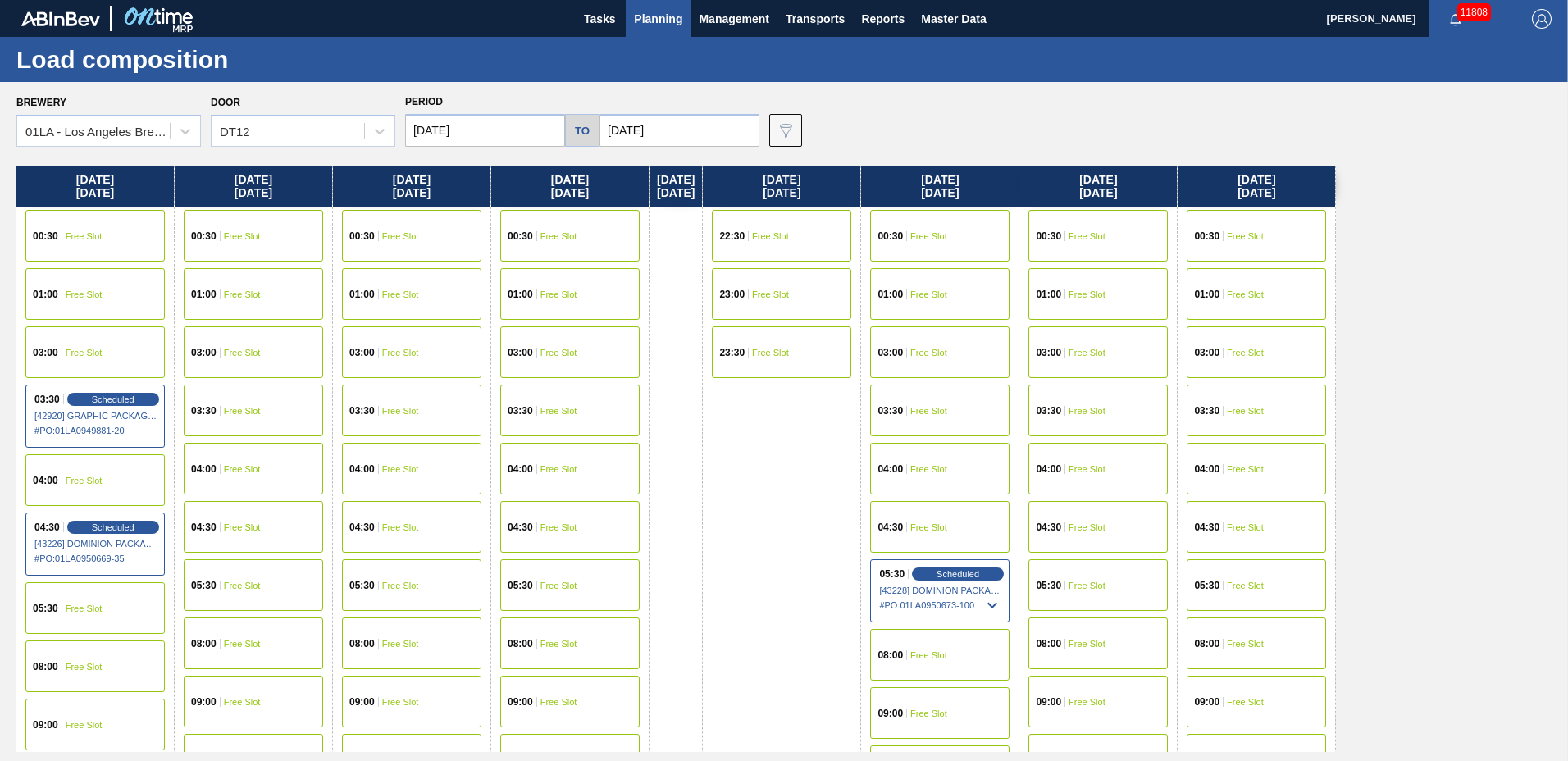
click at [647, 23] on span "Planning" at bounding box center [658, 19] width 48 height 20
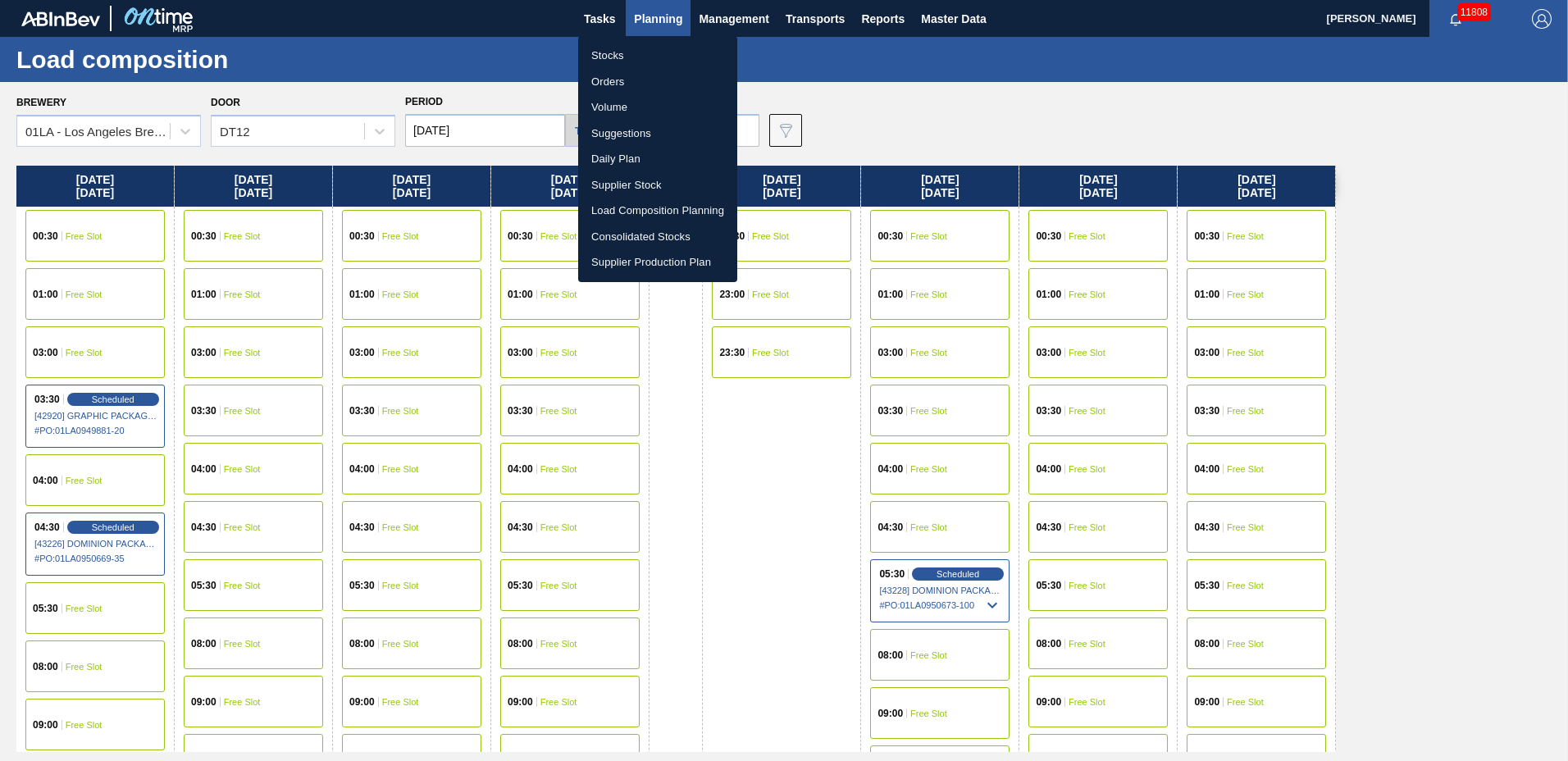
click at [658, 136] on li "Suggestions" at bounding box center [657, 134] width 159 height 27
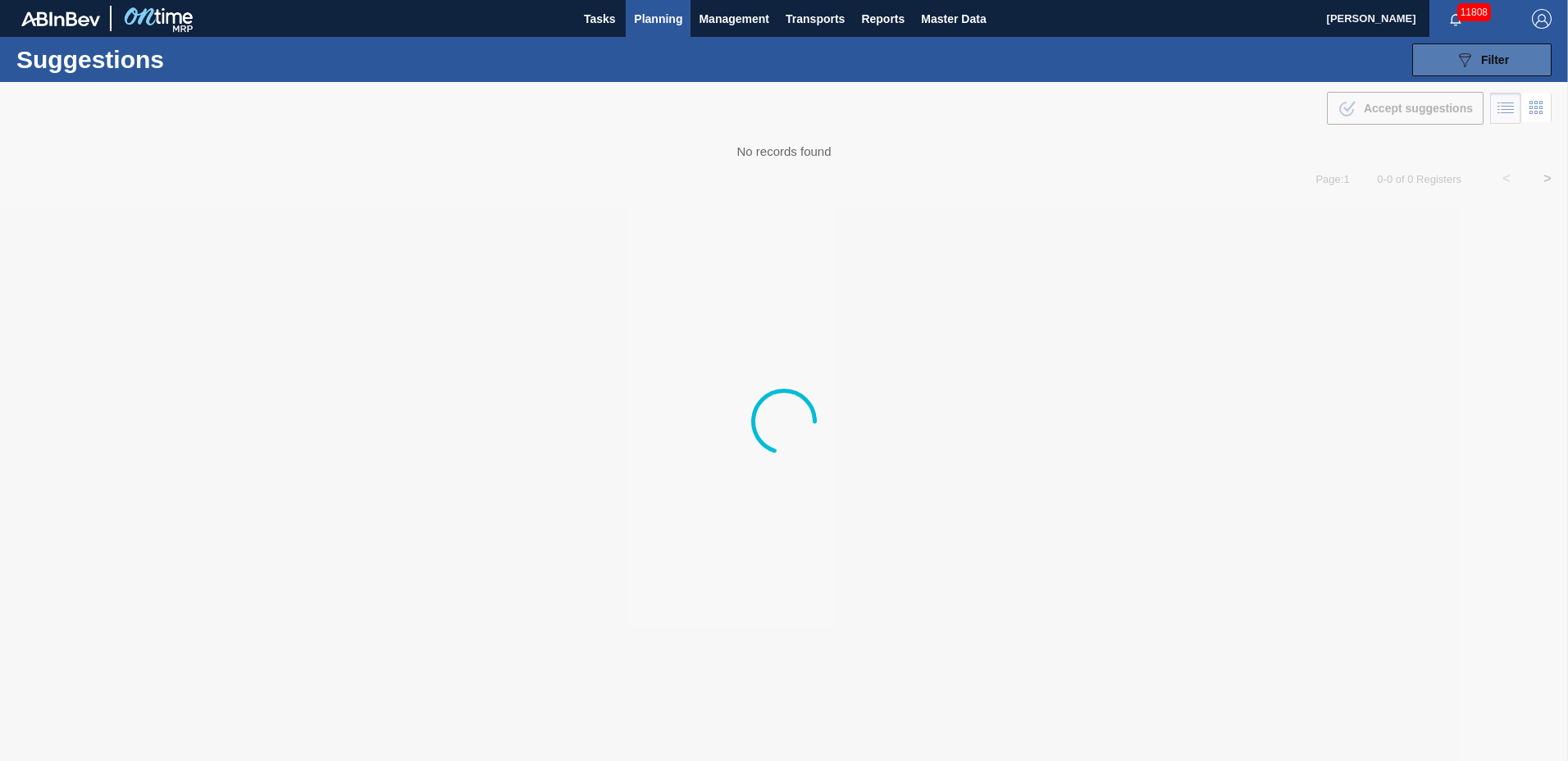
type to "[DATE]"
click at [1480, 61] on div "089F7B8B-B2A5-4AFE-B5C0-19BA573D28AC Filter" at bounding box center [1481, 60] width 54 height 20
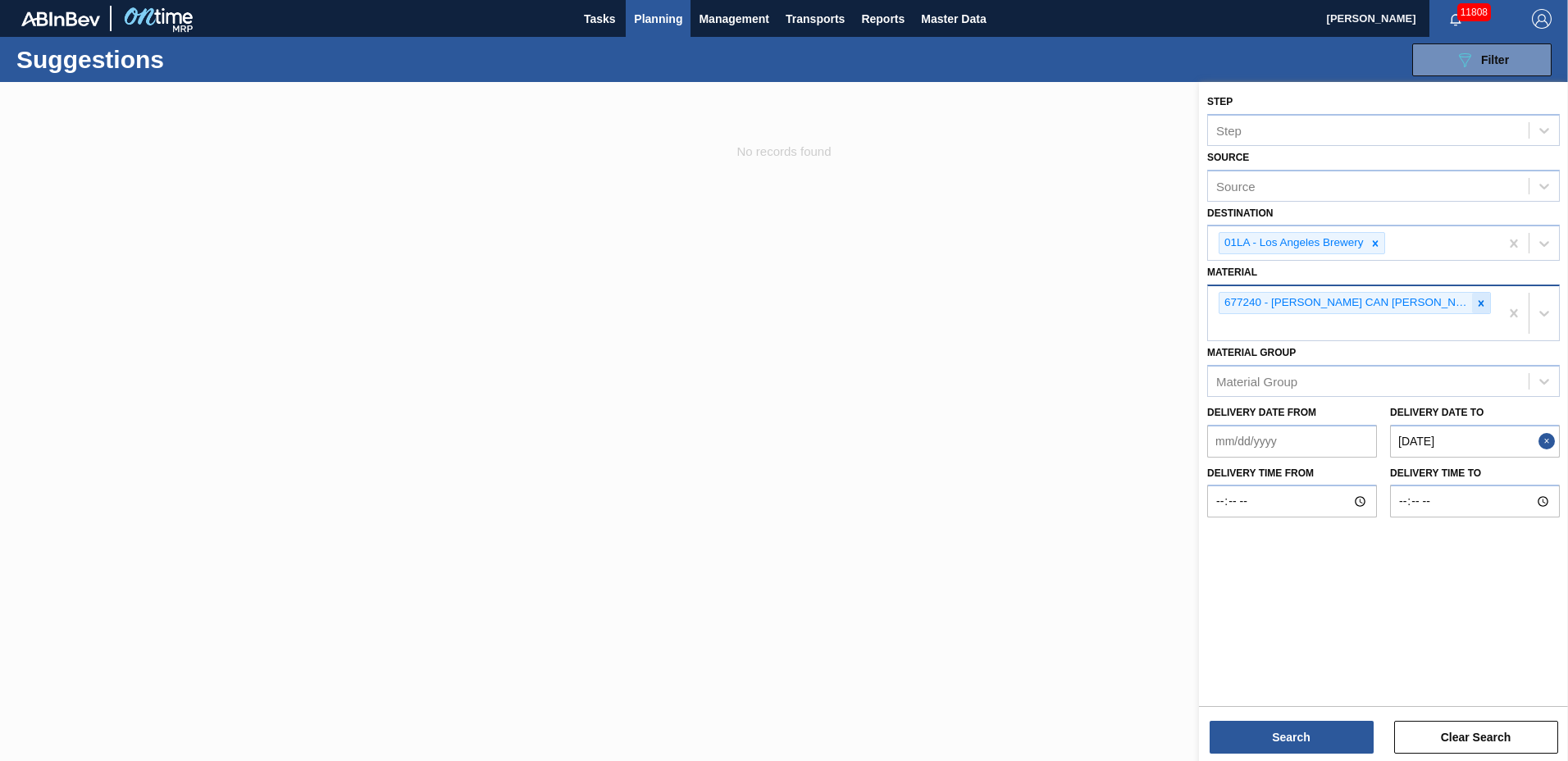
click at [1477, 305] on icon at bounding box center [1481, 304] width 12 height 12
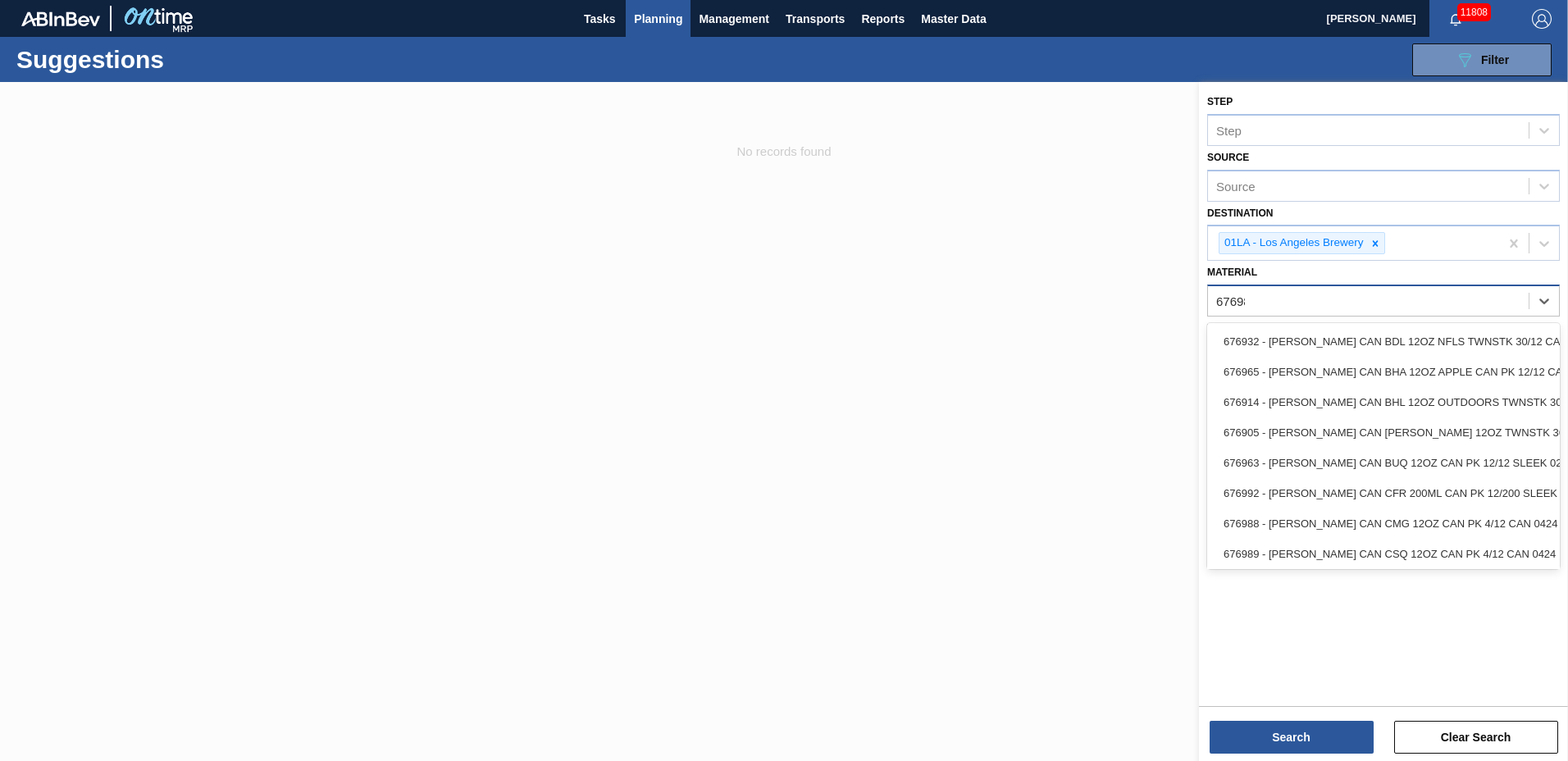
type input "676988"
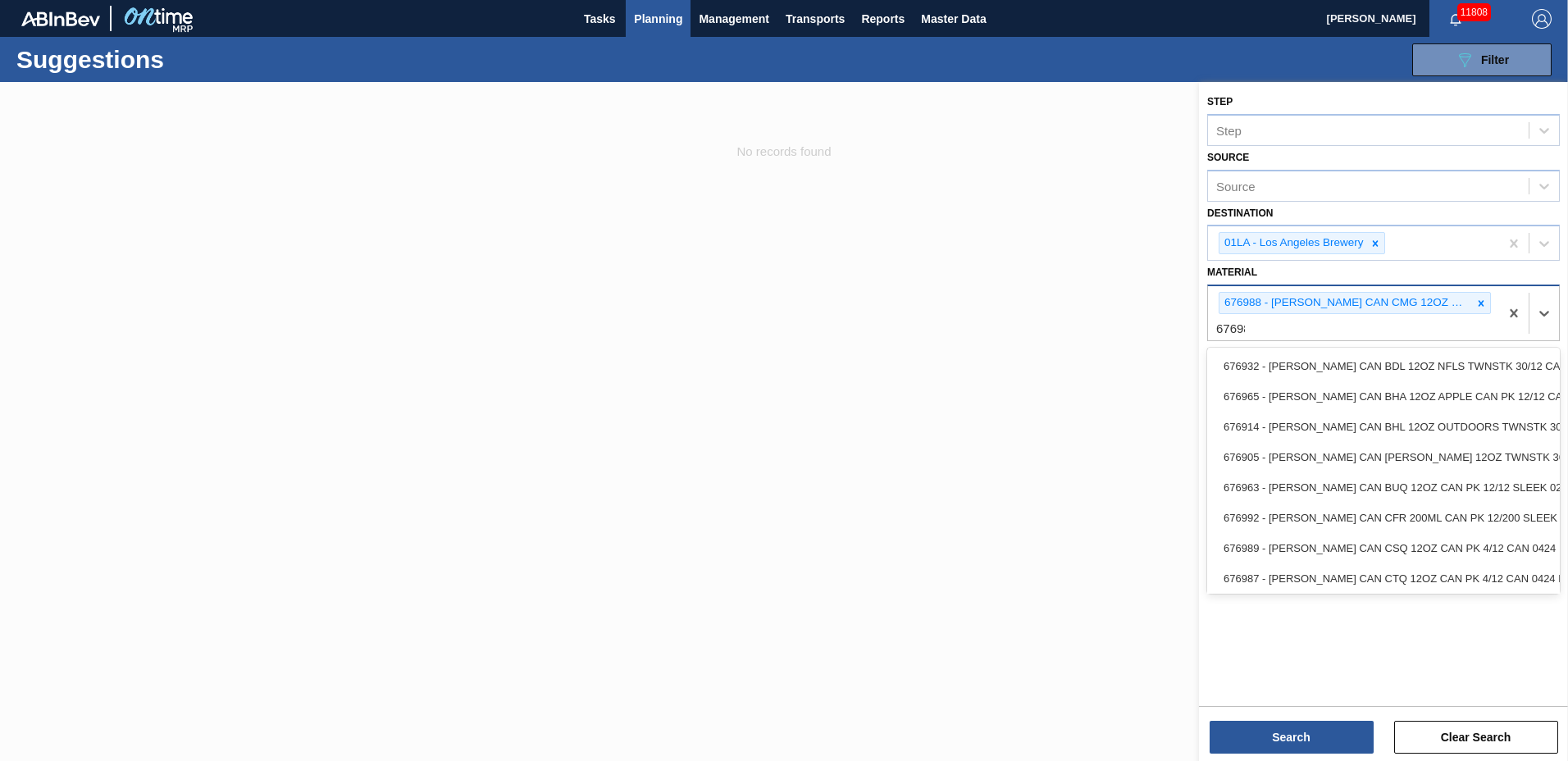
type input "676987"
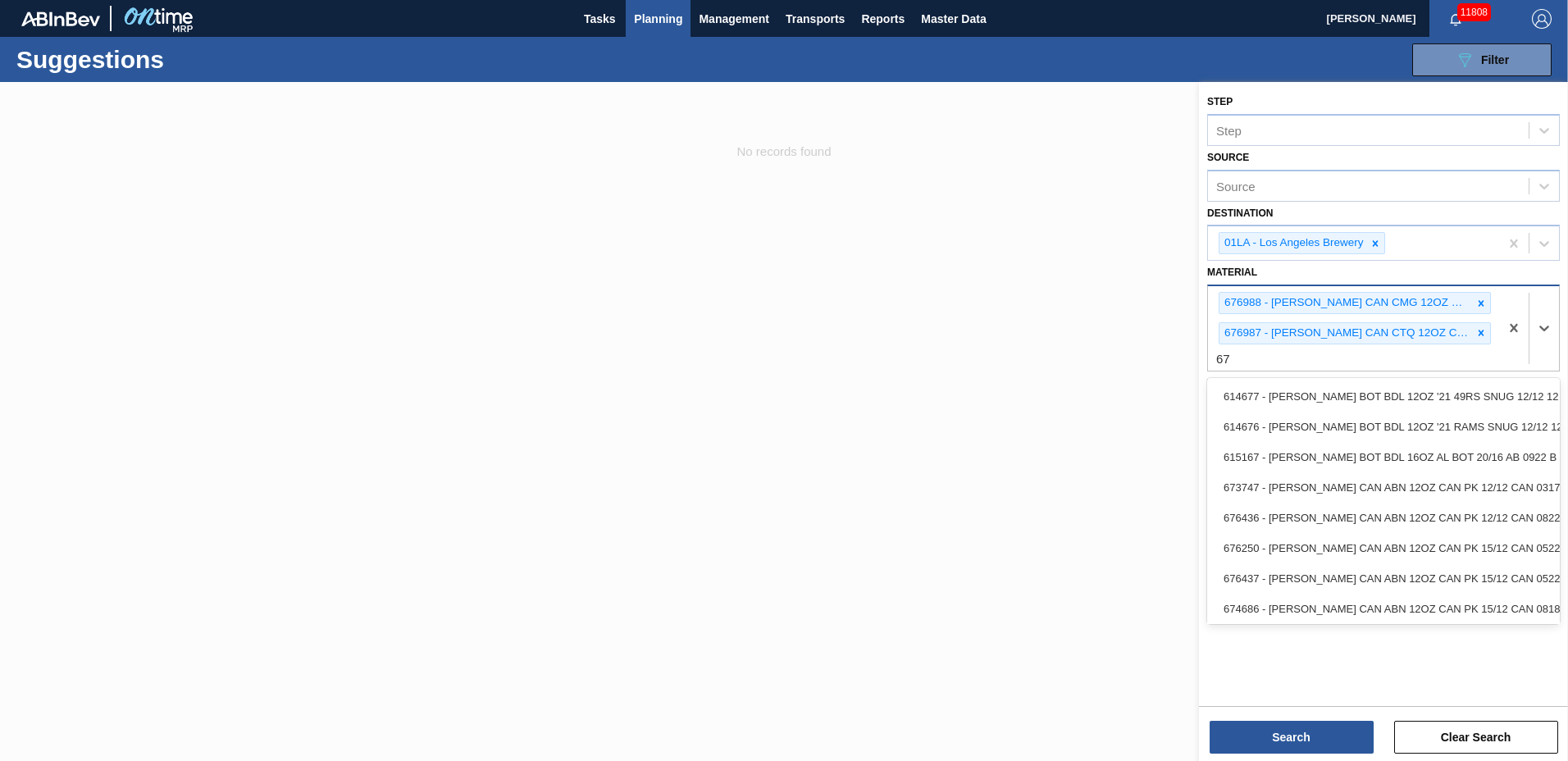
type input "6"
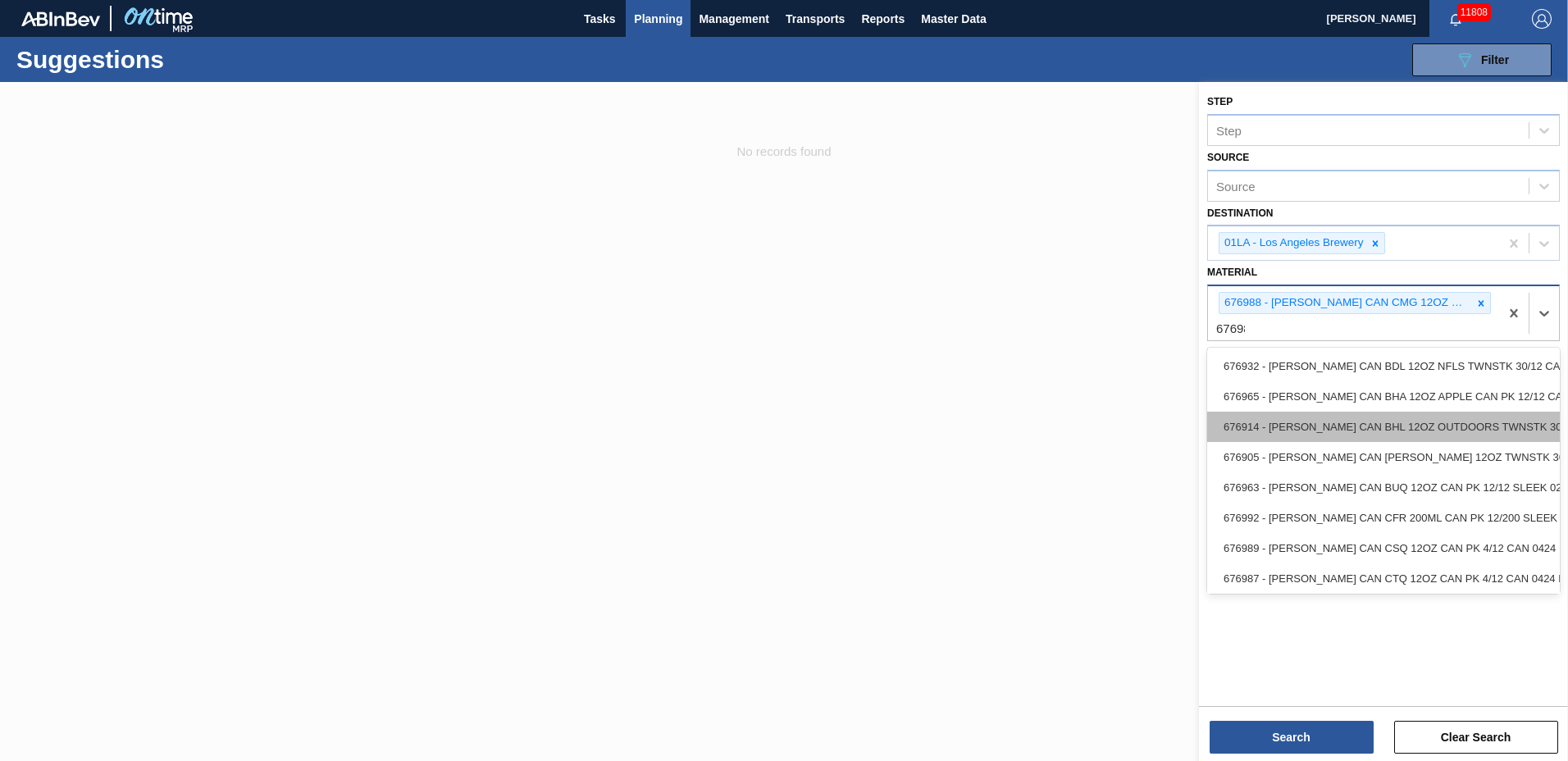
type input "676987"
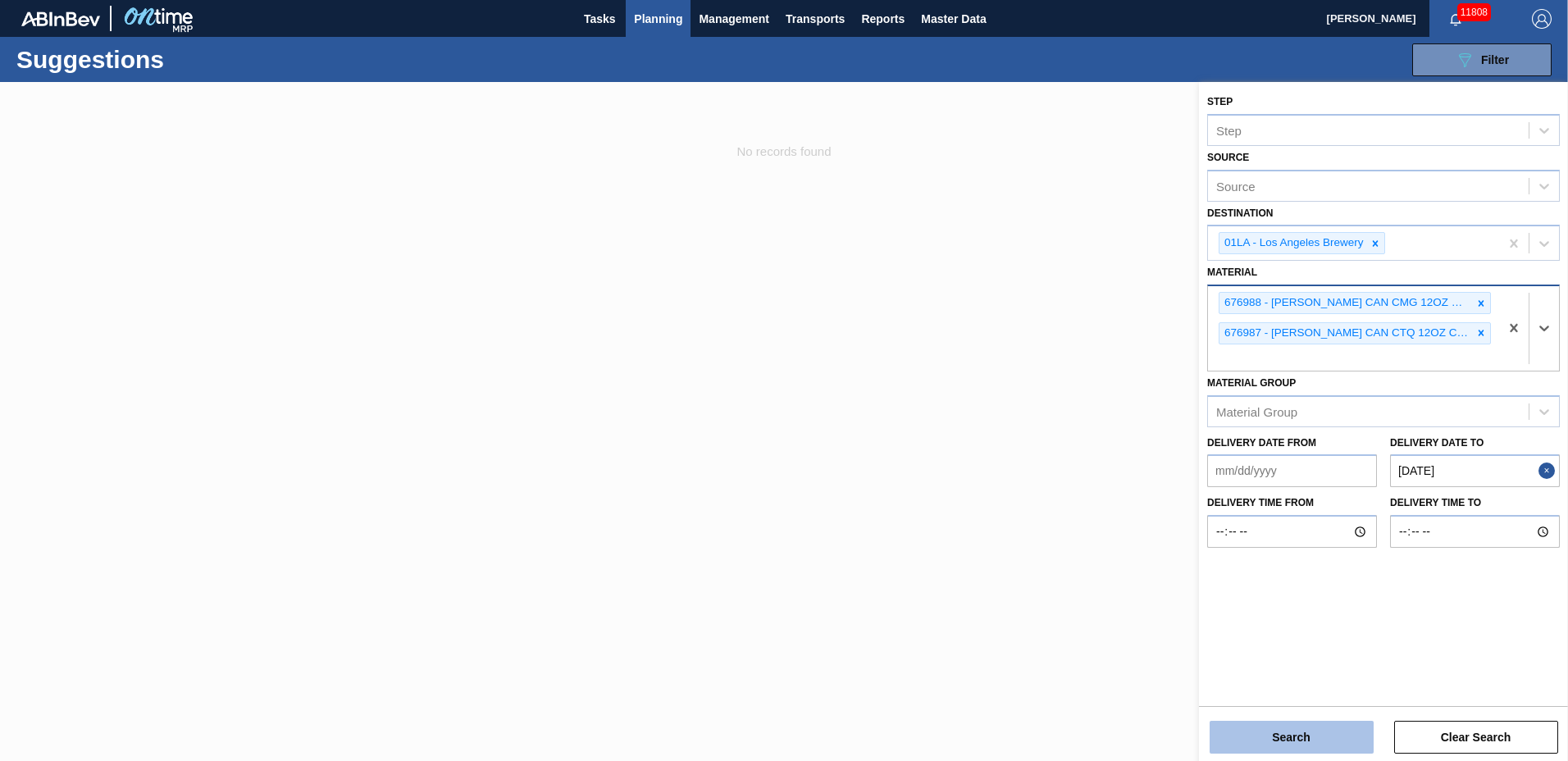
click at [1271, 739] on button "Search" at bounding box center [1292, 737] width 164 height 32
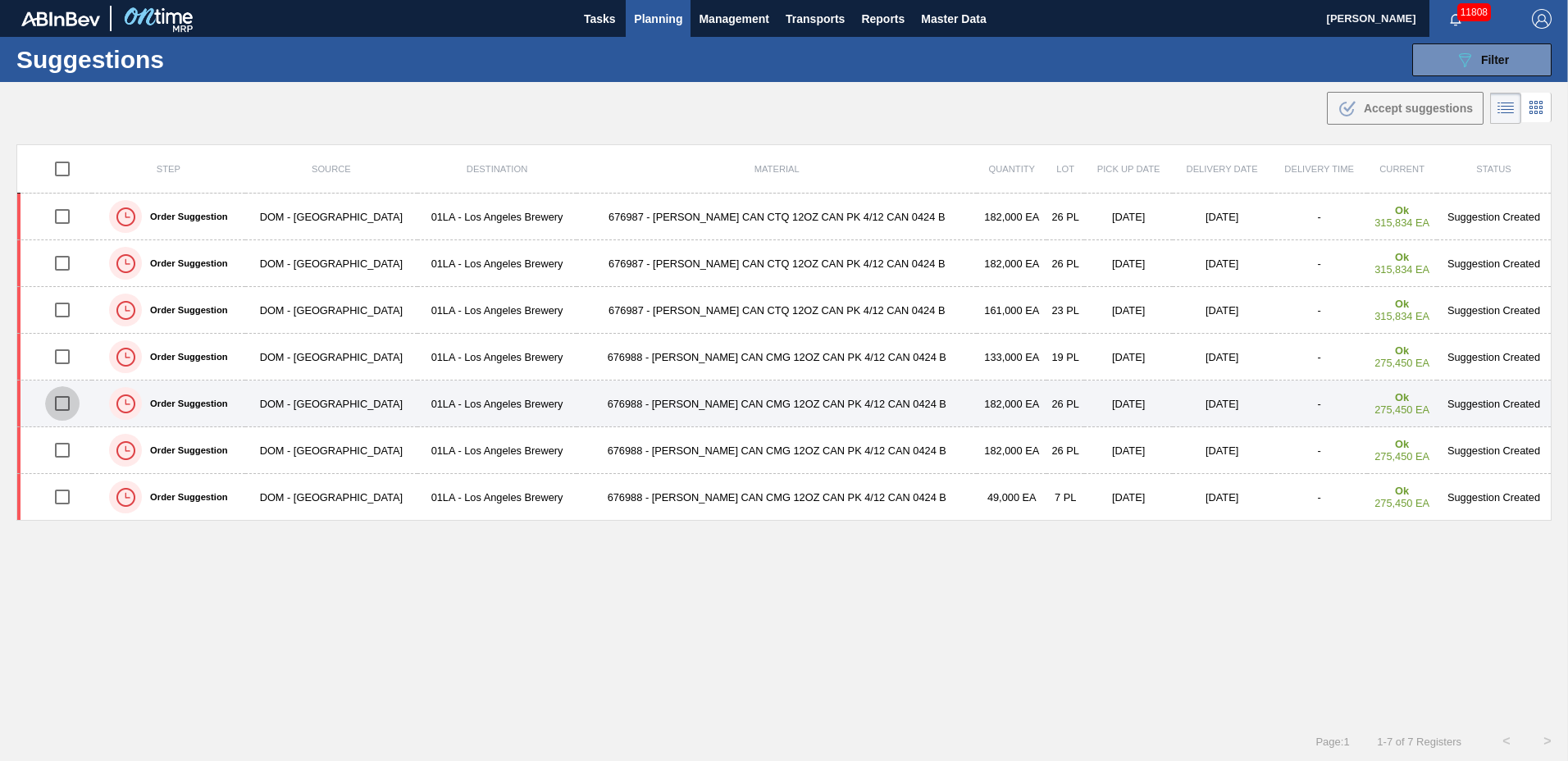
click at [63, 408] on input "checkbox" at bounding box center [62, 403] width 34 height 34
checkbox input "true"
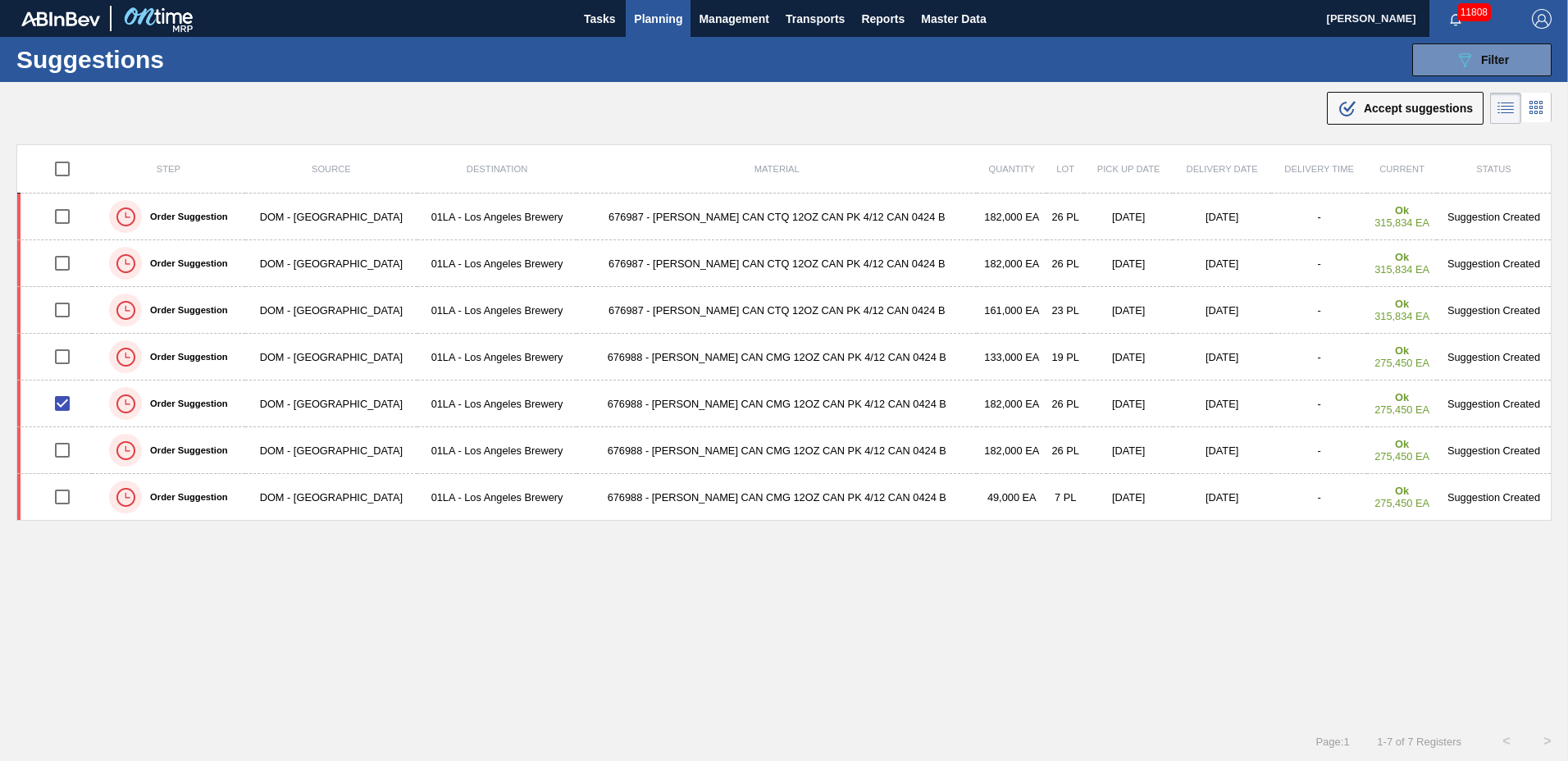
drag, startPoint x: 1413, startPoint y: 102, endPoint x: 1232, endPoint y: 166, distance: 192.0
click at [1412, 103] on span "Accept suggestions" at bounding box center [1418, 108] width 109 height 13
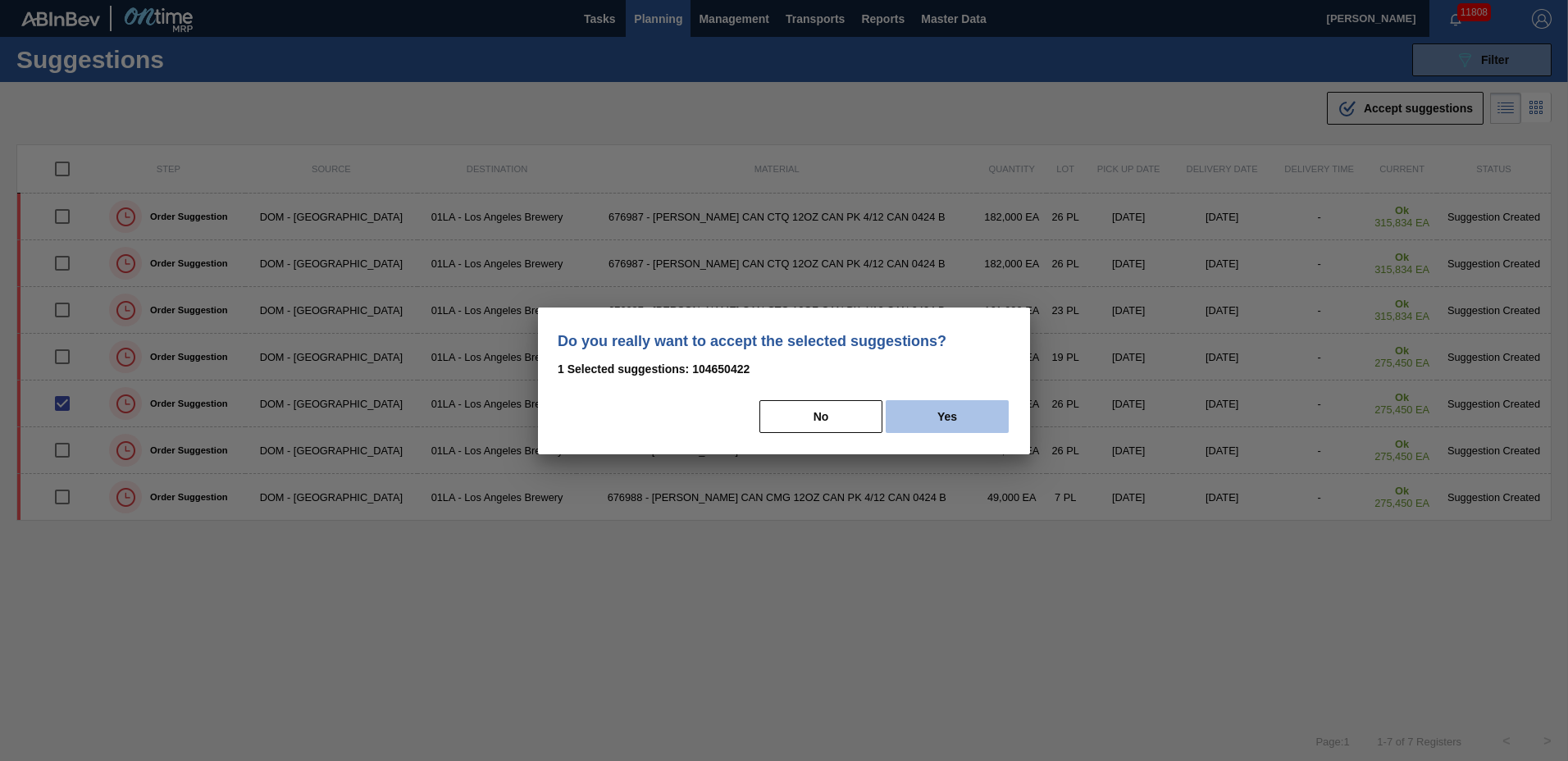
click at [965, 421] on button "Yes" at bounding box center [948, 416] width 123 height 32
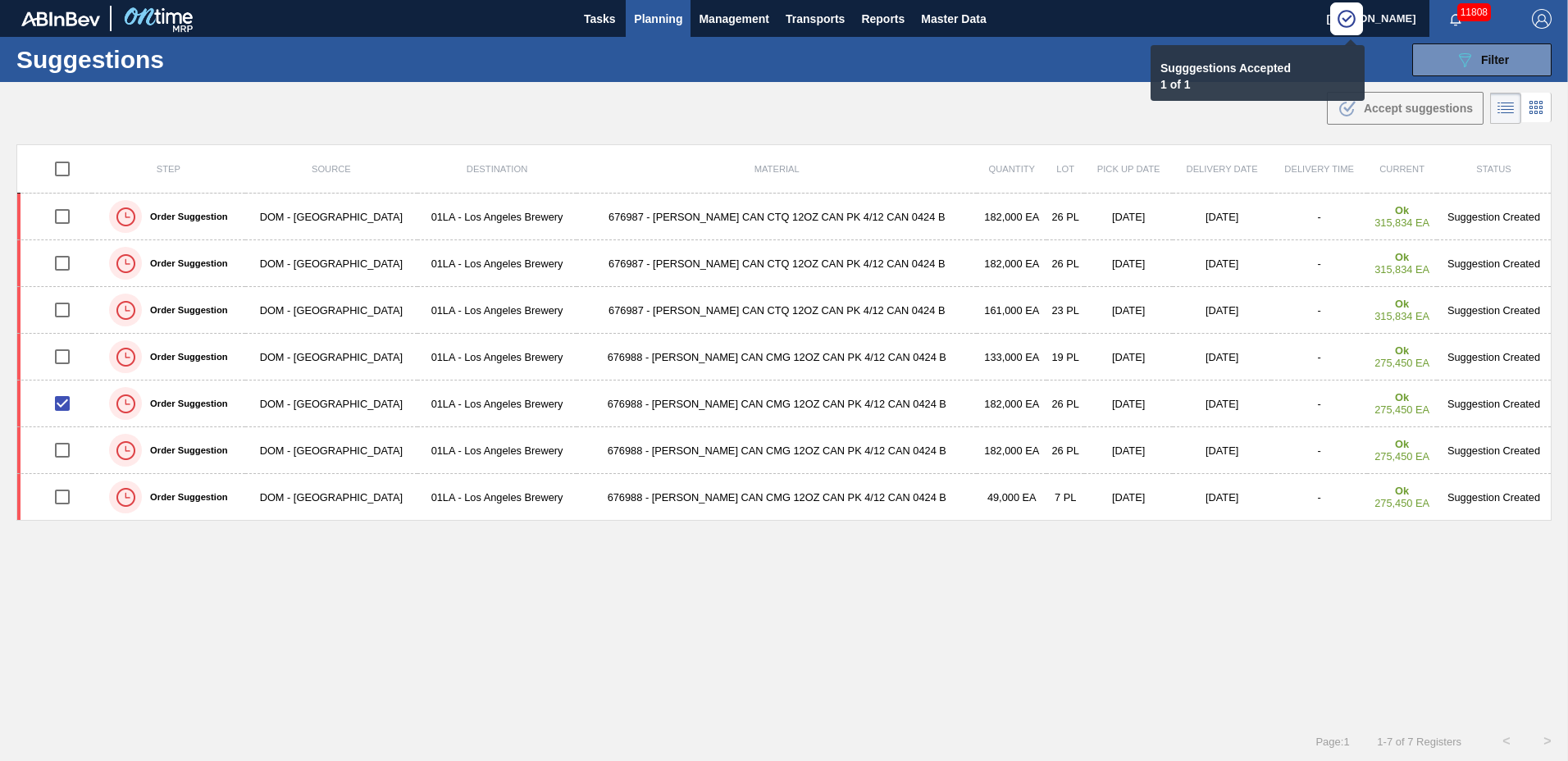
click at [648, 15] on span "Planning" at bounding box center [658, 19] width 48 height 20
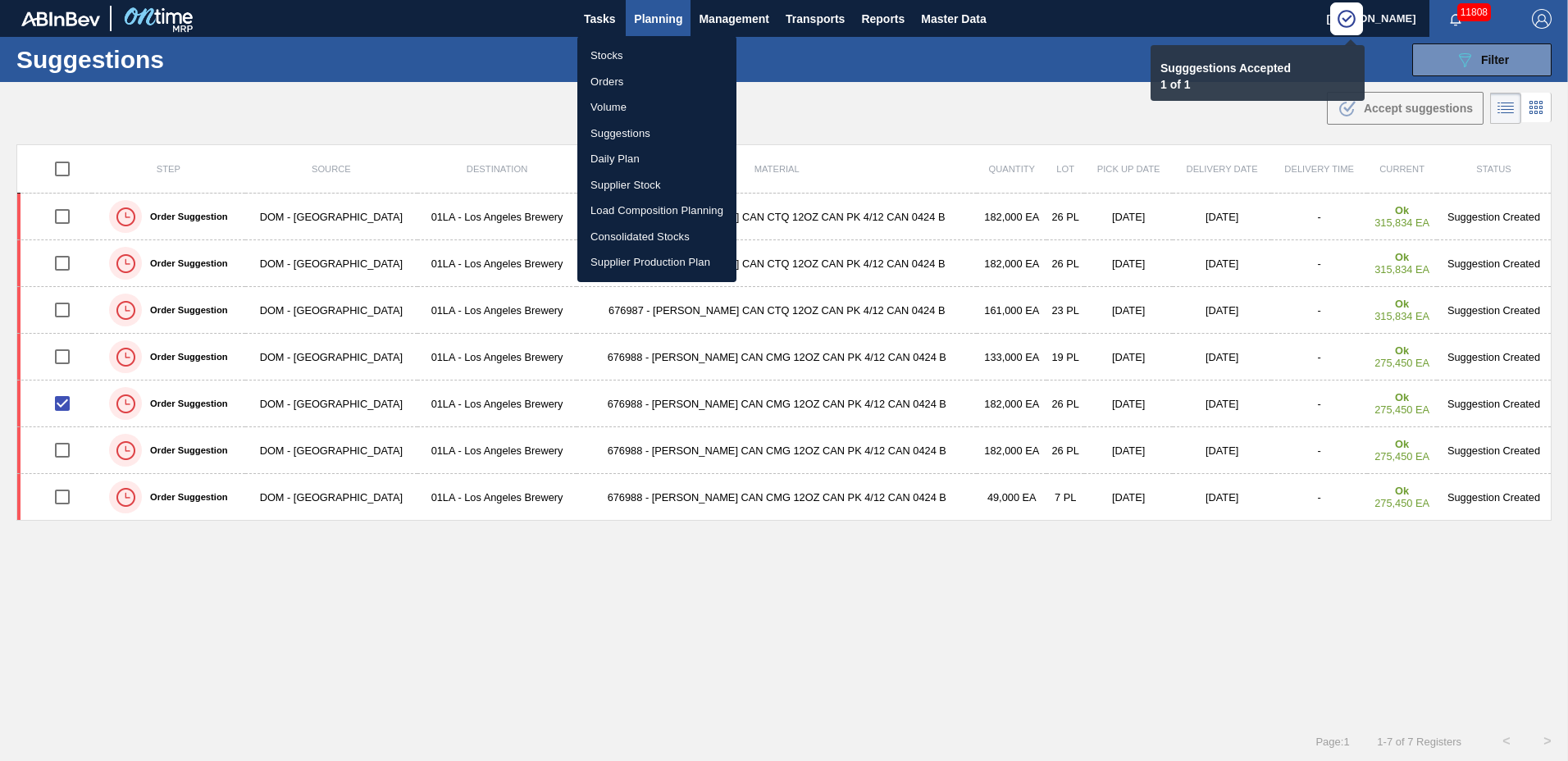
click at [649, 206] on li "Load Composition Planning" at bounding box center [656, 211] width 159 height 27
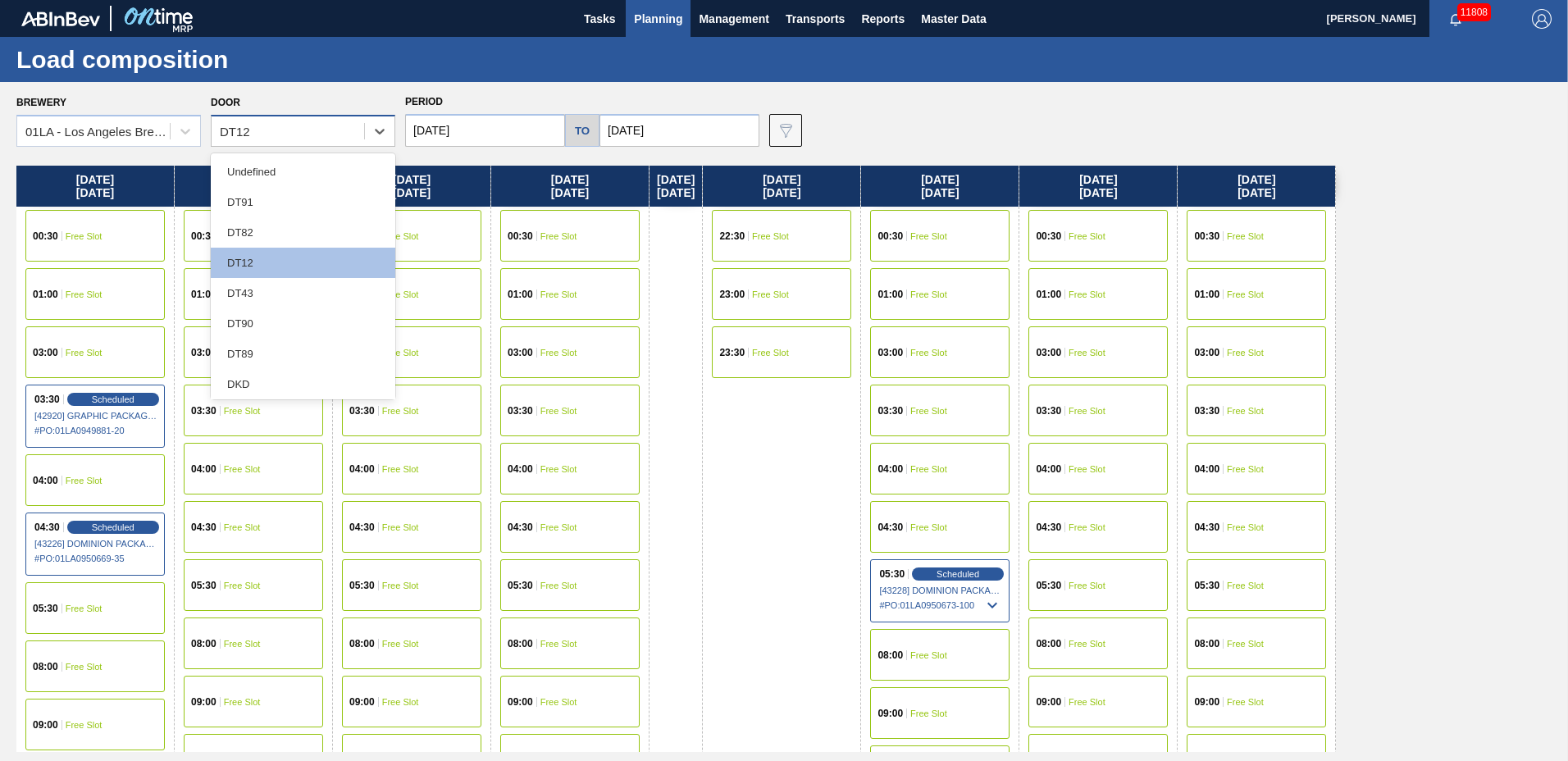
click at [290, 128] on div "DT12" at bounding box center [287, 132] width 152 height 24
click at [273, 283] on div "DT43" at bounding box center [303, 293] width 185 height 30
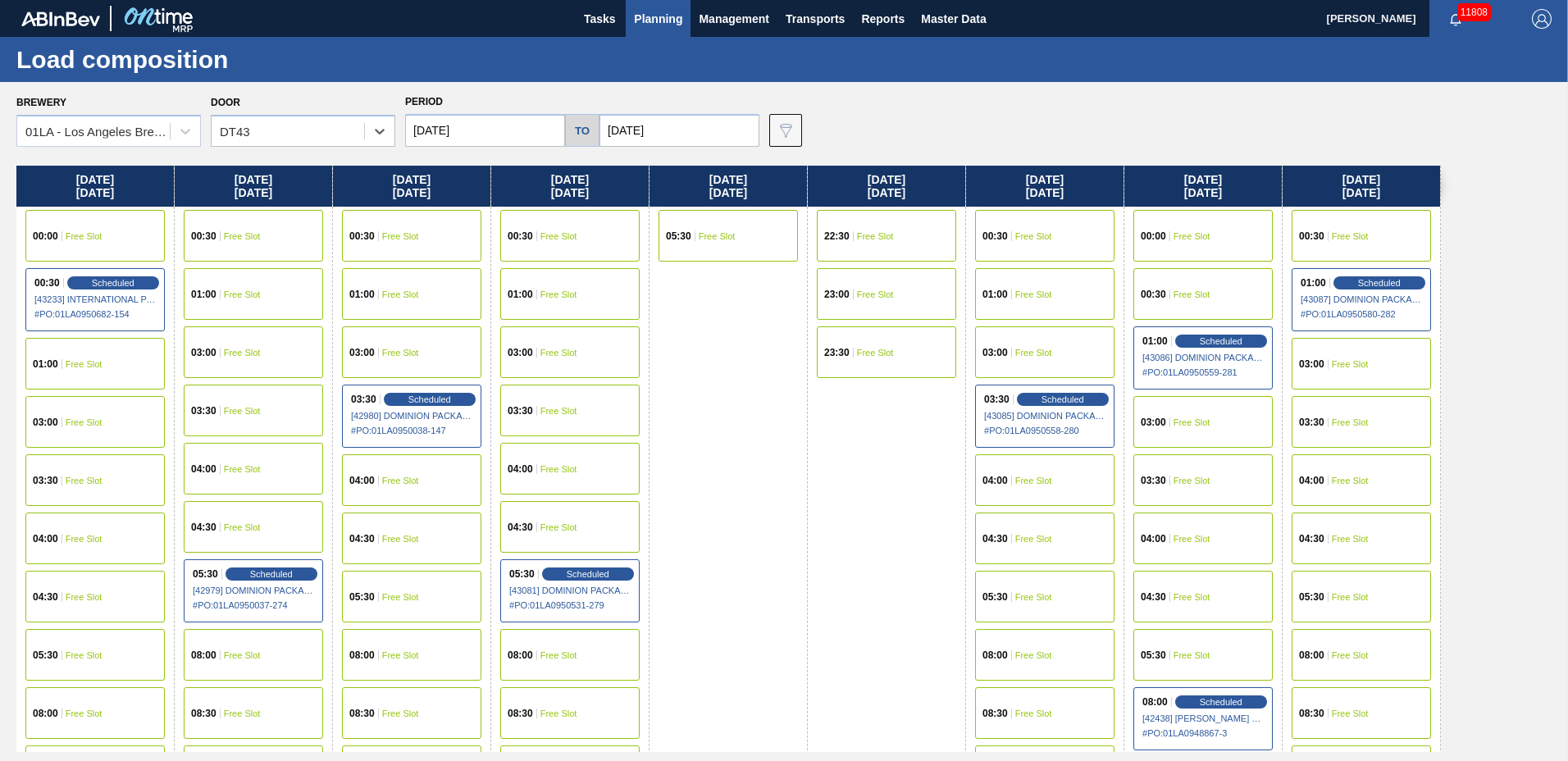
scroll to position [1257, 0]
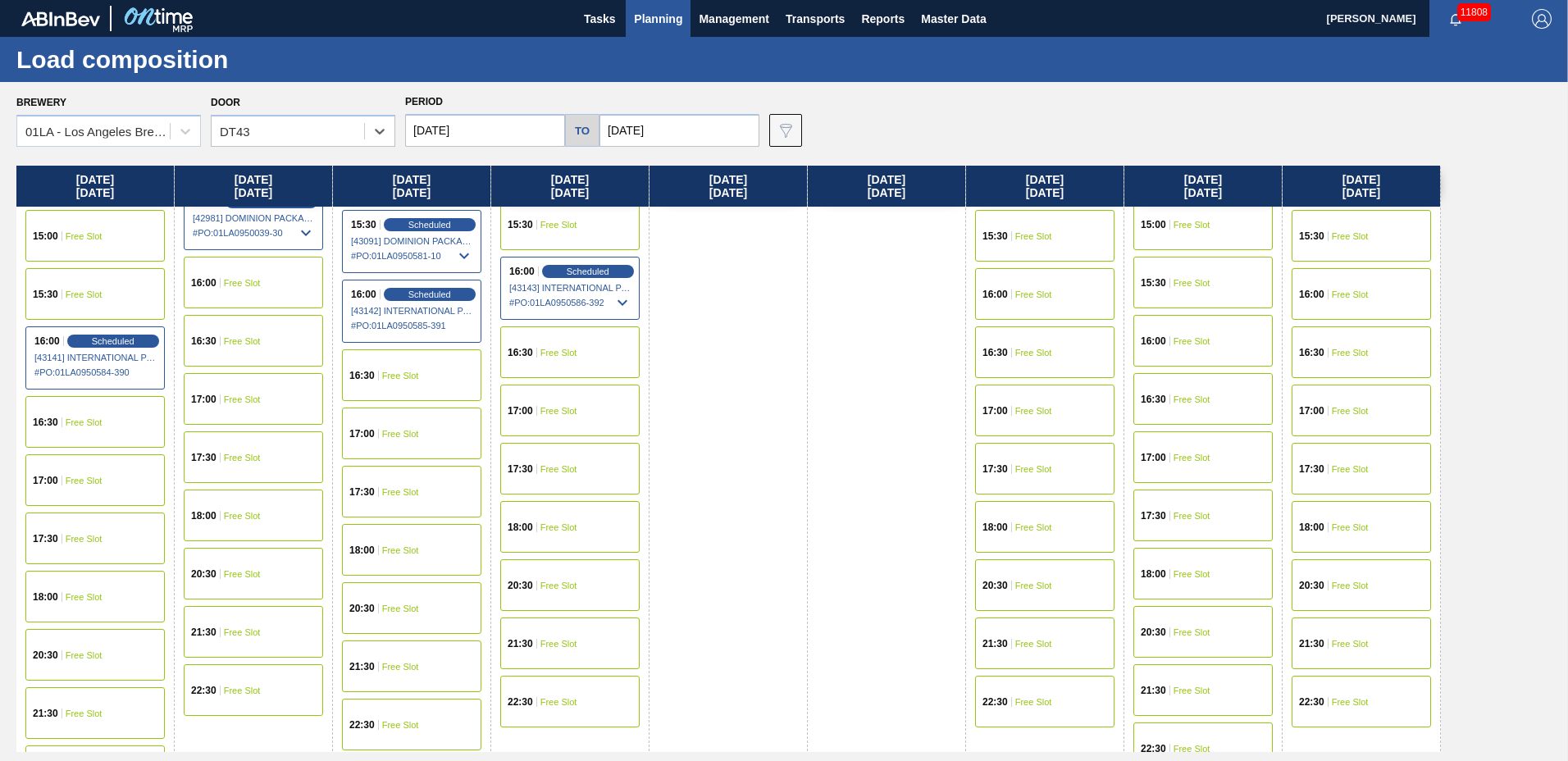
click at [1187, 265] on div "15:30 Free Slot" at bounding box center [1202, 282] width 139 height 52
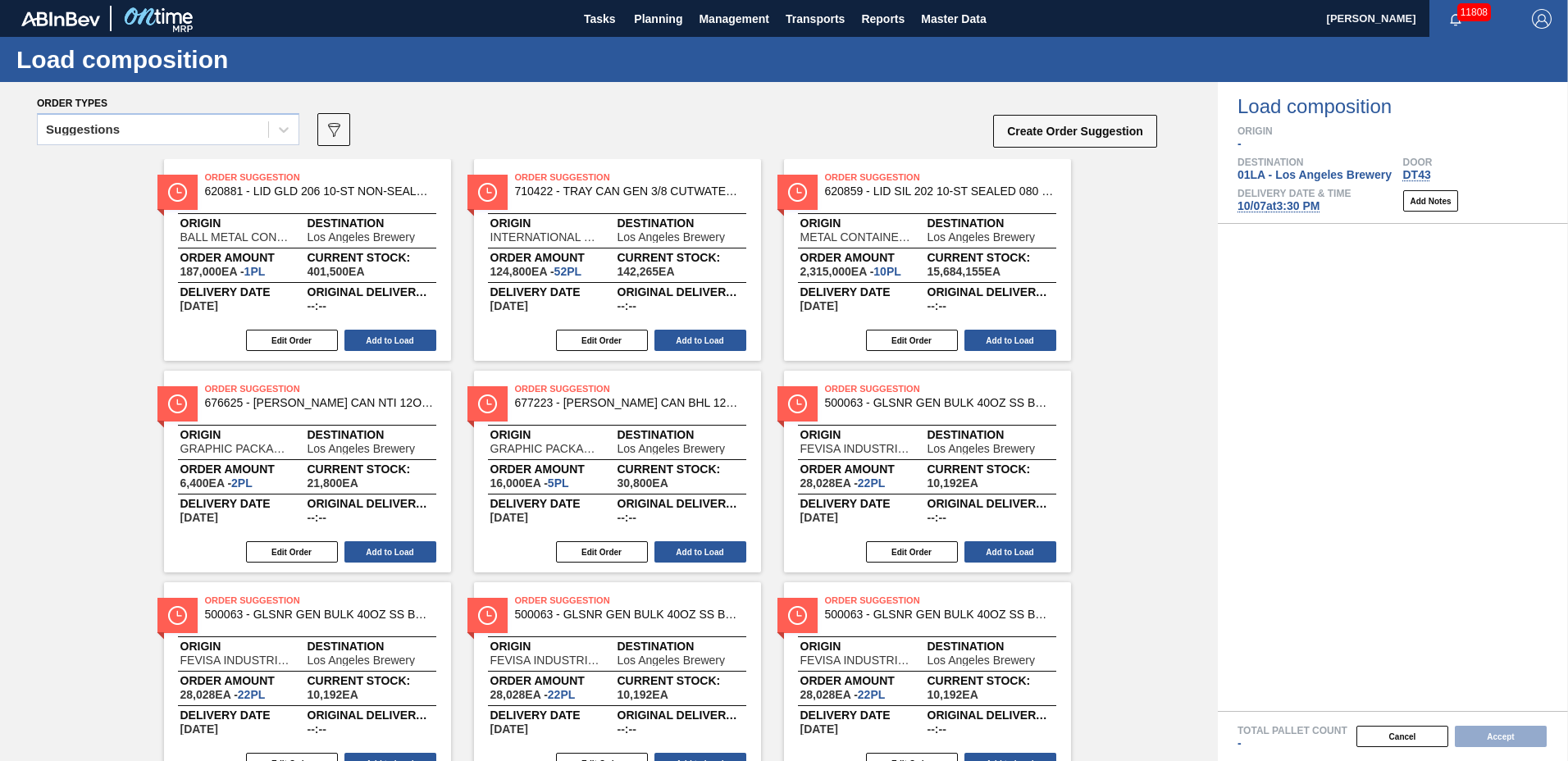
click at [162, 135] on div "Suggestions" at bounding box center [152, 130] width 231 height 24
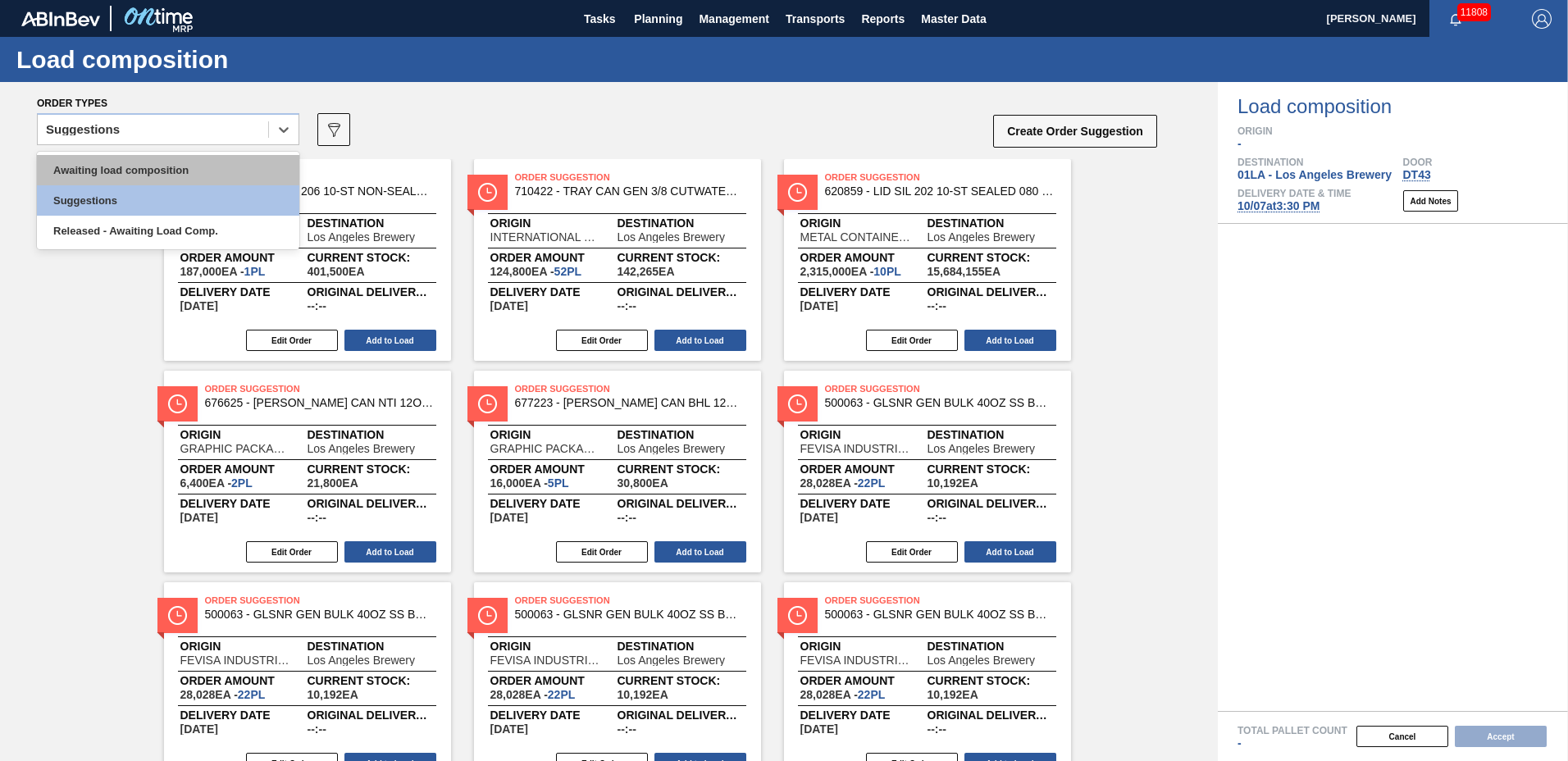
click at [142, 162] on div "Awaiting load composition" at bounding box center [167, 170] width 262 height 30
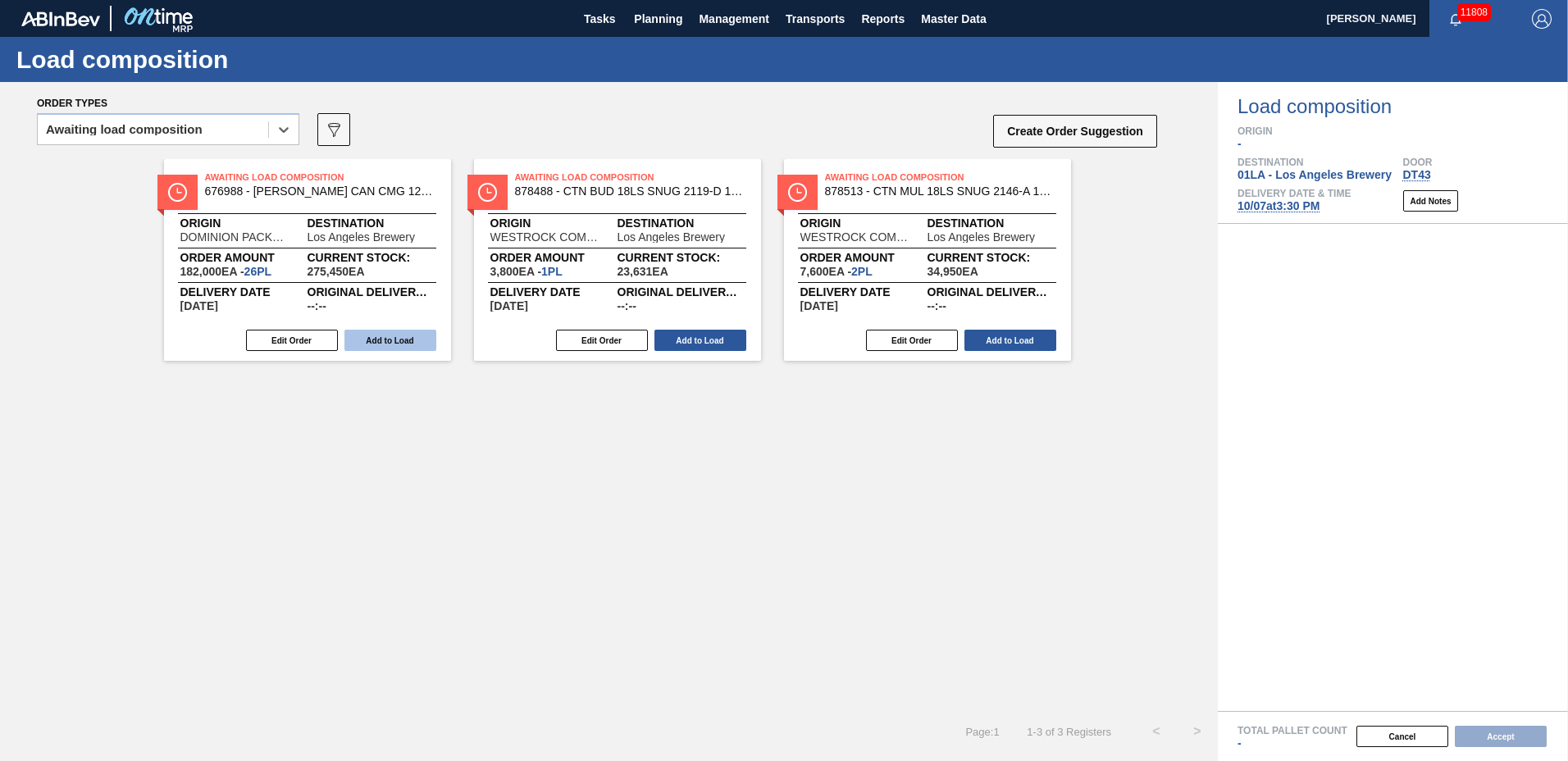
click at [420, 338] on button "Add to Load" at bounding box center [391, 341] width 92 height 22
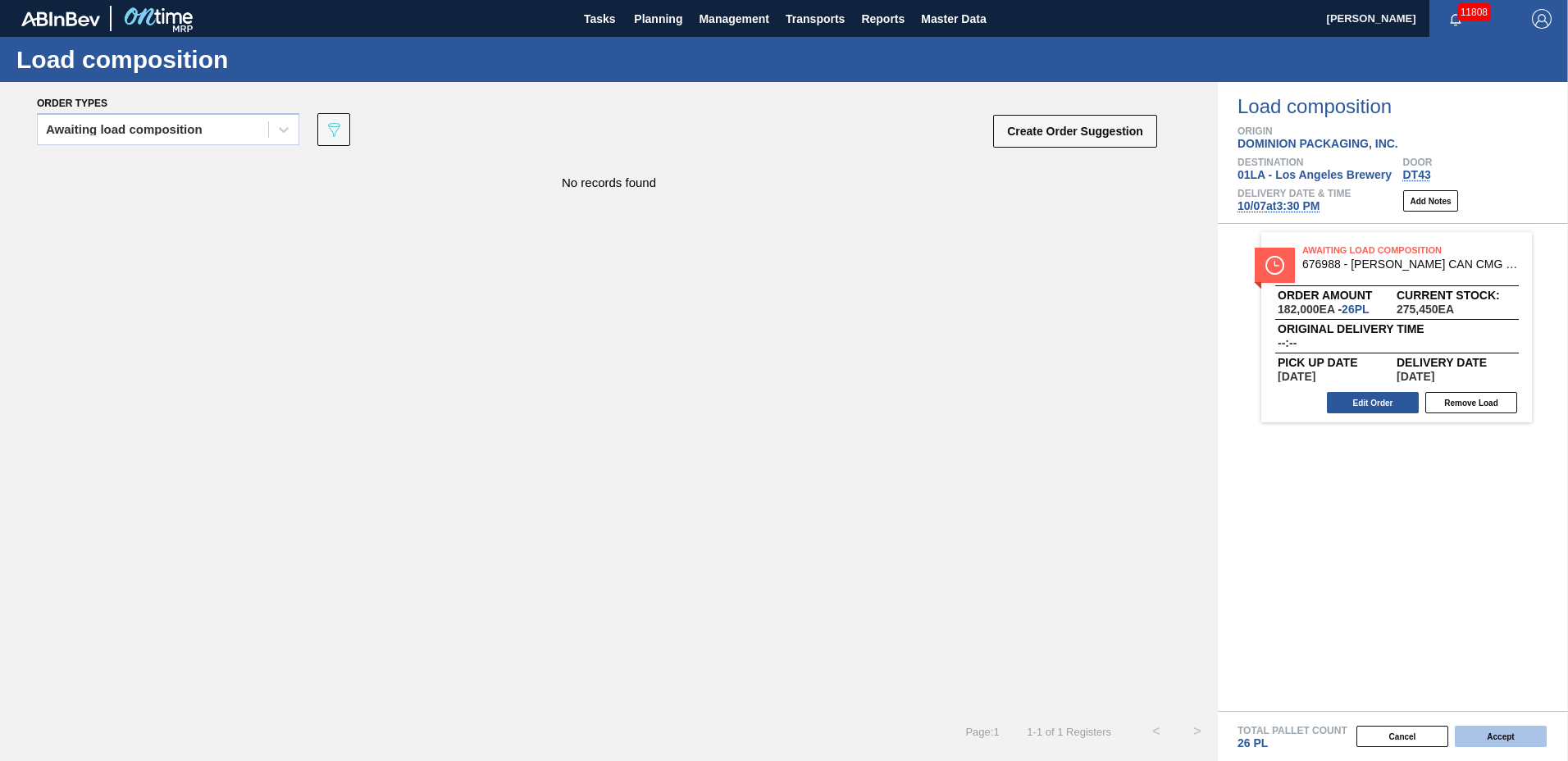
click at [1510, 729] on button "Accept" at bounding box center [1501, 737] width 92 height 22
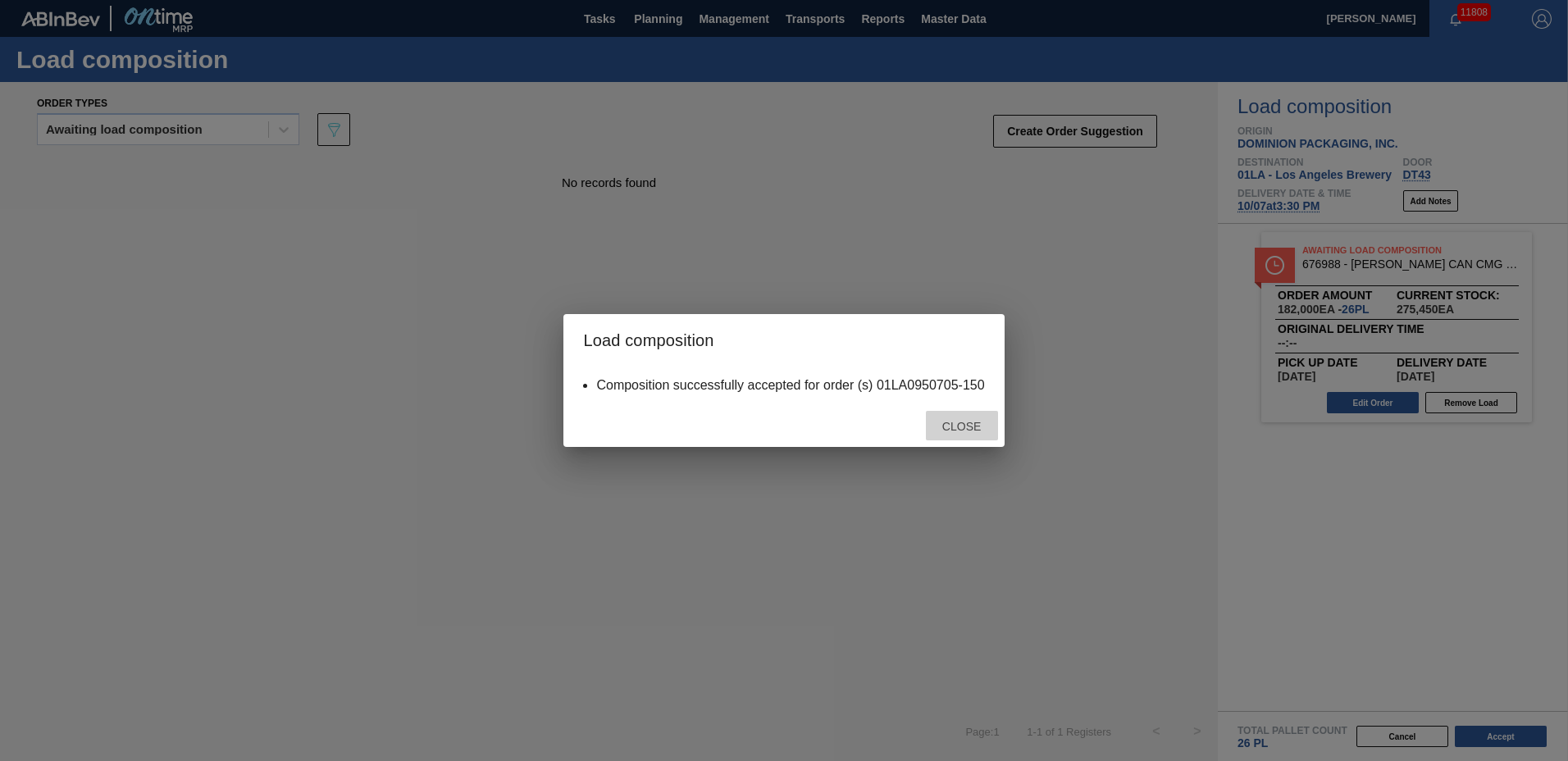
click at [970, 430] on span "Close" at bounding box center [962, 426] width 65 height 13
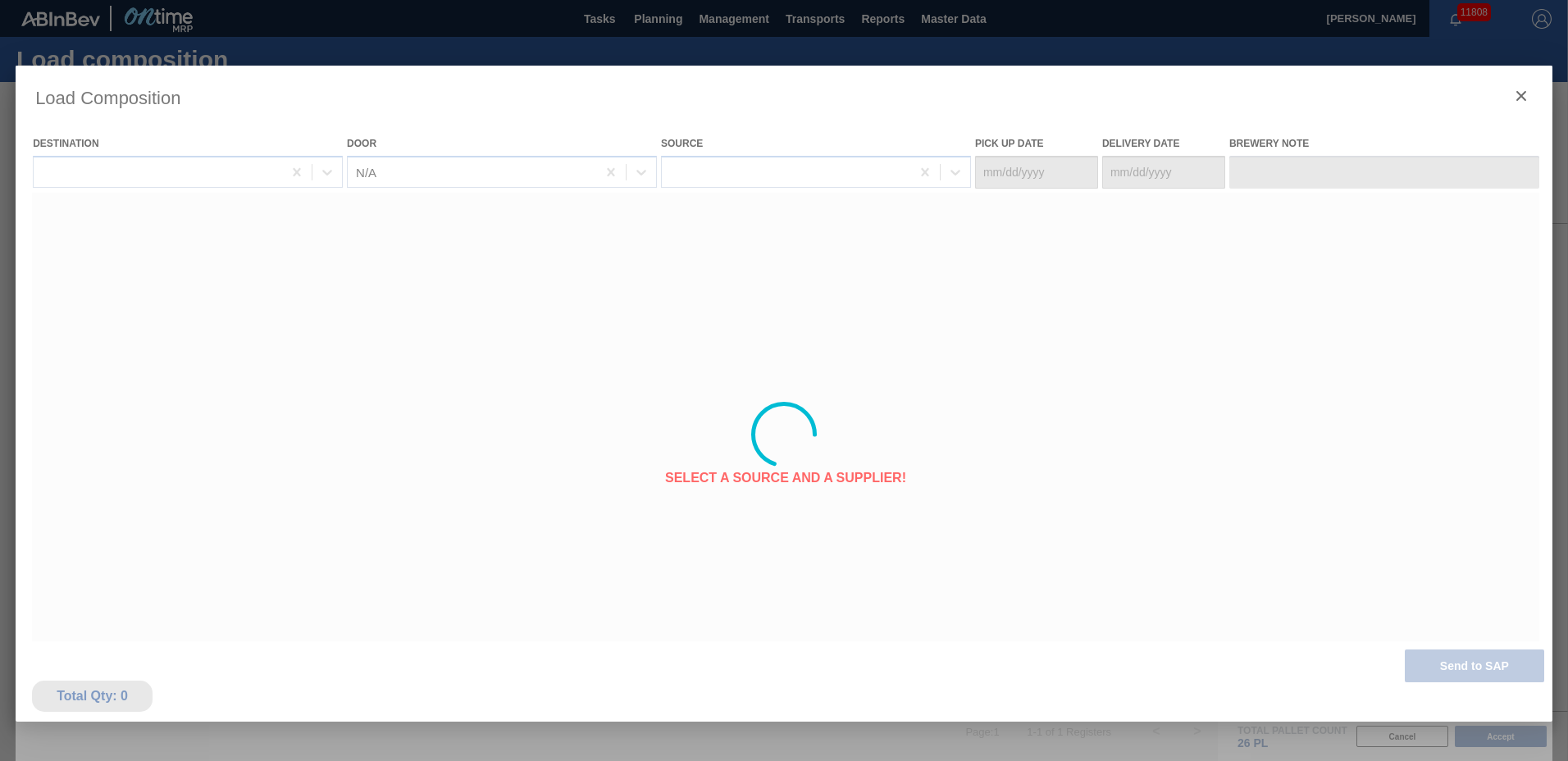
type Date "[DATE]"
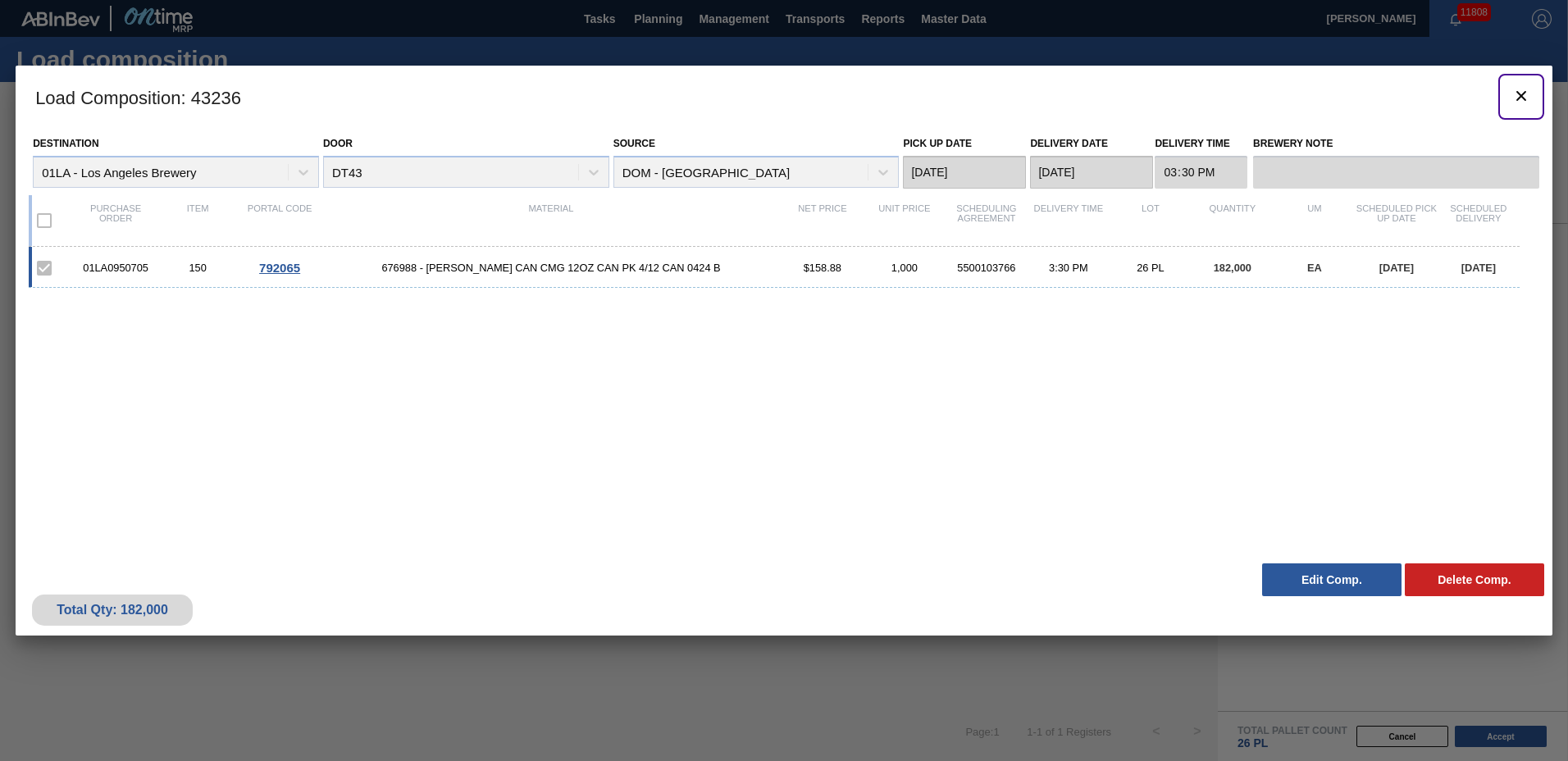
click at [1521, 94] on icon "botão de ícone" at bounding box center [1521, 96] width 10 height 10
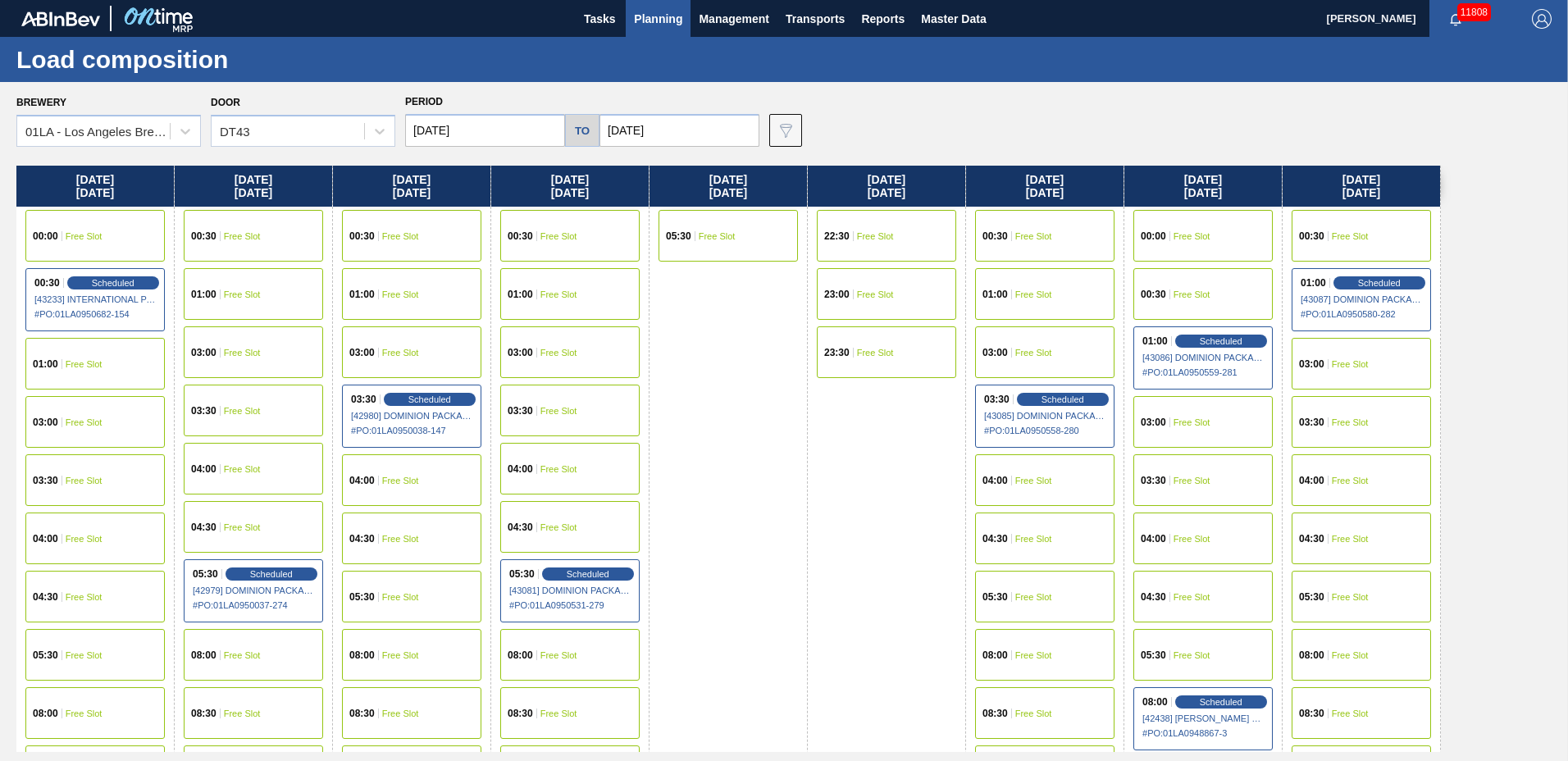
click at [650, 16] on span "Planning" at bounding box center [658, 19] width 48 height 20
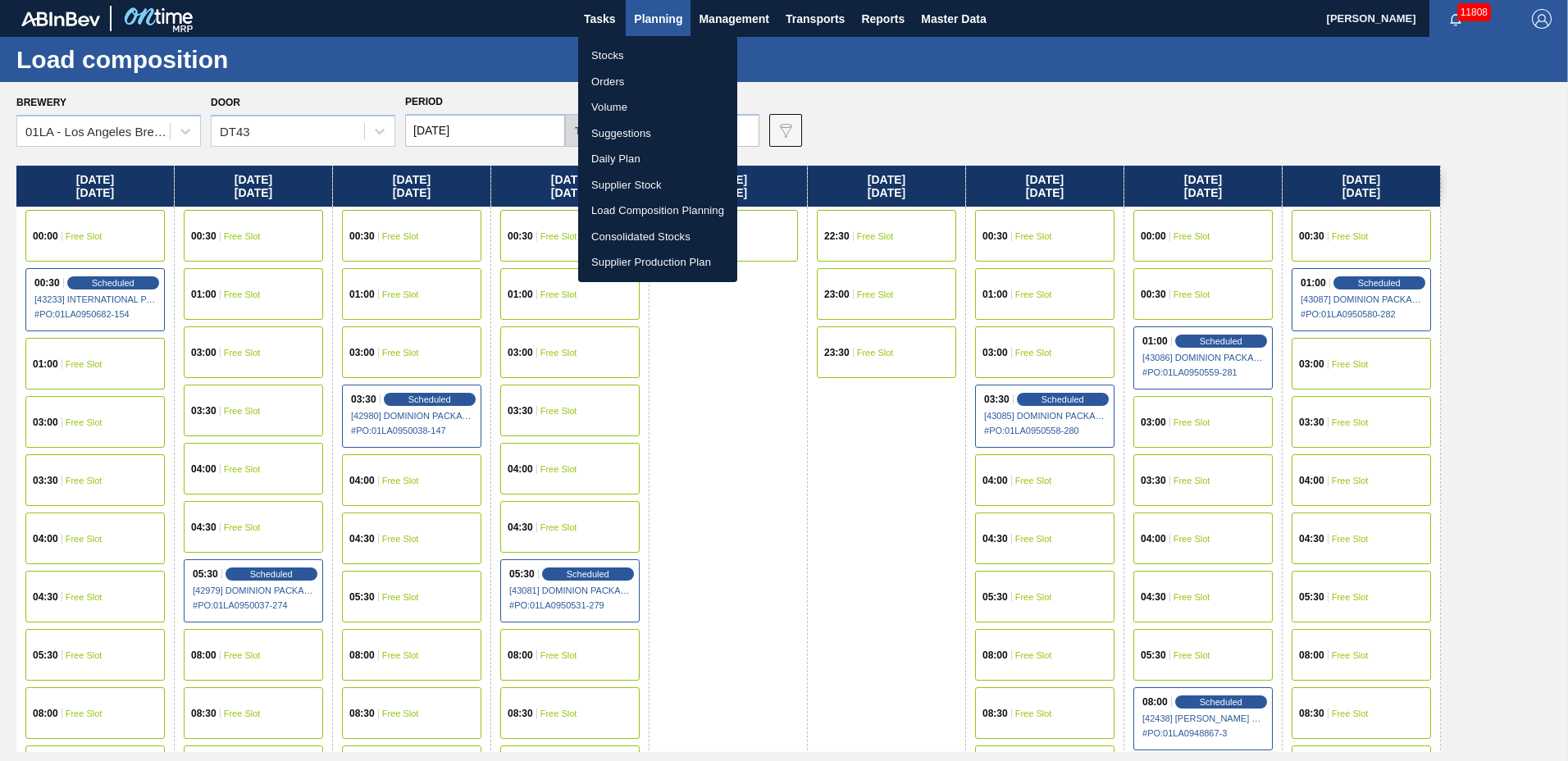
click at [654, 132] on li "Suggestions" at bounding box center [657, 134] width 159 height 27
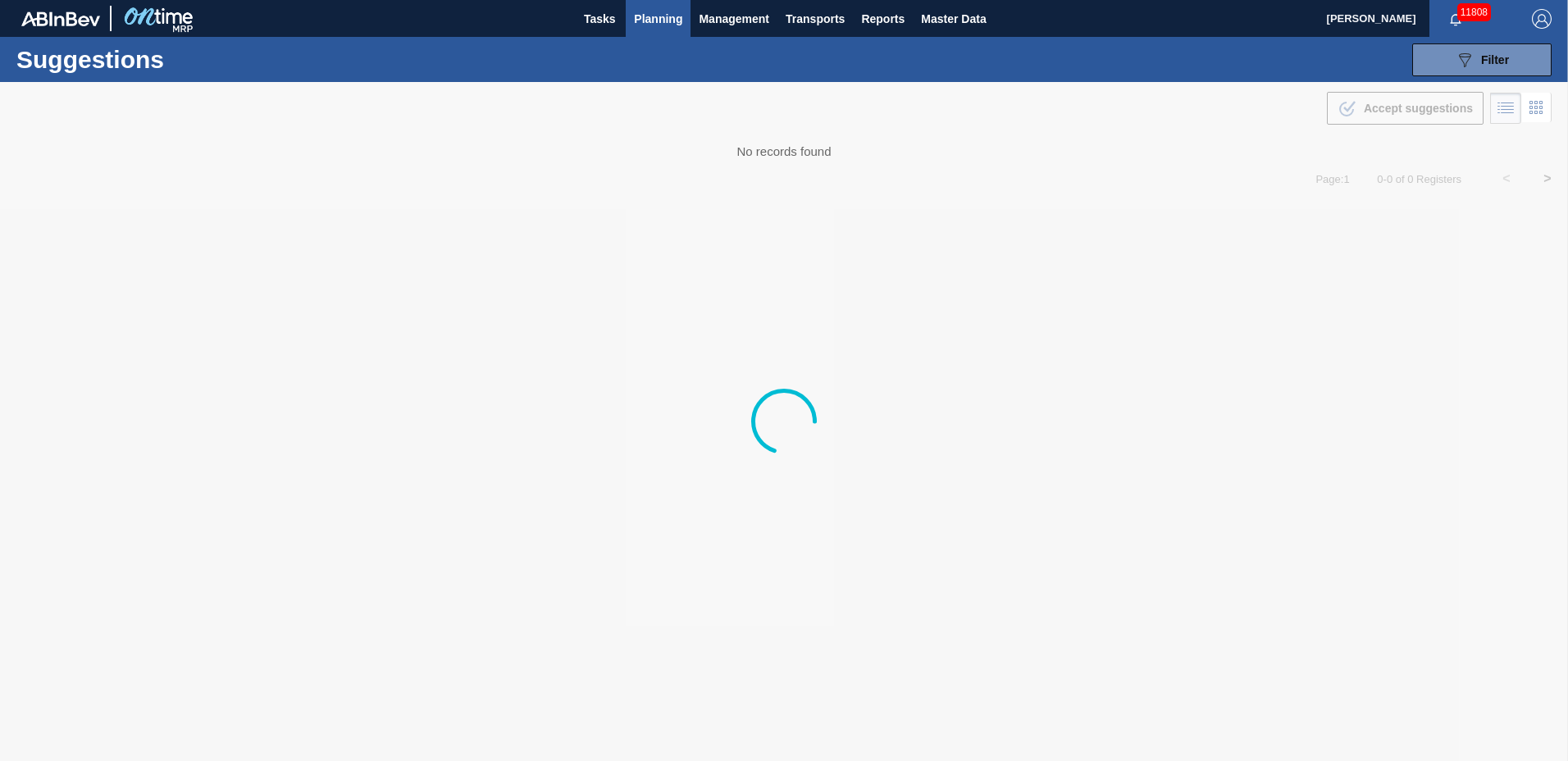
type to "[DATE]"
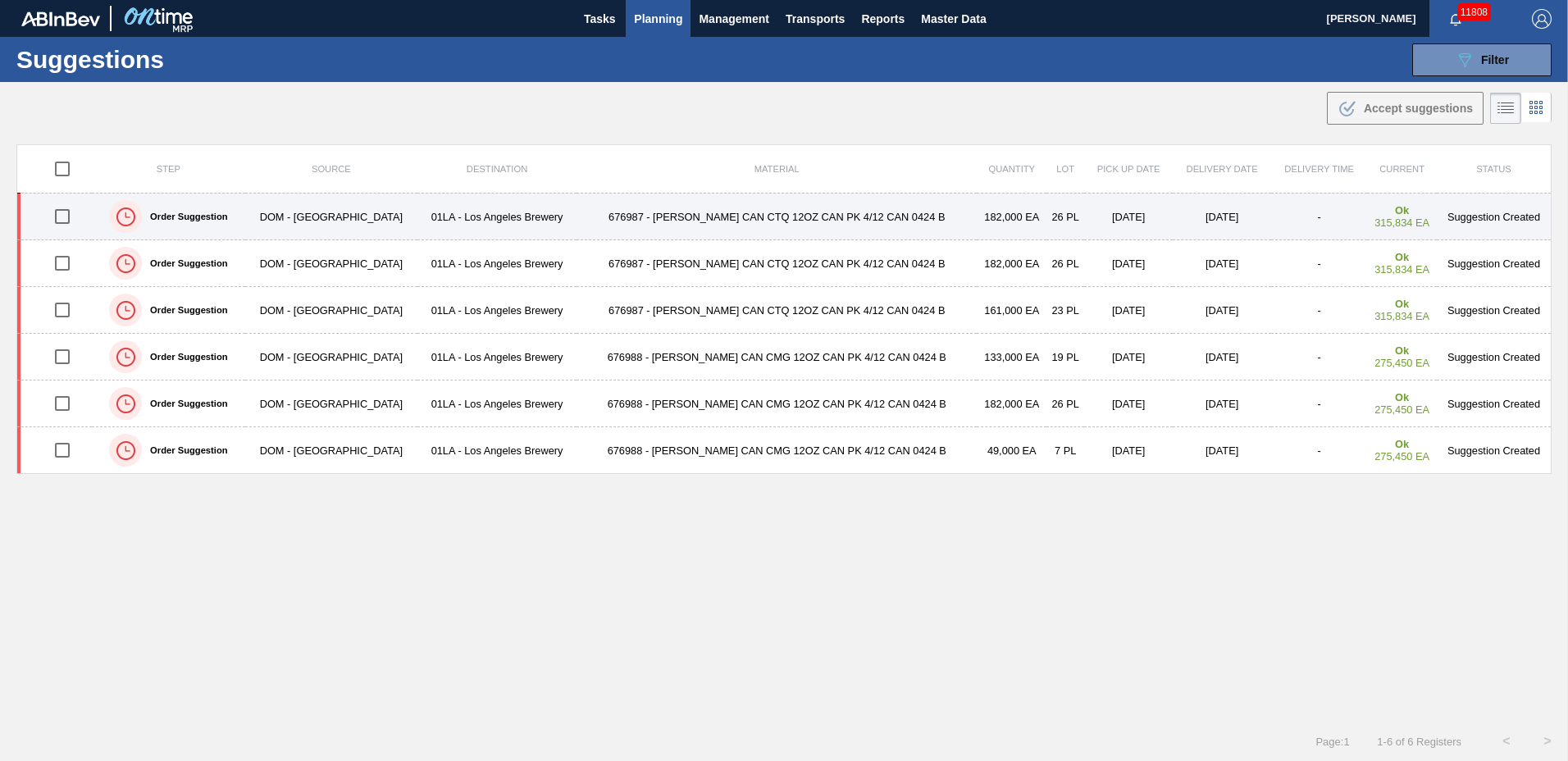
click at [65, 215] on input "checkbox" at bounding box center [62, 216] width 34 height 34
checkbox input "true"
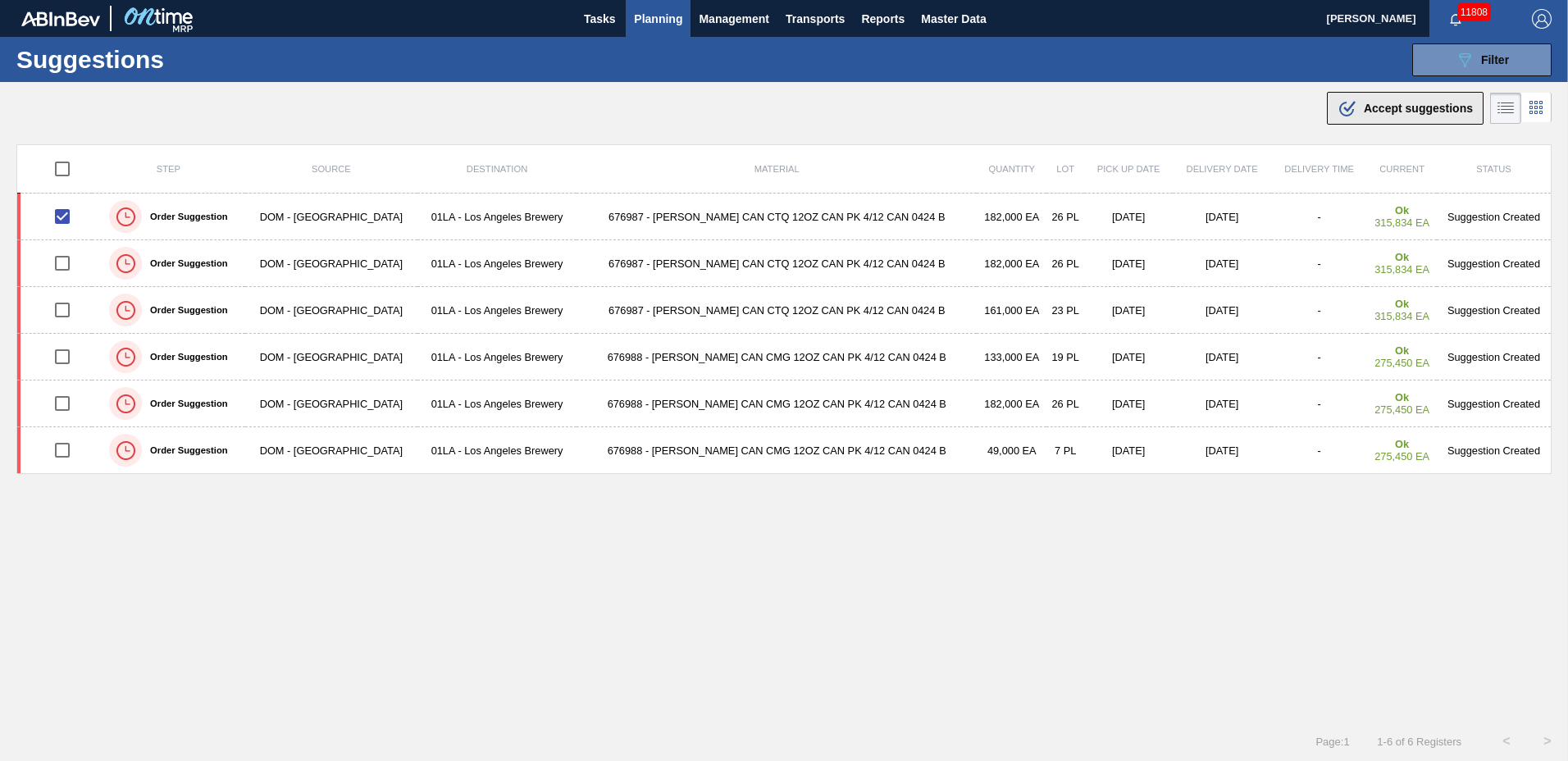
click at [1396, 92] on button ".b{fill:var(--color-action-default)} Accept suggestions" at bounding box center [1406, 107] width 157 height 32
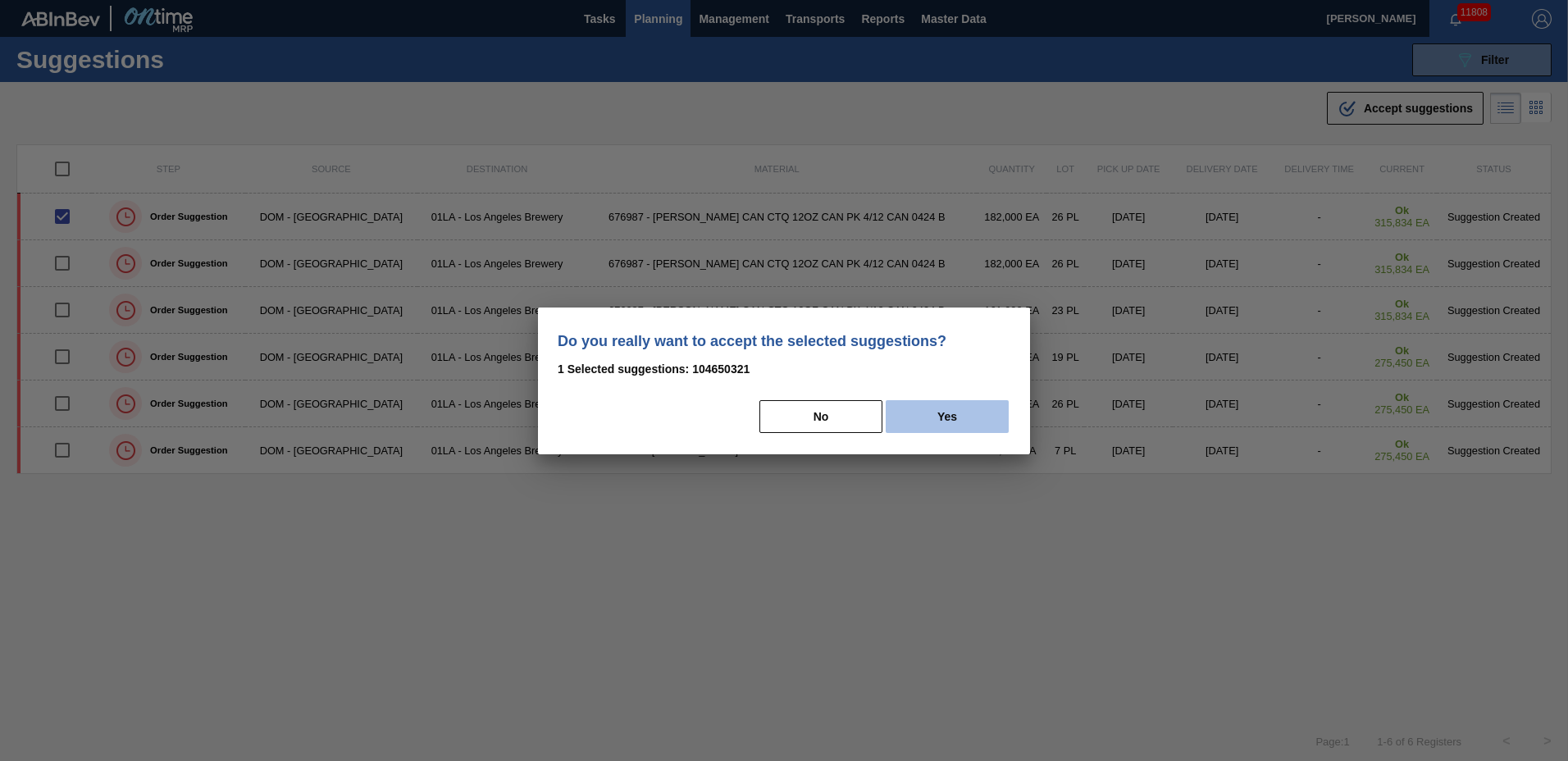
click at [983, 404] on button "Yes" at bounding box center [948, 416] width 123 height 32
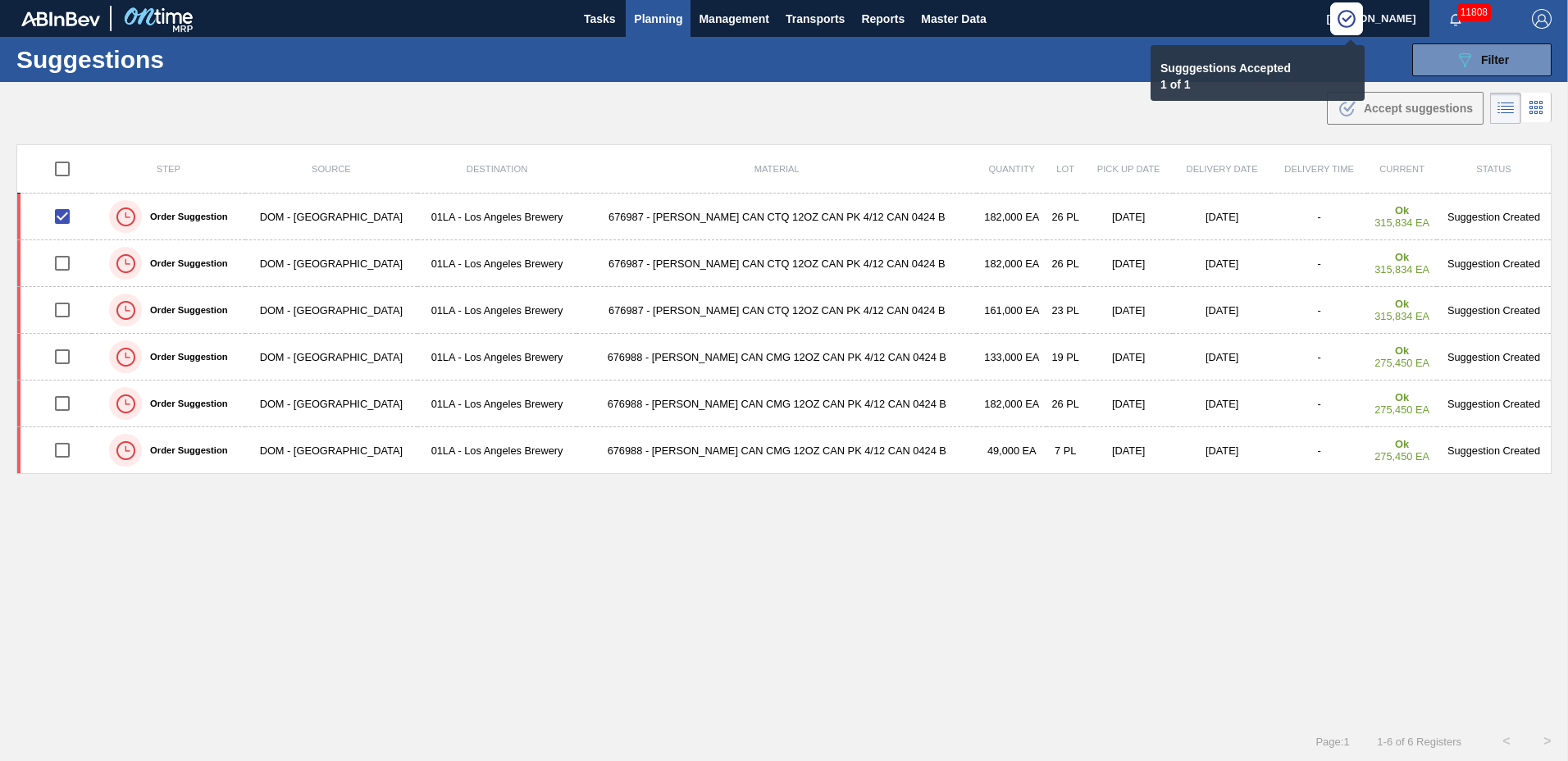
click at [660, 11] on span "Planning" at bounding box center [658, 19] width 48 height 20
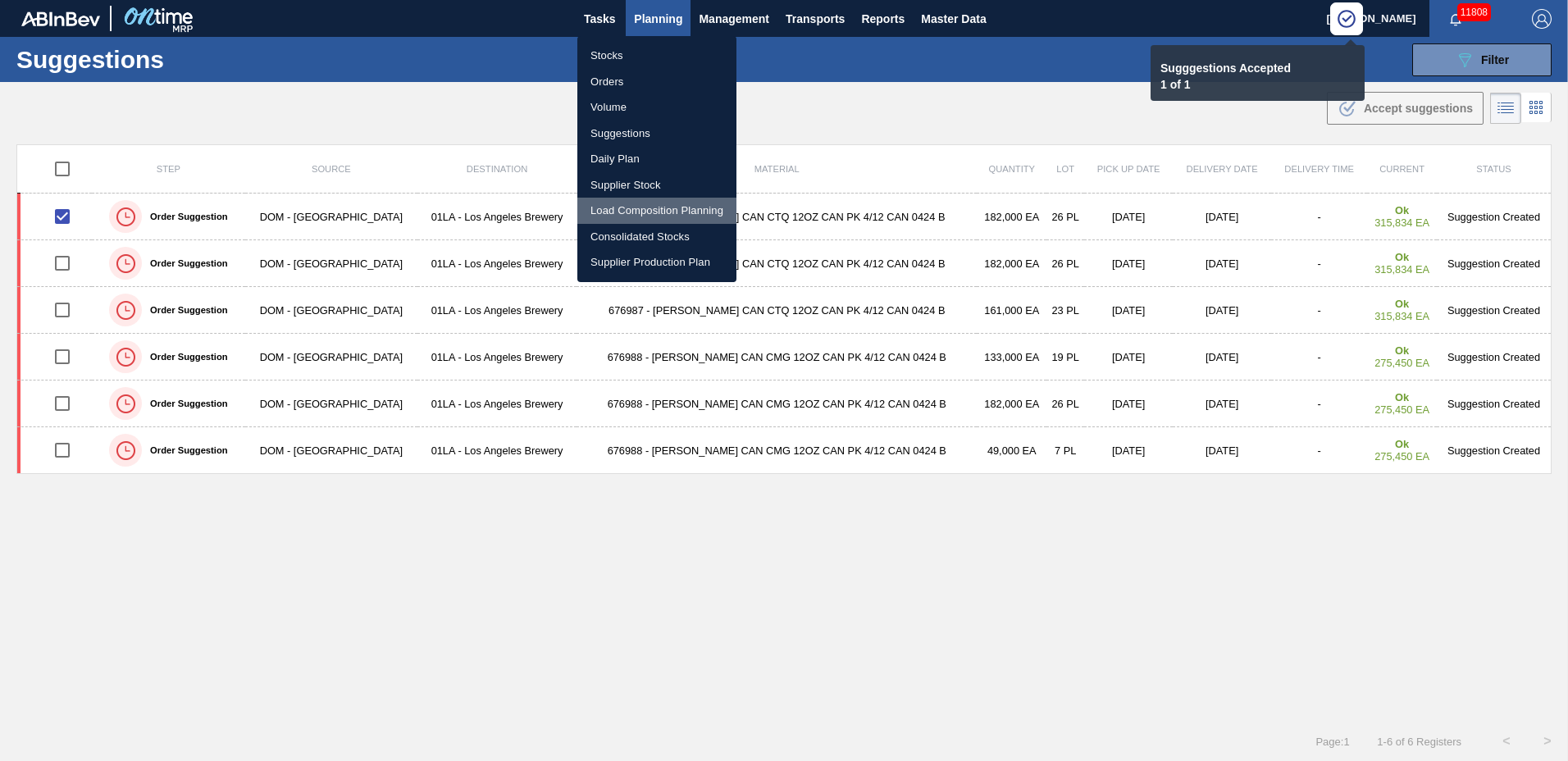
click at [629, 211] on li "Load Composition Planning" at bounding box center [656, 211] width 159 height 27
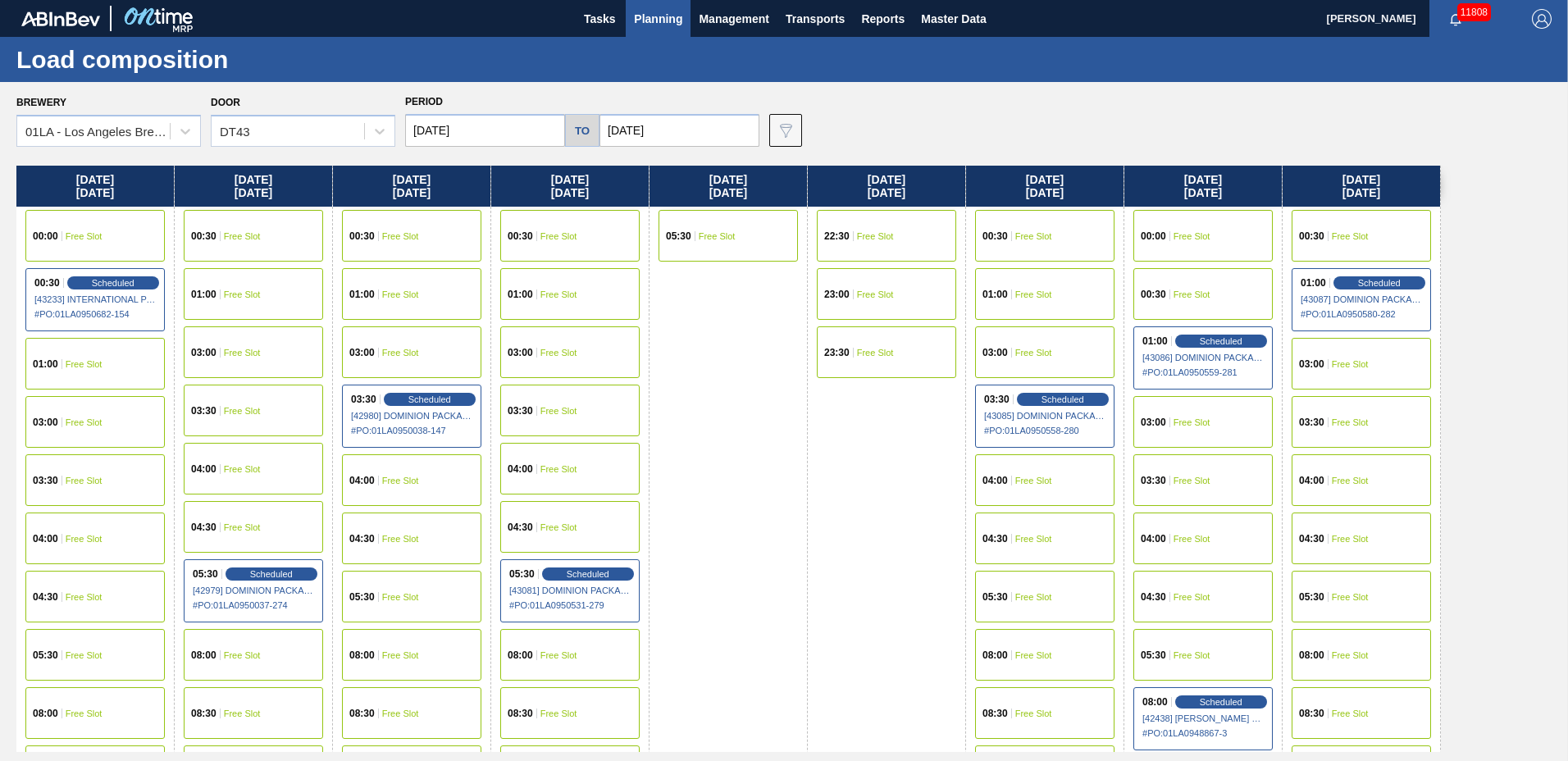
click at [686, 129] on input "[DATE]" at bounding box center [679, 130] width 160 height 32
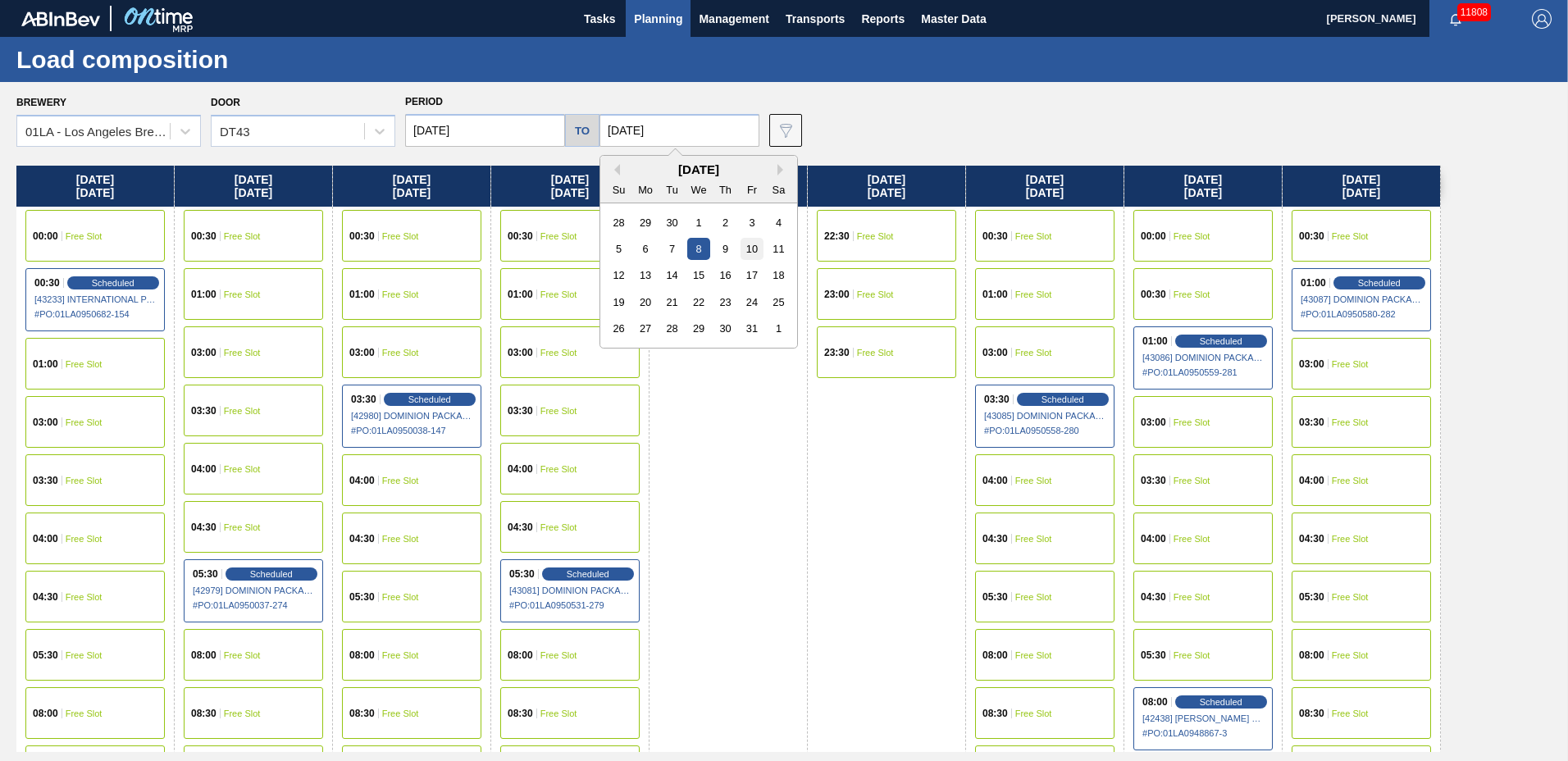
click at [747, 249] on div "10" at bounding box center [752, 249] width 22 height 22
type input "[DATE]"
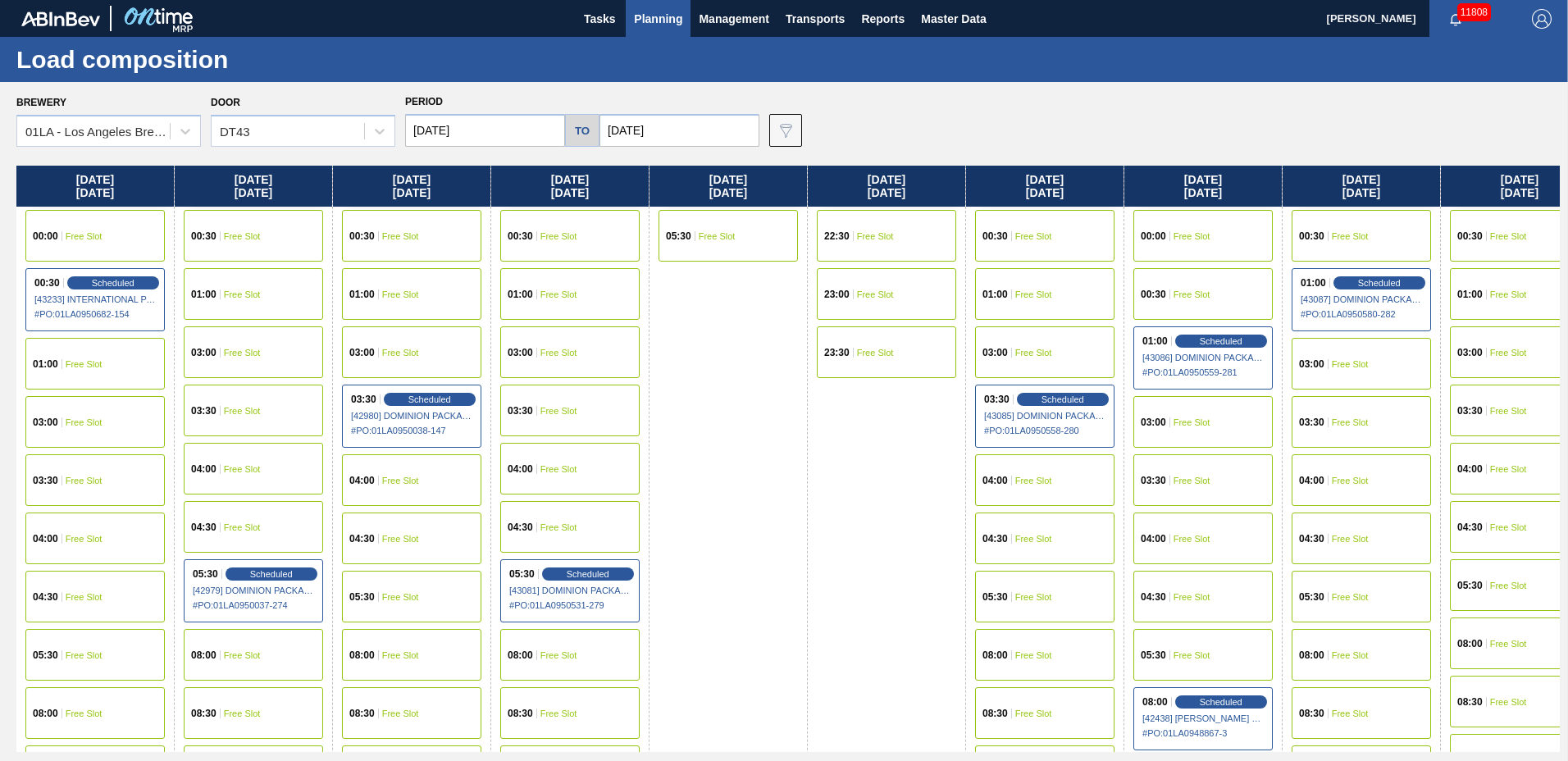
click at [1471, 584] on span "05:30" at bounding box center [1470, 585] width 26 height 10
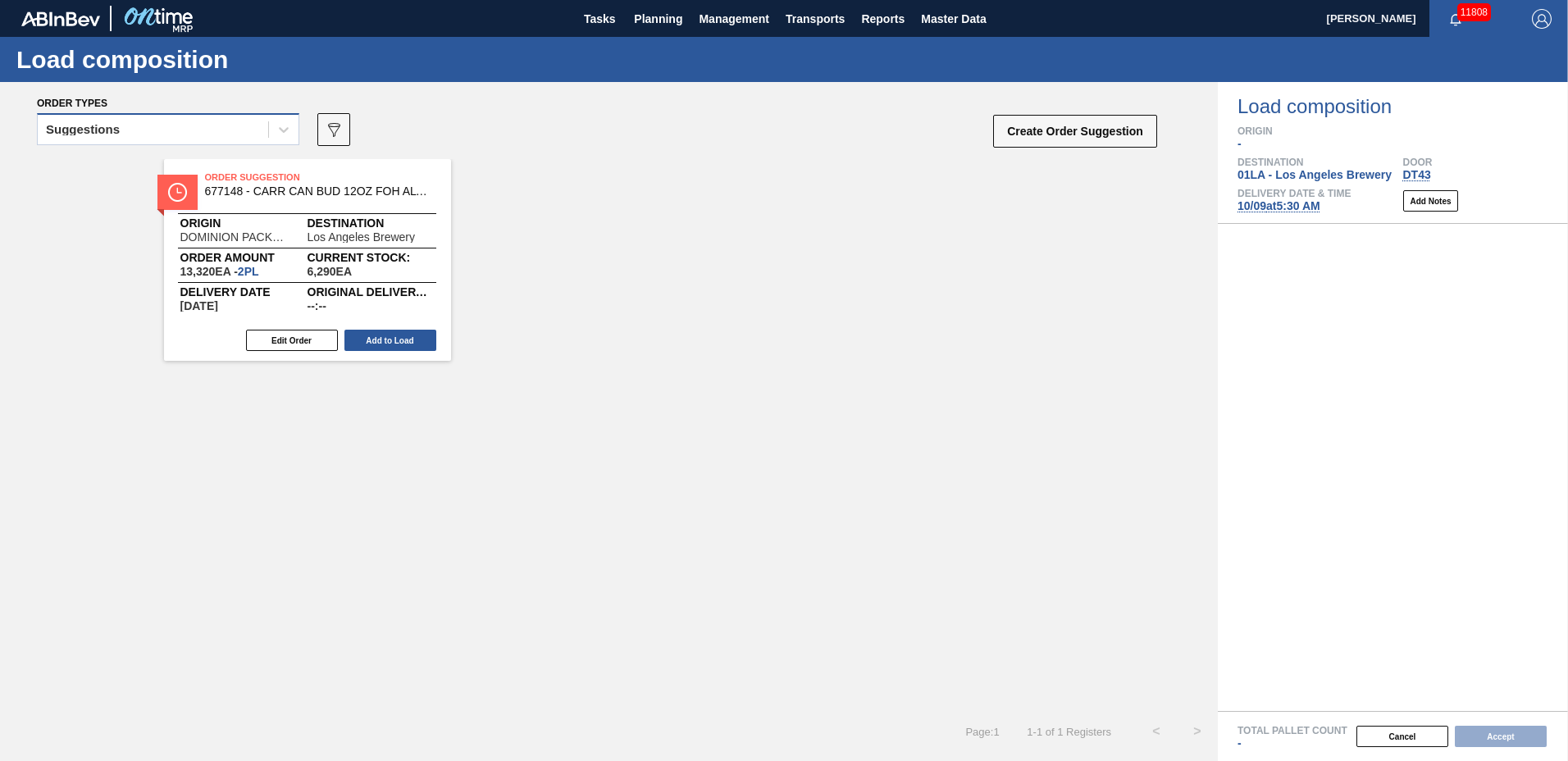
click at [201, 136] on div "Suggestions" at bounding box center [152, 130] width 231 height 24
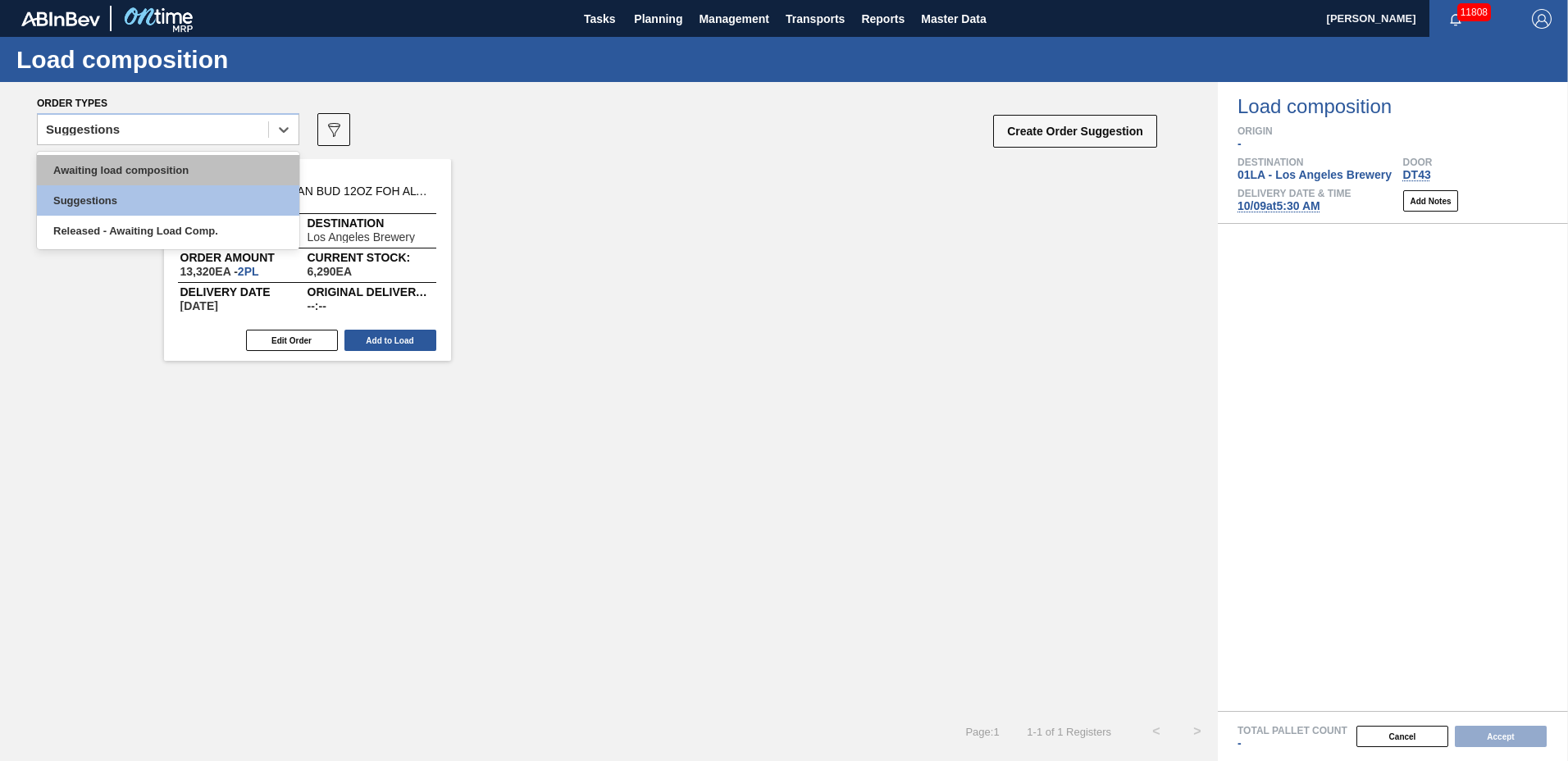
click at [181, 169] on div "Awaiting load composition" at bounding box center [167, 170] width 262 height 30
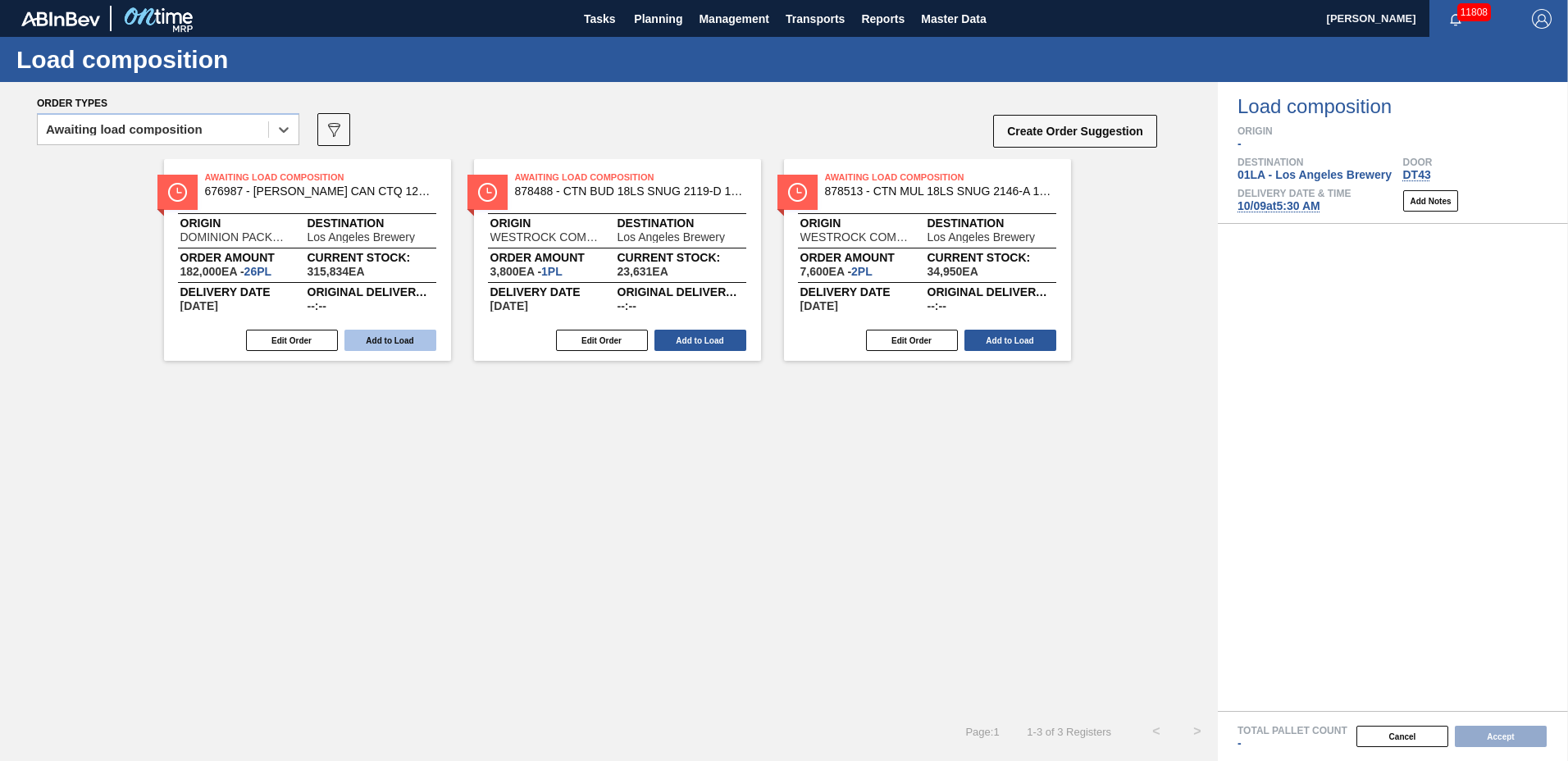
click at [401, 336] on button "Add to Load" at bounding box center [391, 341] width 92 height 22
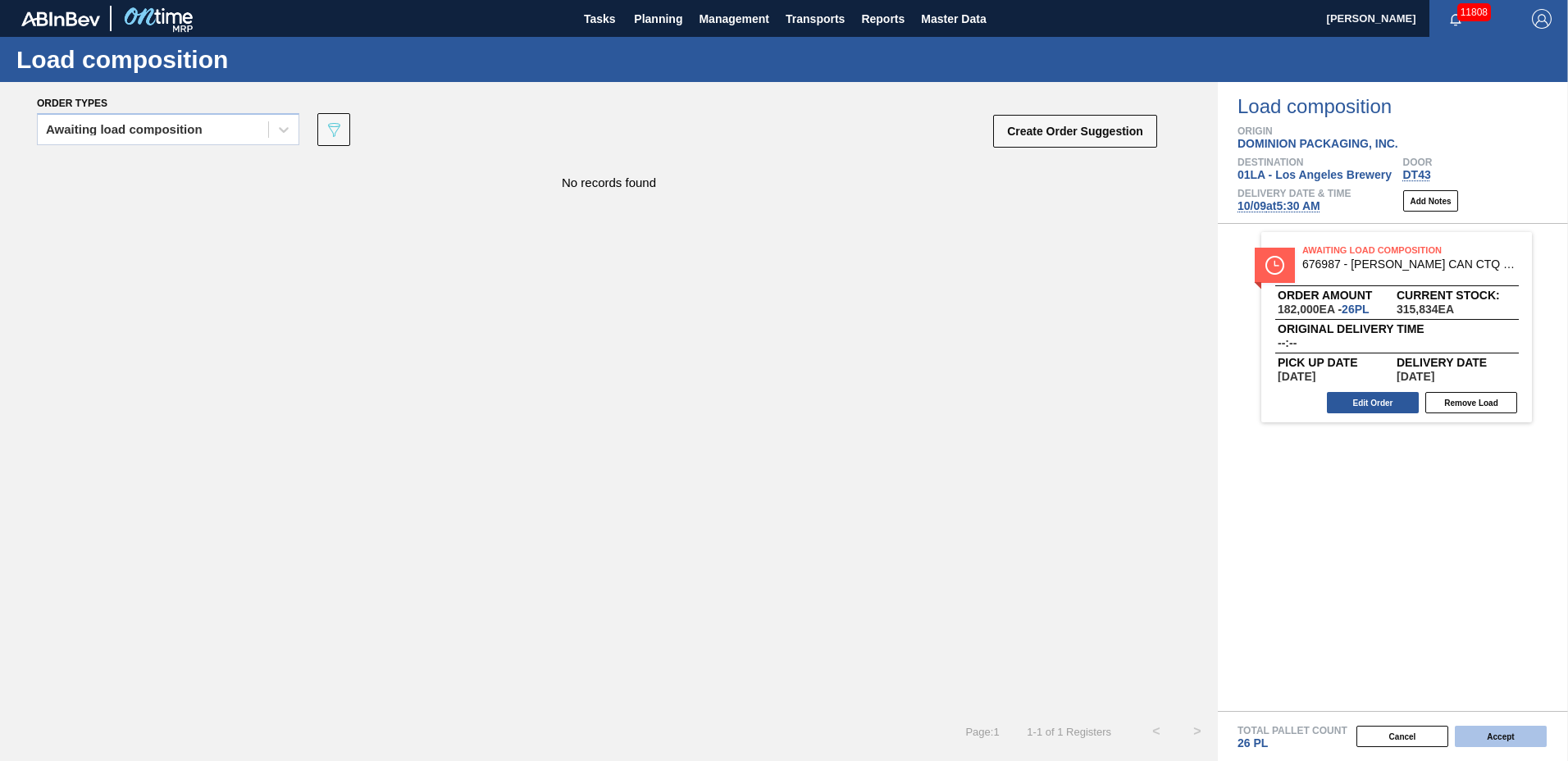
click at [1497, 734] on button "Accept" at bounding box center [1501, 737] width 92 height 22
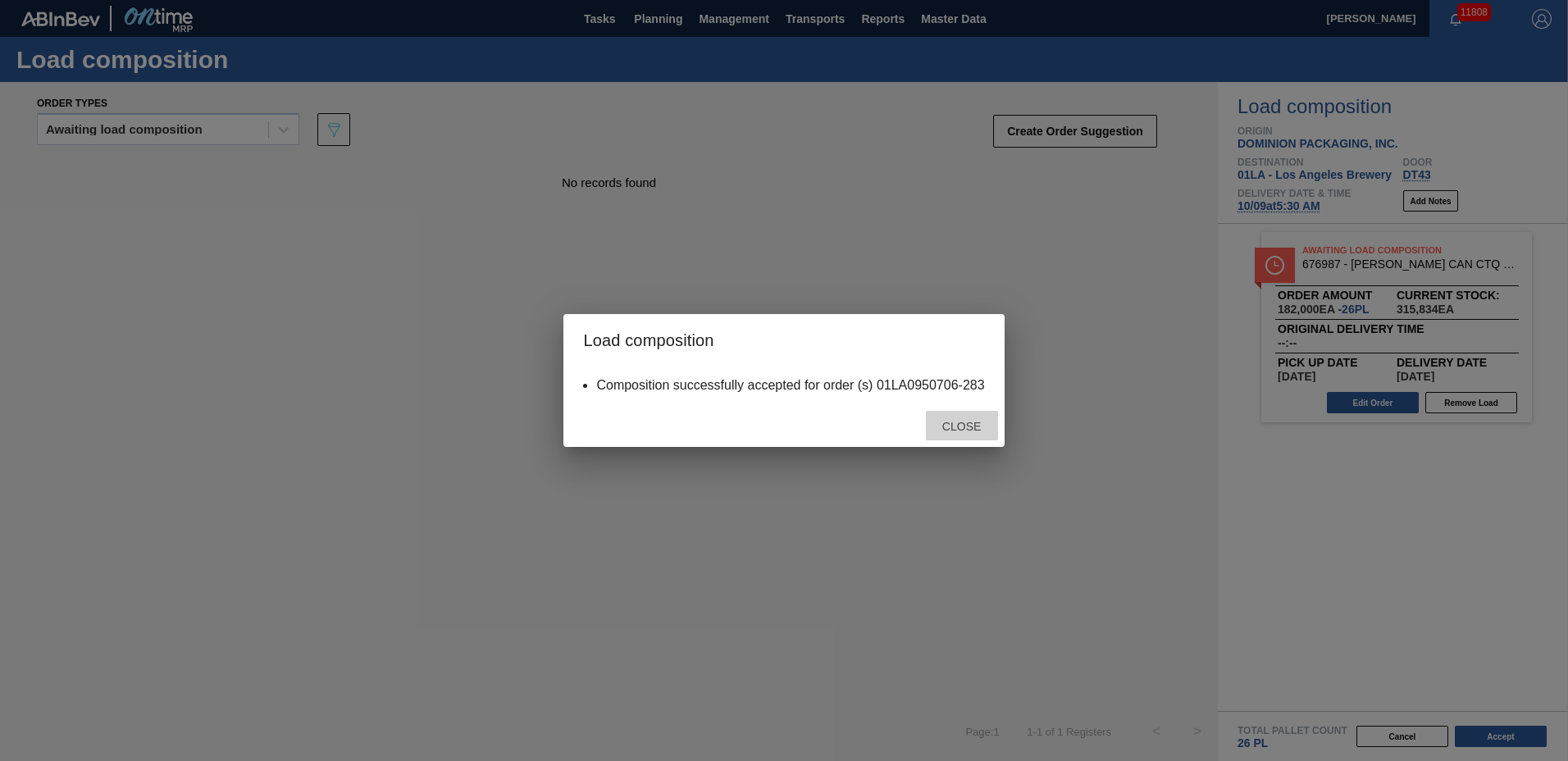
click at [952, 423] on span "Close" at bounding box center [962, 426] width 65 height 13
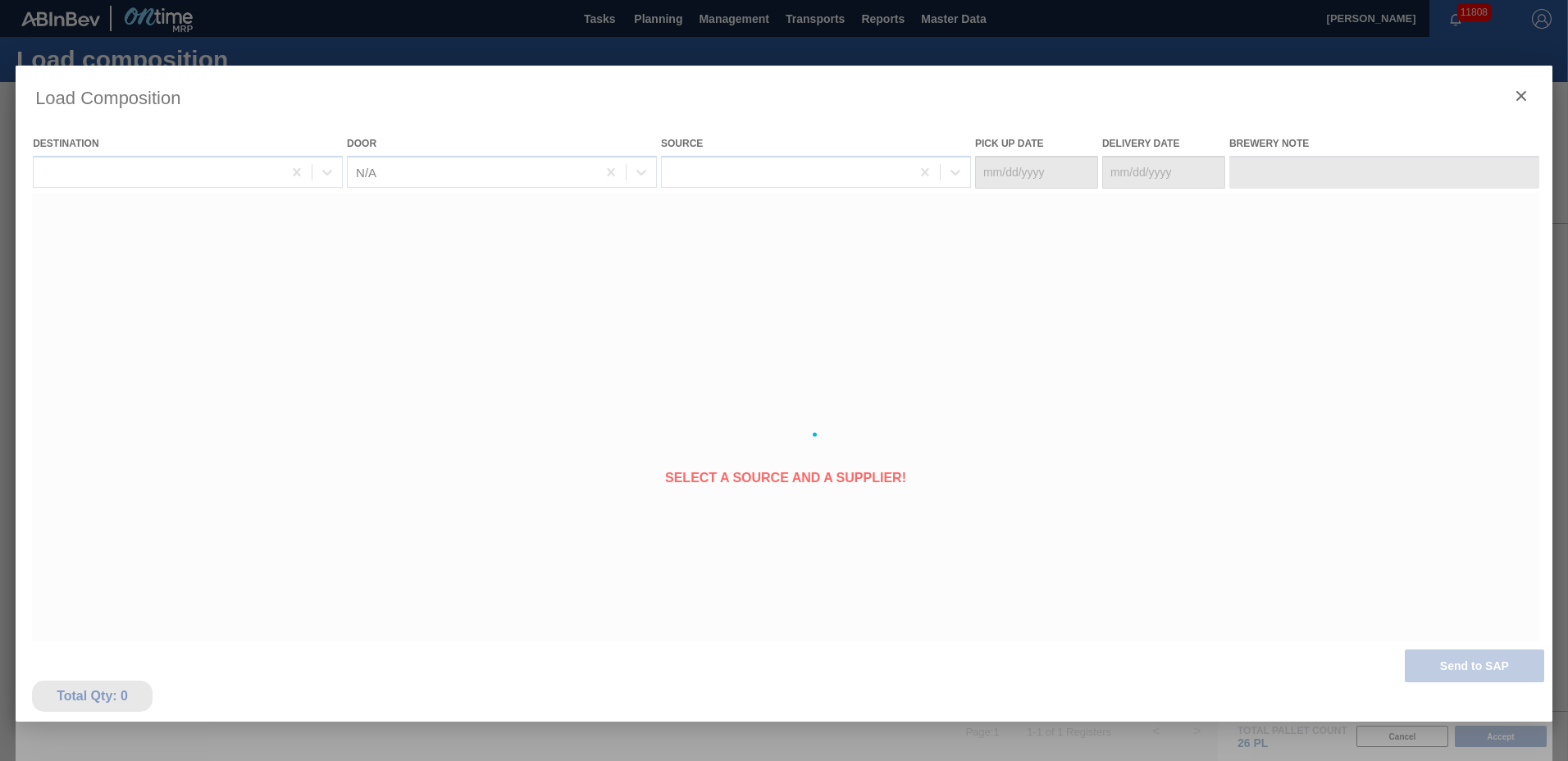
type Date "[DATE]"
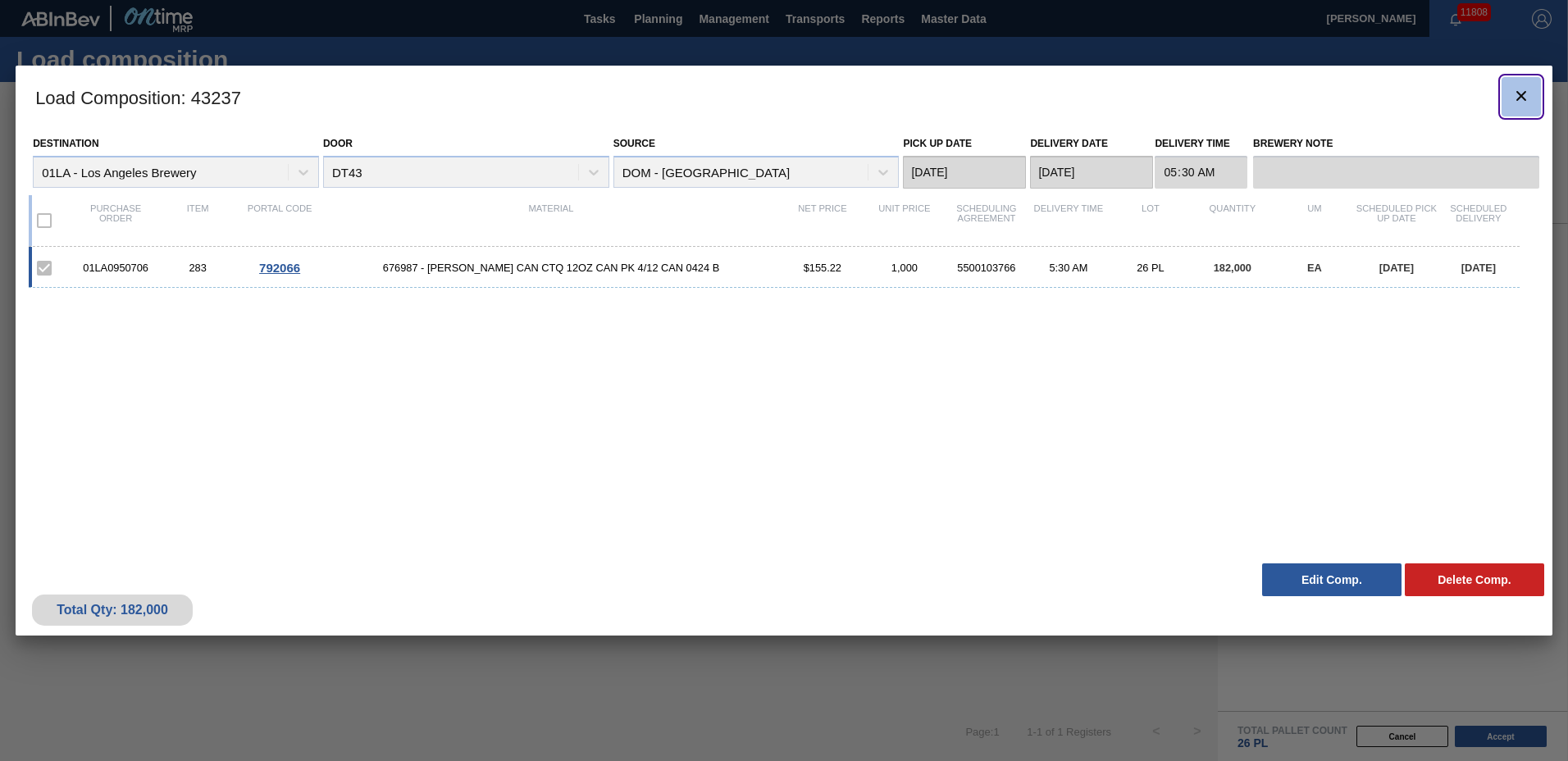
click at [1518, 95] on icon "botão de ícone" at bounding box center [1521, 96] width 20 height 20
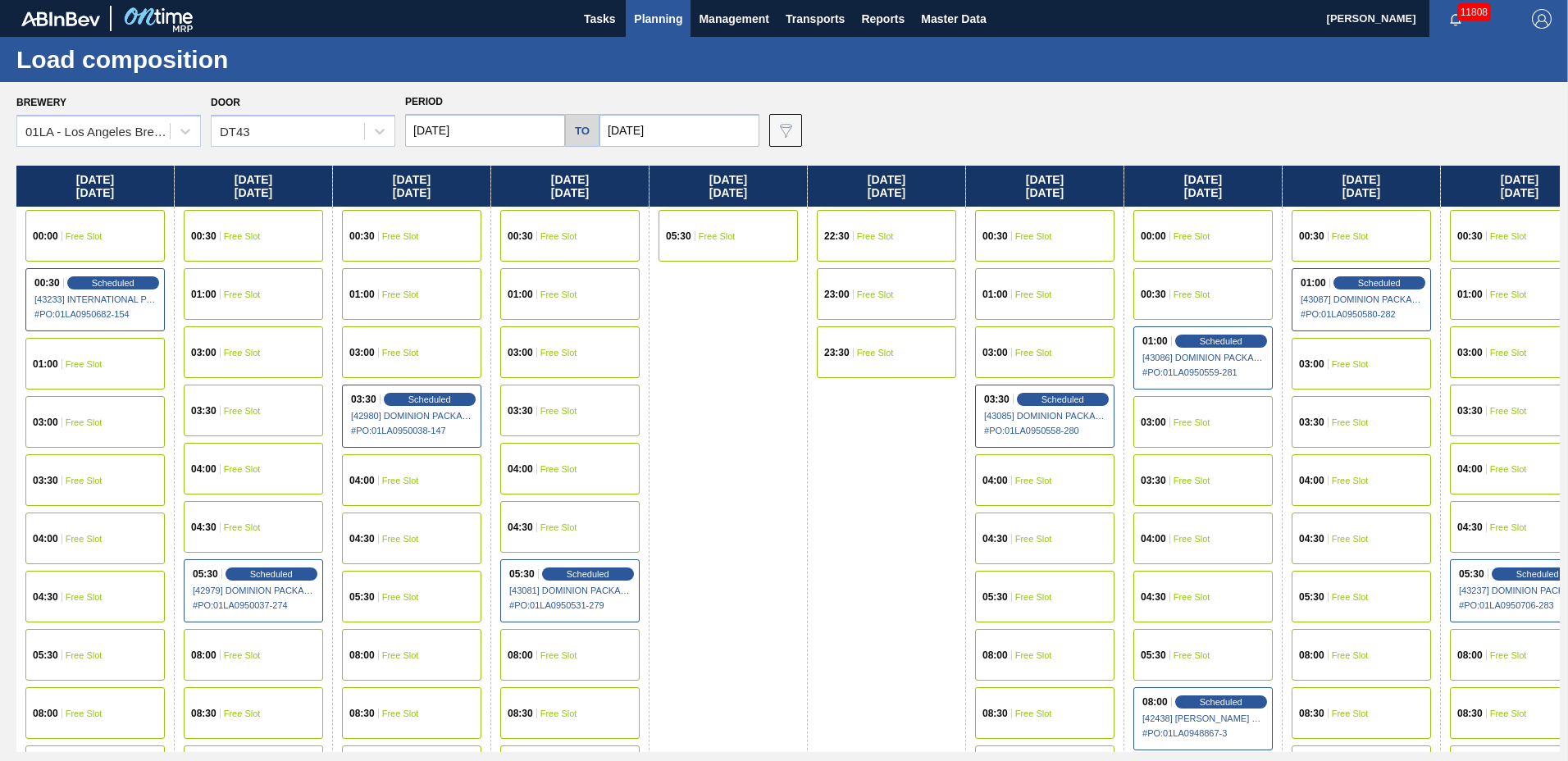
drag, startPoint x: 659, startPoint y: 13, endPoint x: 666, endPoint y: 61, distance: 48.5
click at [660, 13] on span "Planning" at bounding box center [658, 19] width 48 height 20
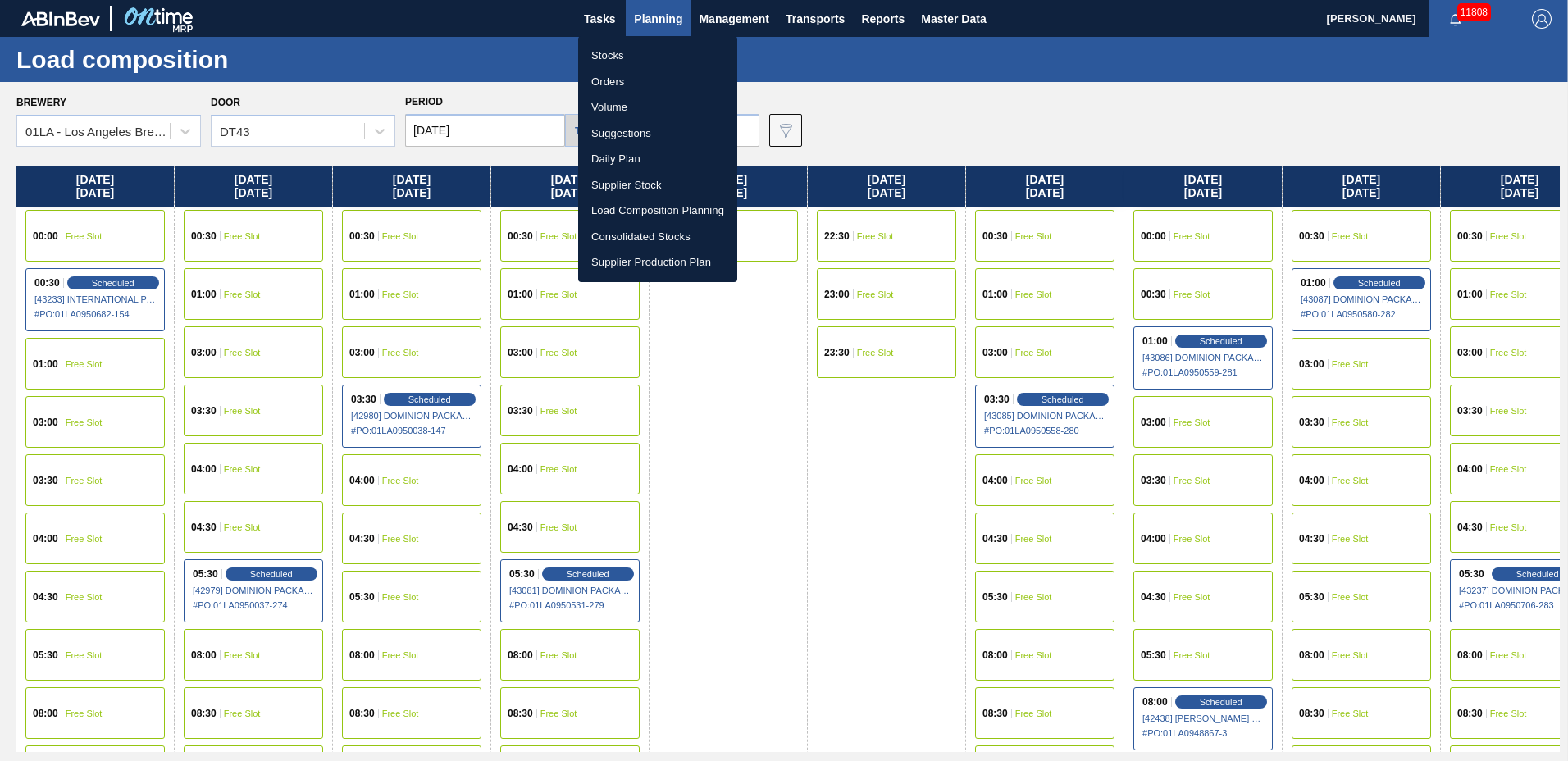
click at [669, 132] on li "Suggestions" at bounding box center [657, 134] width 159 height 27
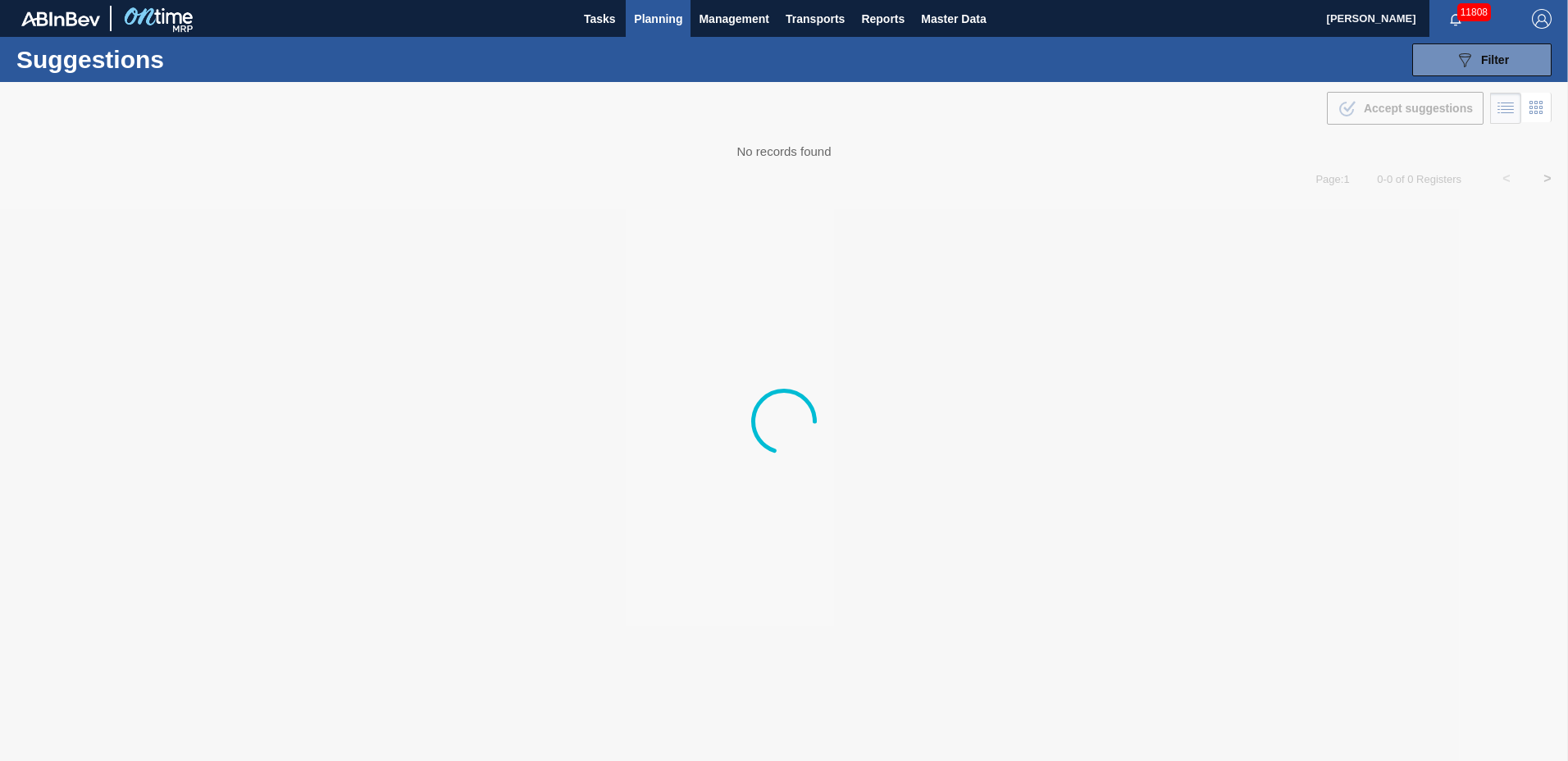
type to "[DATE]"
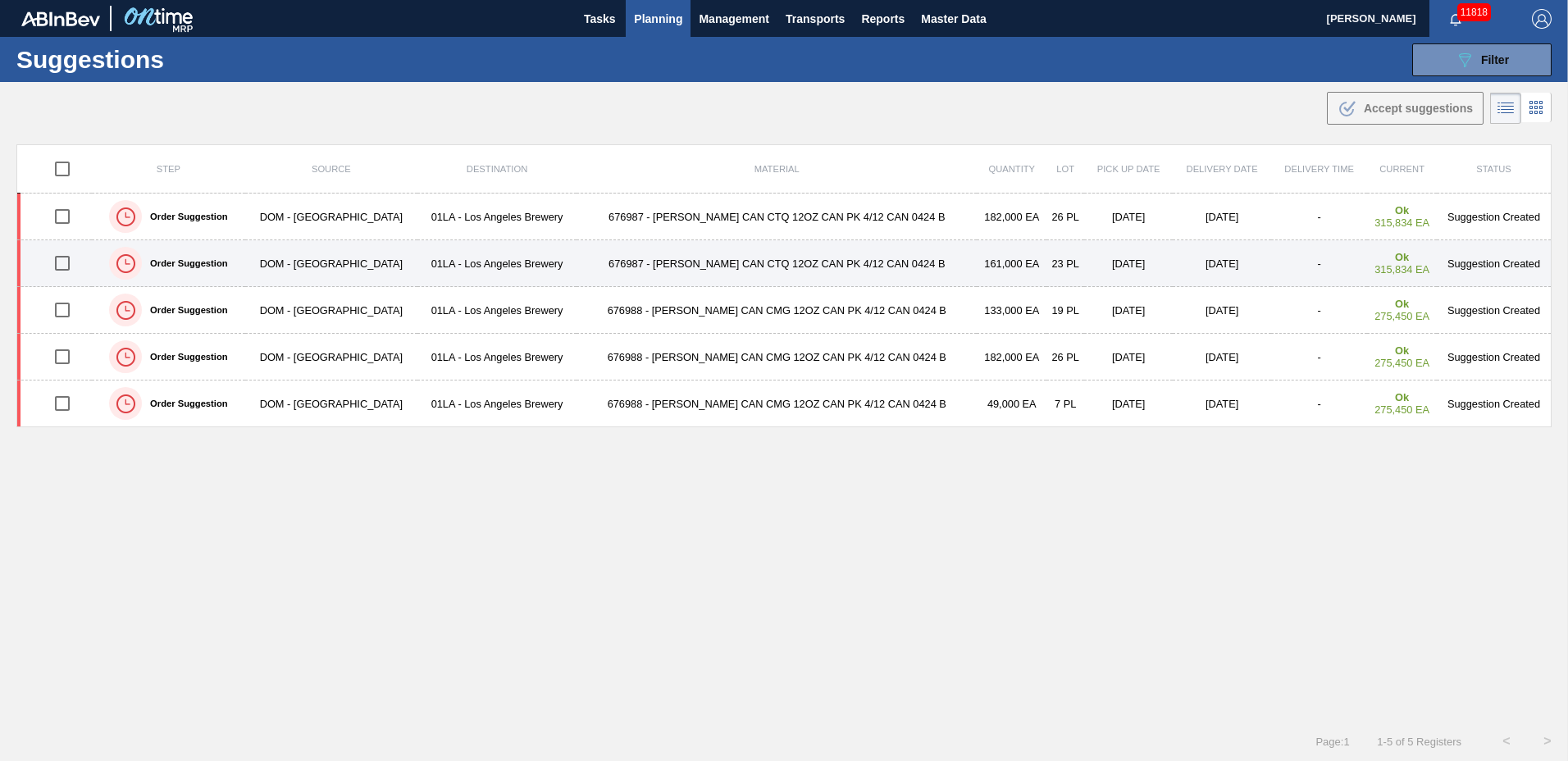
click at [65, 263] on input "checkbox" at bounding box center [62, 263] width 34 height 34
checkbox input "true"
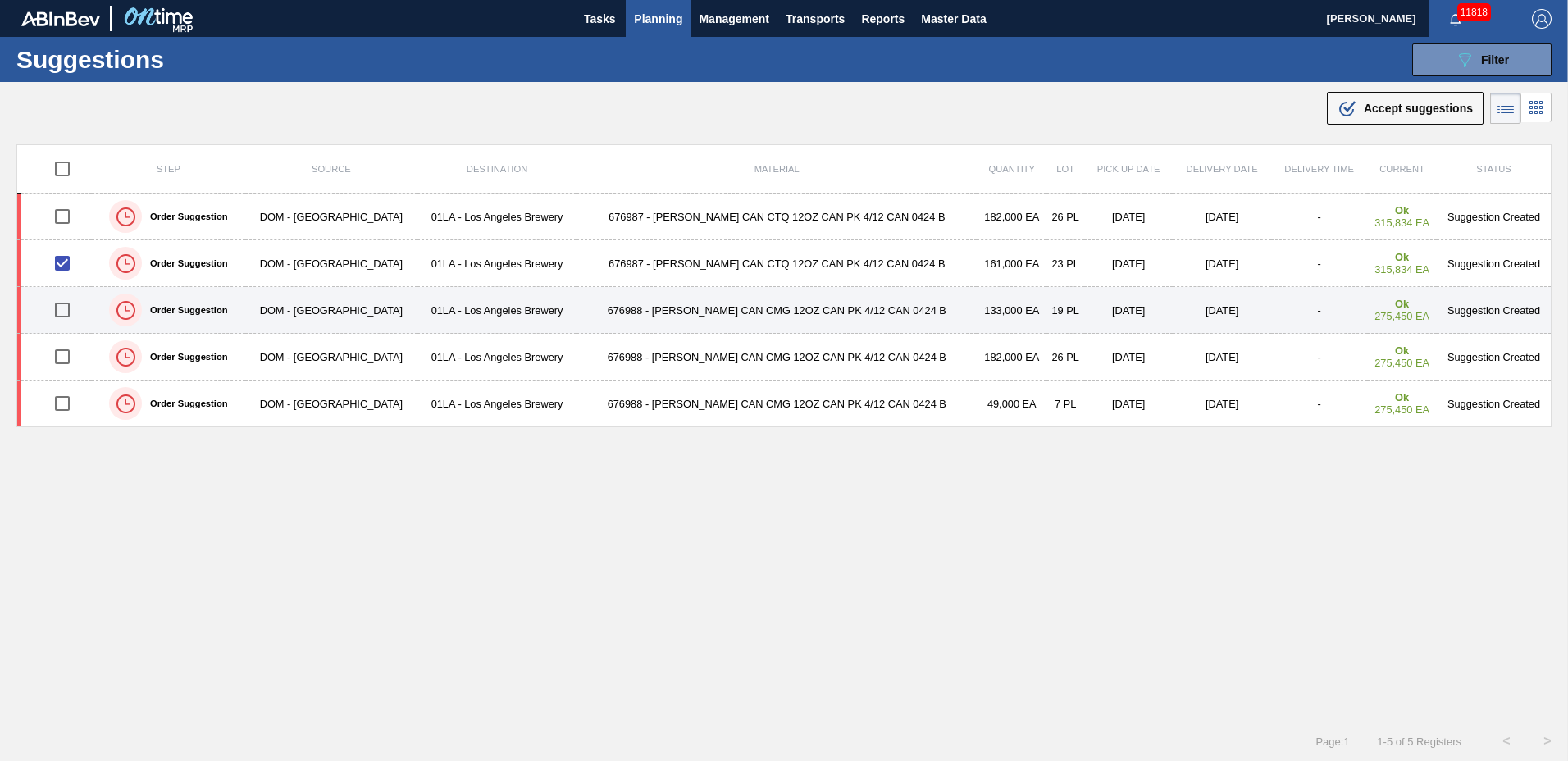
click at [70, 310] on input "checkbox" at bounding box center [62, 310] width 34 height 34
checkbox input "true"
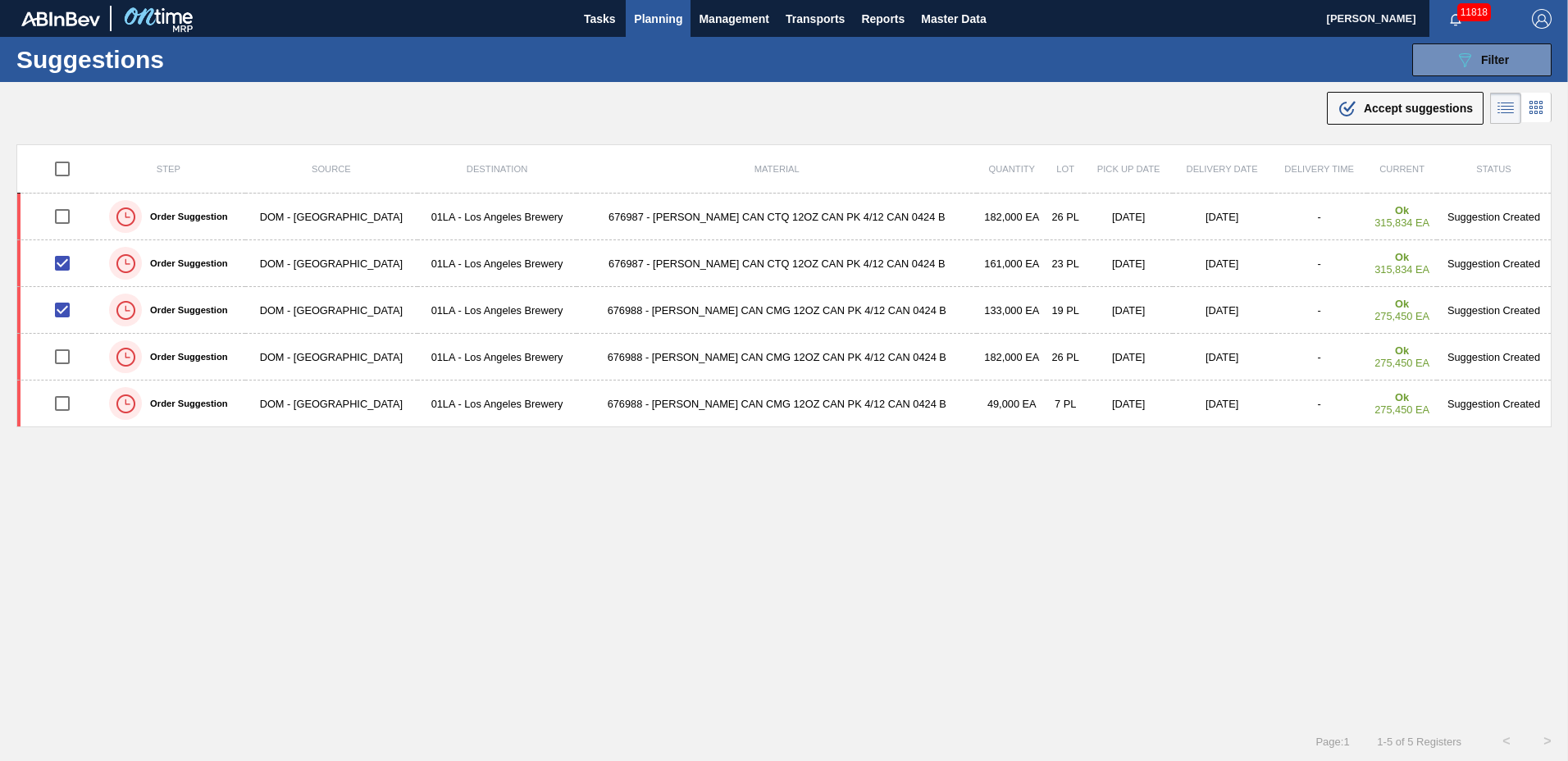
drag, startPoint x: 1369, startPoint y: 101, endPoint x: 1274, endPoint y: 165, distance: 114.5
click at [1368, 101] on div ".b{fill:var(--color-action-default)} Accept suggestions" at bounding box center [1406, 108] width 136 height 20
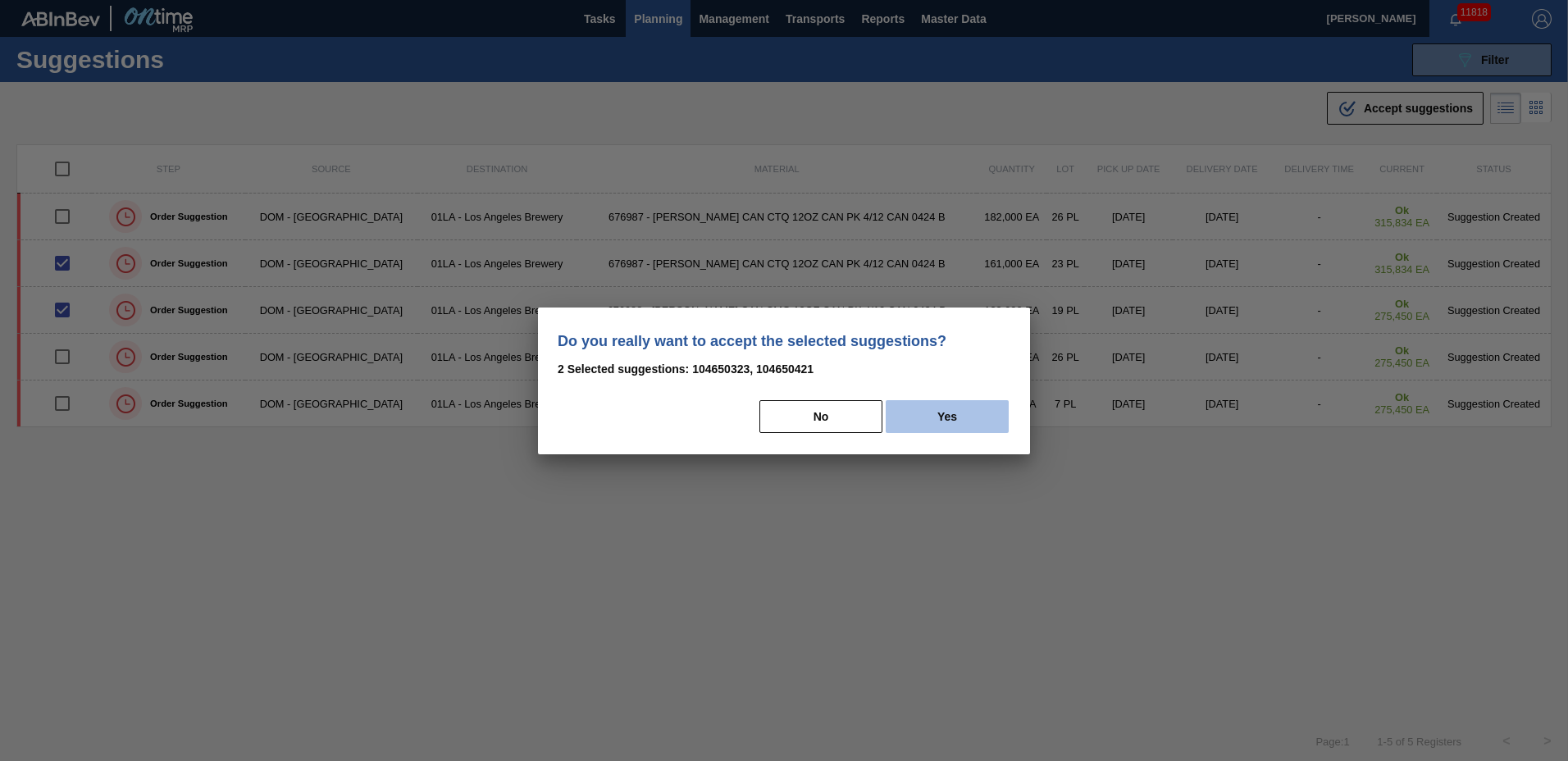
click at [934, 417] on button "Yes" at bounding box center [948, 416] width 123 height 32
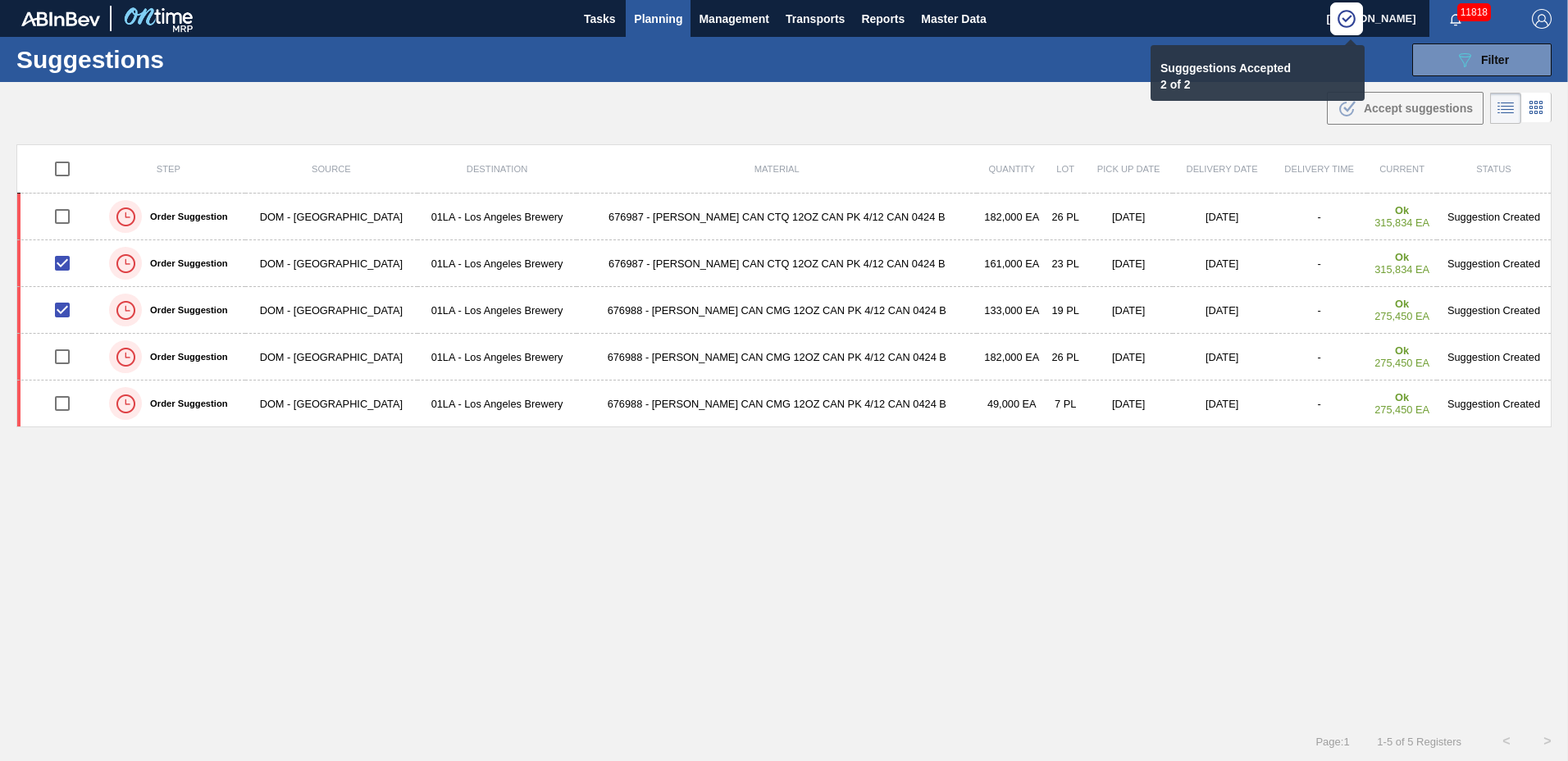
click at [660, 20] on span "Planning" at bounding box center [658, 19] width 48 height 20
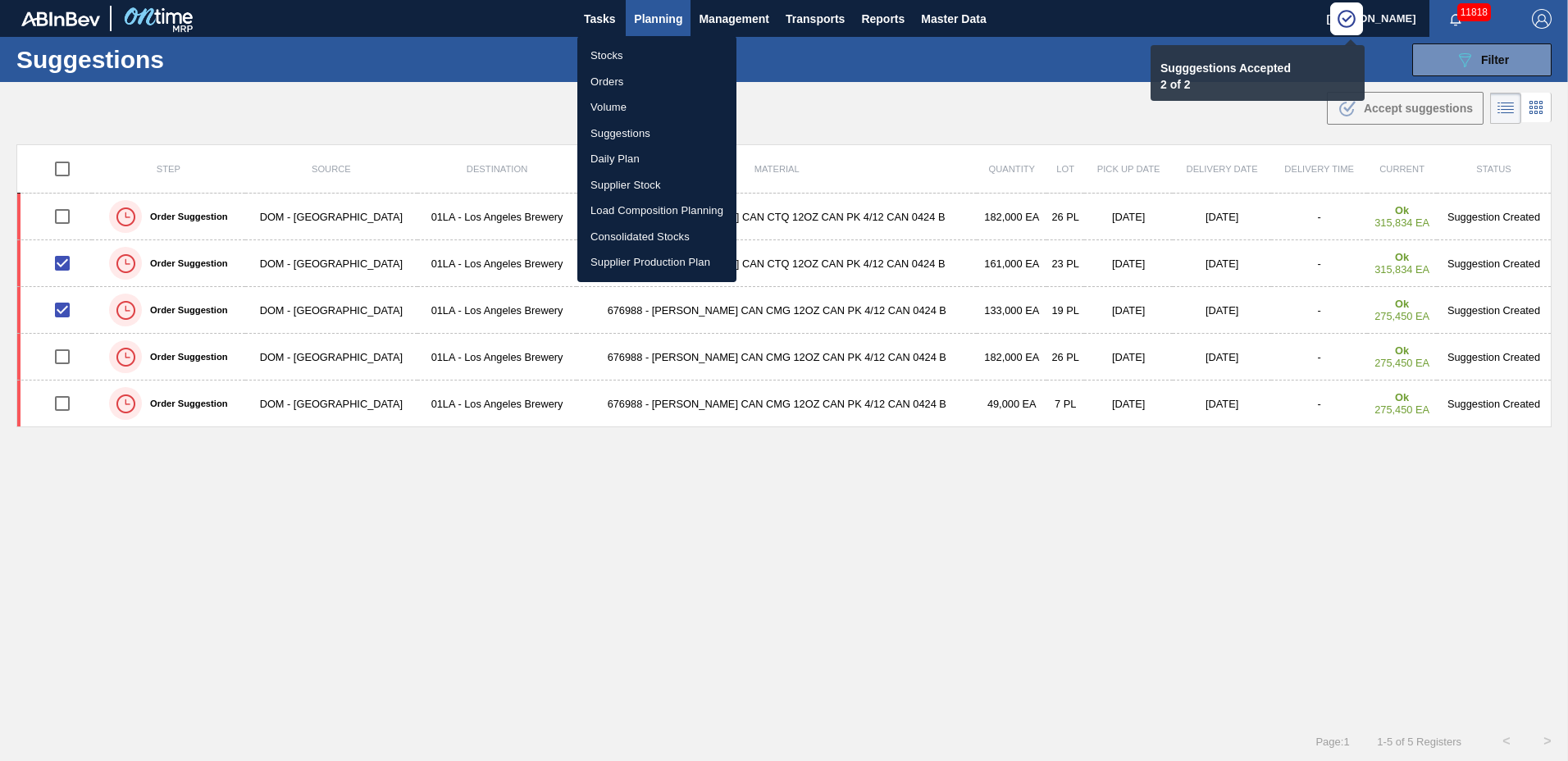
click at [623, 212] on li "Load Composition Planning" at bounding box center [656, 211] width 159 height 27
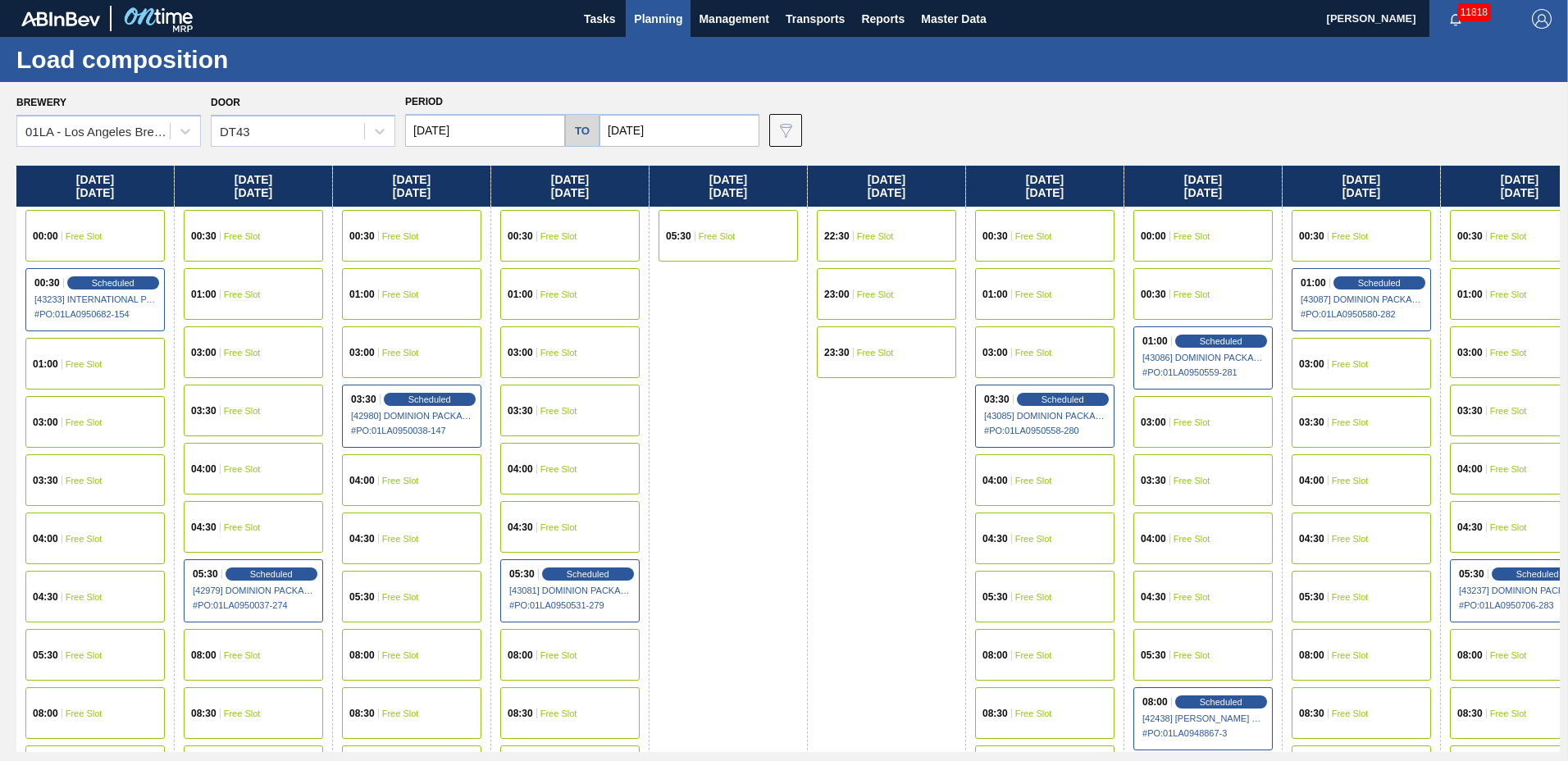
click at [1492, 522] on span "Free Slot" at bounding box center [1509, 527] width 37 height 10
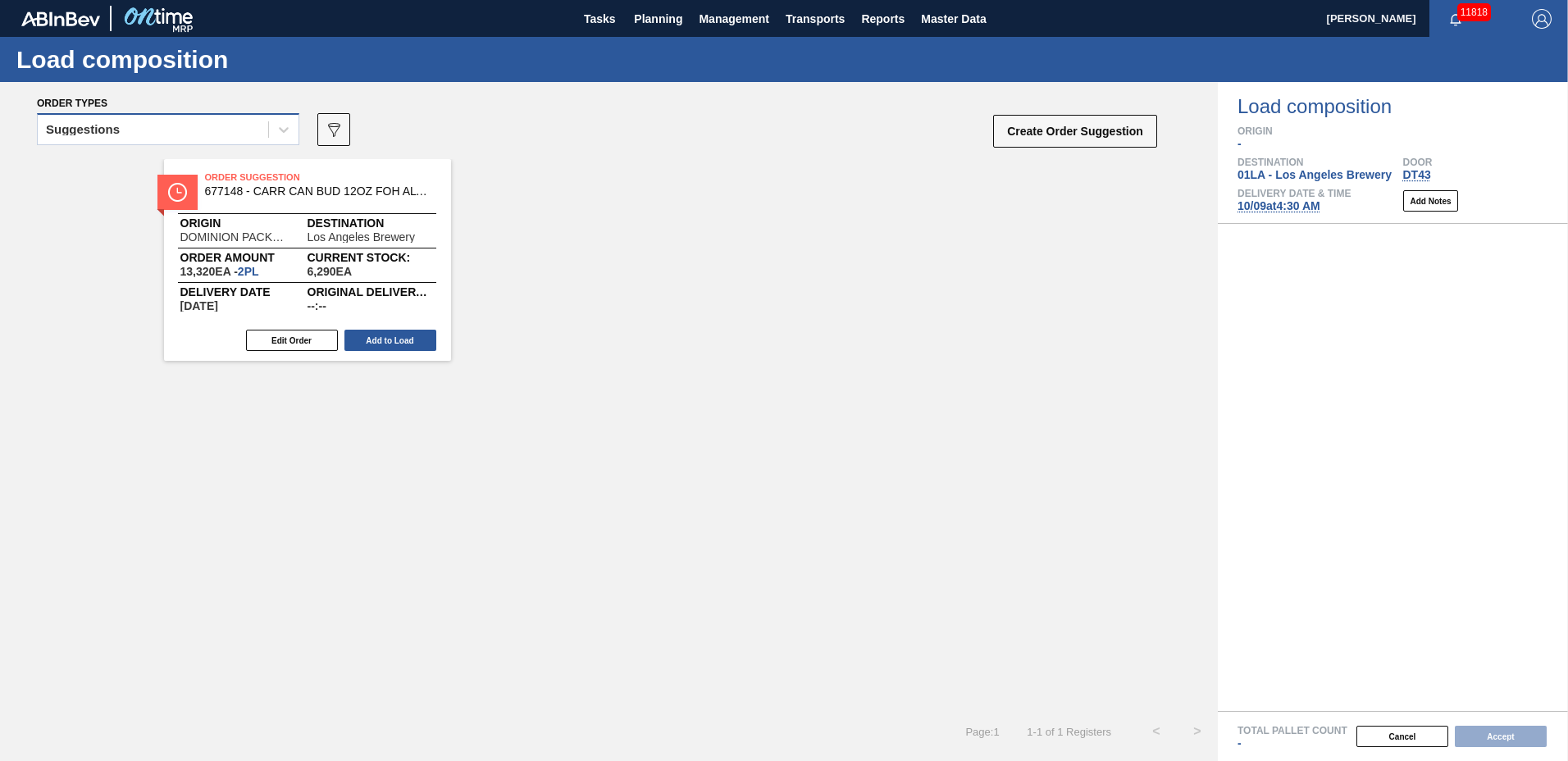
click at [195, 127] on div "Suggestions" at bounding box center [152, 130] width 231 height 24
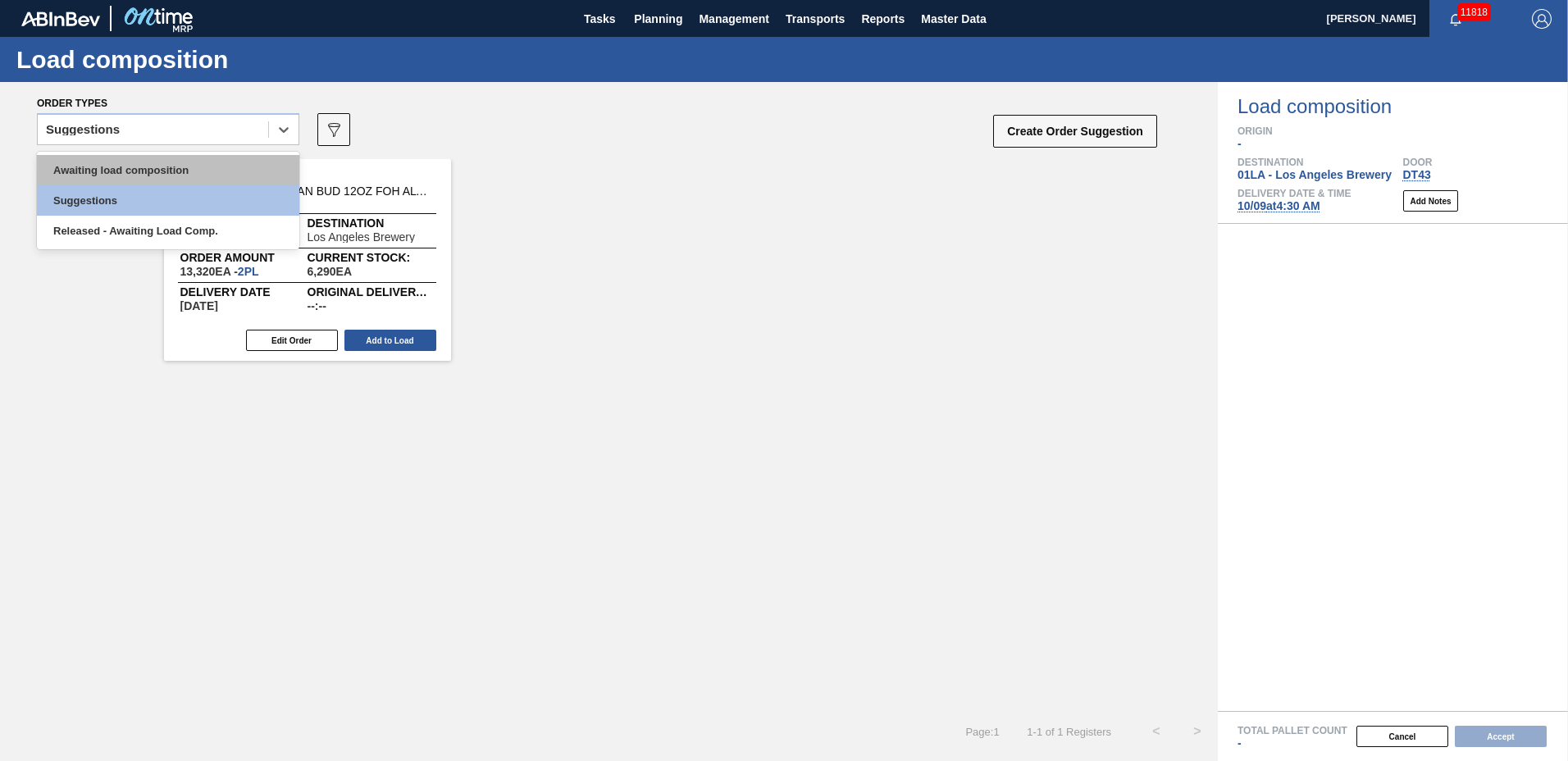
click at [191, 158] on div "Awaiting load composition" at bounding box center [167, 170] width 262 height 30
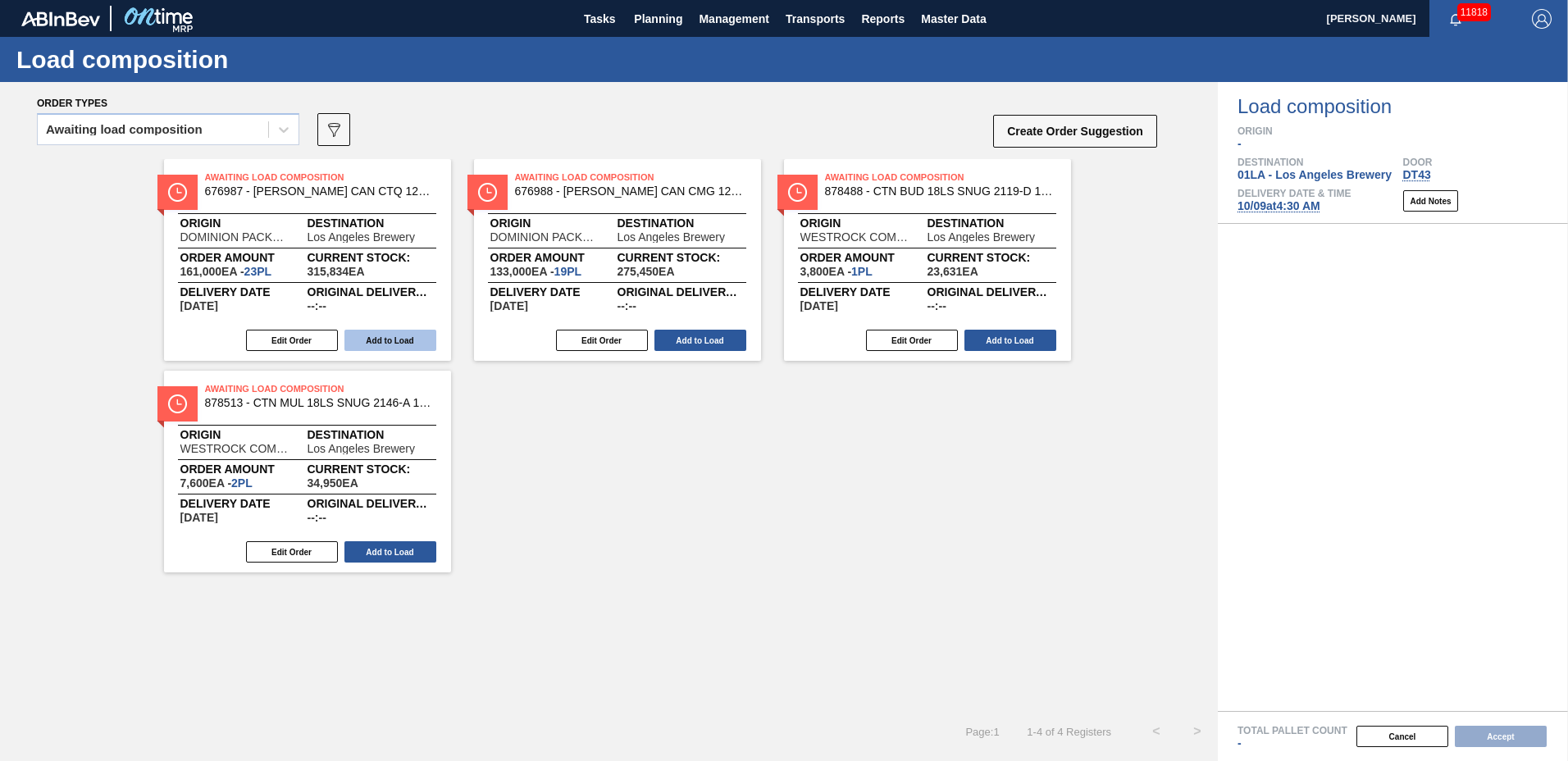
click at [379, 333] on button "Add to Load" at bounding box center [391, 341] width 92 height 22
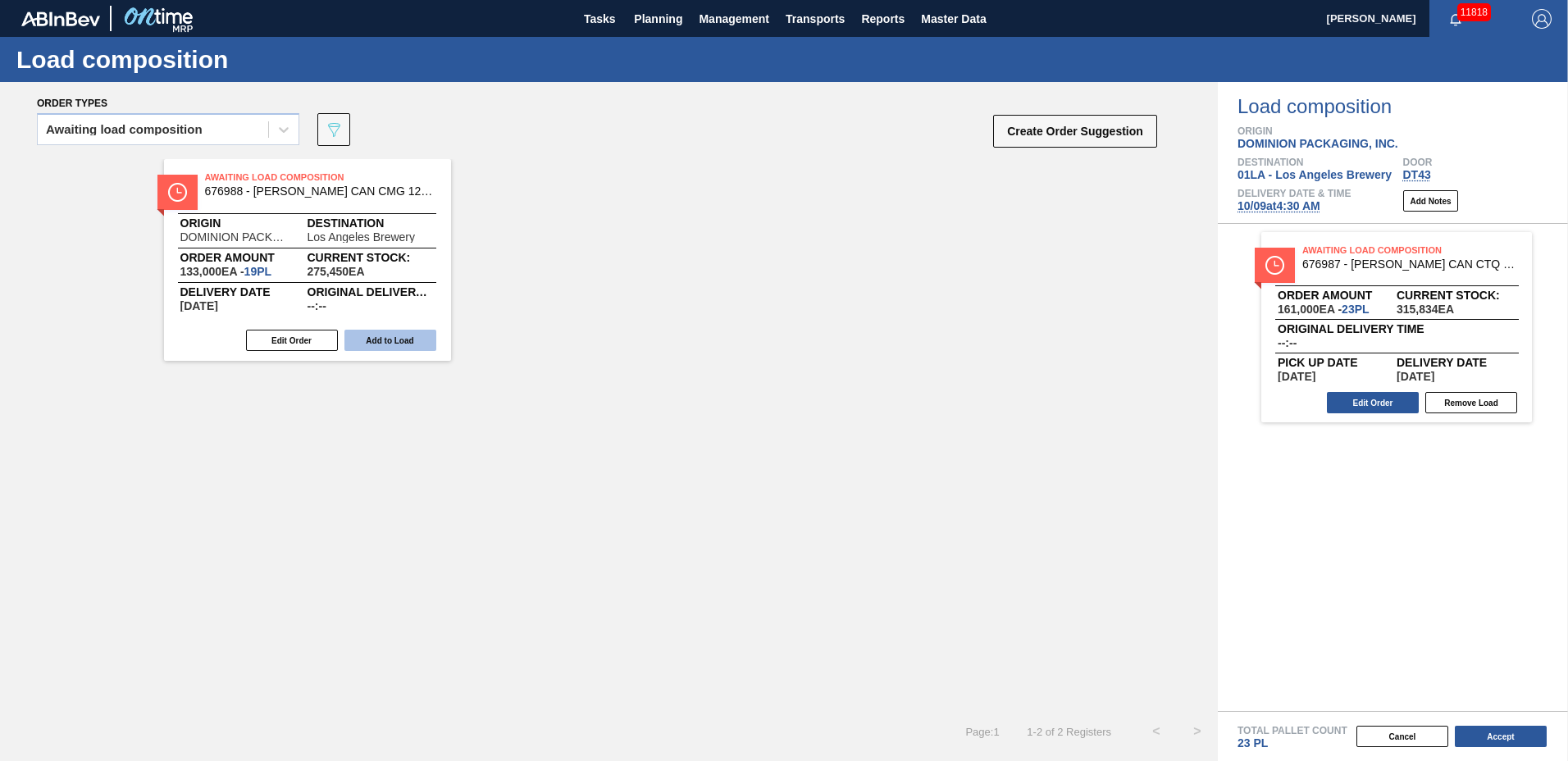
click at [379, 336] on button "Add to Load" at bounding box center [391, 341] width 92 height 22
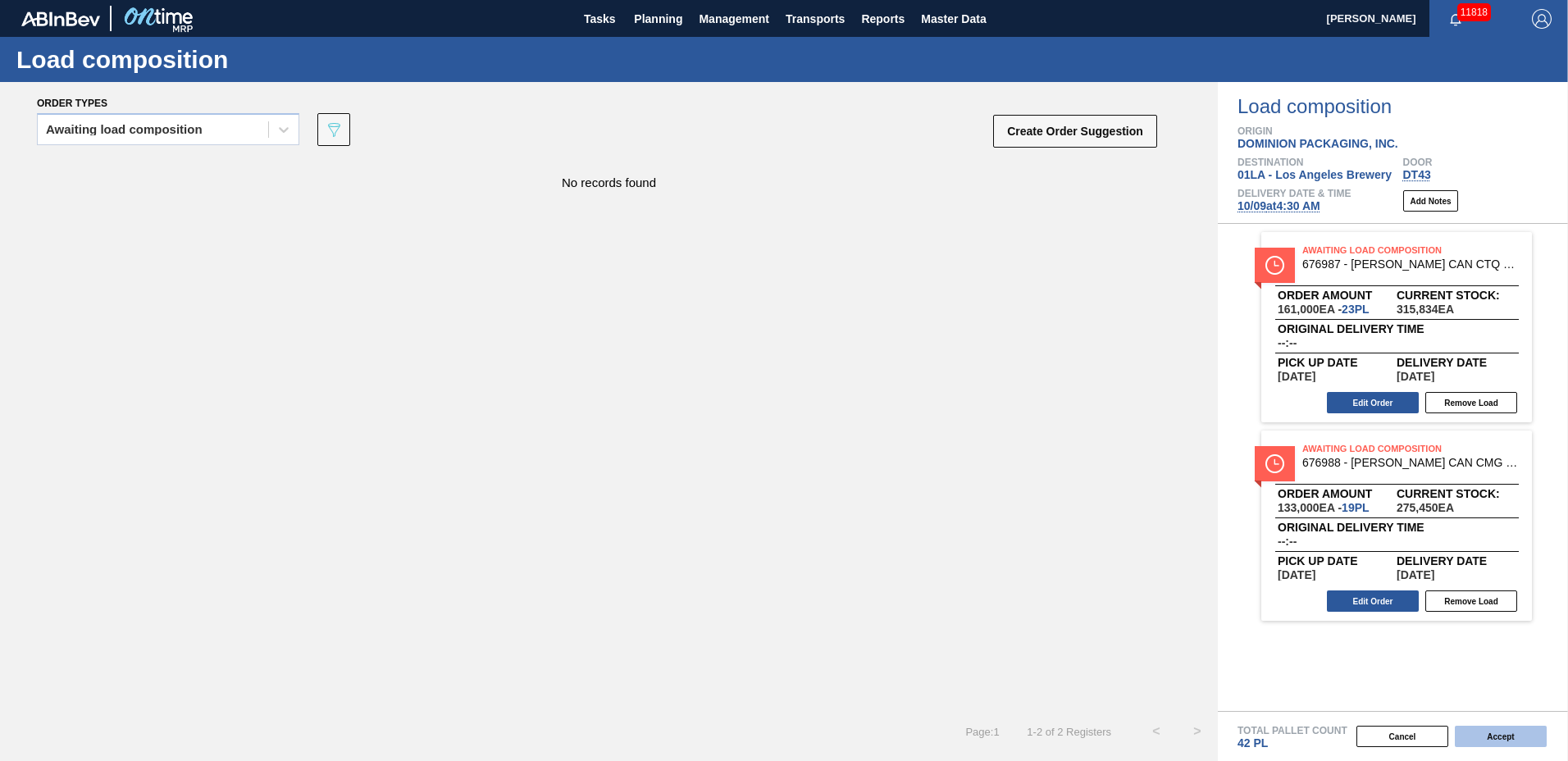
click at [1494, 734] on button "Accept" at bounding box center [1501, 737] width 92 height 22
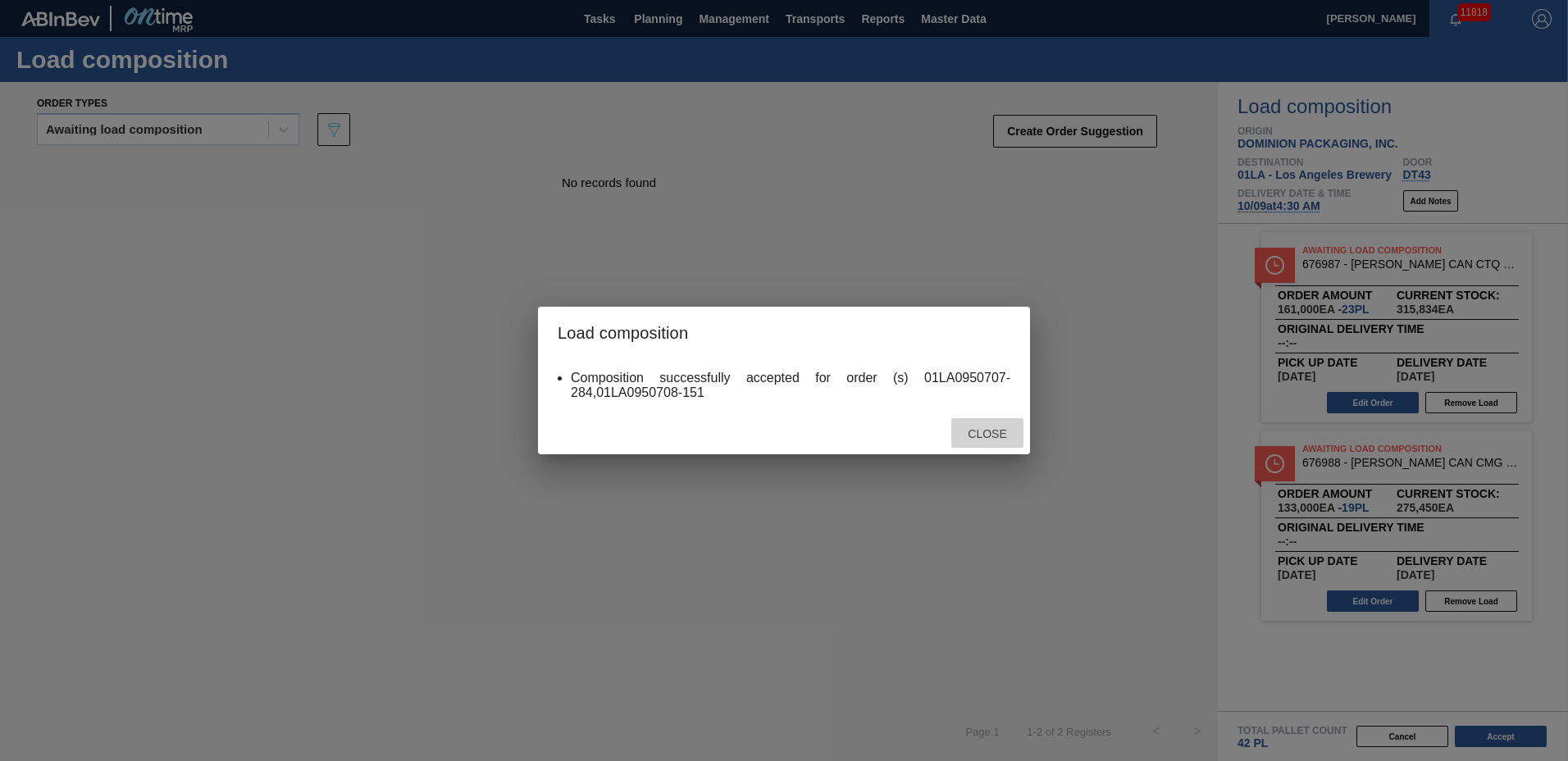
click at [962, 438] on span "Close" at bounding box center [988, 434] width 65 height 13
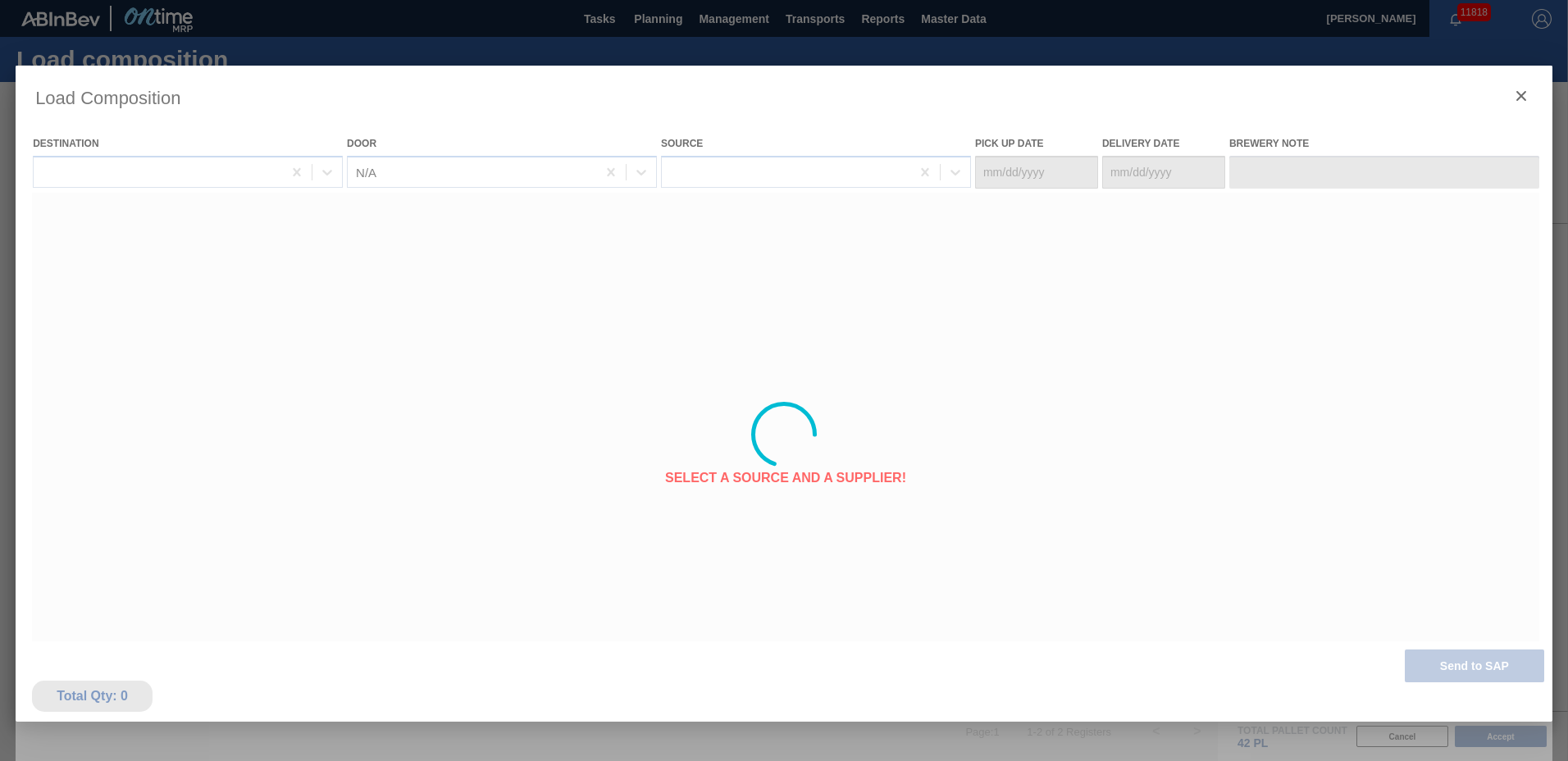
type Date "[DATE]"
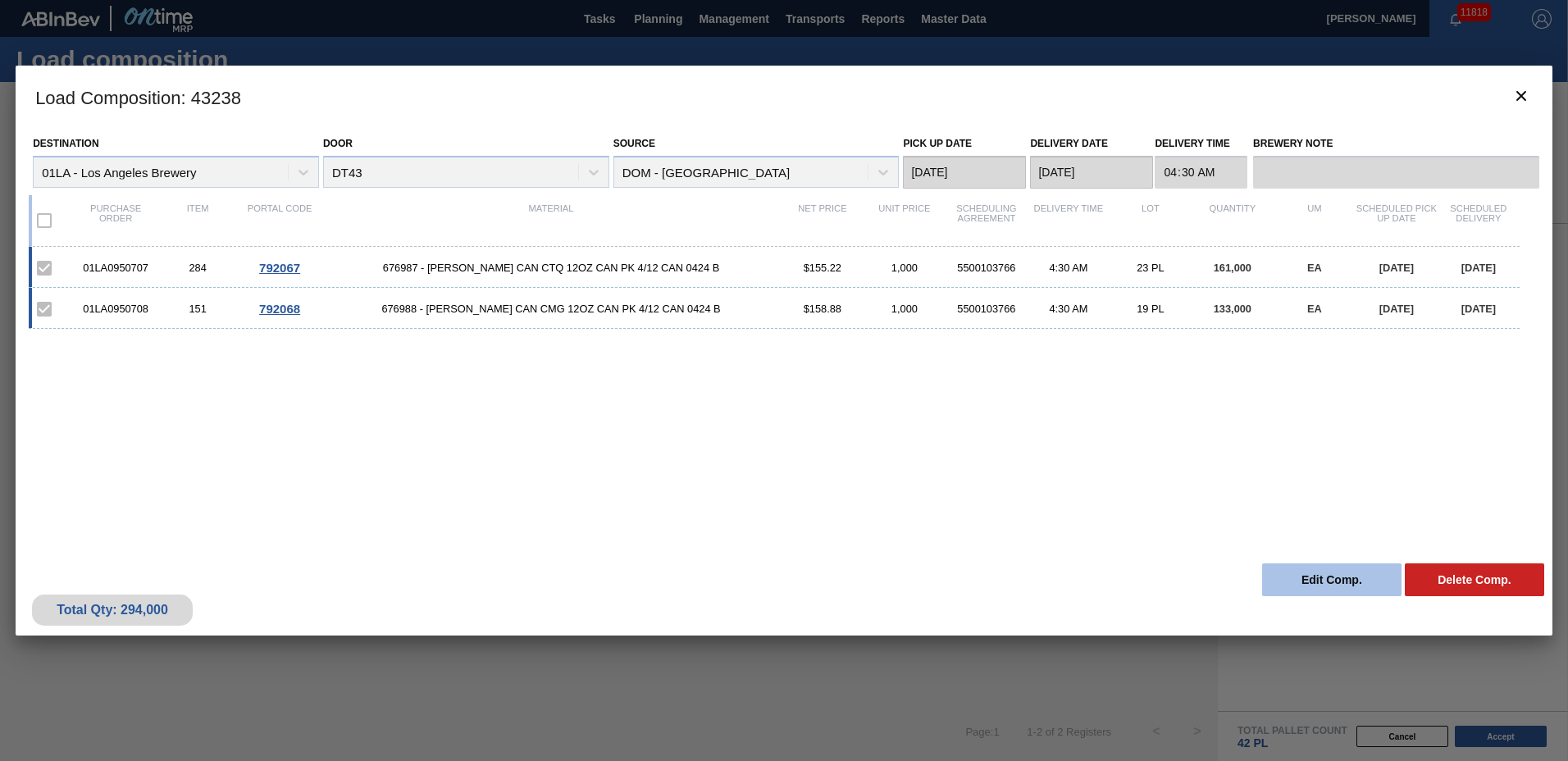
click at [1376, 587] on button "Edit Comp." at bounding box center [1332, 579] width 139 height 32
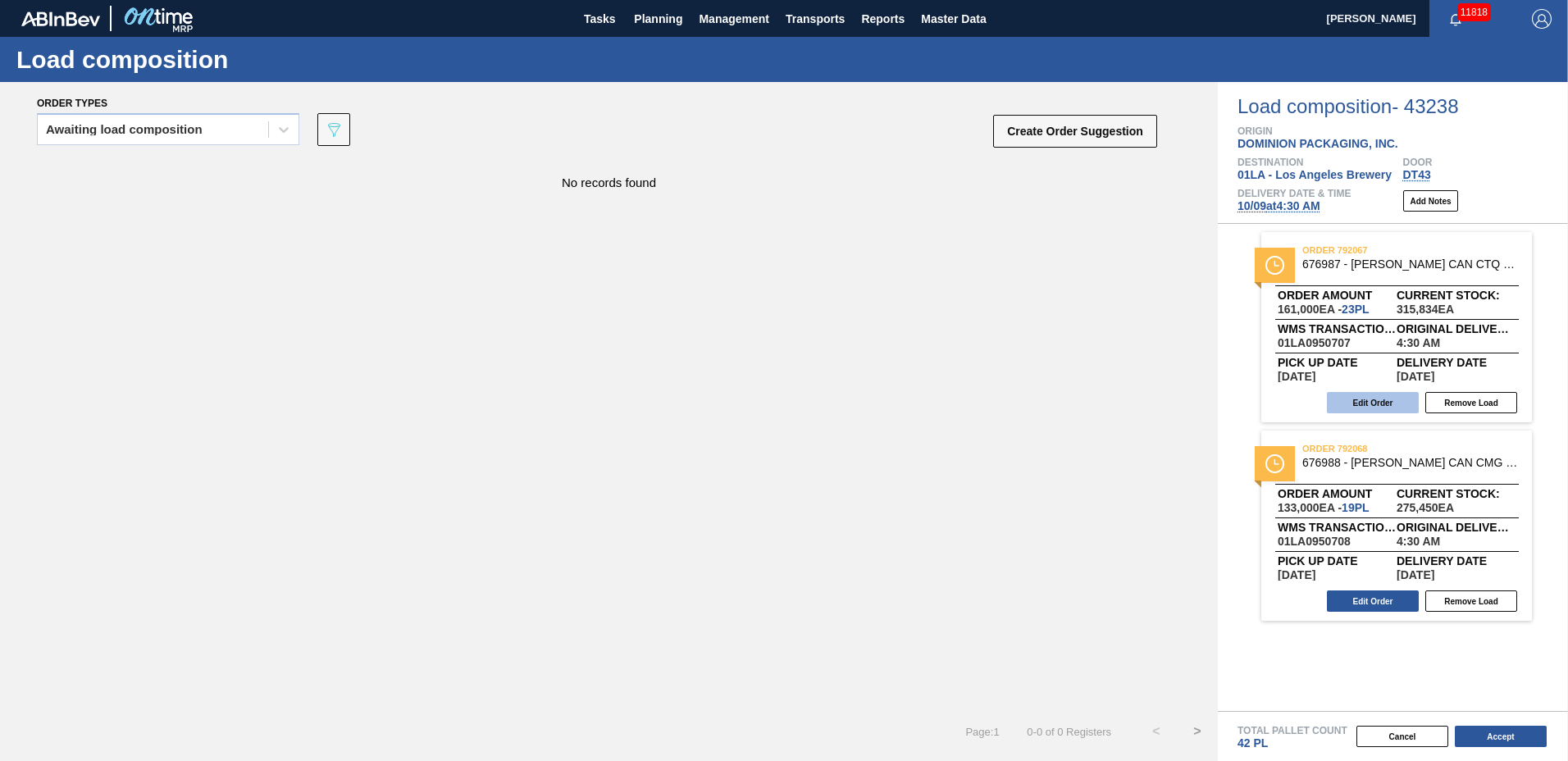
click at [1348, 397] on button "Edit Order" at bounding box center [1373, 403] width 92 height 22
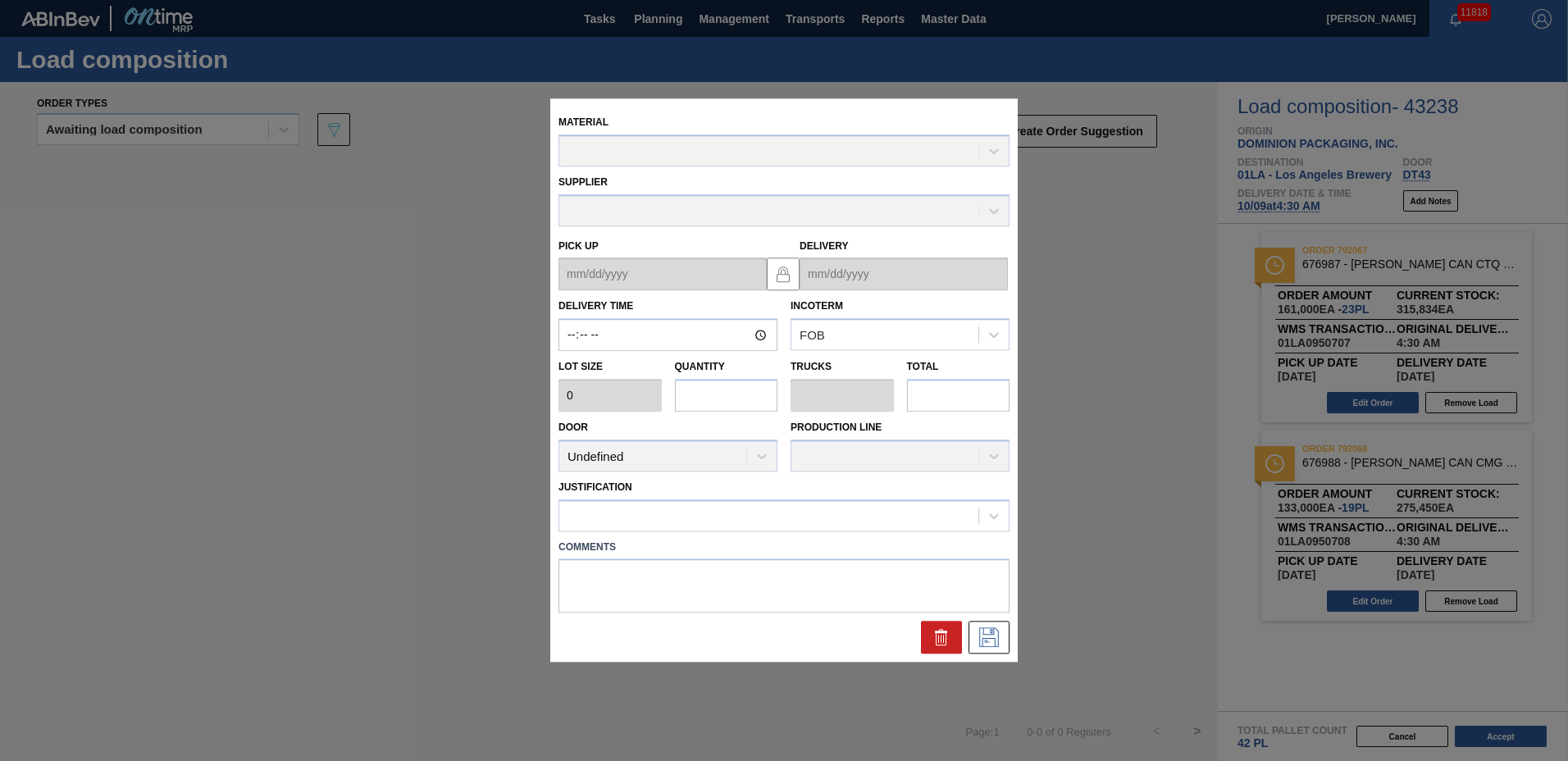
type input "04:30:00"
type input "7,000"
type input "23"
type input "0.885"
type input "161,000"
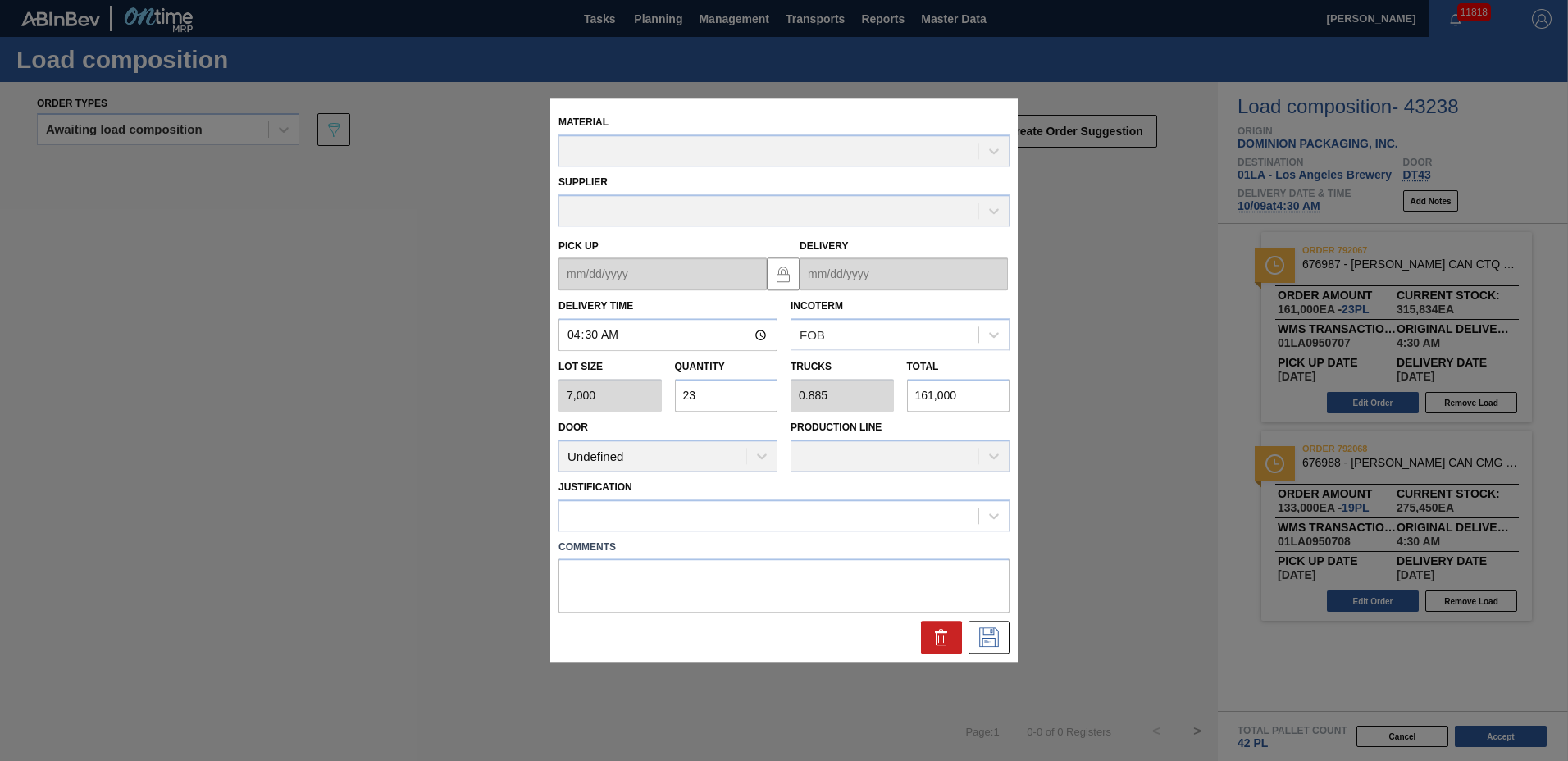
type up "[DATE]"
type input "[DATE]"
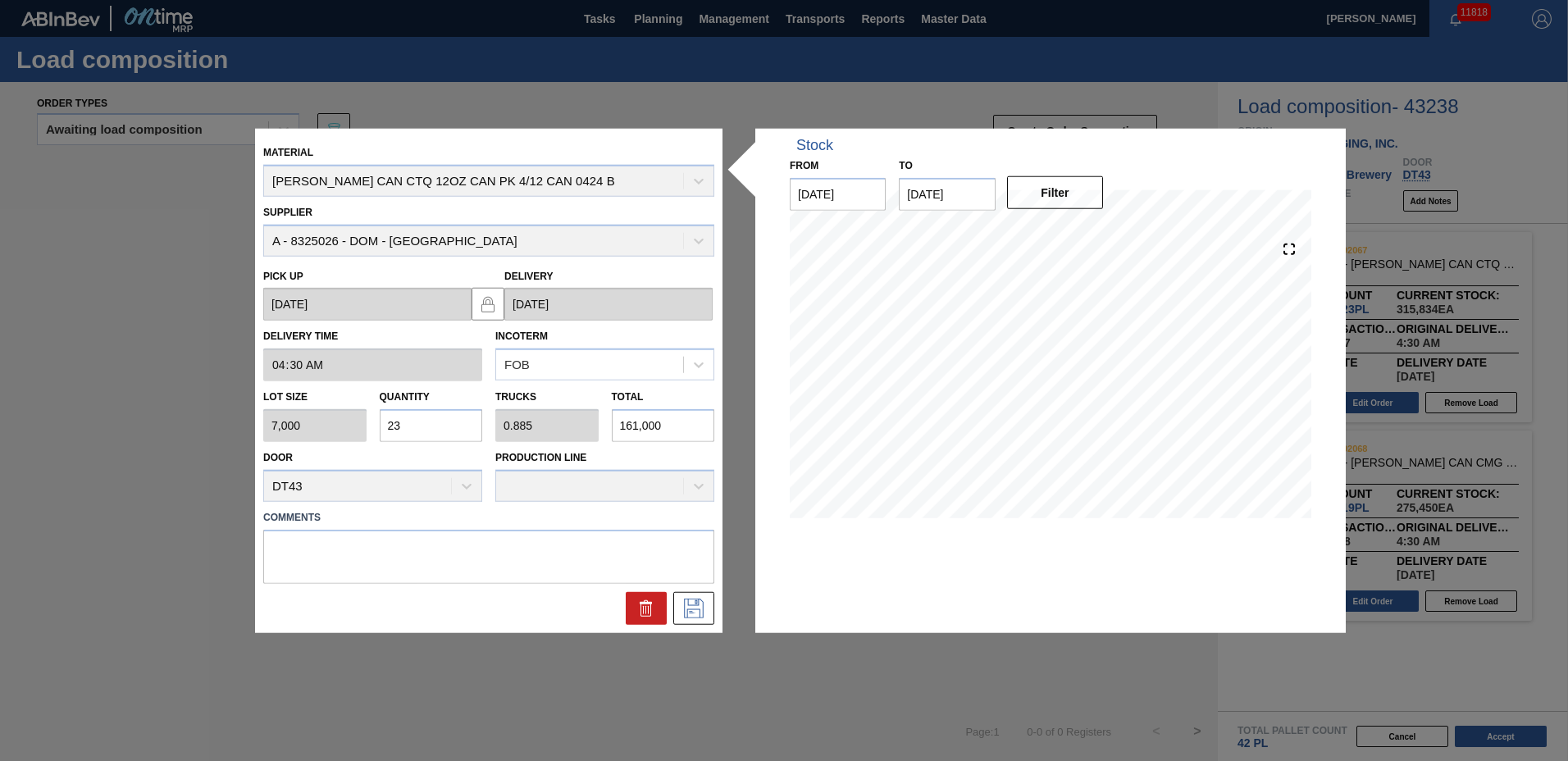
click at [447, 424] on input "23" at bounding box center [431, 425] width 103 height 32
type input "2"
type input "0.077"
type input "14,000"
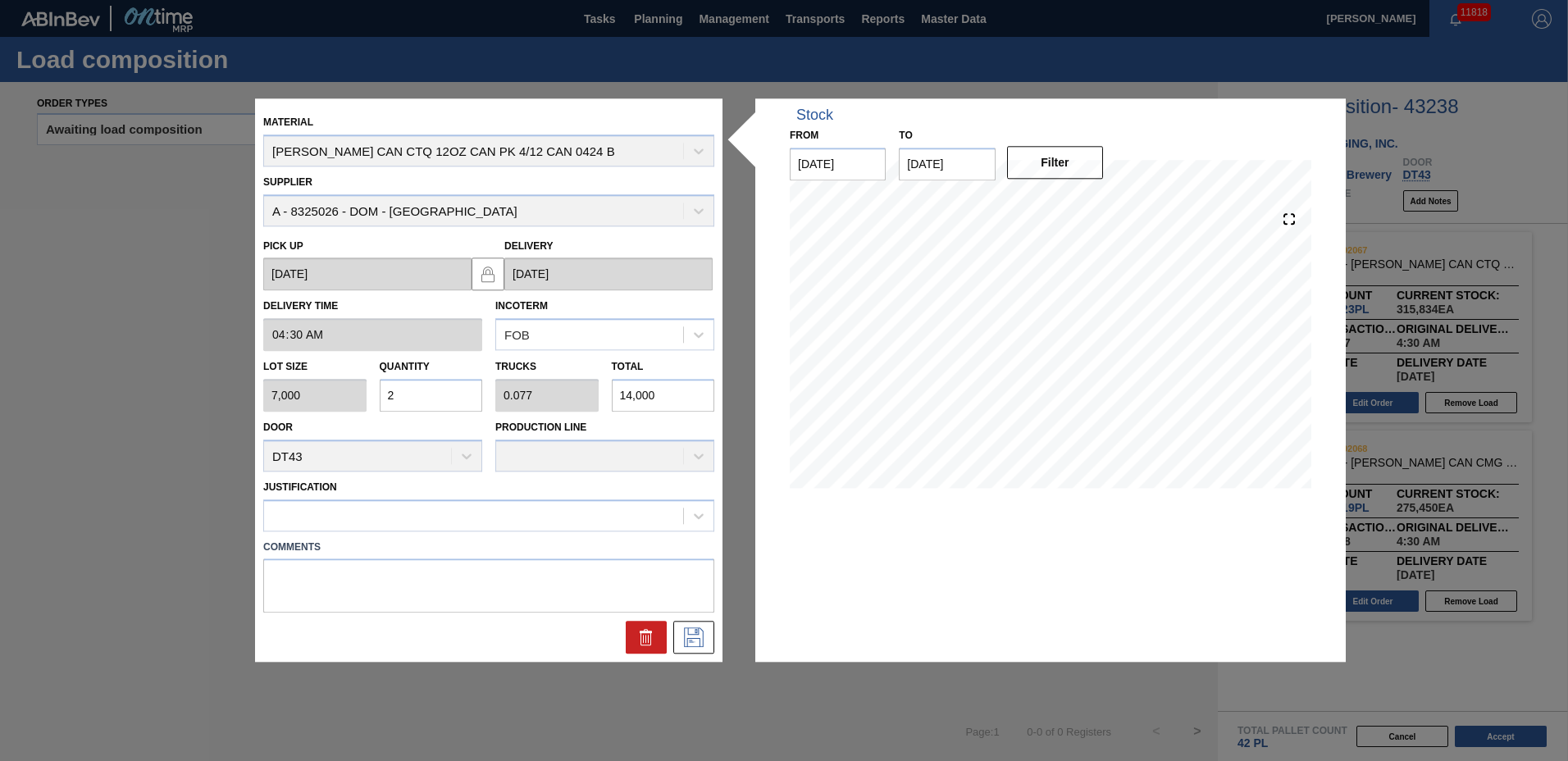
type input "0"
type input "1"
type input "0.038"
type input "7,000"
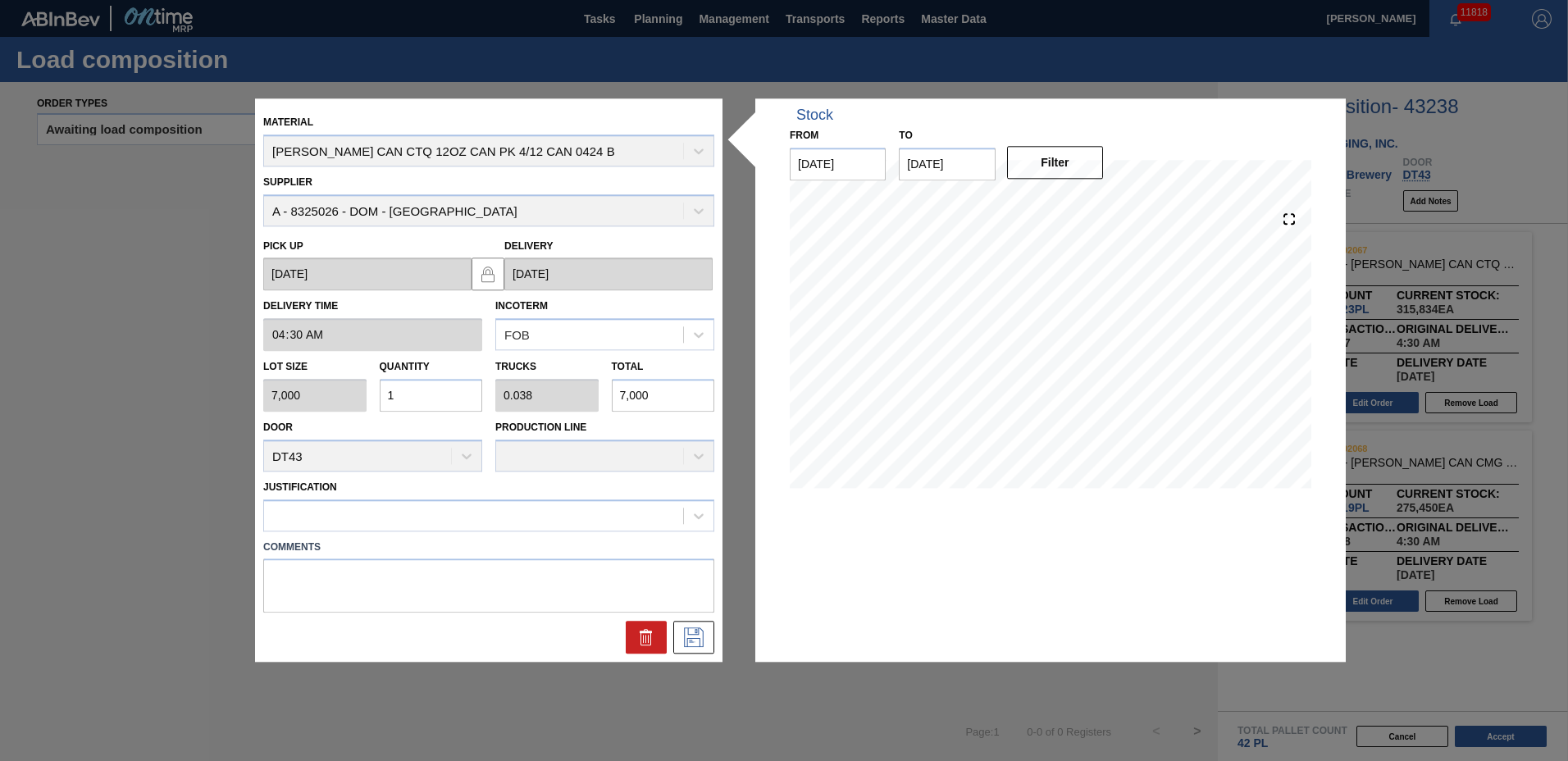
type input "10"
type input "0.385"
type input "70,000"
type input "10"
click at [414, 524] on div at bounding box center [473, 515] width 419 height 24
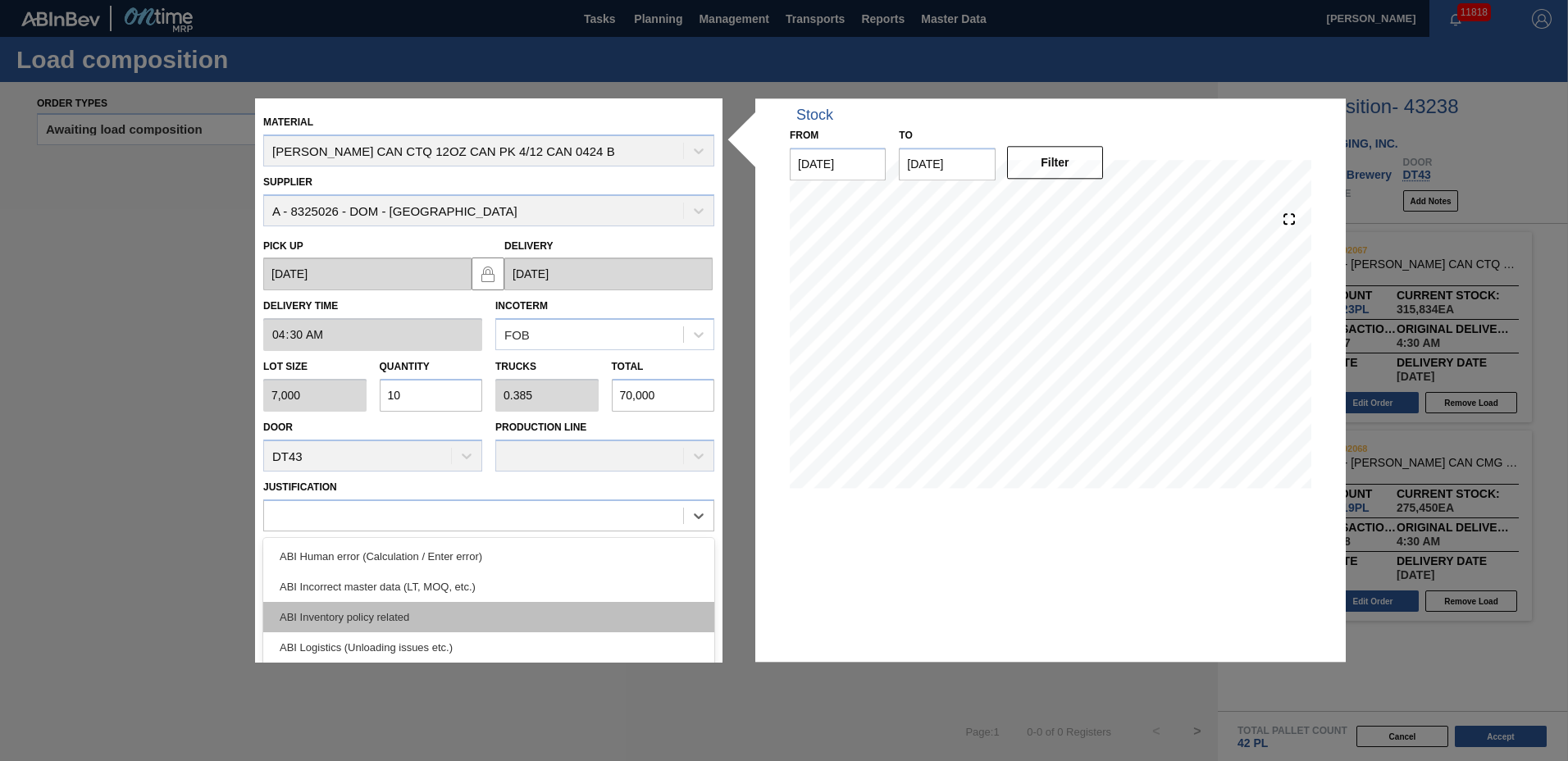
click at [394, 610] on div "ABI Inventory policy related" at bounding box center [489, 617] width 451 height 30
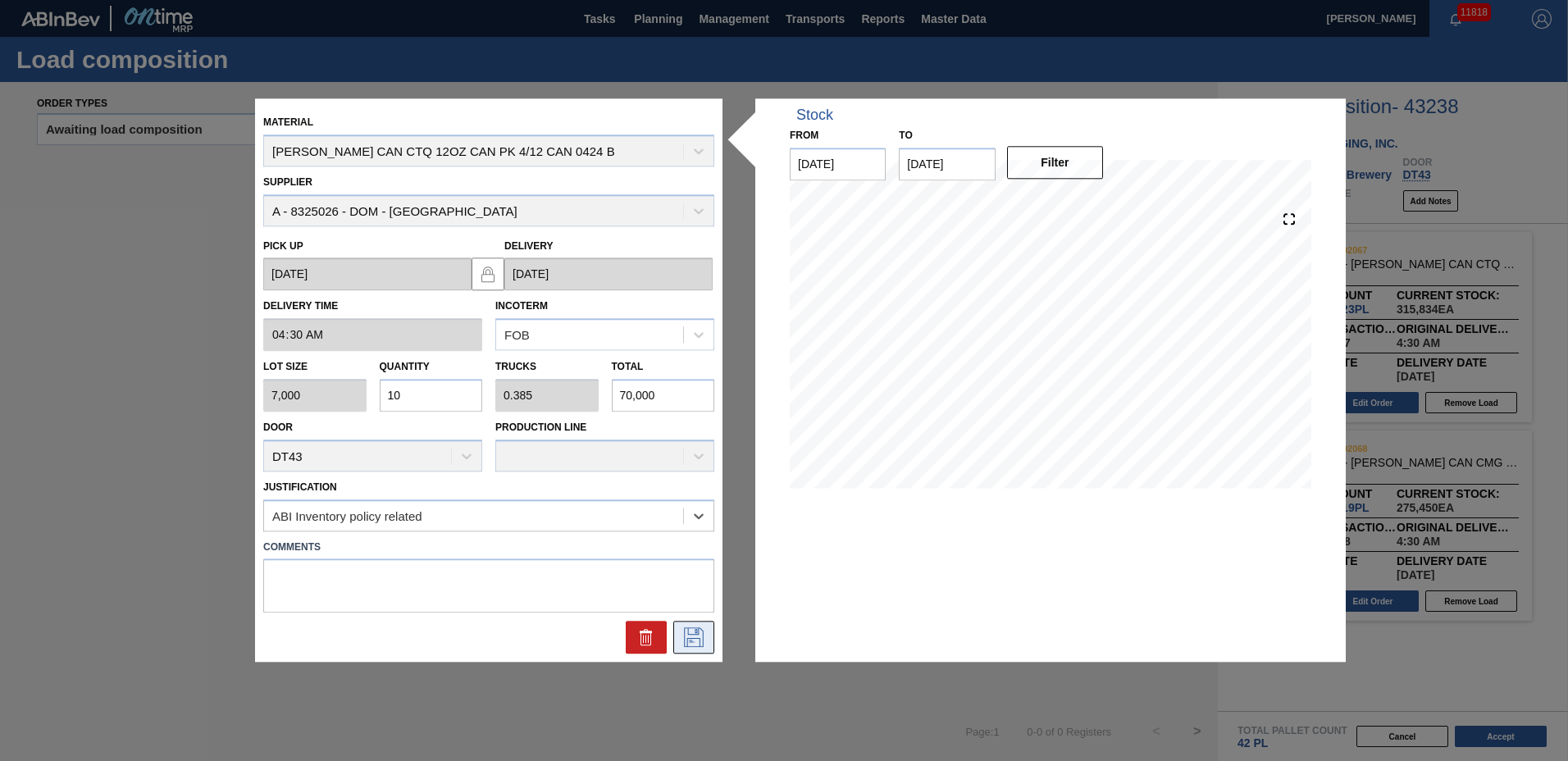
click at [693, 638] on icon at bounding box center [694, 639] width 27 height 20
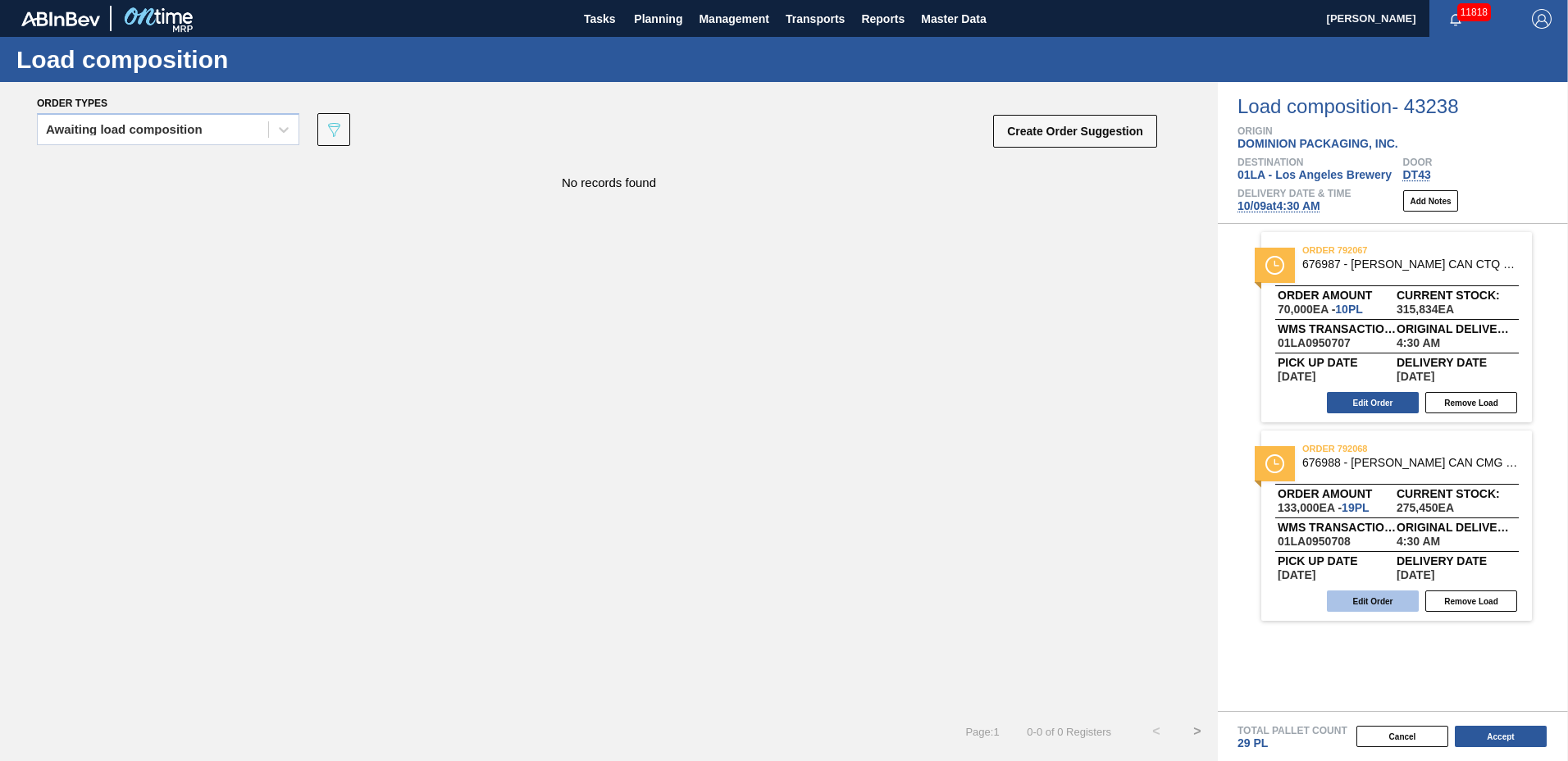
click at [1389, 607] on button "Edit Order" at bounding box center [1373, 601] width 92 height 22
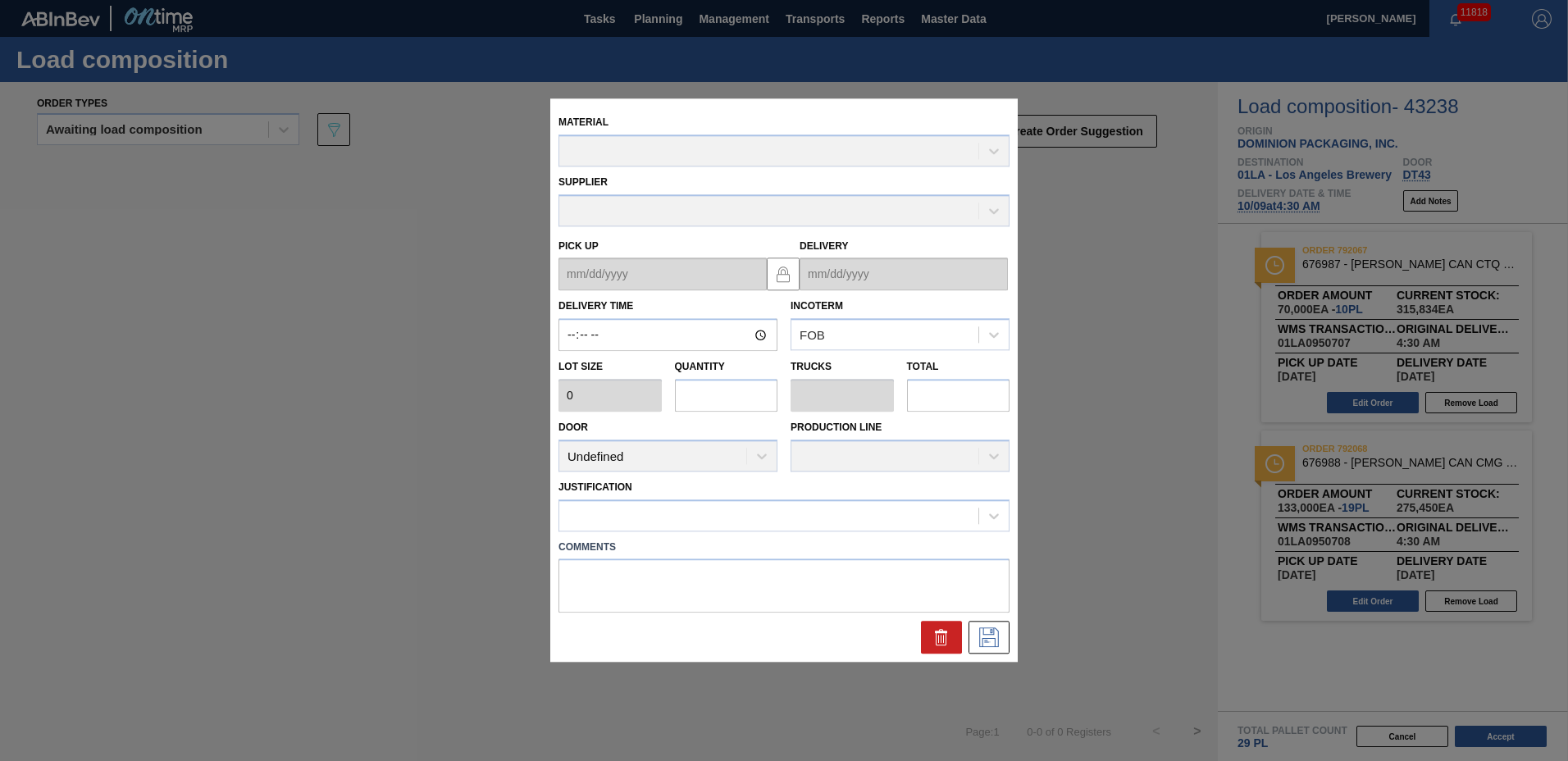
type input "04:30:00"
type input "7,000"
type input "19"
type input "0.731"
type input "133,000"
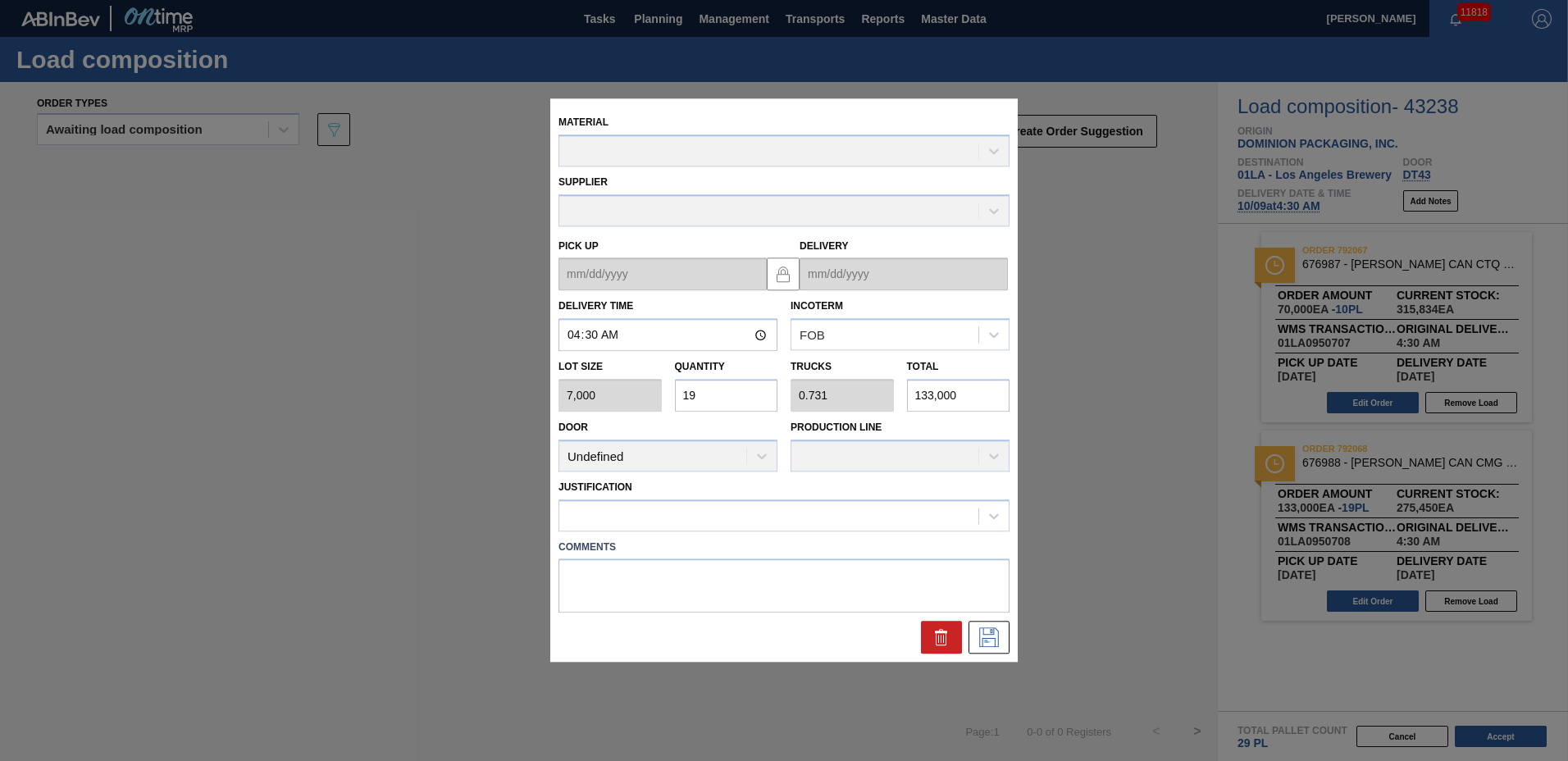
type up "[DATE]"
type input "[DATE]"
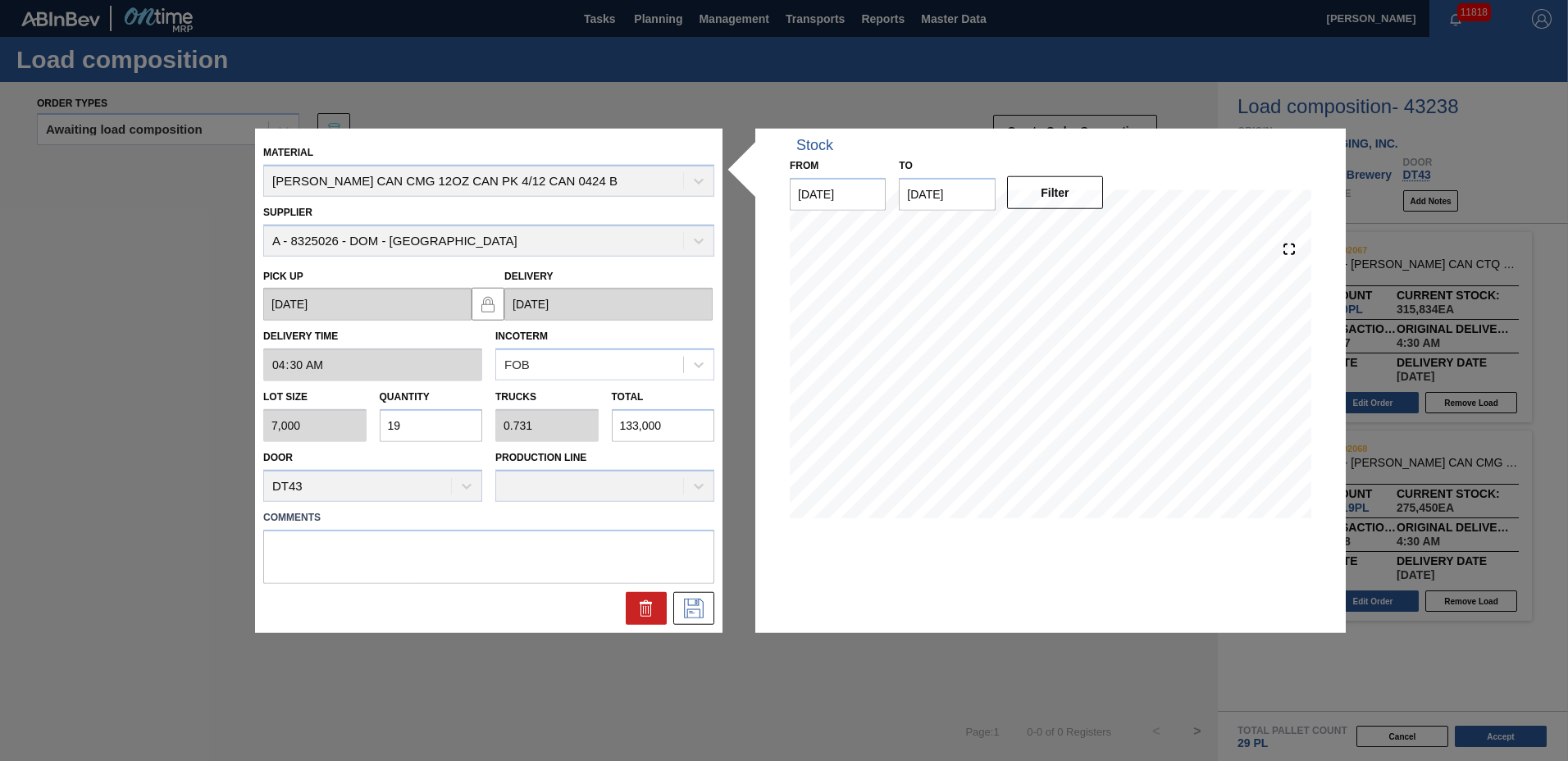
click at [427, 425] on input "19" at bounding box center [431, 425] width 103 height 32
type input "1"
type input "0.038"
type input "7,000"
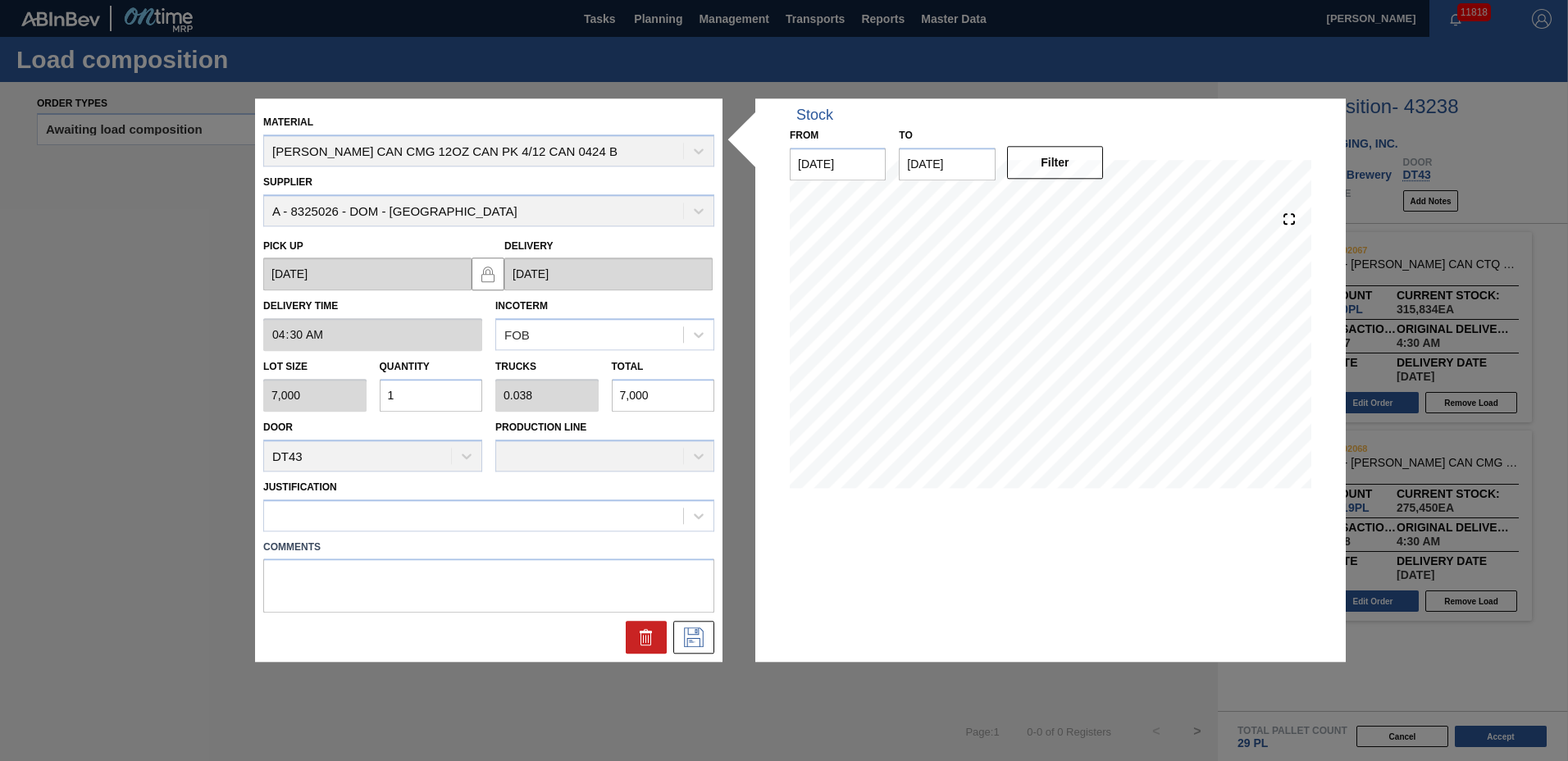
type input "16"
type input "0.615"
type input "112,000"
type input "16"
click at [334, 517] on div at bounding box center [473, 515] width 419 height 24
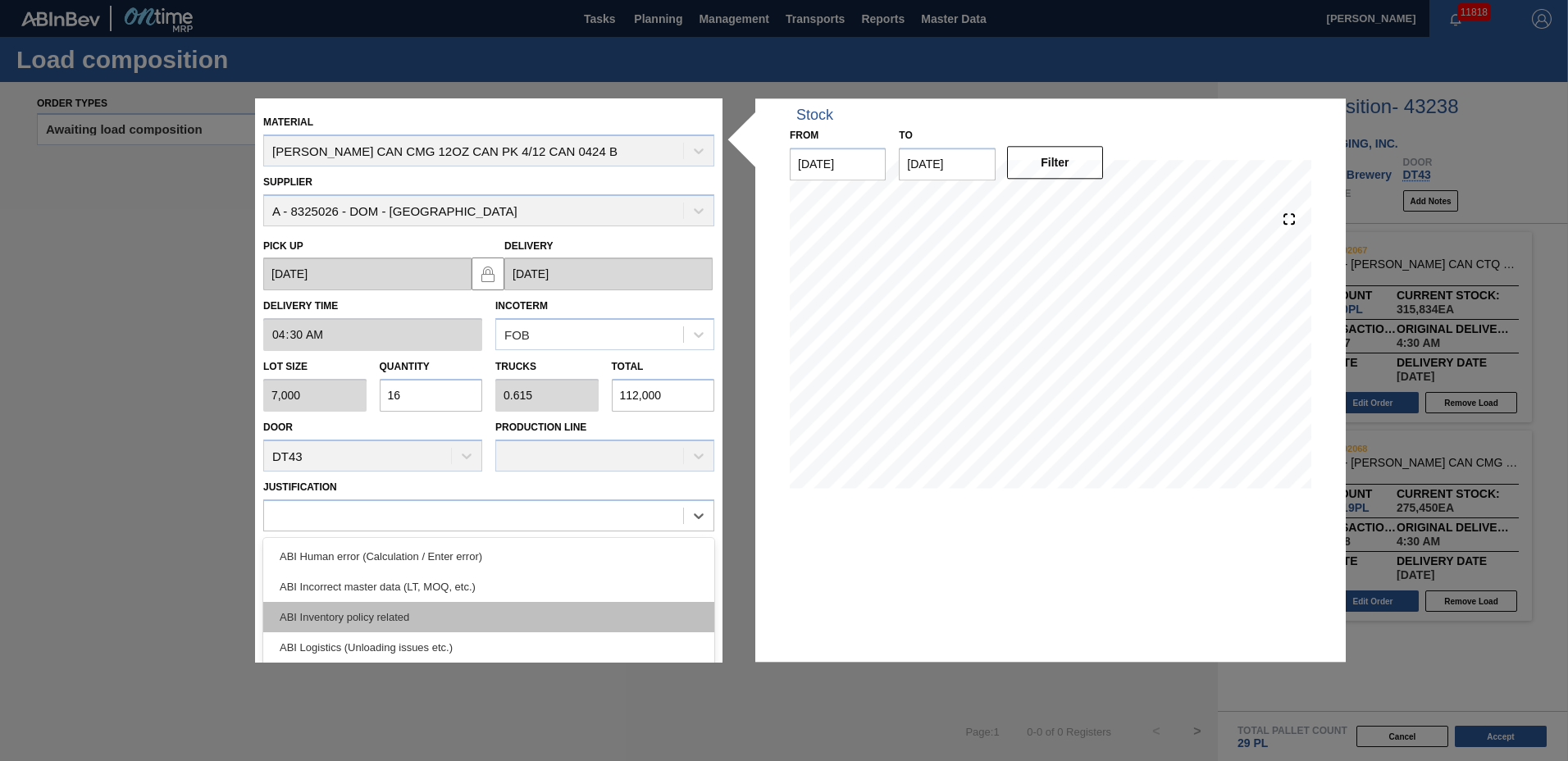
click at [333, 608] on div "ABI Inventory policy related" at bounding box center [489, 617] width 451 height 30
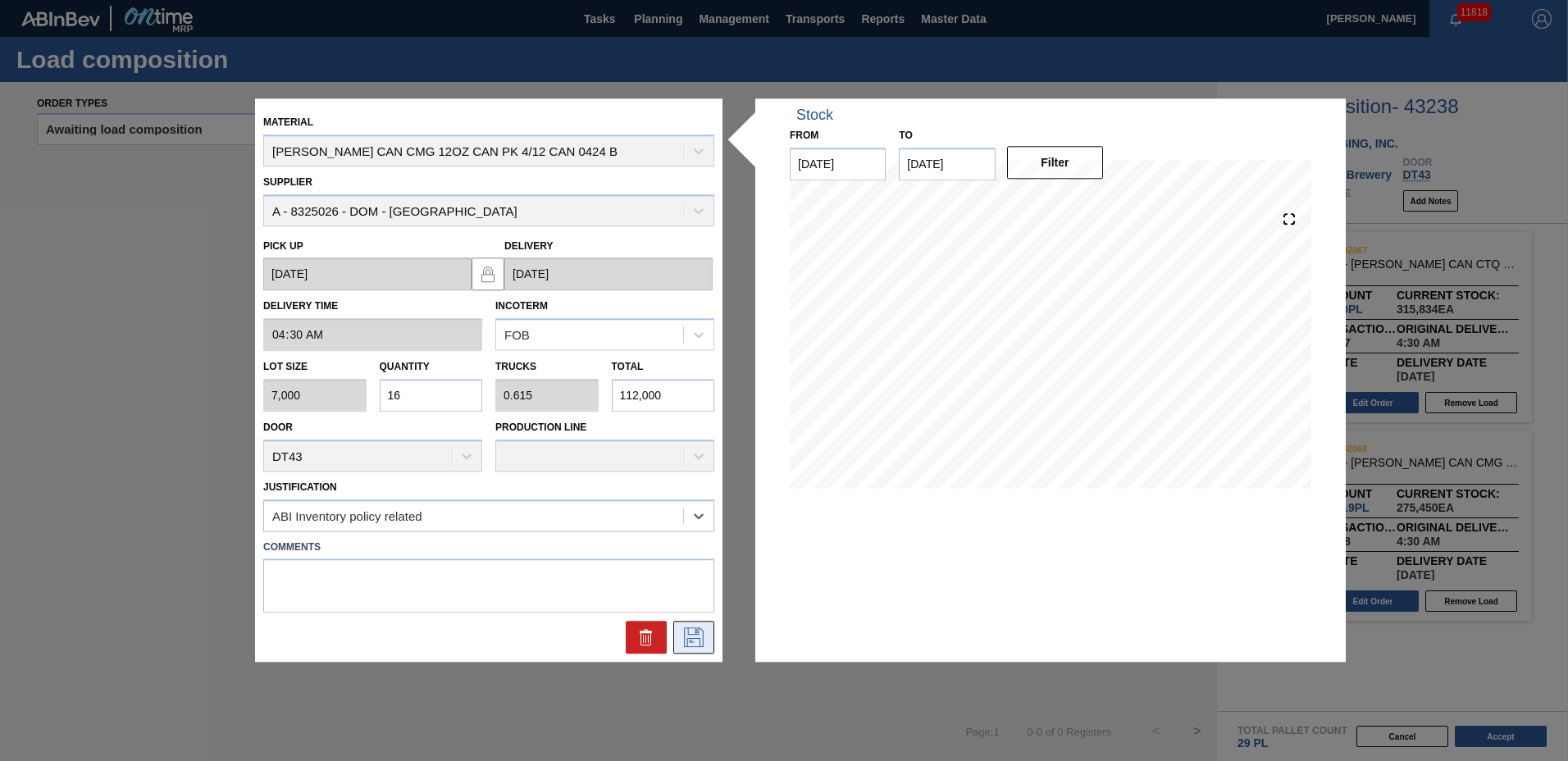
click at [681, 633] on button at bounding box center [694, 638] width 41 height 32
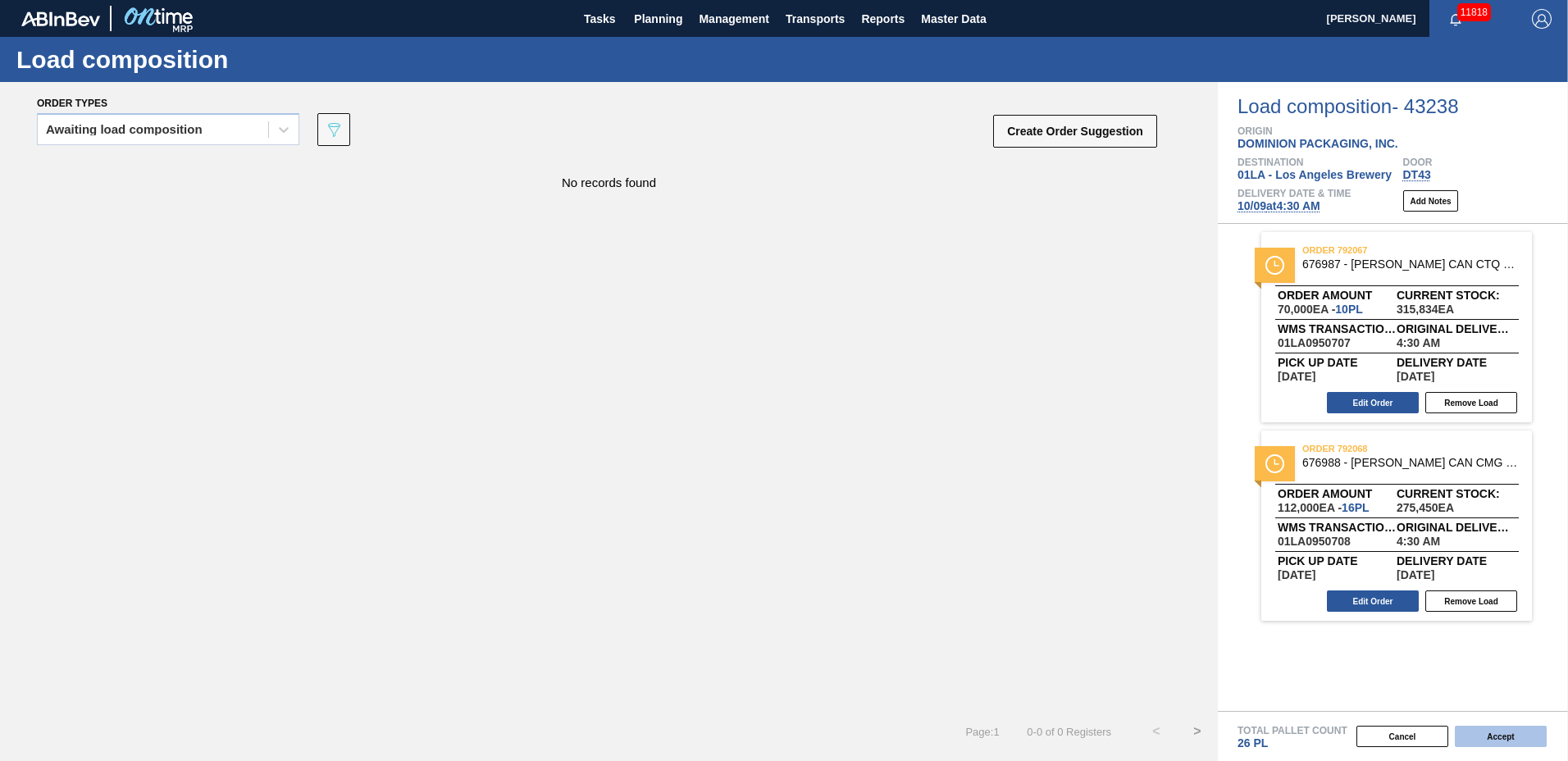
click at [1468, 734] on button "Accept" at bounding box center [1501, 737] width 92 height 22
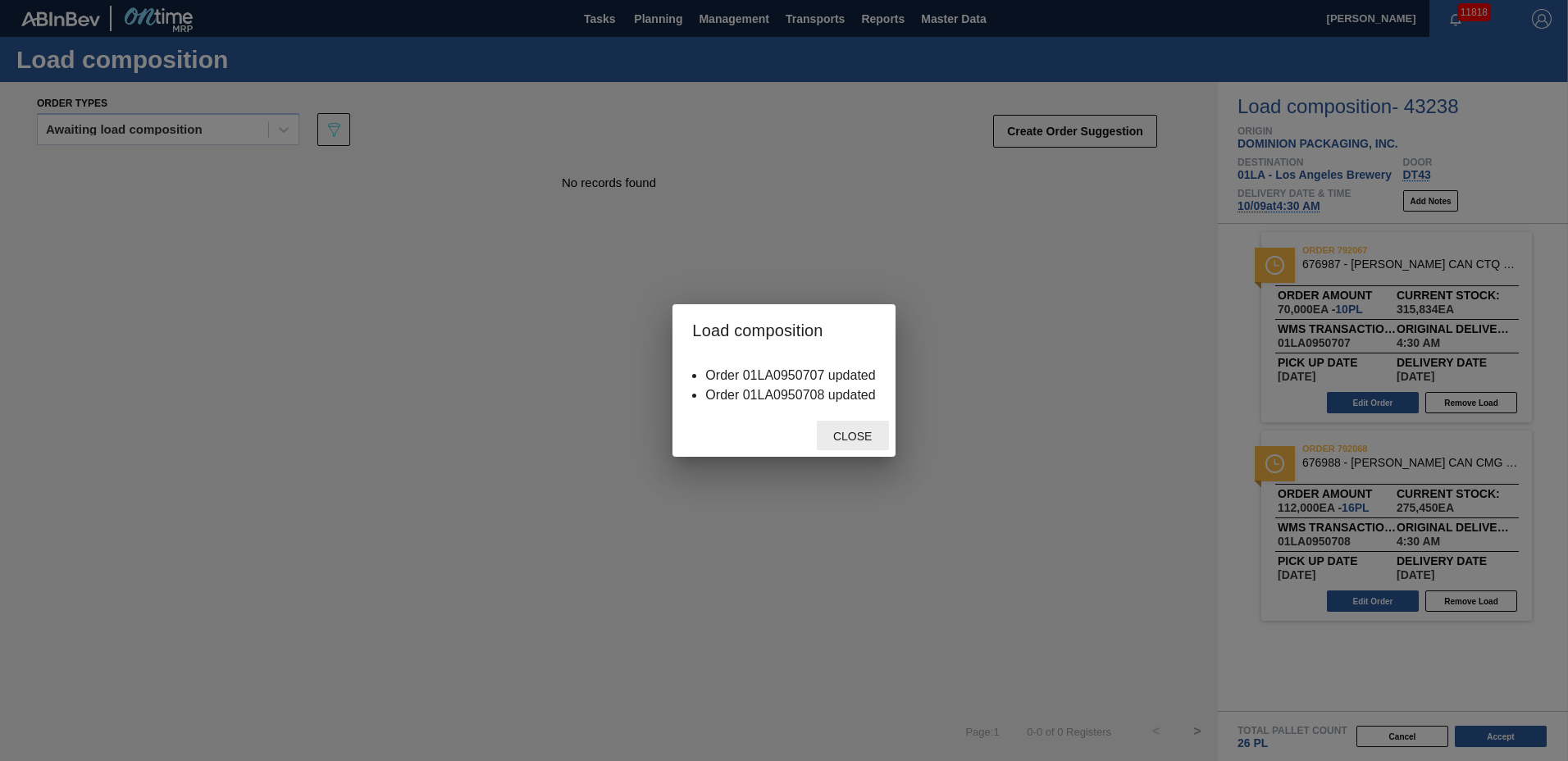
click at [856, 433] on span "Close" at bounding box center [853, 436] width 65 height 13
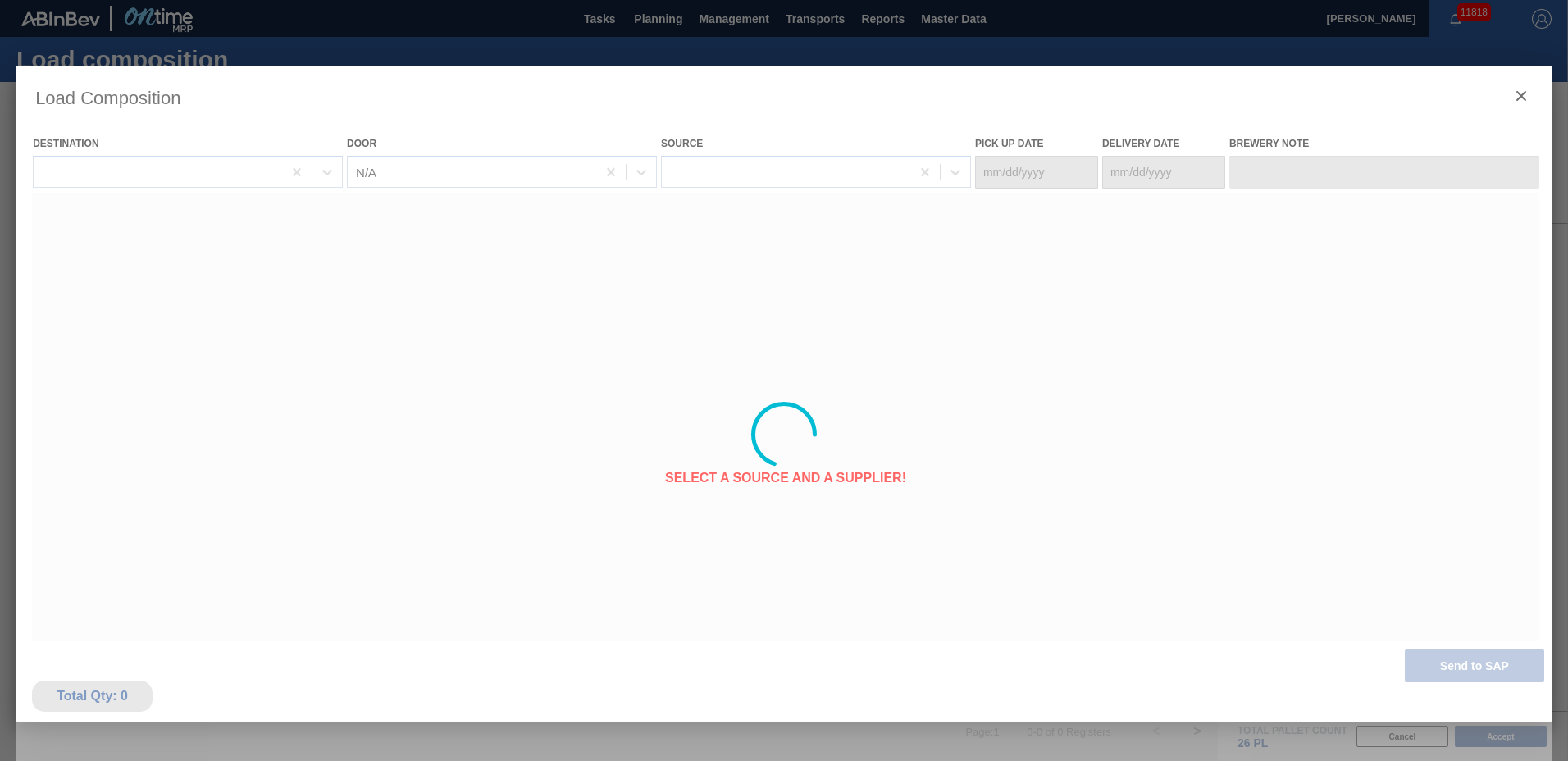
type Date "[DATE]"
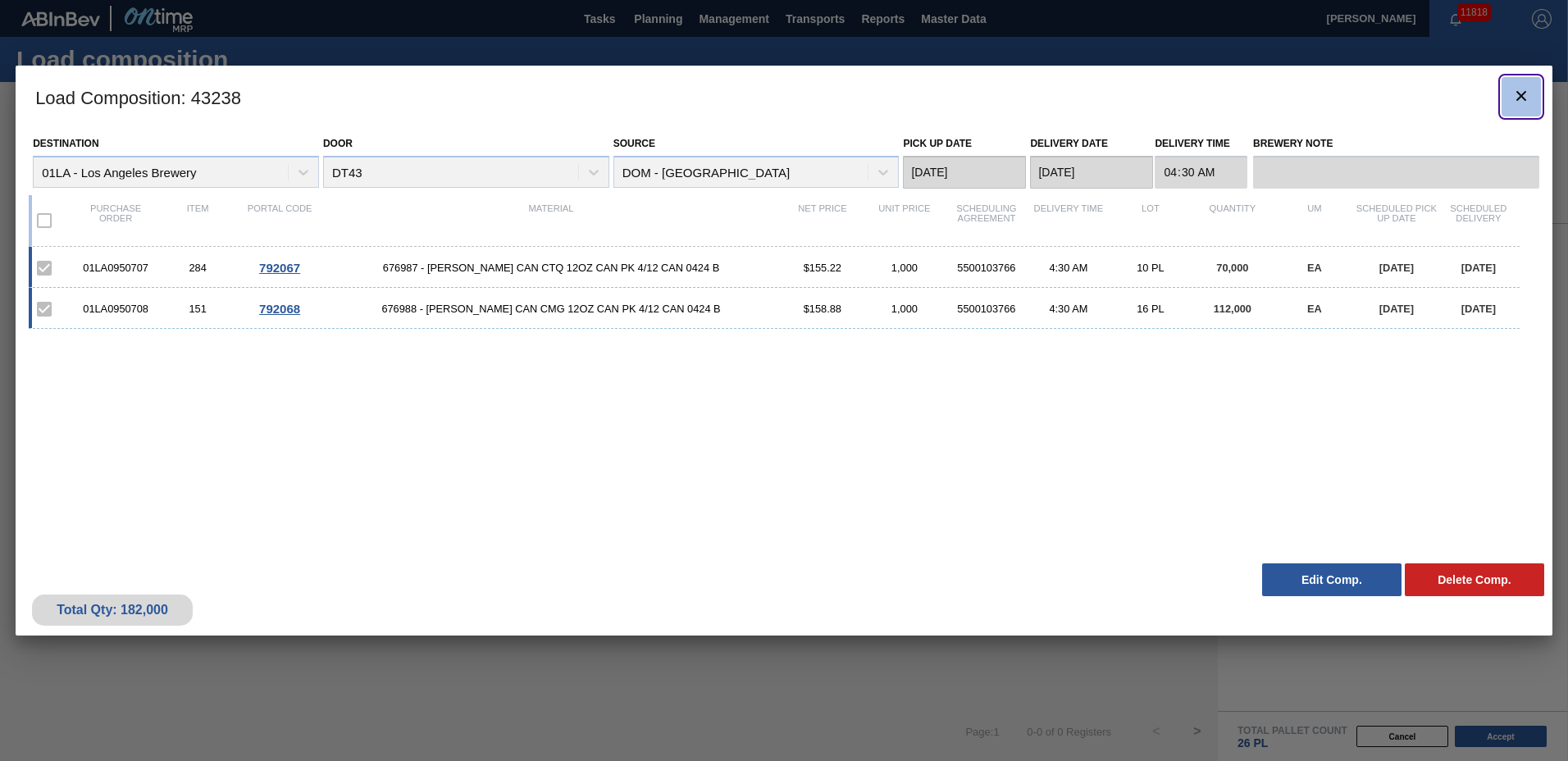
click at [1522, 90] on icon "botão de ícone" at bounding box center [1521, 96] width 20 height 20
